Goal: Task Accomplishment & Management: Manage account settings

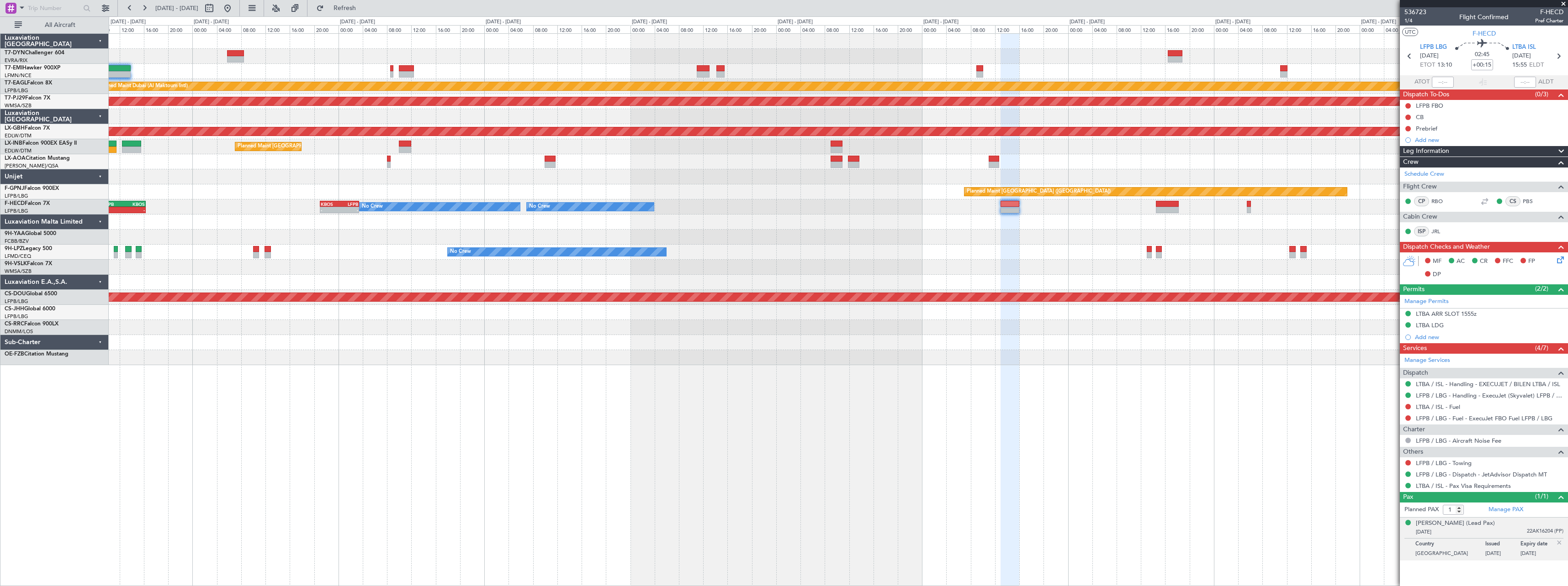
click at [659, 43] on div "Planned Maint Zurich Planned Maint Dubai (Al Maktoum Intl) LFPB 07:20 Z OMDW 14…" at bounding box center [838, 199] width 1459 height 331
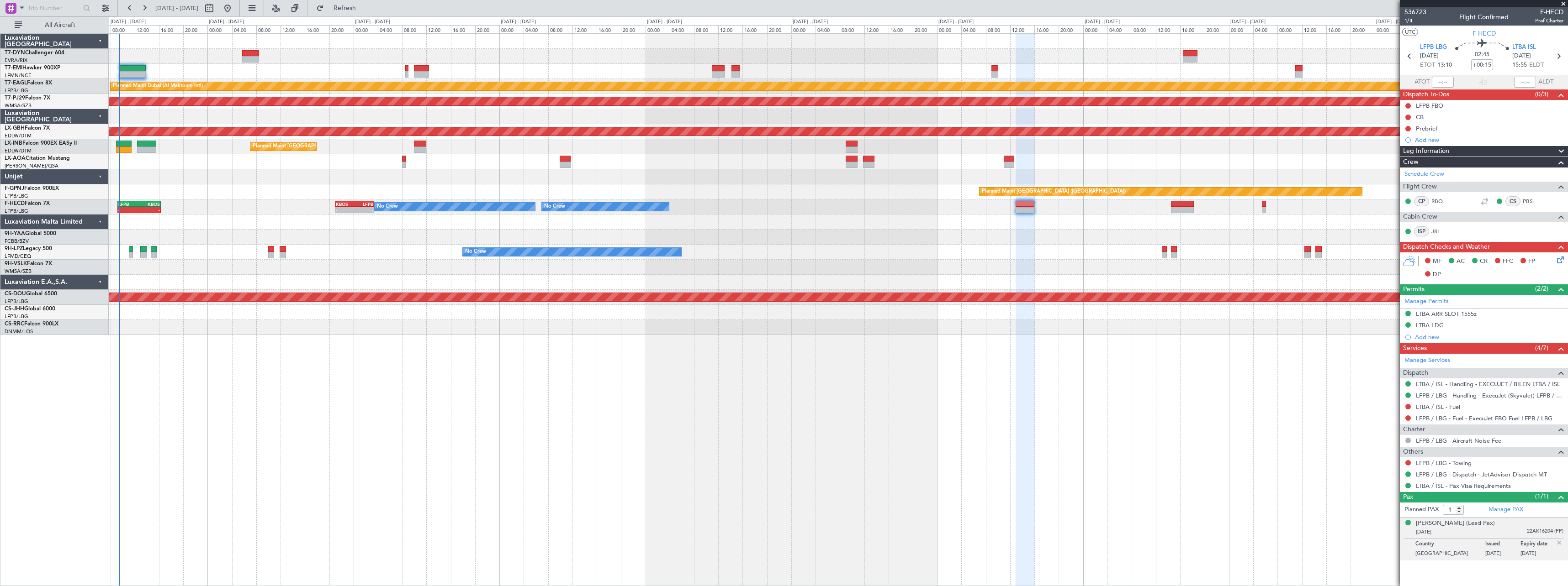
click at [501, 60] on div at bounding box center [838, 56] width 1459 height 15
click at [224, 144] on div "Planned Maint [GEOGRAPHIC_DATA] ([GEOGRAPHIC_DATA])" at bounding box center [838, 146] width 1459 height 15
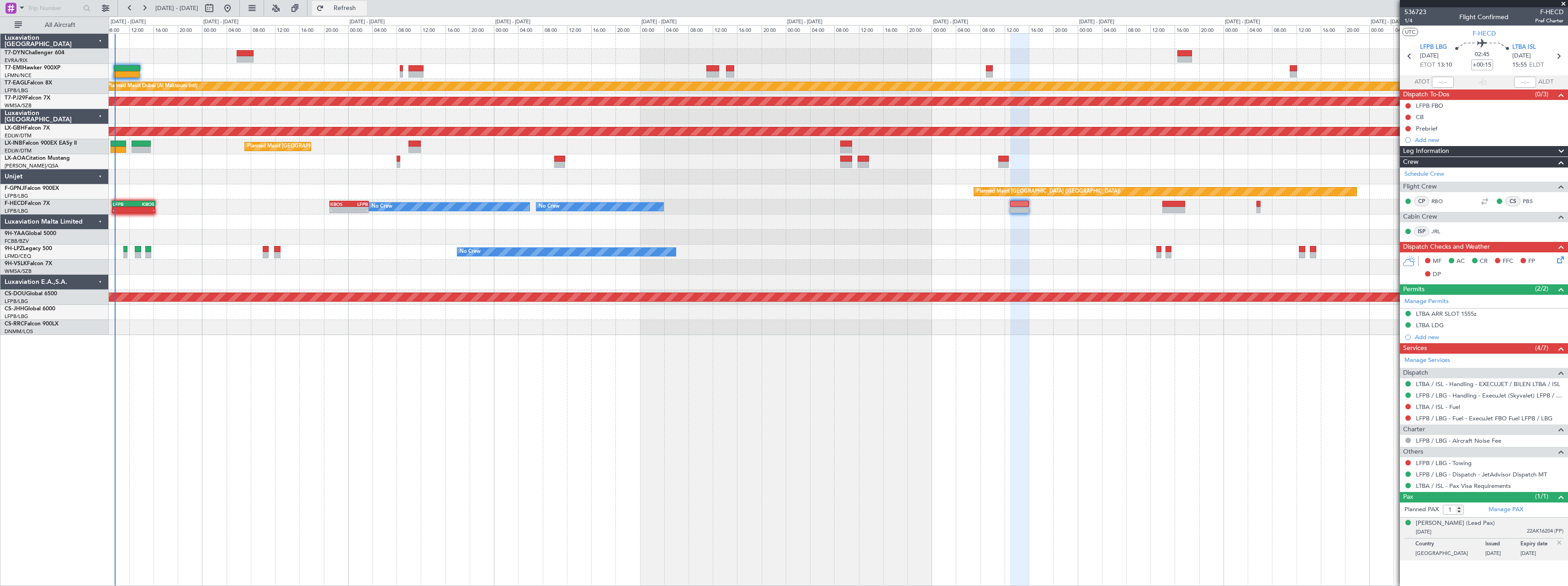
click at [364, 11] on span "Refresh" at bounding box center [345, 8] width 39 height 6
click at [360, 4] on button "Refresh" at bounding box center [339, 8] width 55 height 15
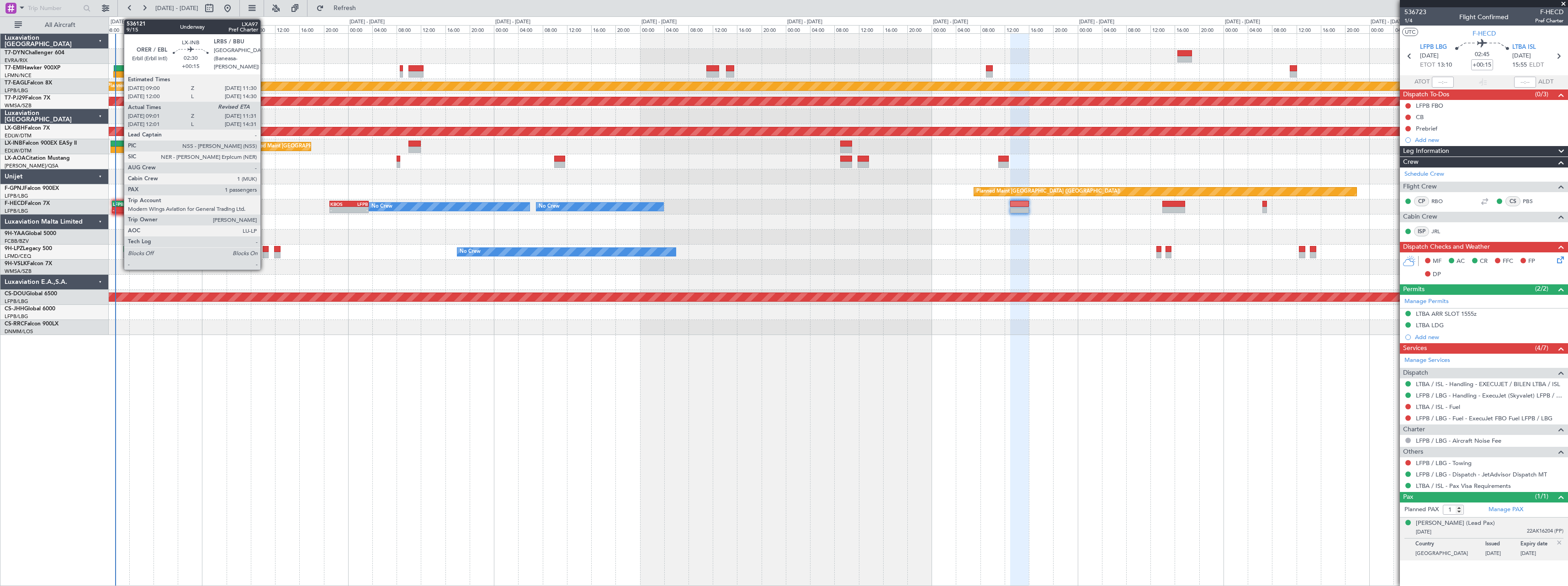
click at [119, 144] on div at bounding box center [118, 143] width 16 height 6
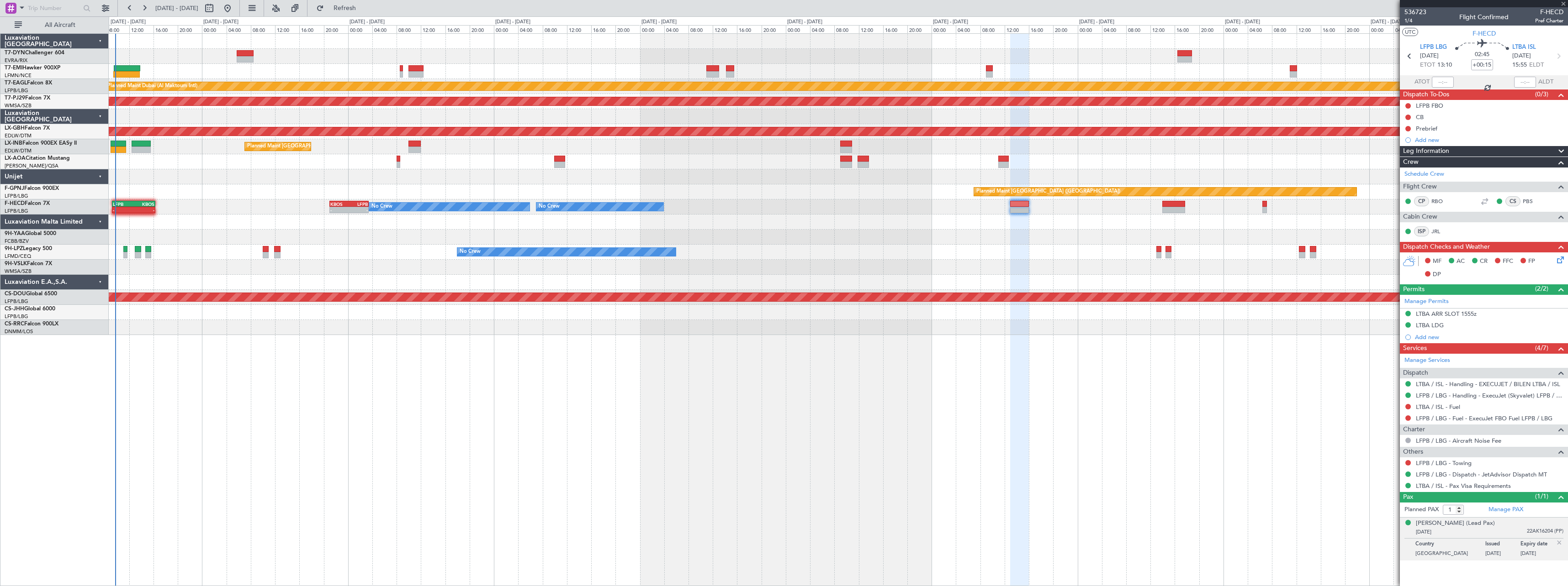
type input "09:01"
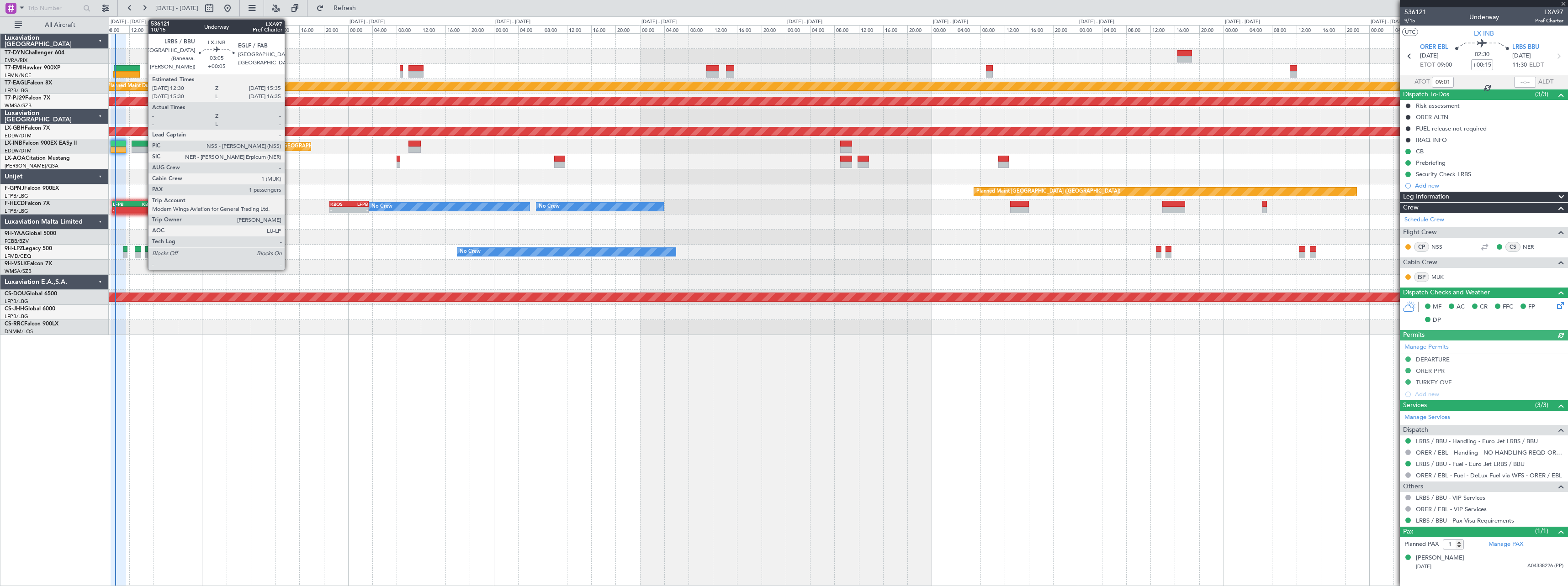
click at [144, 140] on div at bounding box center [141, 143] width 19 height 6
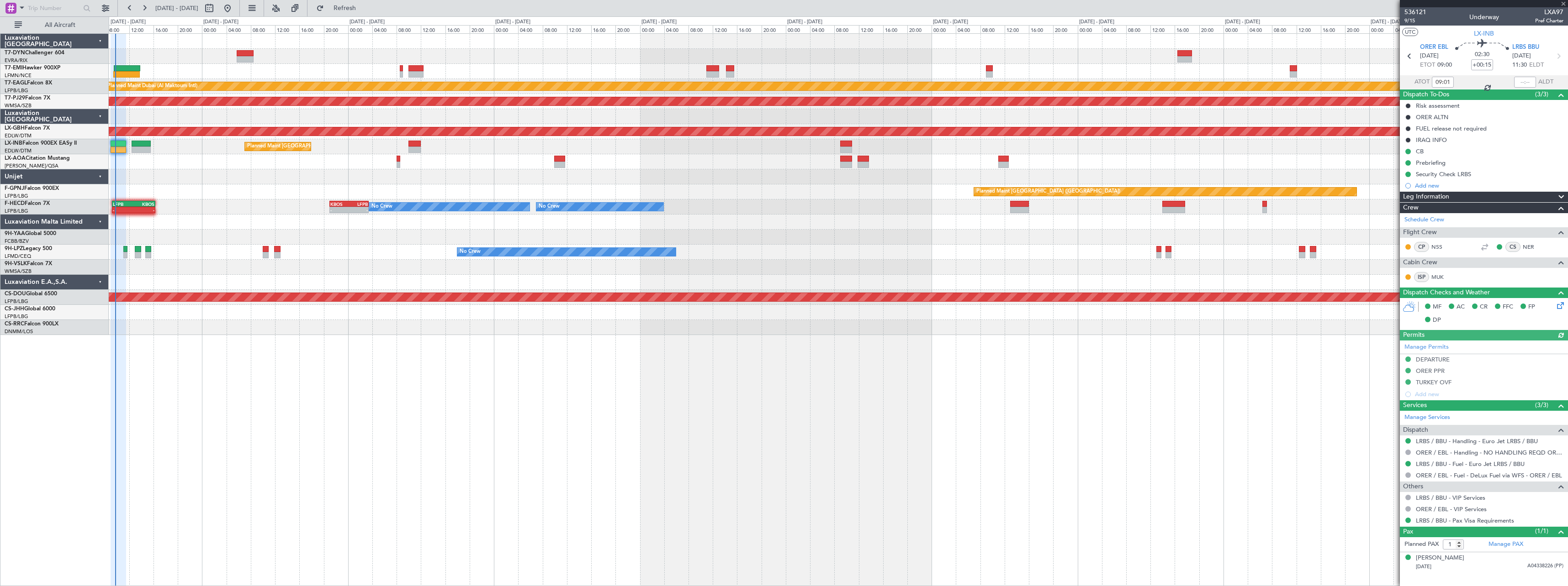
type input "+00:05"
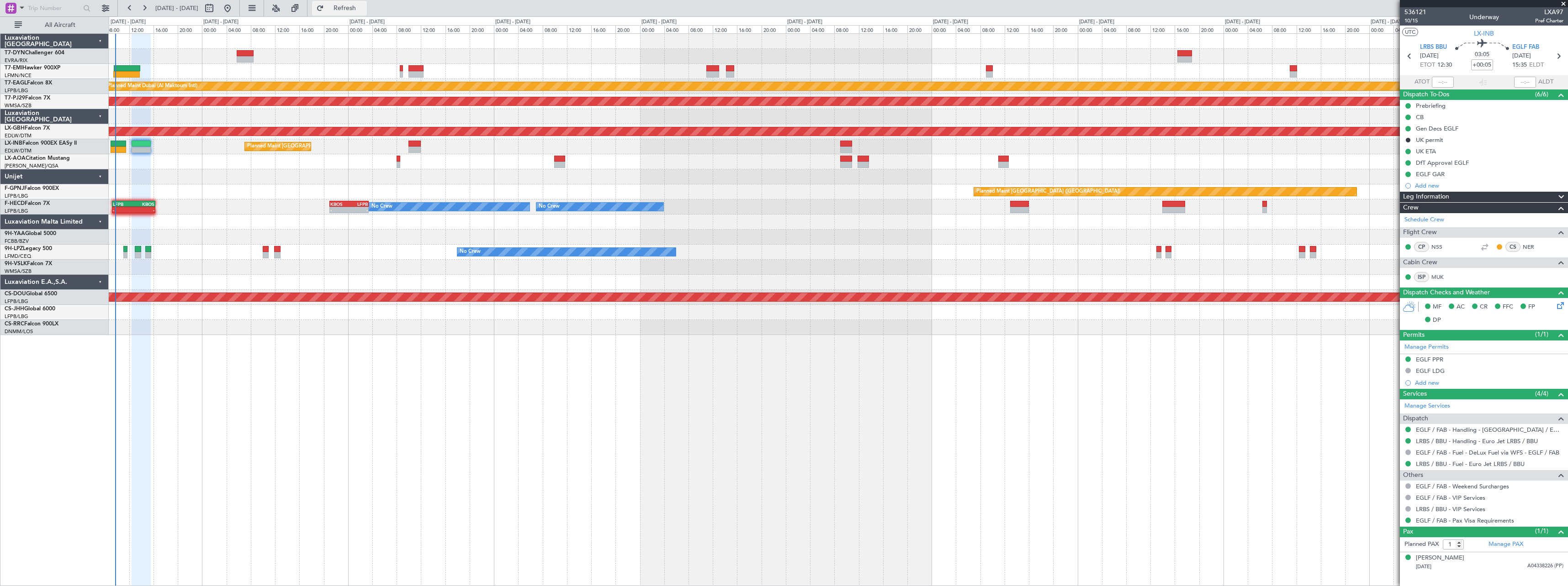
click at [343, 7] on button "Refresh" at bounding box center [339, 8] width 55 height 15
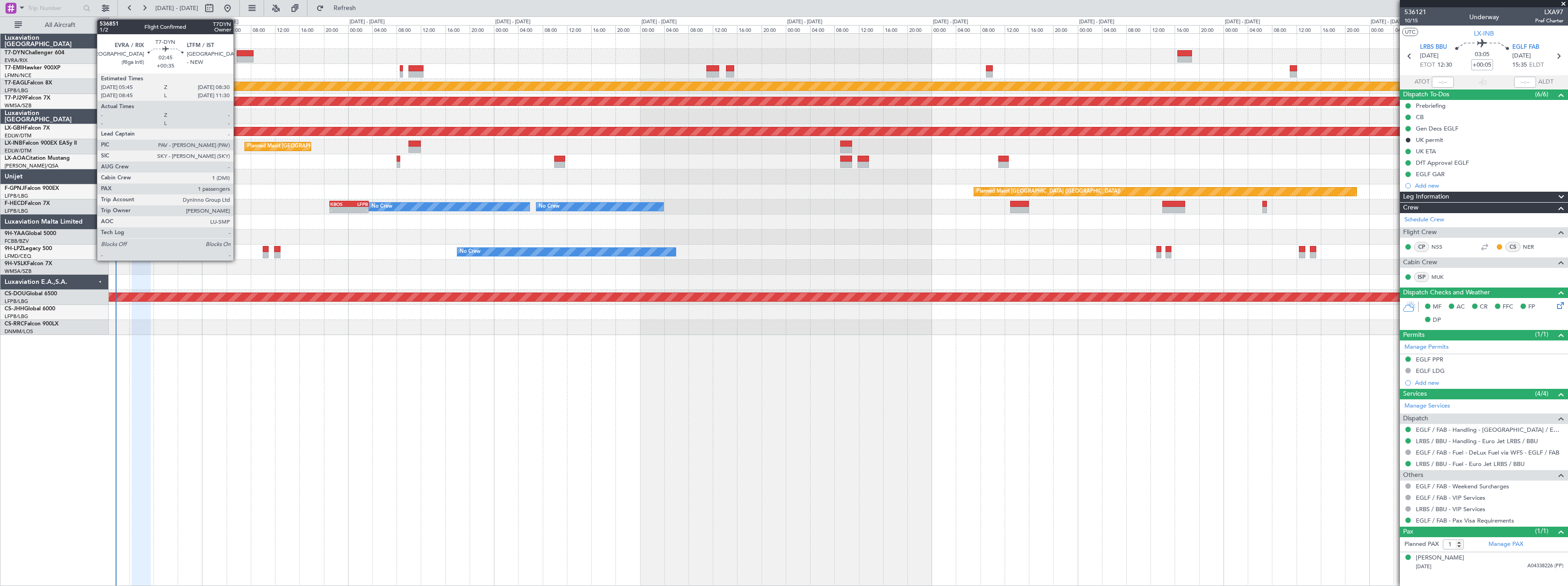
click at [237, 51] on div at bounding box center [245, 53] width 17 height 6
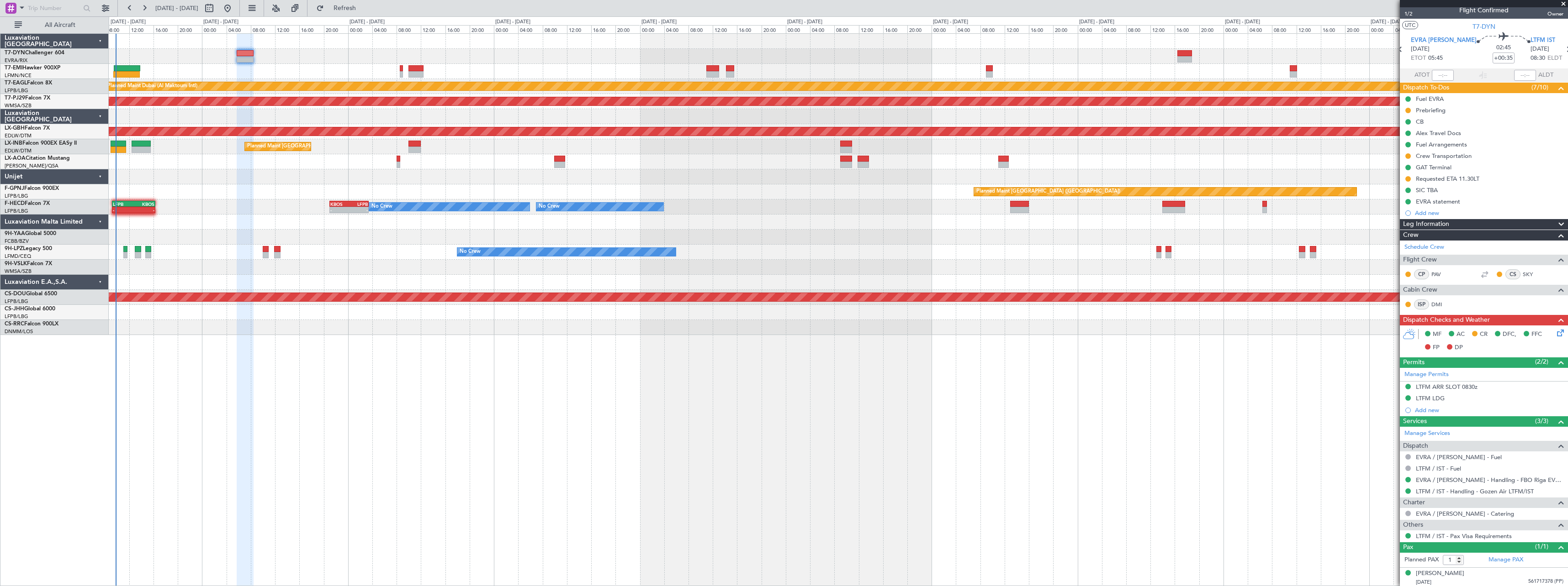
scroll to position [9, 0]
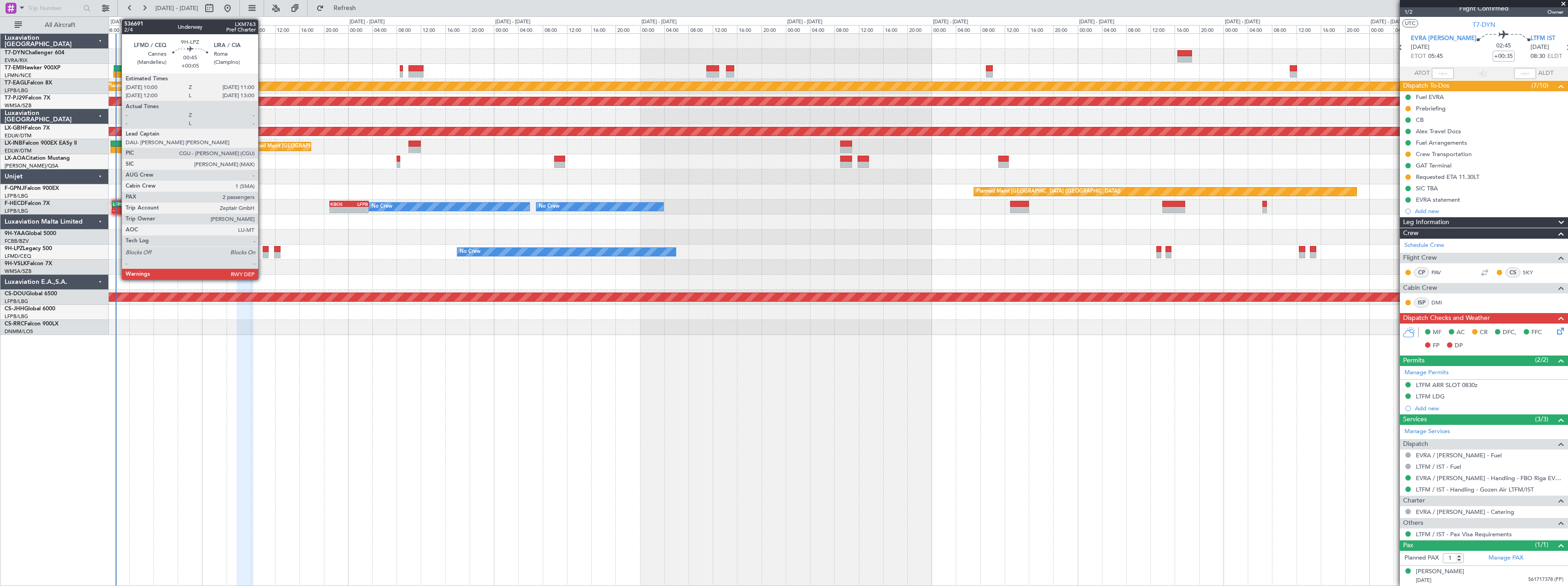
click at [263, 251] on div at bounding box center [266, 249] width 6 height 6
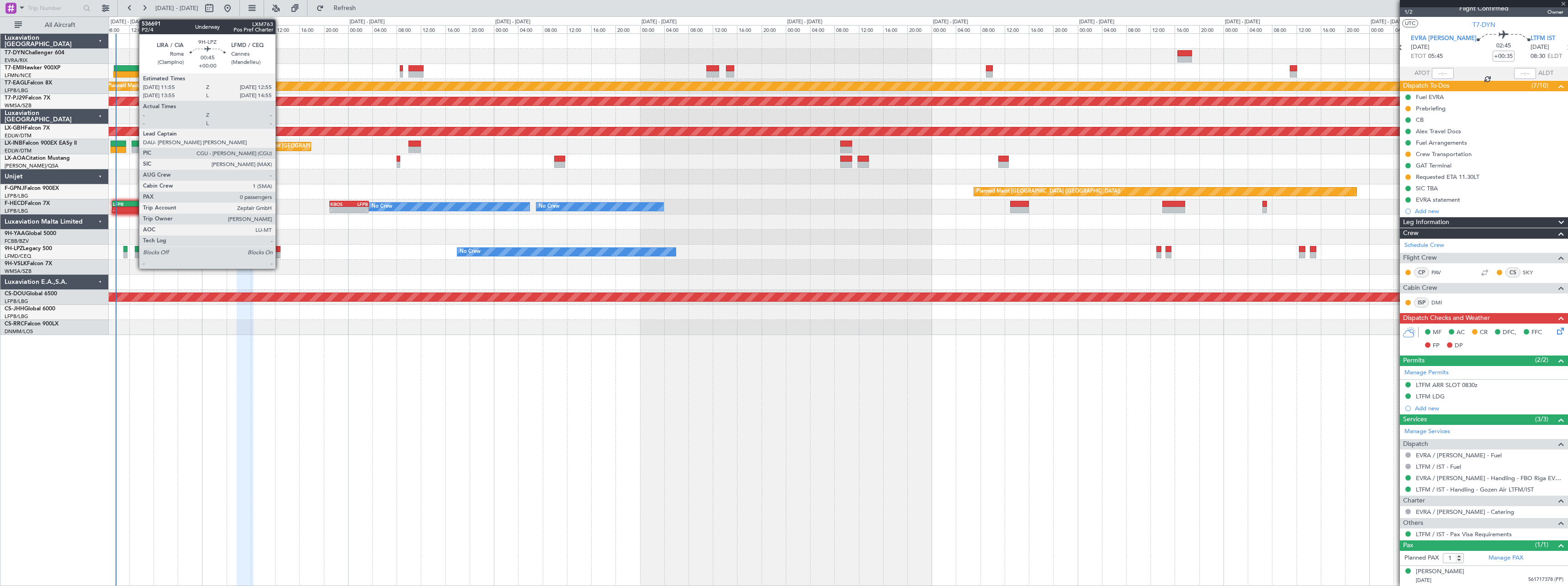
type input "+00:05"
type input "2"
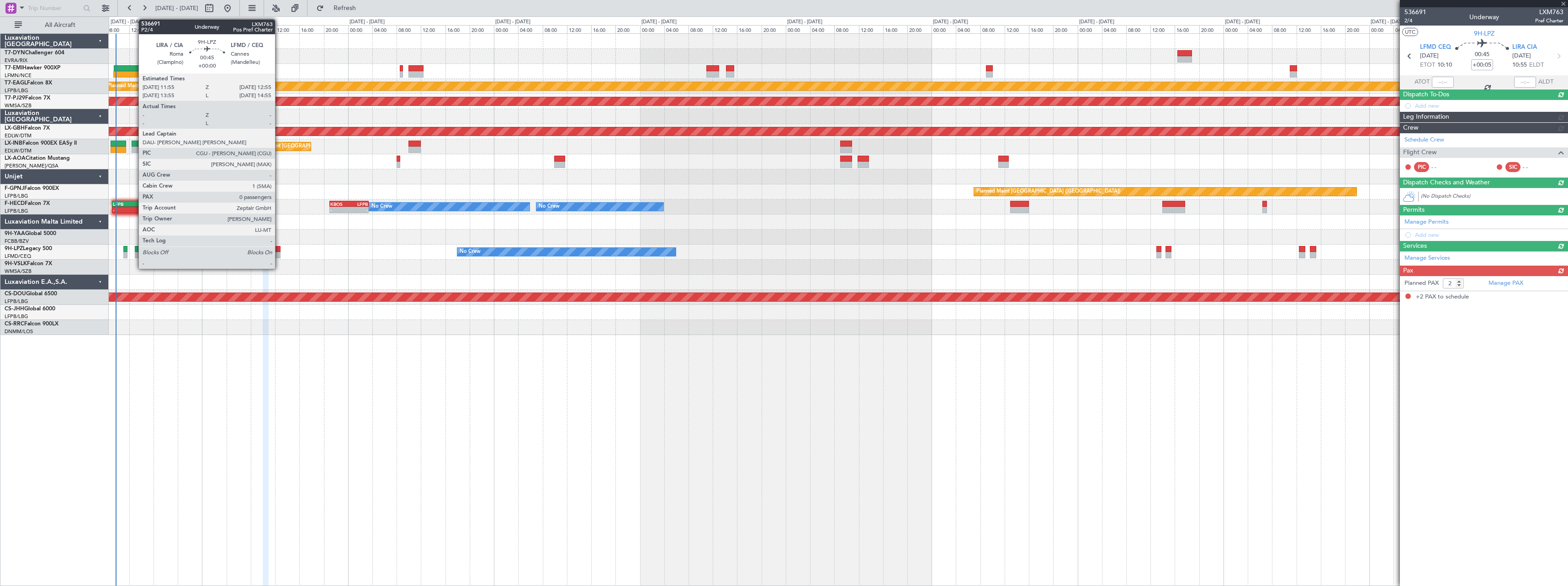
scroll to position [0, 0]
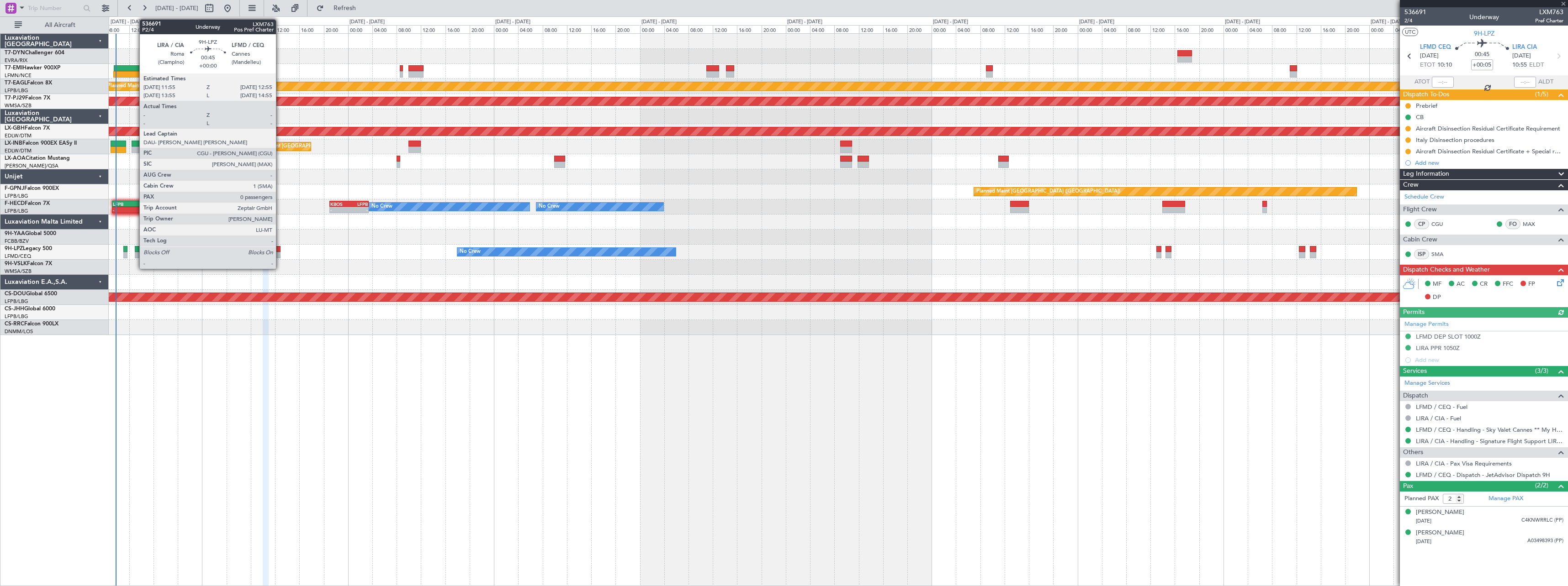
click at [280, 248] on div at bounding box center [277, 249] width 6 height 6
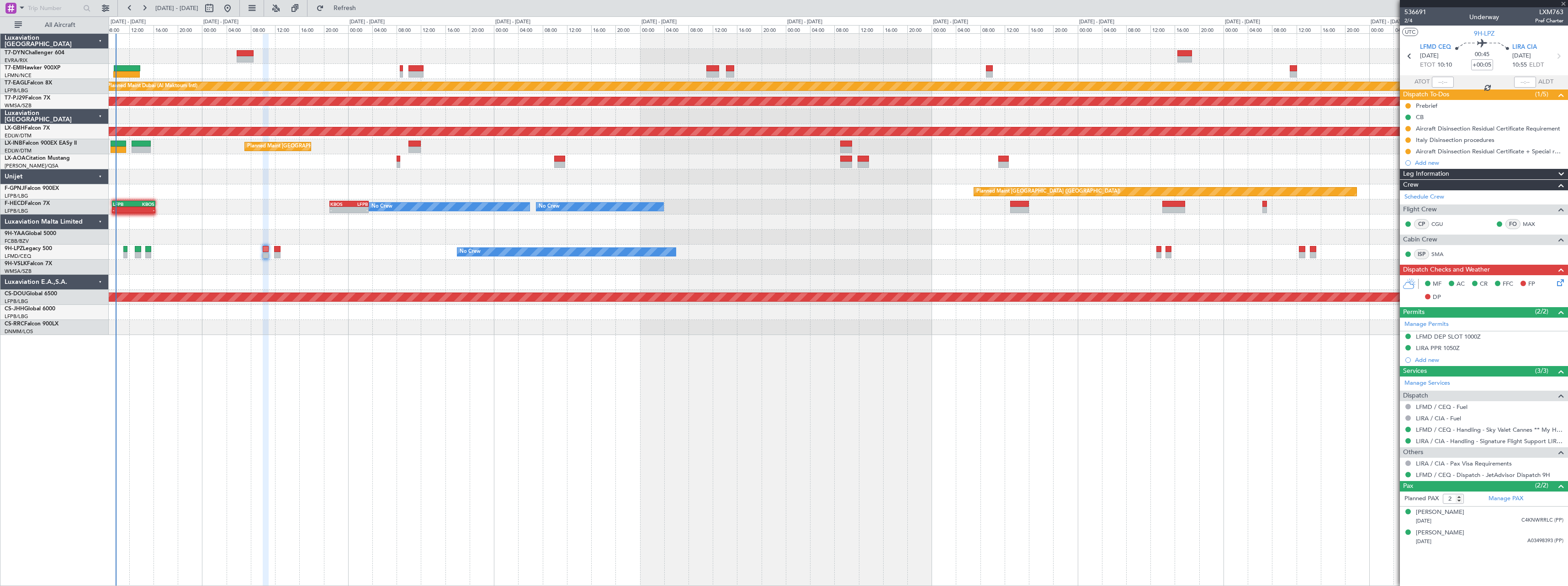
type input "0"
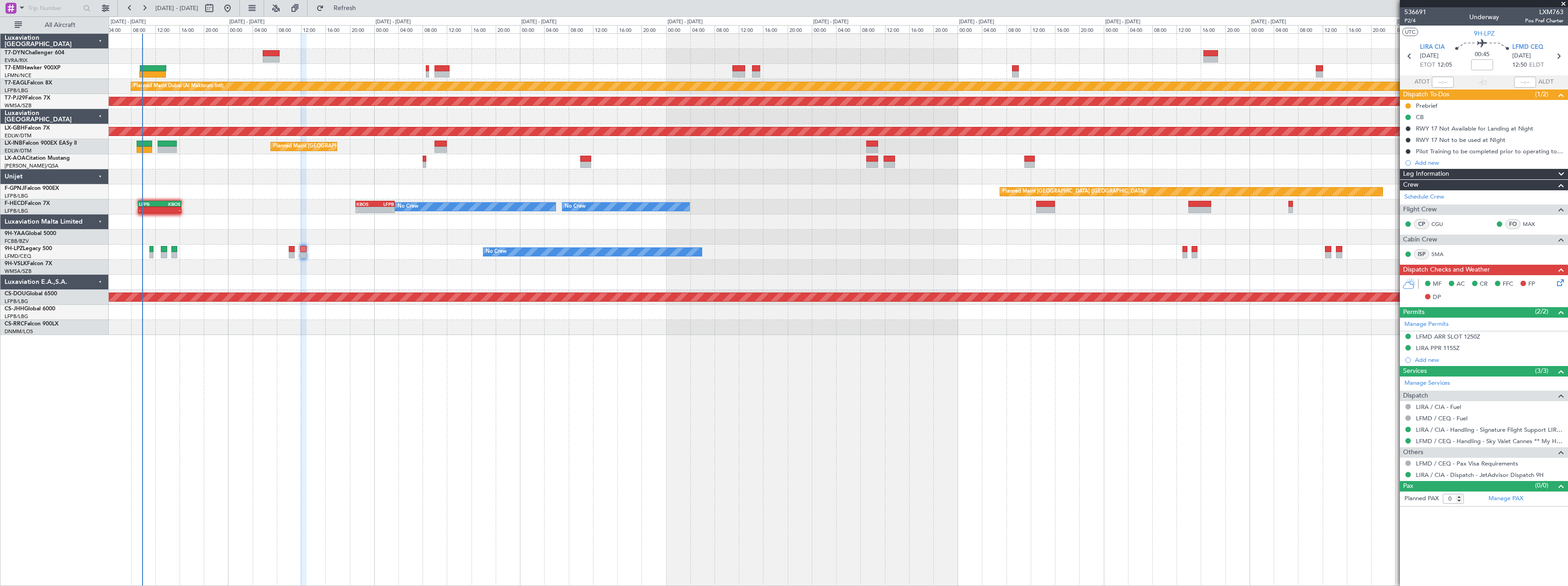
click at [236, 255] on div "Planned Maint Zurich Planned Maint Dubai (Al Maktoum Intl) LFPB 07:20 Z OMDW 14…" at bounding box center [838, 184] width 1459 height 301
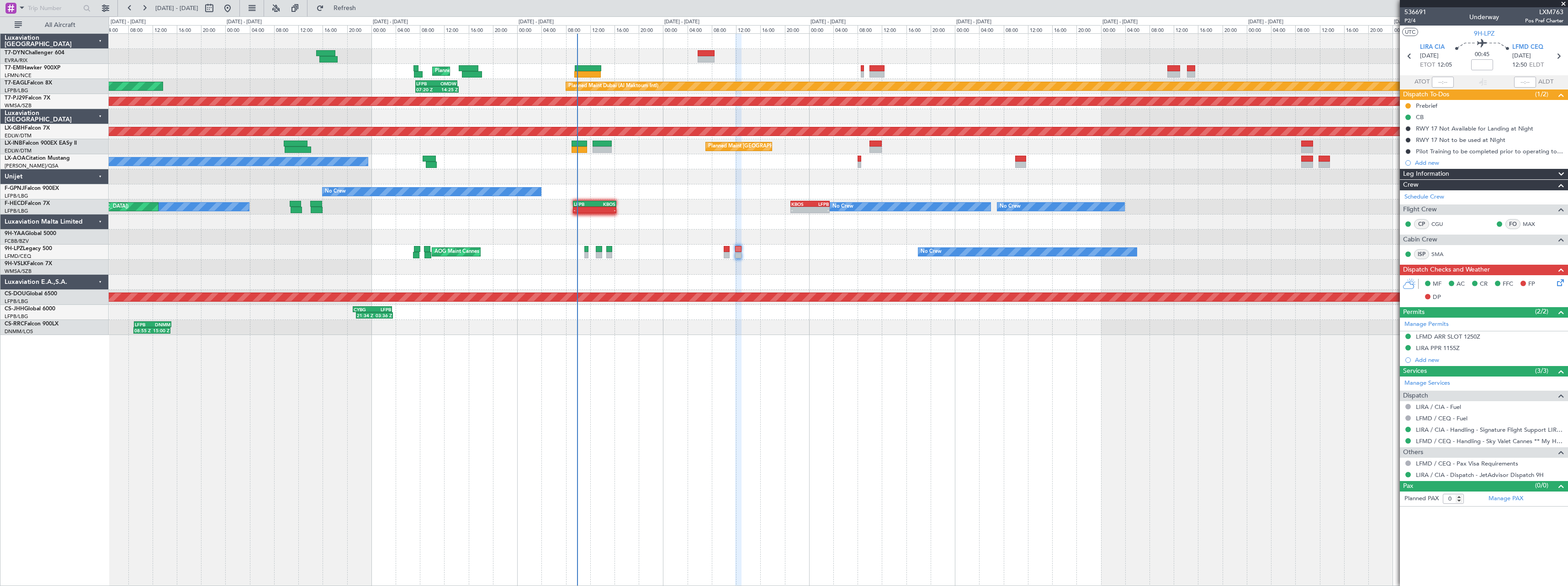
click at [774, 258] on div "No Crew AOG Maint Cannes (Mandelieu) No Crew Planned Maint St Gallen (Altenrhei…" at bounding box center [838, 252] width 1459 height 15
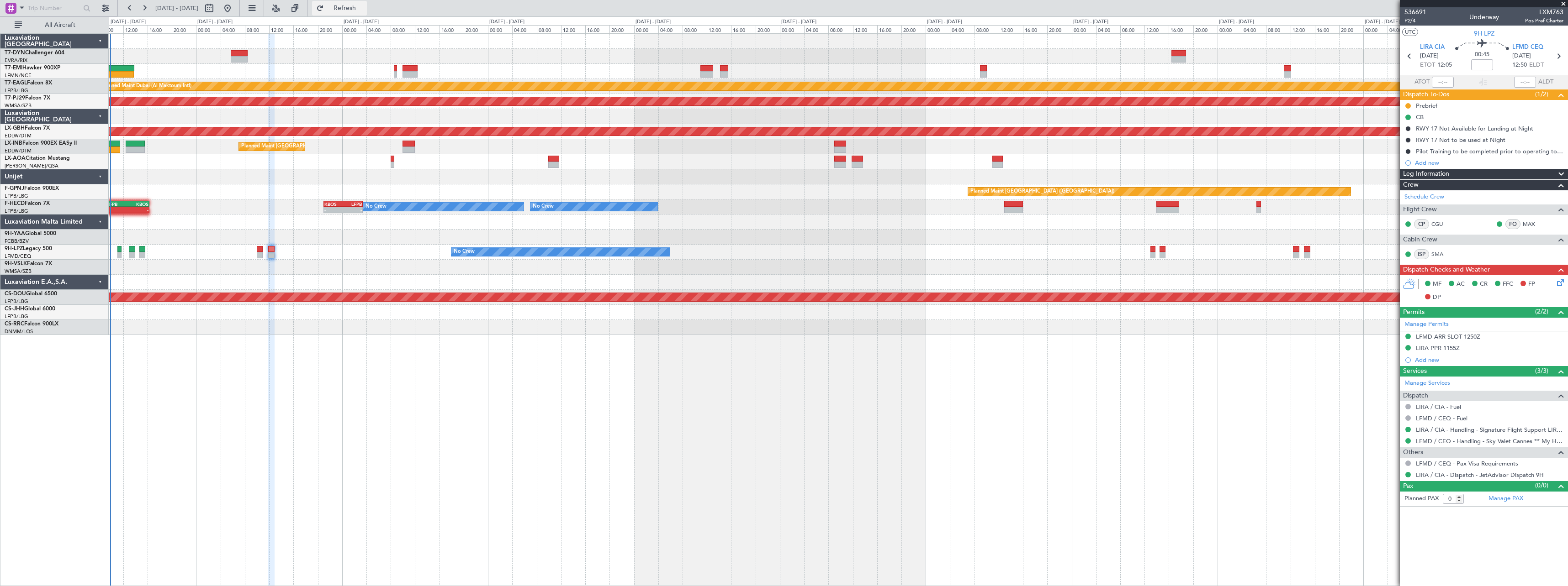
click at [352, 10] on button "Refresh" at bounding box center [339, 8] width 55 height 15
click at [364, 6] on span "Refresh" at bounding box center [345, 8] width 39 height 6
click at [367, 12] on button "Refresh" at bounding box center [339, 8] width 55 height 15
click at [362, 6] on span "Refresh" at bounding box center [345, 8] width 39 height 6
click at [321, 397] on div "Planned Maint Zurich Planned Maint Dubai (Al Maktoum Intl) LFPB 07:20 Z OMDW 14…" at bounding box center [838, 310] width 1459 height 552
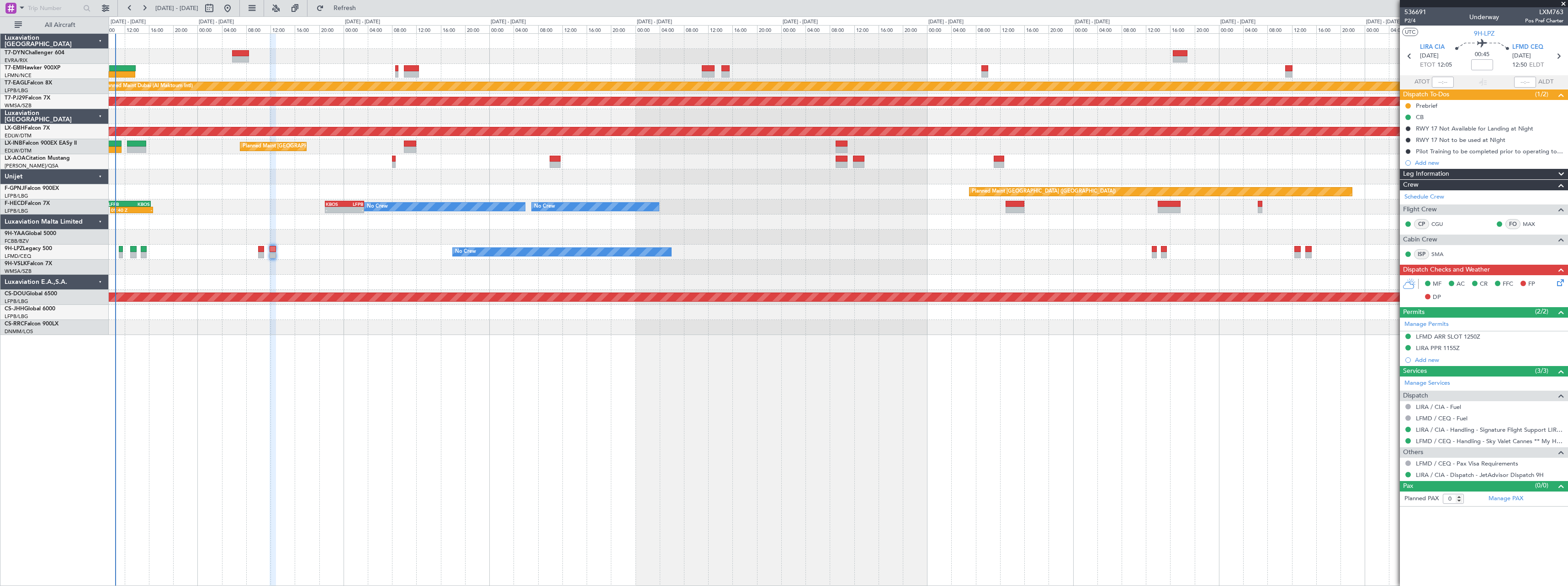
click at [68, 350] on div "Luxaviation San Marino T7-DYN Challenger 604 EVRA/RIX Riga (Riga Intl) T7-EMI H…" at bounding box center [55, 310] width 108 height 552
click at [364, 7] on span "Refresh" at bounding box center [345, 8] width 39 height 6
click at [84, 7] on div at bounding box center [87, 8] width 10 height 10
click at [20, 8] on span at bounding box center [22, 7] width 11 height 11
click at [82, 55] on div "A/C (Reg. or Type)" at bounding box center [64, 56] width 117 height 16
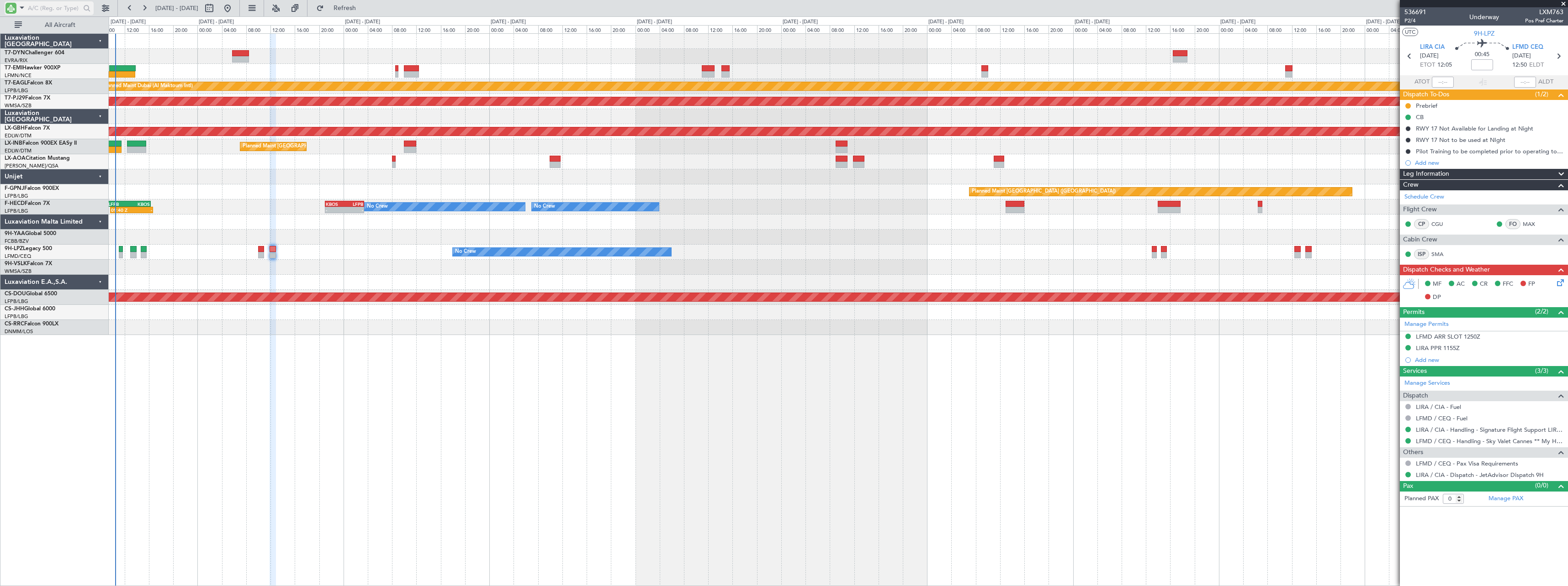
click at [51, 6] on input "text" at bounding box center [54, 8] width 53 height 14
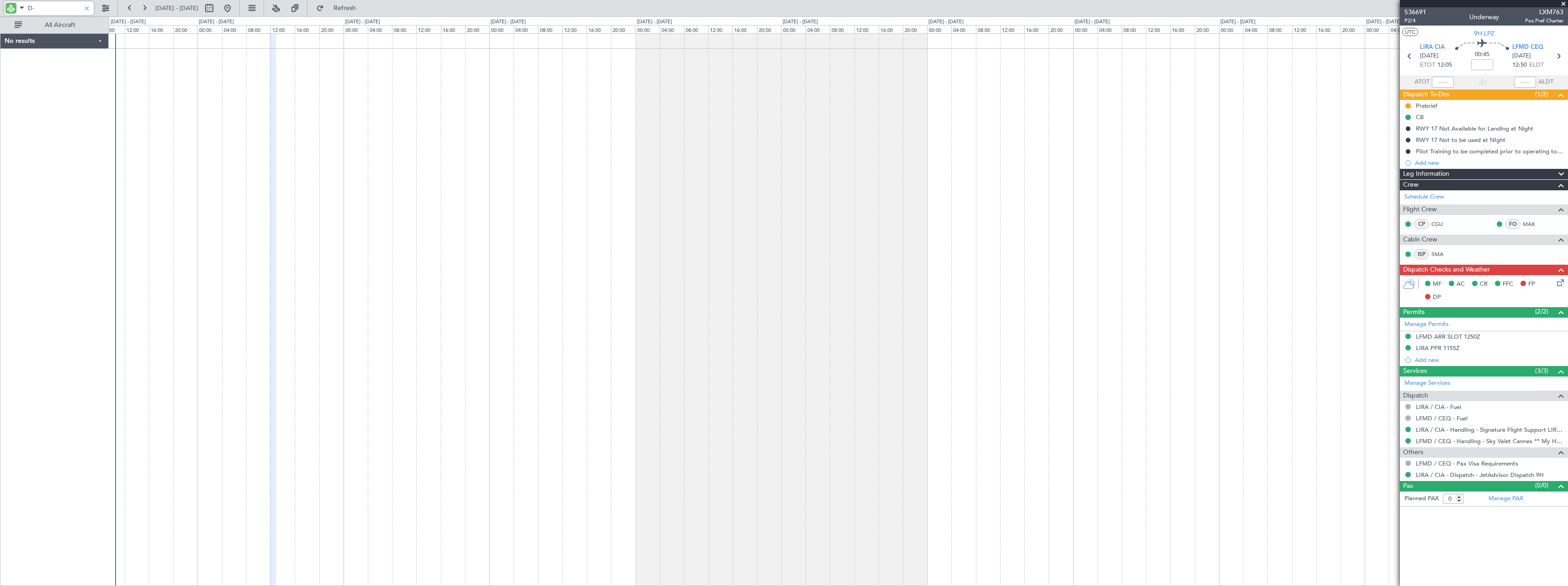
type input "D"
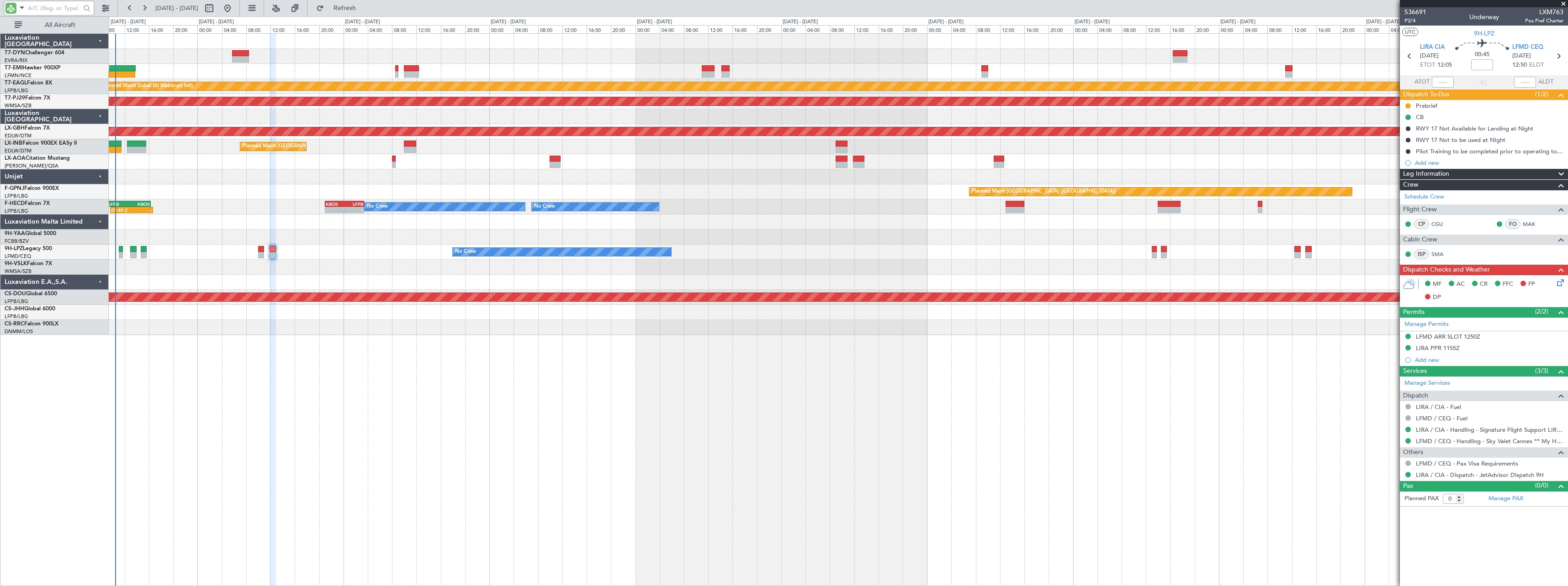
click at [97, 364] on div "Luxaviation San Marino T7-DYN Challenger 604 EVRA/RIX Riga (Riga Intl) T7-EMI H…" at bounding box center [55, 310] width 108 height 552
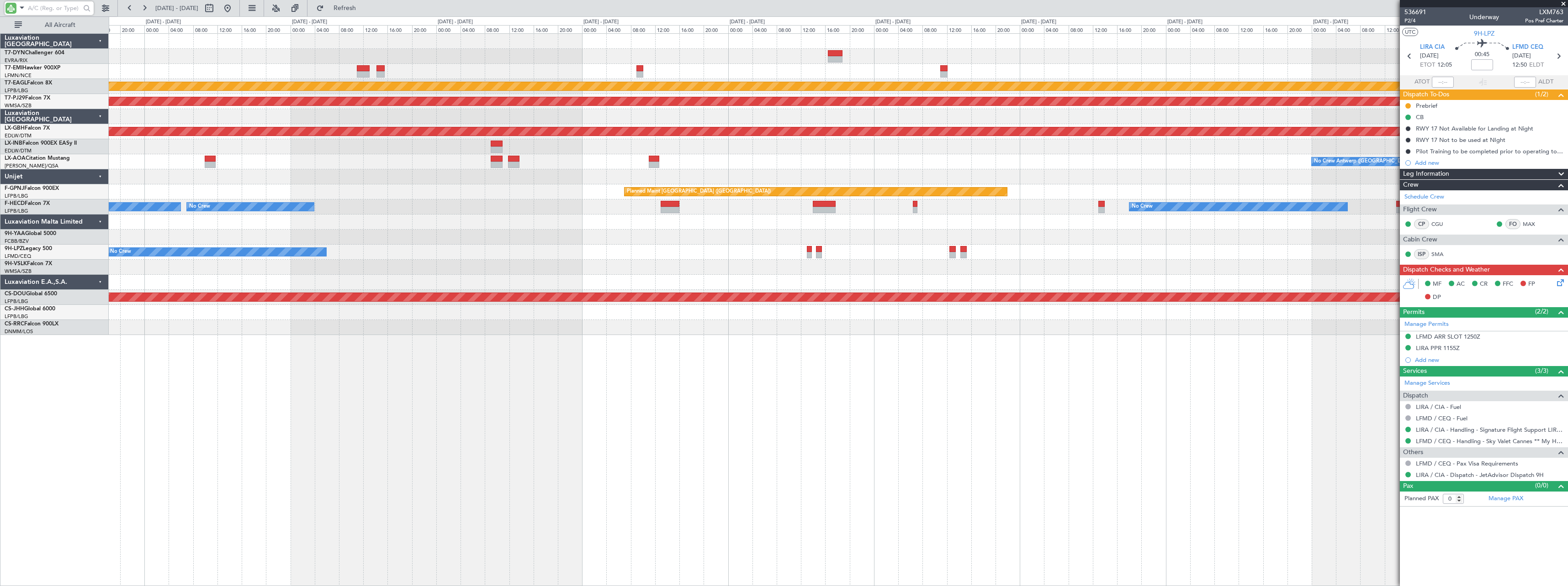
click at [260, 191] on div "Planned Maint Dubai (Al Maktoum Intl) Planned Maint Kuala Lumpur (Sultan Abdul …" at bounding box center [838, 184] width 1459 height 301
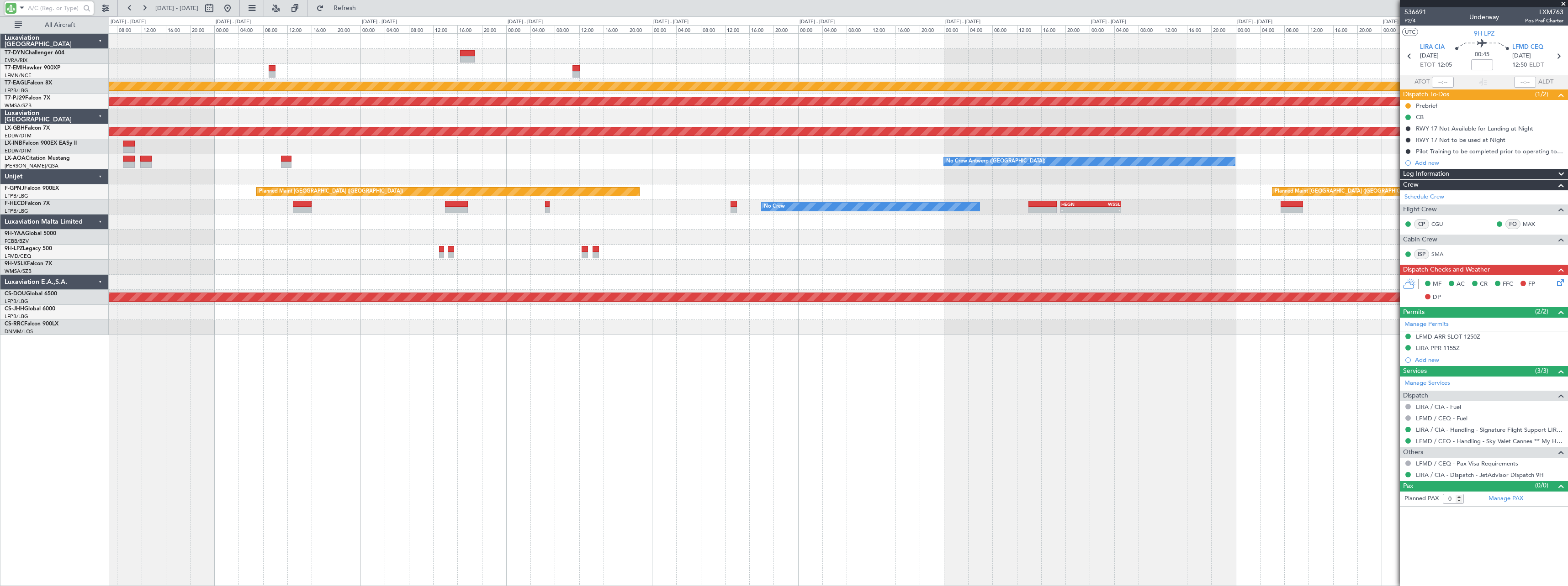
click at [335, 200] on div "No Crew - - HEGN 19:15 Z WSSL 05:10 Z No Crew Planned Maint Paris (Le Bourget) …" at bounding box center [838, 207] width 1459 height 15
click at [101, 337] on div "Sub-Charter" at bounding box center [55, 343] width 108 height 15
click at [100, 338] on div "Sub-Charter" at bounding box center [55, 343] width 108 height 15
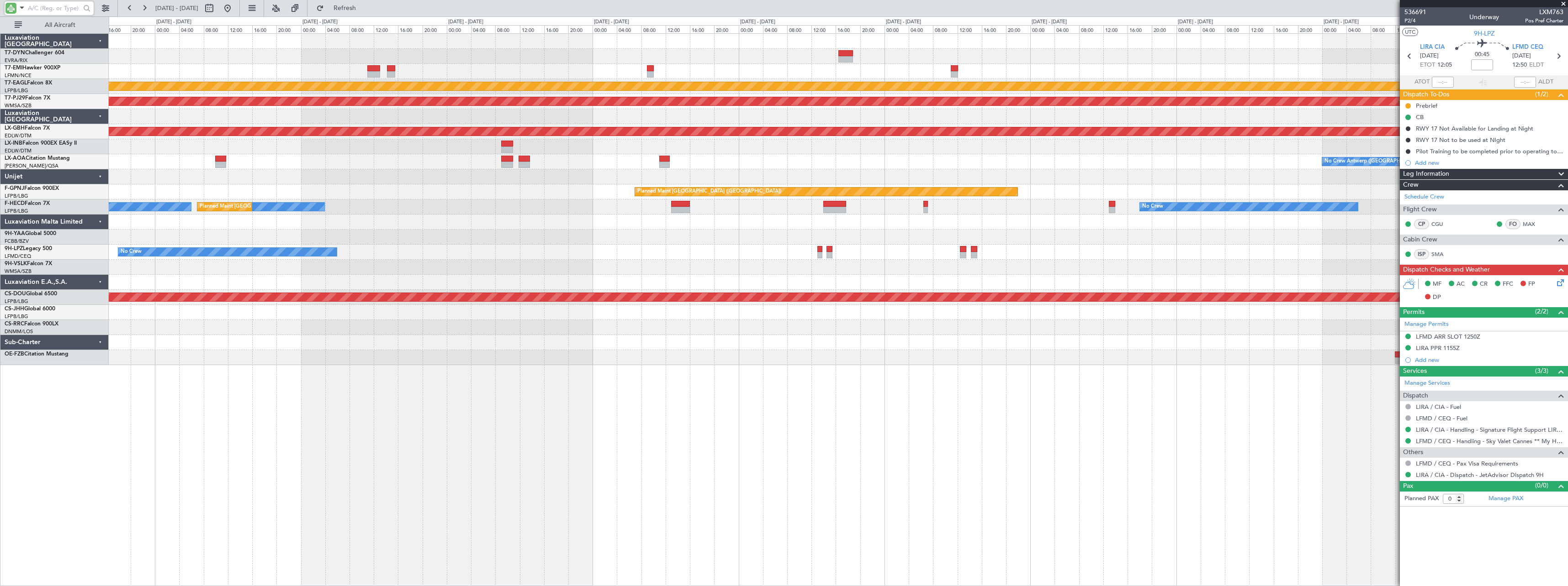
click at [629, 260] on div at bounding box center [838, 267] width 1459 height 15
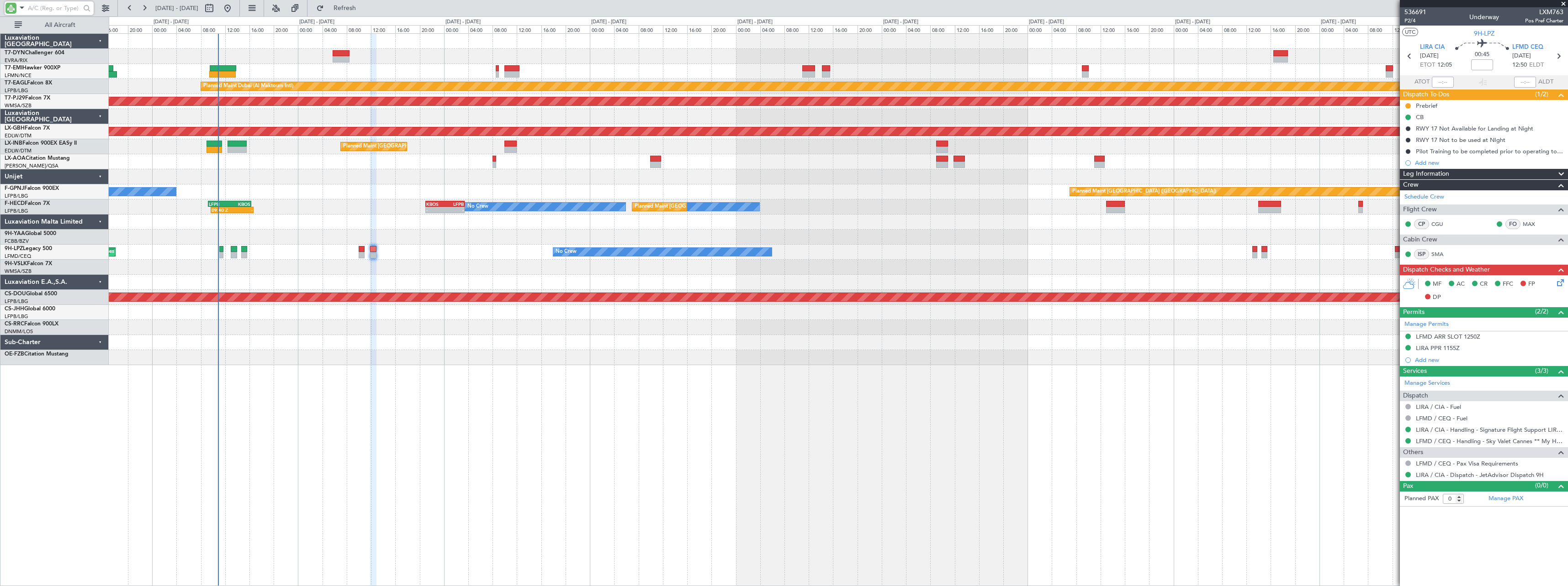
click at [700, 246] on div "No Crew AOG Maint Cannes ([GEOGRAPHIC_DATA])" at bounding box center [838, 252] width 1459 height 15
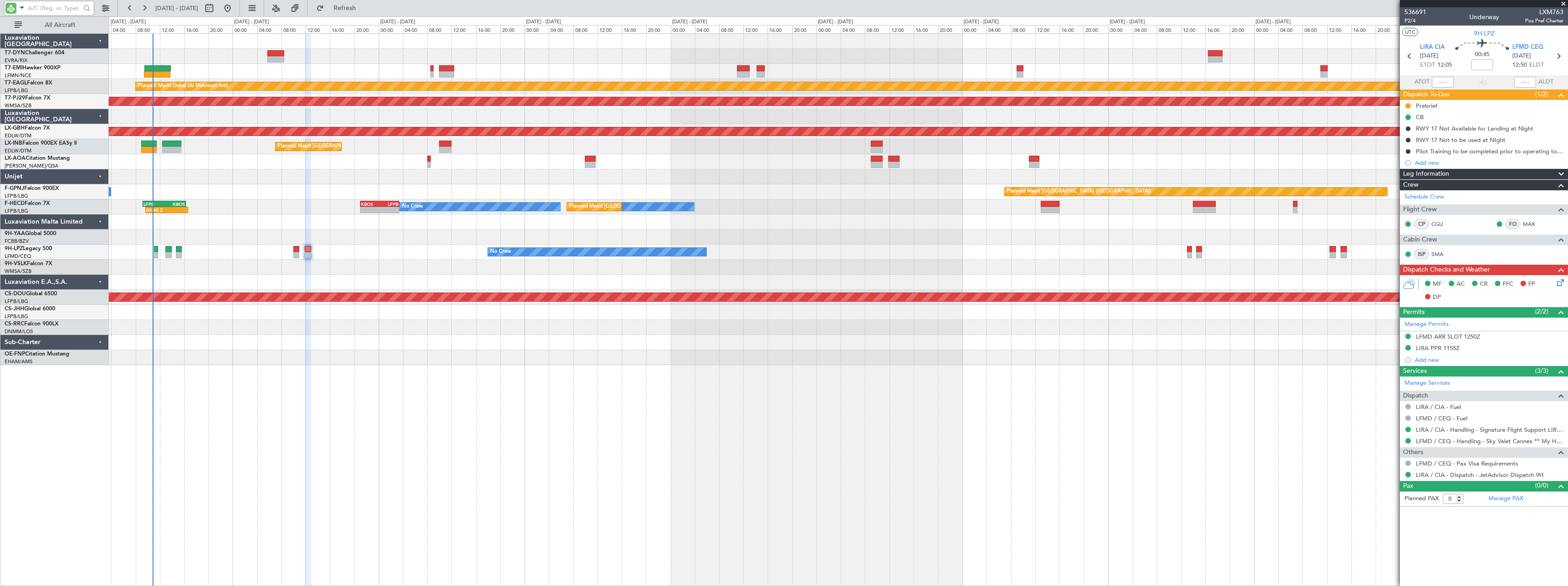
click at [422, 242] on div at bounding box center [838, 237] width 1459 height 15
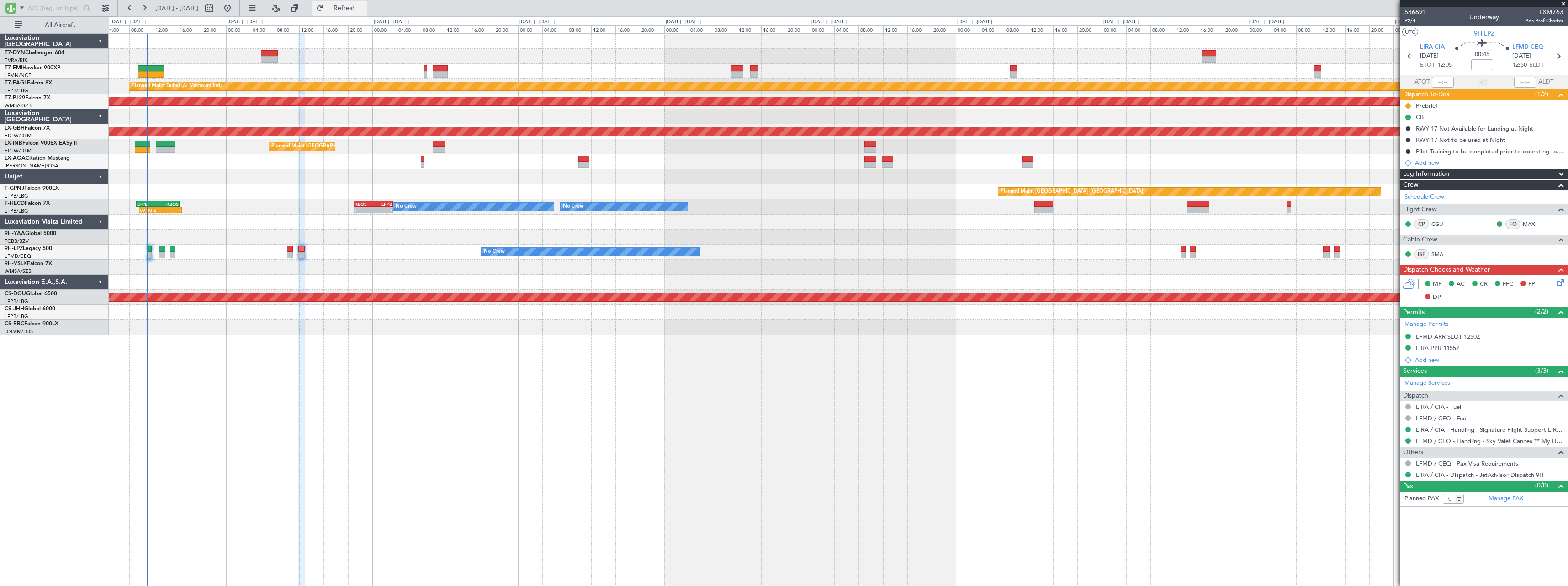
click at [367, 2] on button "Refresh" at bounding box center [339, 8] width 55 height 15
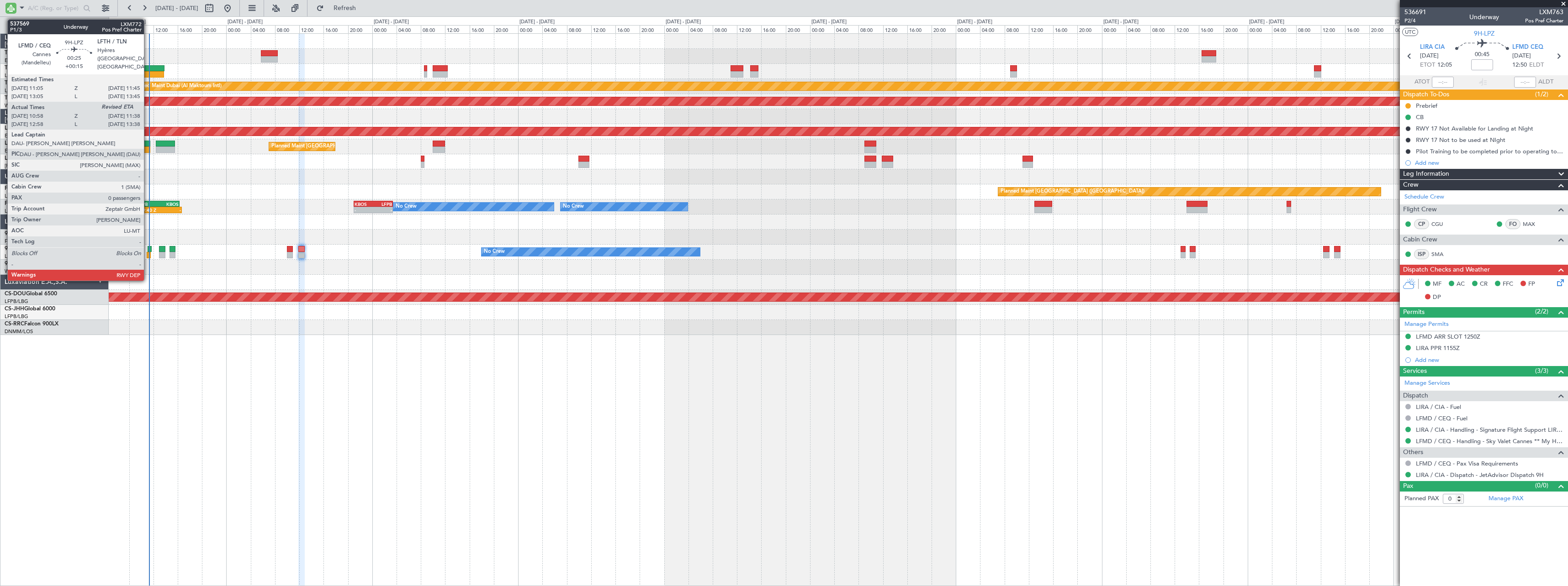
click at [148, 250] on div at bounding box center [149, 249] width 4 height 6
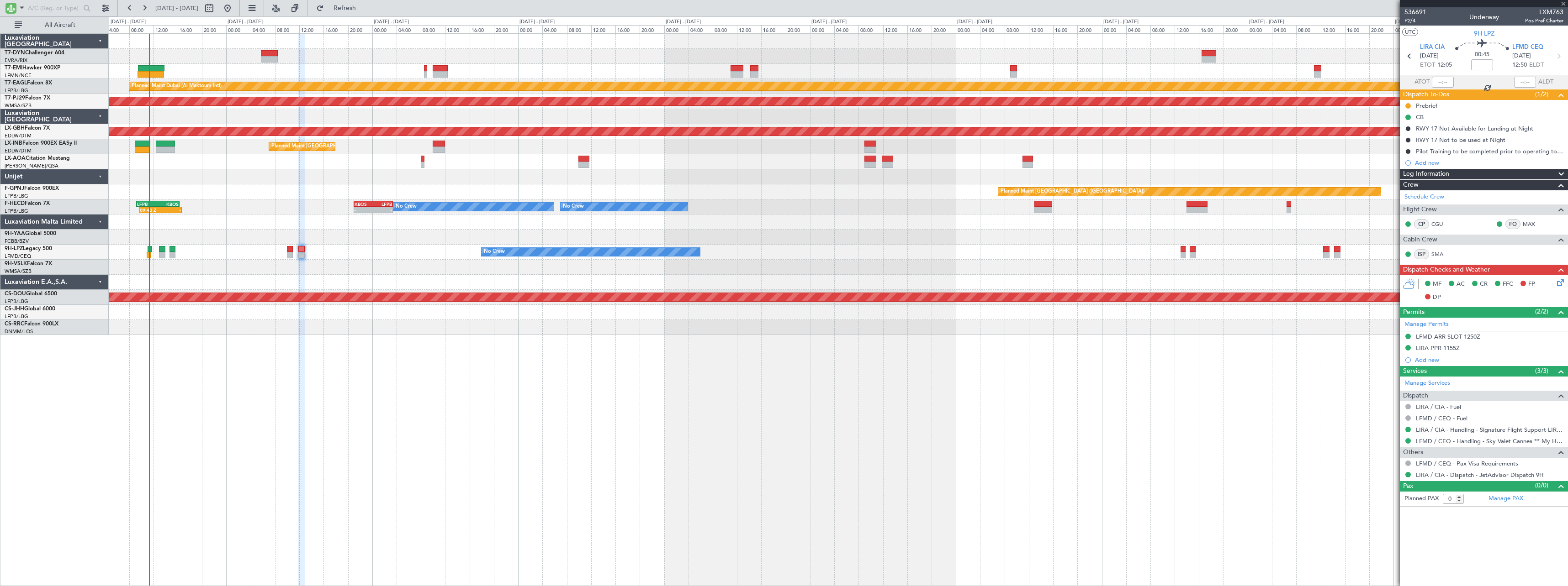
type input "+00:15"
type input "11:08"
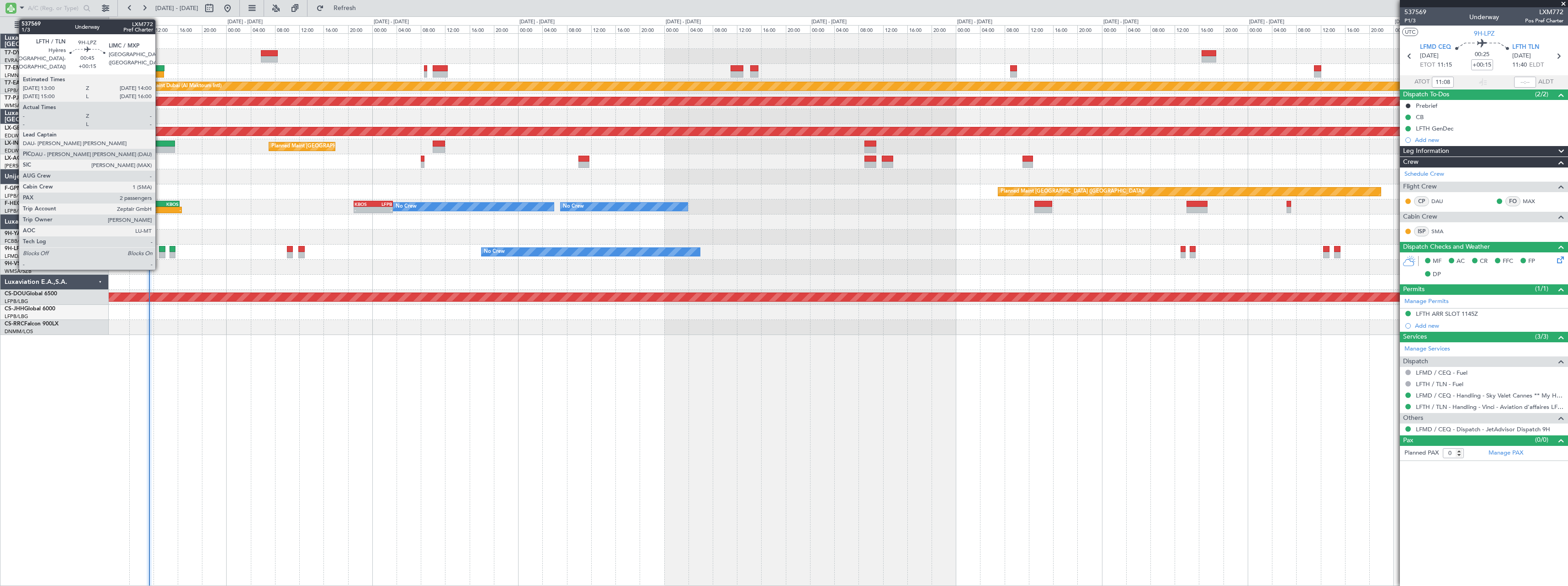
click at [160, 248] on div at bounding box center [162, 249] width 6 height 6
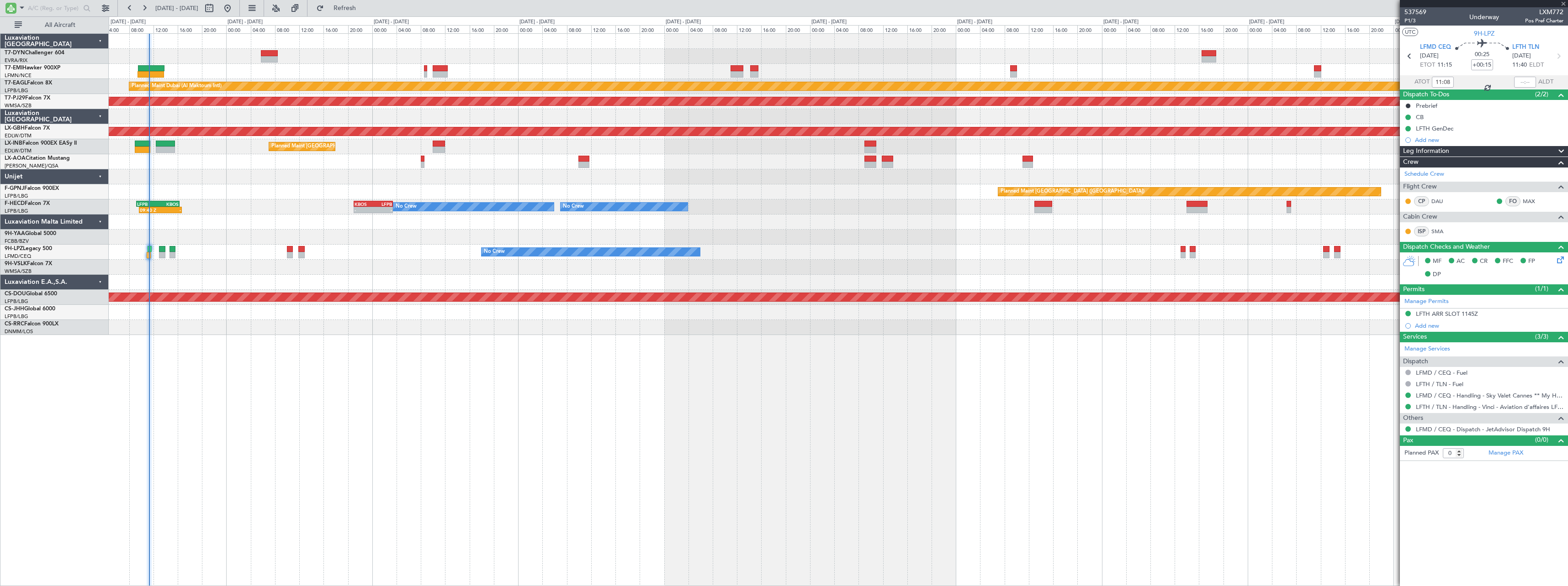
type input "2"
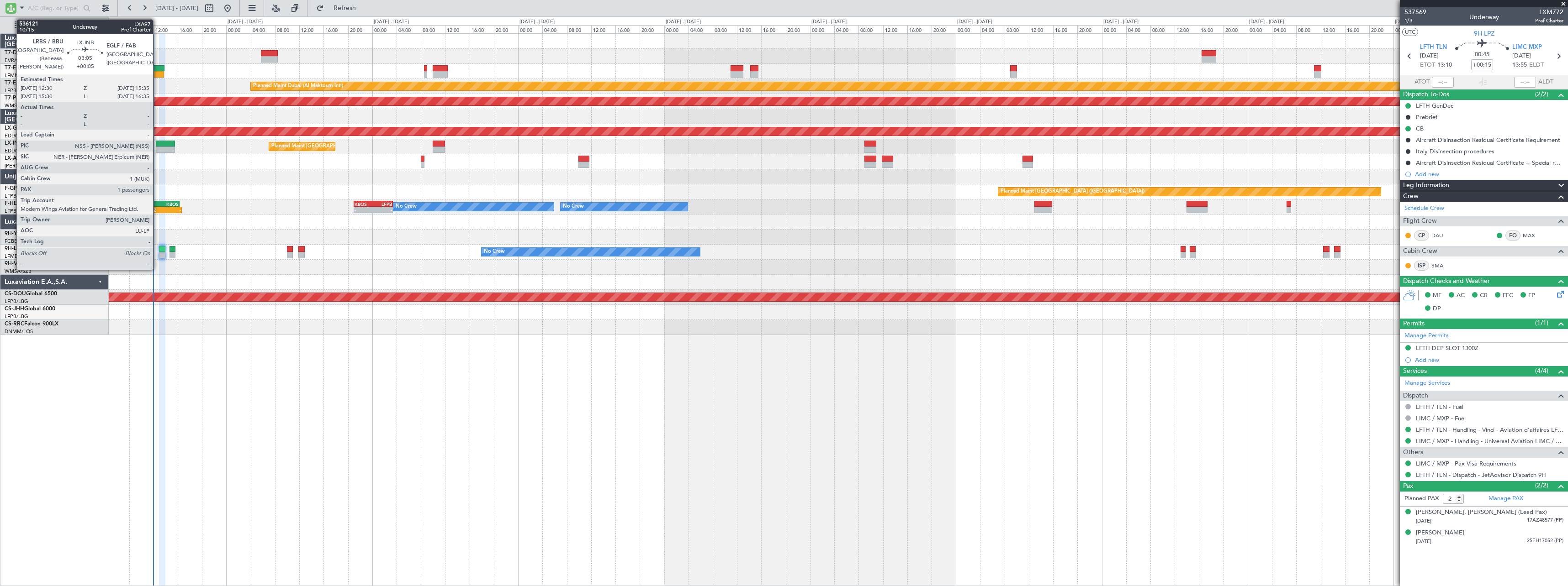
click at [157, 145] on div at bounding box center [165, 143] width 19 height 6
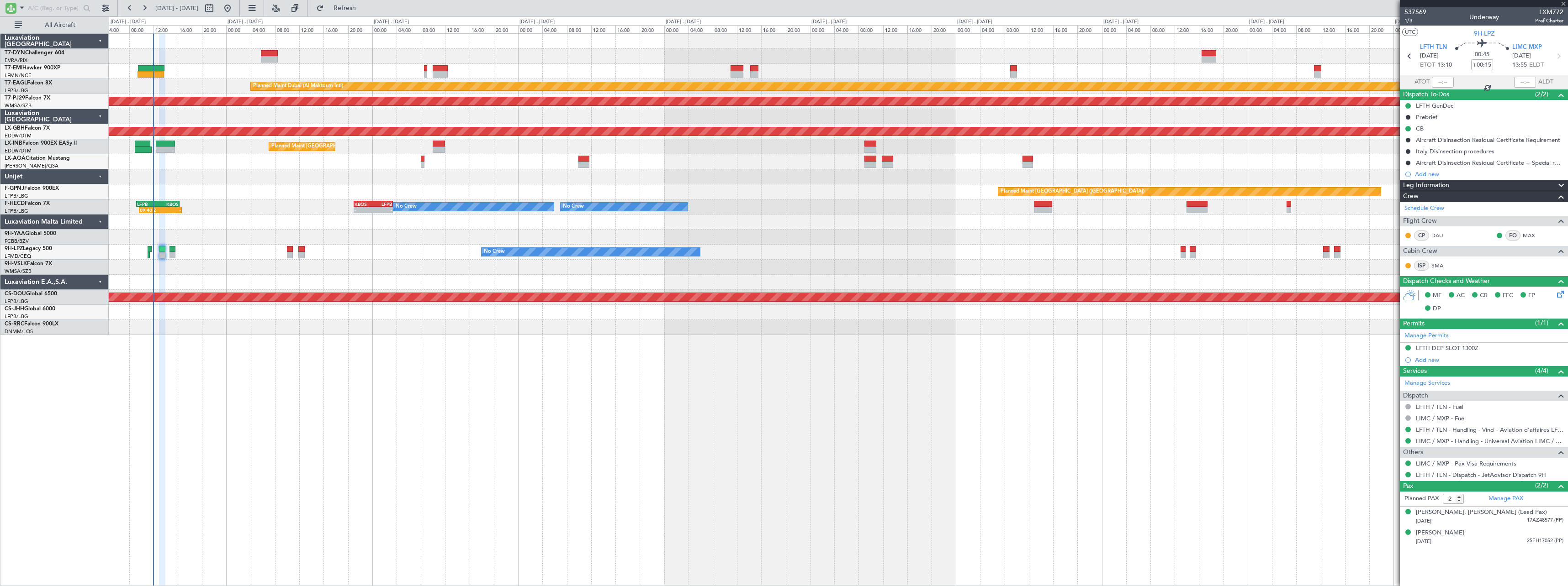
type input "+00:05"
type input "1"
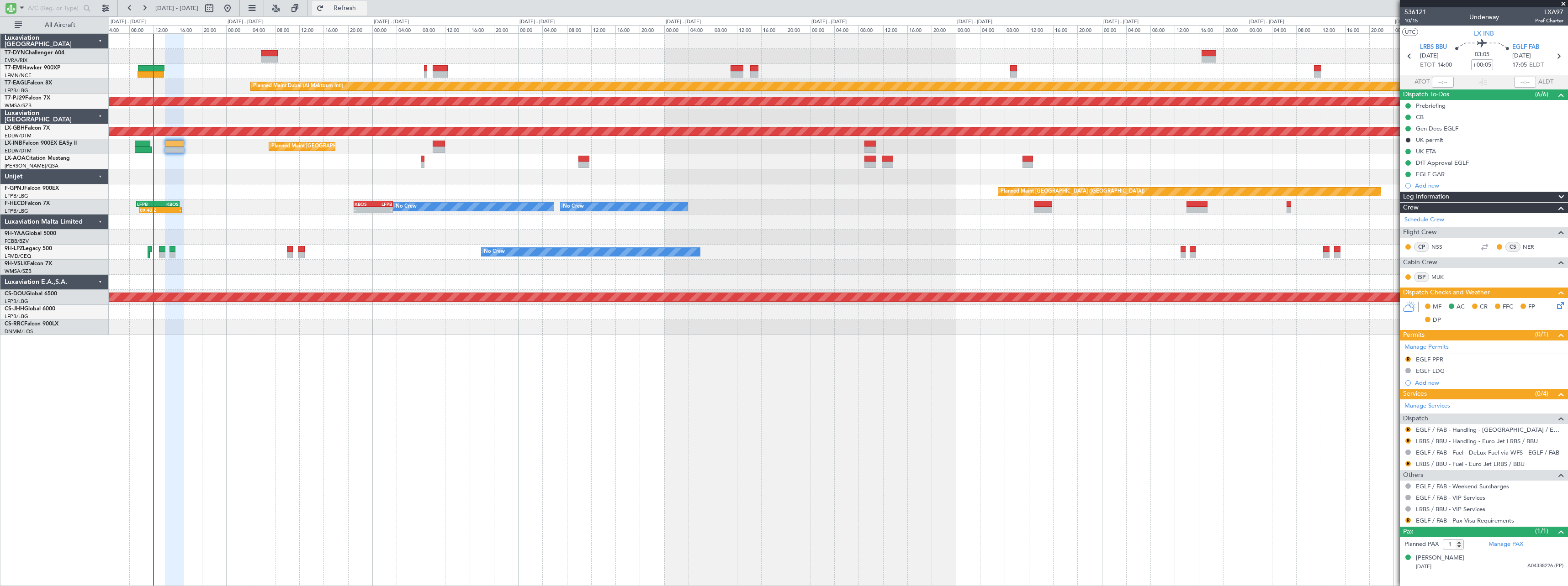
click at [342, 7] on button "Refresh" at bounding box center [339, 8] width 55 height 15
click at [364, 7] on span "Refresh" at bounding box center [345, 8] width 39 height 6
click at [367, 12] on button "Refresh" at bounding box center [339, 8] width 55 height 15
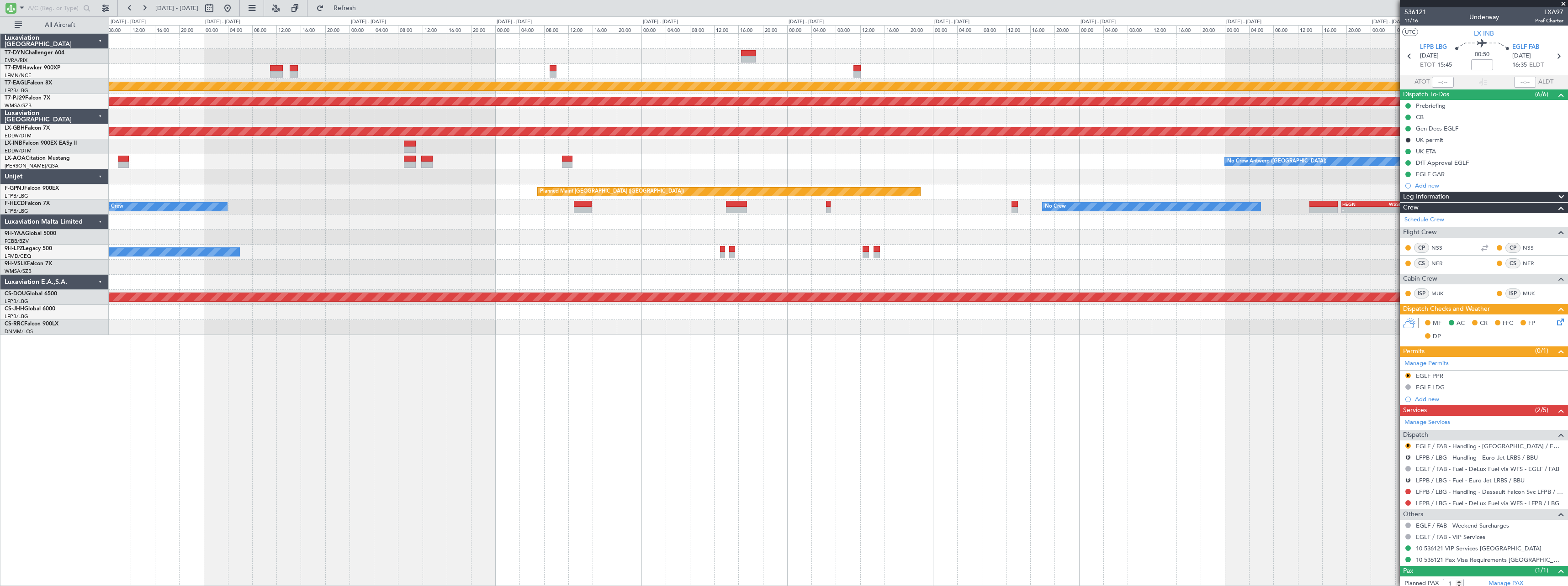
click at [142, 161] on div "No Crew Antwerp ([GEOGRAPHIC_DATA])" at bounding box center [838, 162] width 1459 height 15
click at [288, 149] on div "Planned Maint Dubai (Al Maktoum Intl) Planned Maint Kuala Lumpur (Sultan Abdul …" at bounding box center [838, 184] width 1459 height 301
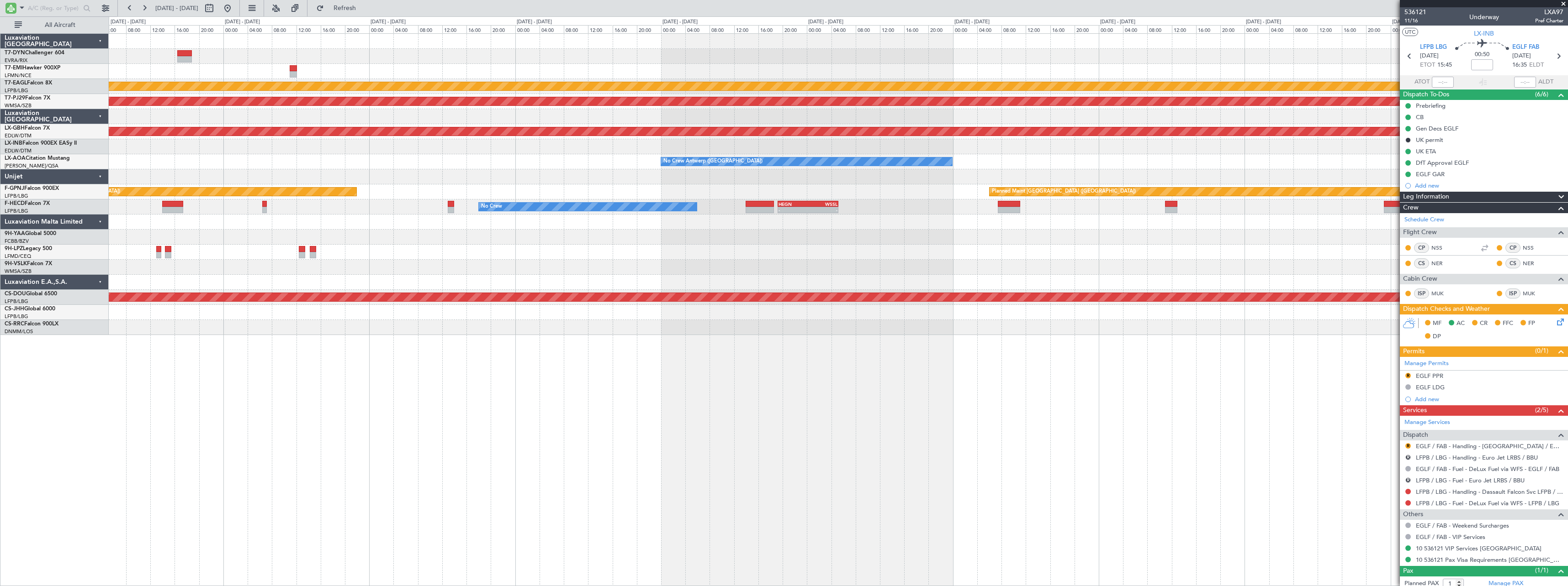
click at [464, 160] on div "Planned Maint Dubai (Al Maktoum Intl) Planned Maint Kuala Lumpur (Sultan Abdul …" at bounding box center [838, 184] width 1459 height 301
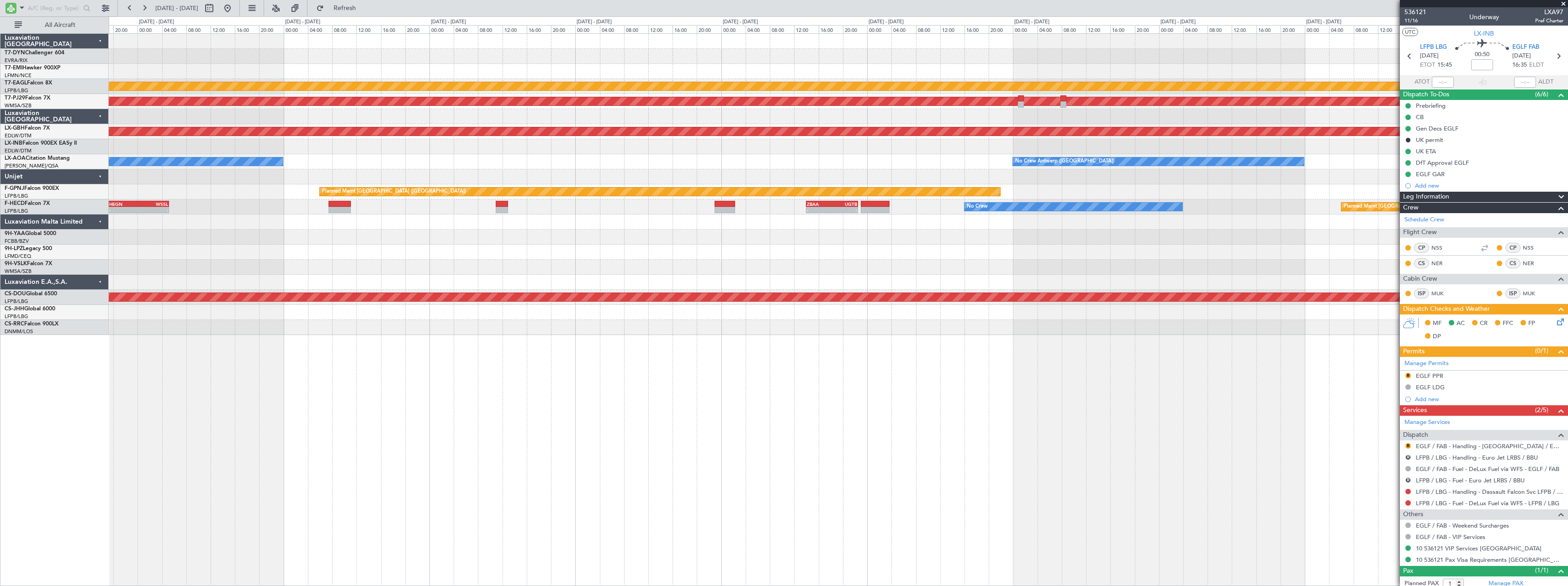
click at [348, 142] on div "Planned Maint Dubai (Al Maktoum Intl) Planned Maint Kuala Lumpur (Sultan Abdul …" at bounding box center [838, 184] width 1459 height 301
click at [454, 143] on div "Planned Maint Dubai (Al Maktoum Intl) Planned Maint Kuala Lumpur (Sultan Abdul …" at bounding box center [838, 184] width 1459 height 301
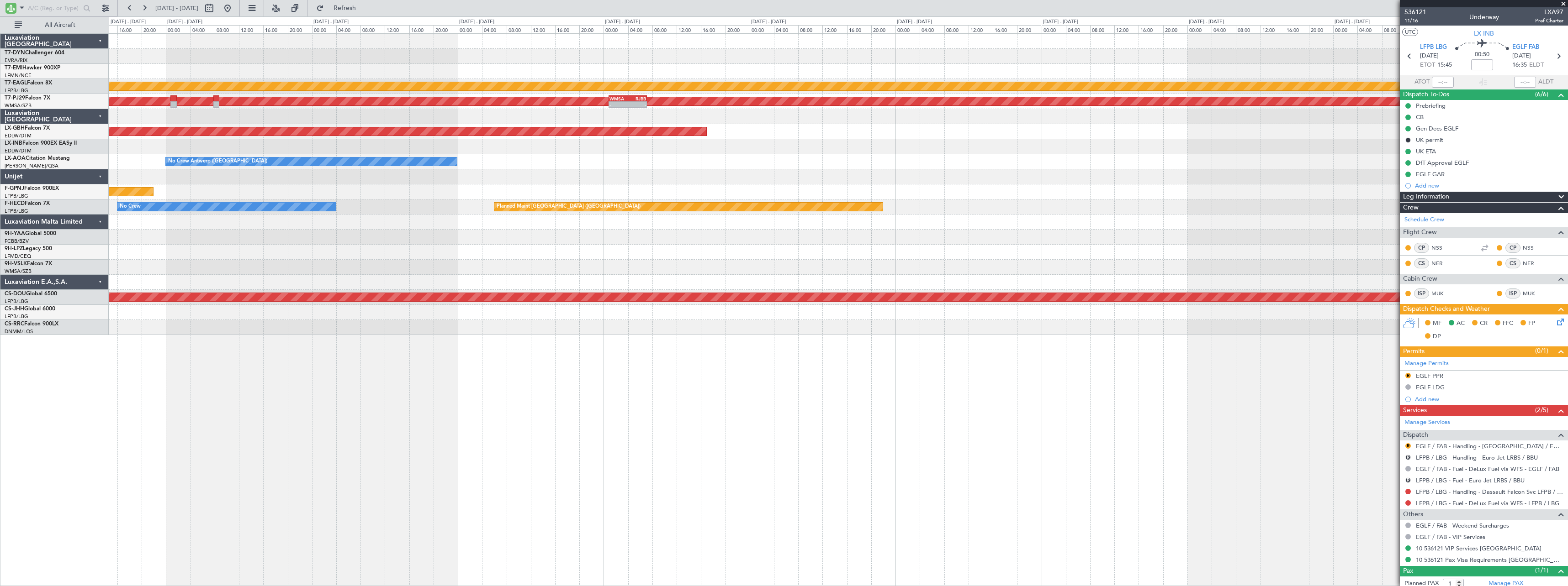
click at [501, 124] on div "Planned Maint Dubai (Al Maktoum Intl) Planned Maint Kuala Lumpur (Sultan Abdul …" at bounding box center [838, 184] width 1459 height 301
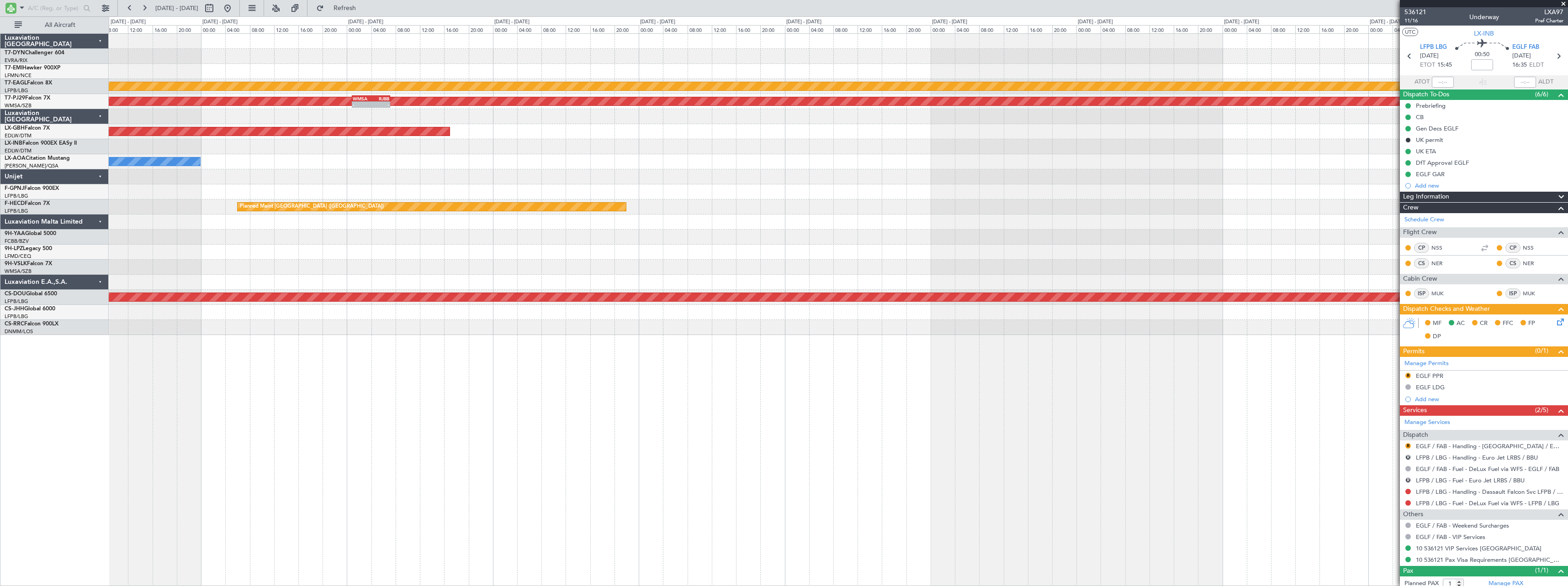
click at [686, 147] on div at bounding box center [838, 146] width 1459 height 15
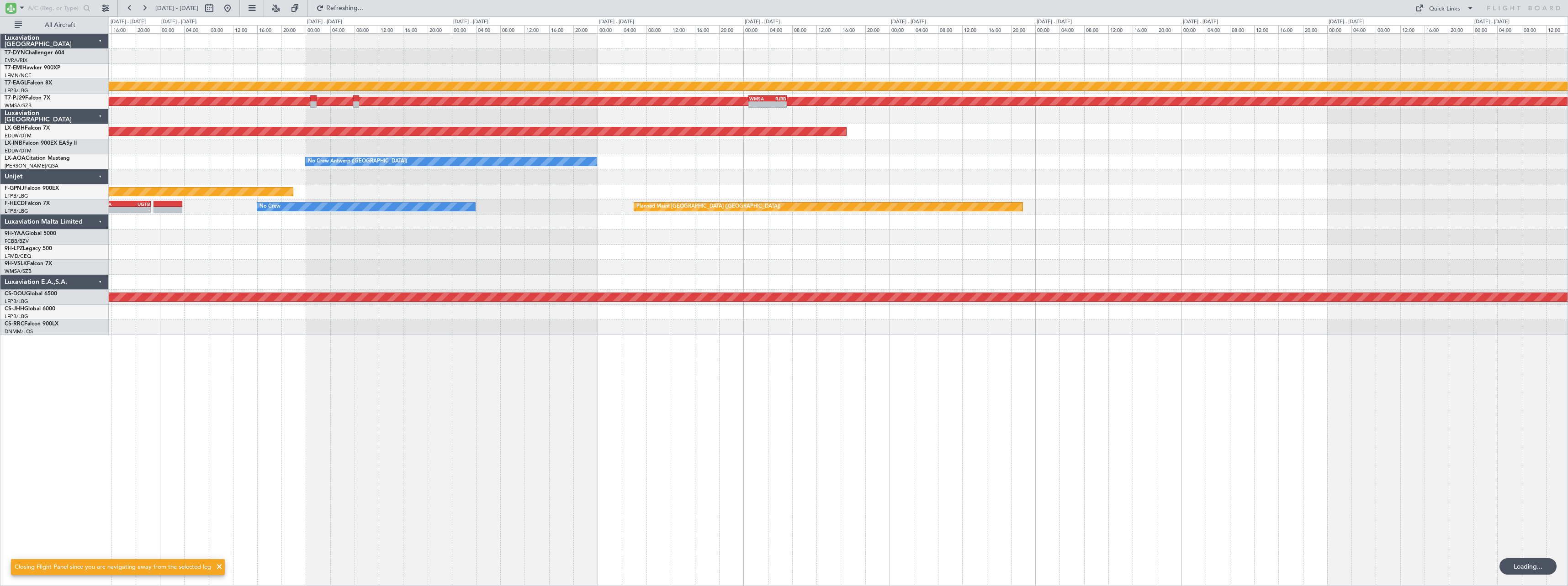
click at [1119, 169] on div "No Crew Antwerp ([GEOGRAPHIC_DATA])" at bounding box center [838, 162] width 1459 height 15
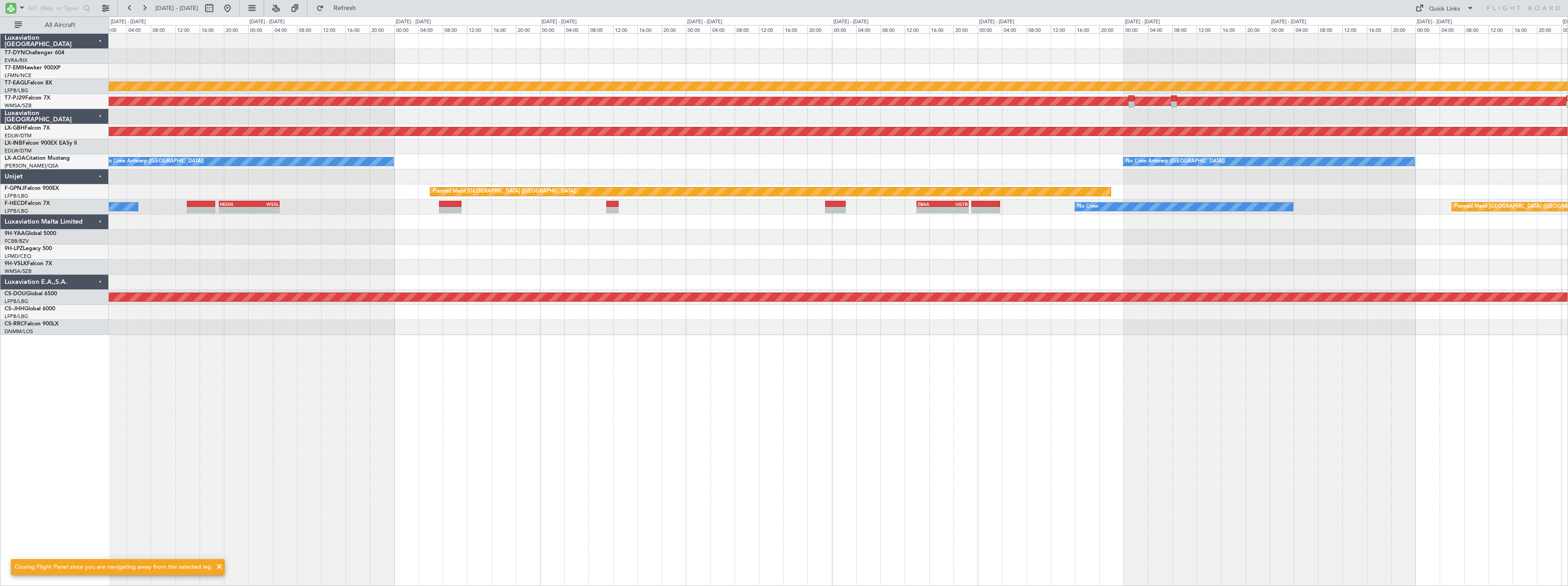
click at [981, 177] on div "Planned Maint Dubai (Al Maktoum Intl) Planned Maint Kuala Lumpur (Sultan Abdul …" at bounding box center [838, 184] width 1459 height 301
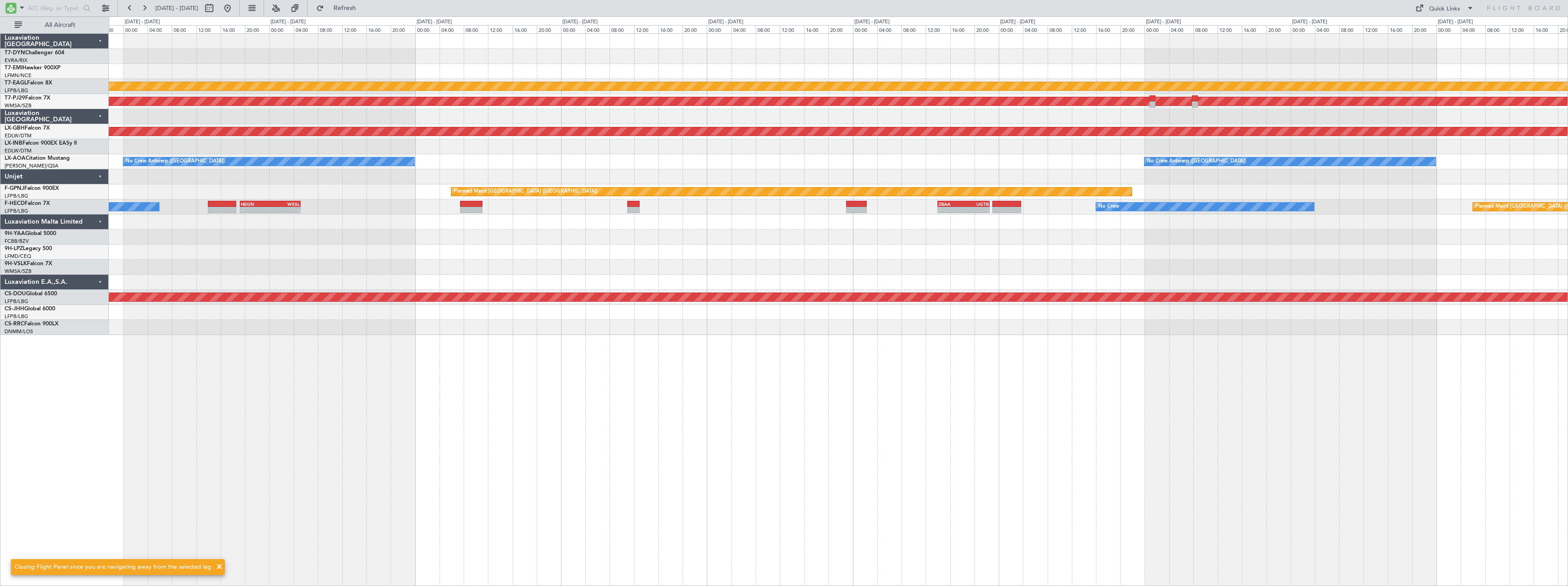
click at [928, 177] on div "Planned Maint Dubai (Al Maktoum Intl) Planned Maint Kuala Lumpur (Sultan Abdul …" at bounding box center [838, 184] width 1459 height 301
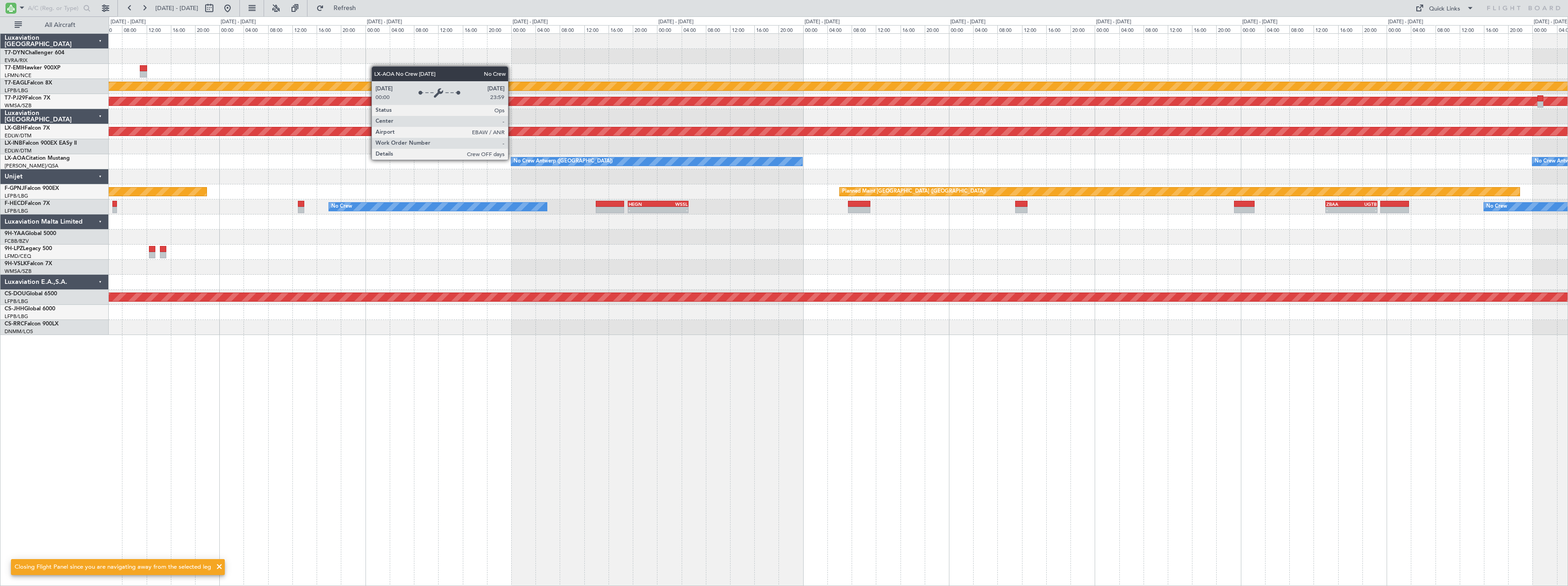
click at [893, 171] on div "Planned Maint Dubai (Al Maktoum Intl) Planned Maint Kuala Lumpur (Sultan Abdul …" at bounding box center [838, 184] width 1459 height 301
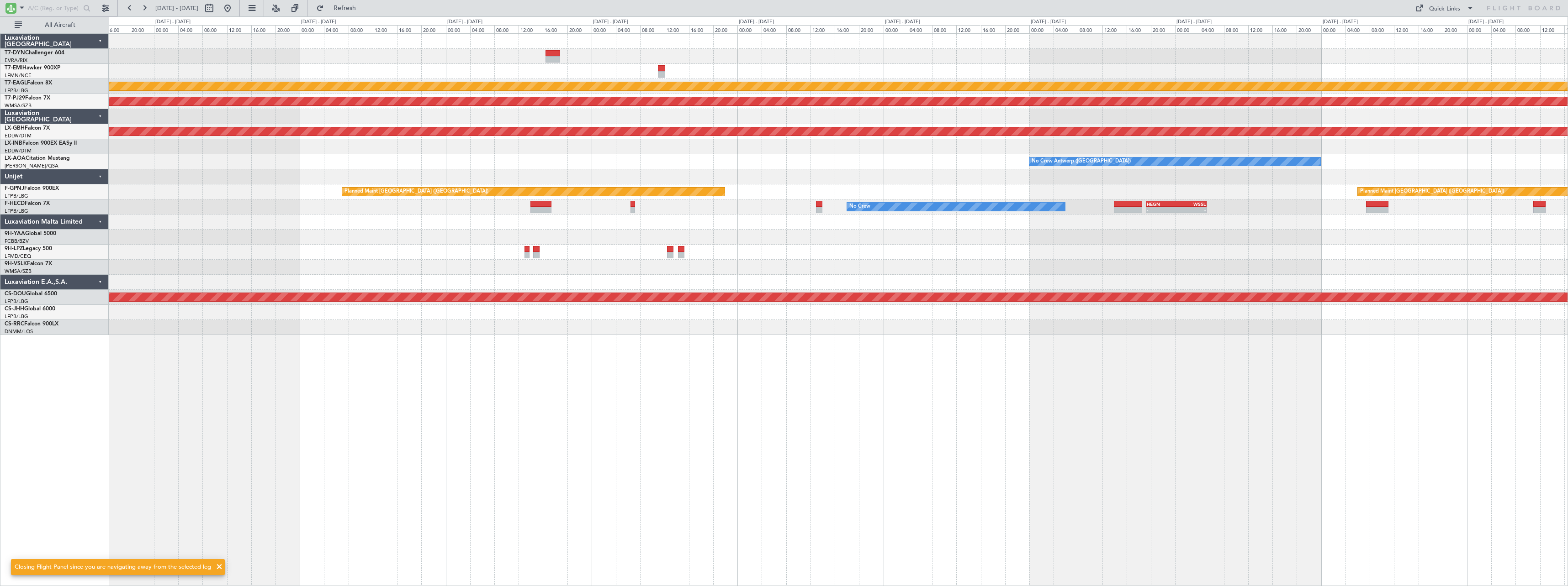
click at [863, 168] on div "No Crew Antwerp ([GEOGRAPHIC_DATA])" at bounding box center [838, 162] width 1459 height 15
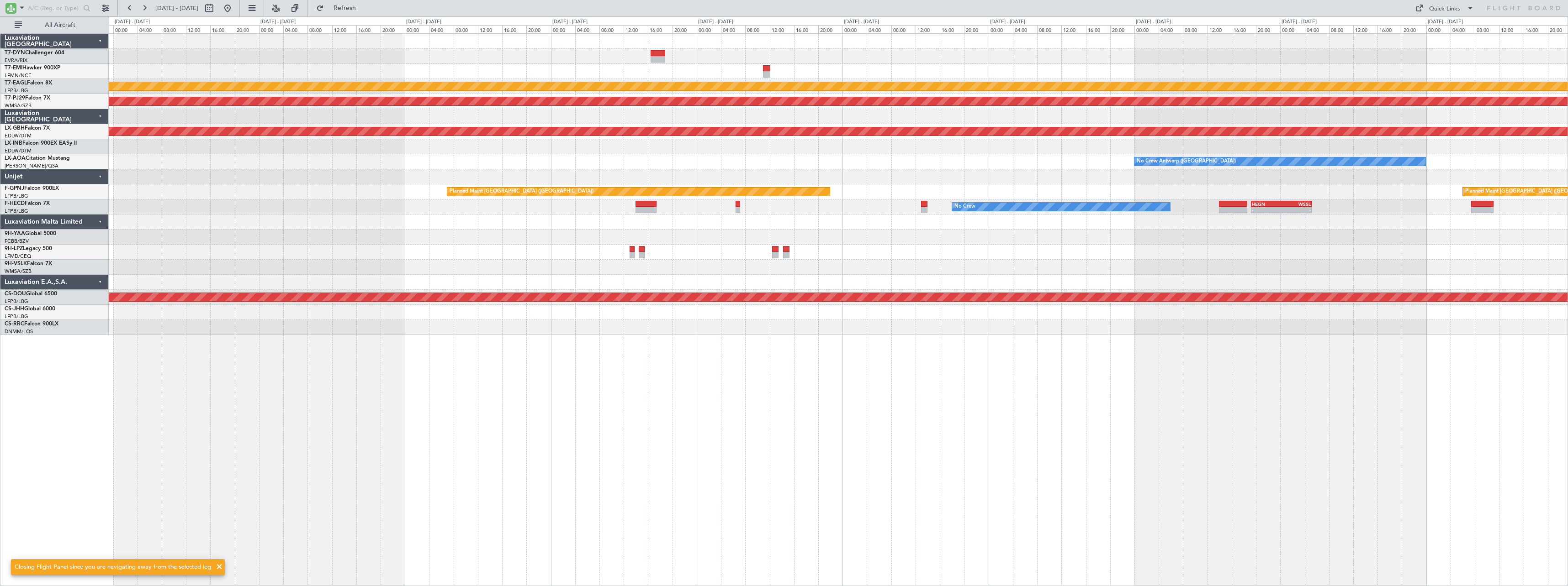
click at [778, 157] on div "Planned Maint Dubai (Al Maktoum Intl) Planned Maint Kuala Lumpur (Sultan Abdul …" at bounding box center [838, 184] width 1459 height 301
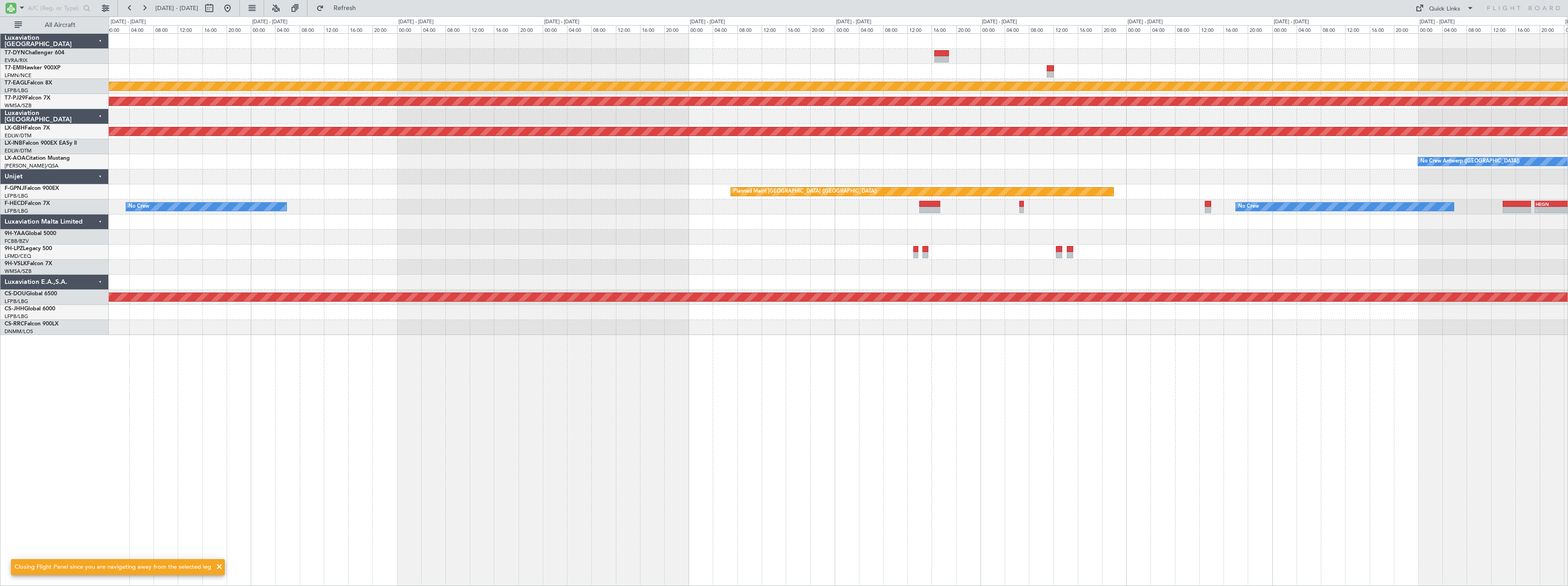
click at [649, 184] on div at bounding box center [838, 177] width 1459 height 15
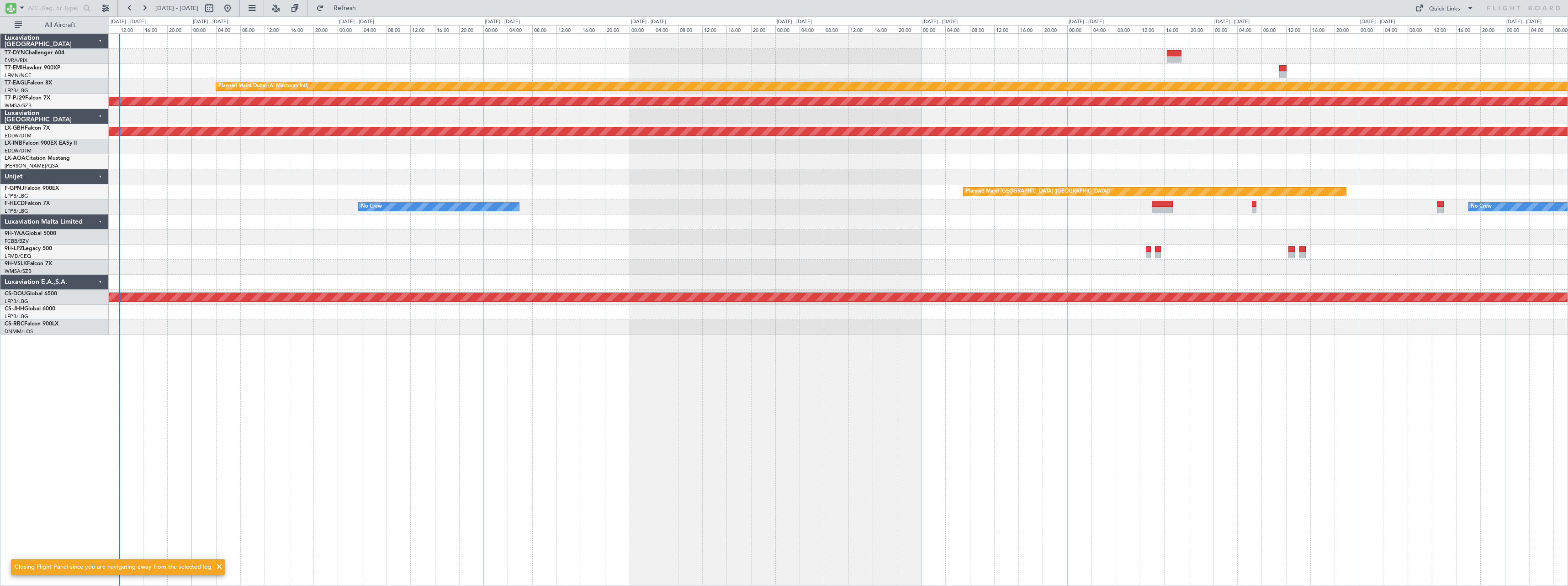
click at [698, 184] on div at bounding box center [838, 177] width 1459 height 15
click at [252, 166] on div "Planned Maint Dubai (Al Maktoum Intl) Planned Maint Kuala Lumpur (Sultan Abdul …" at bounding box center [838, 184] width 1459 height 301
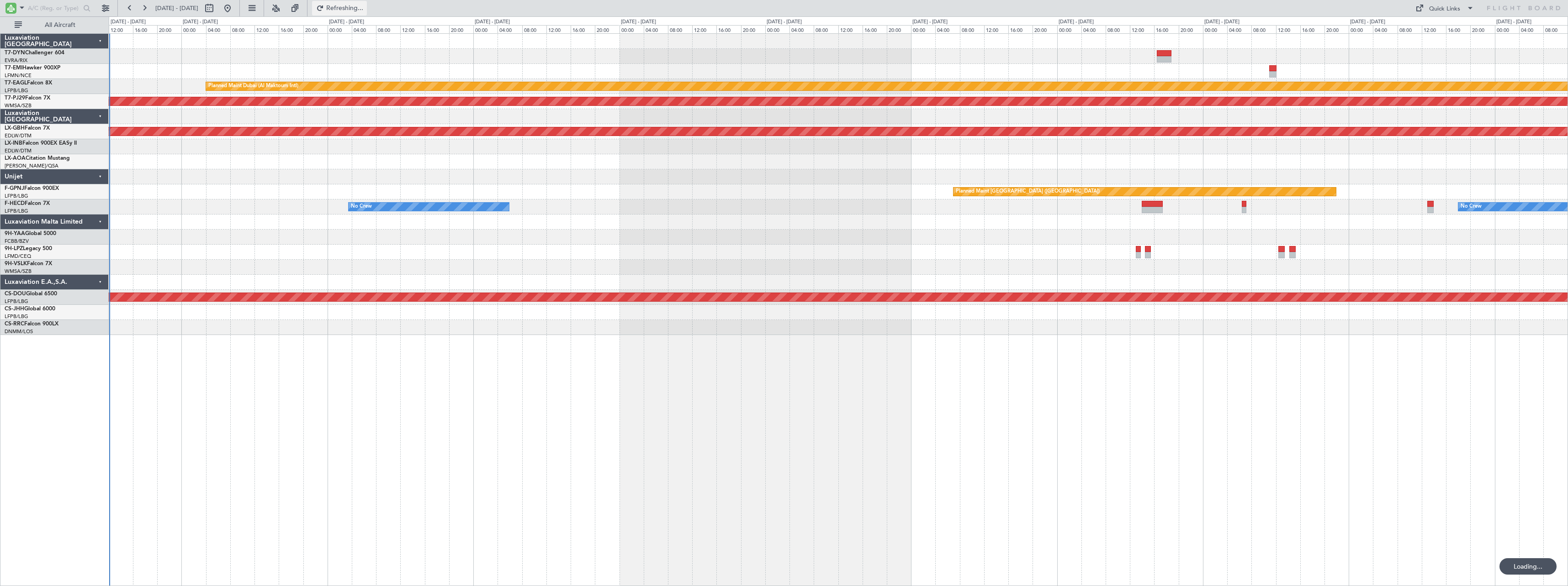
click at [366, 15] on button "Refreshing..." at bounding box center [339, 8] width 55 height 15
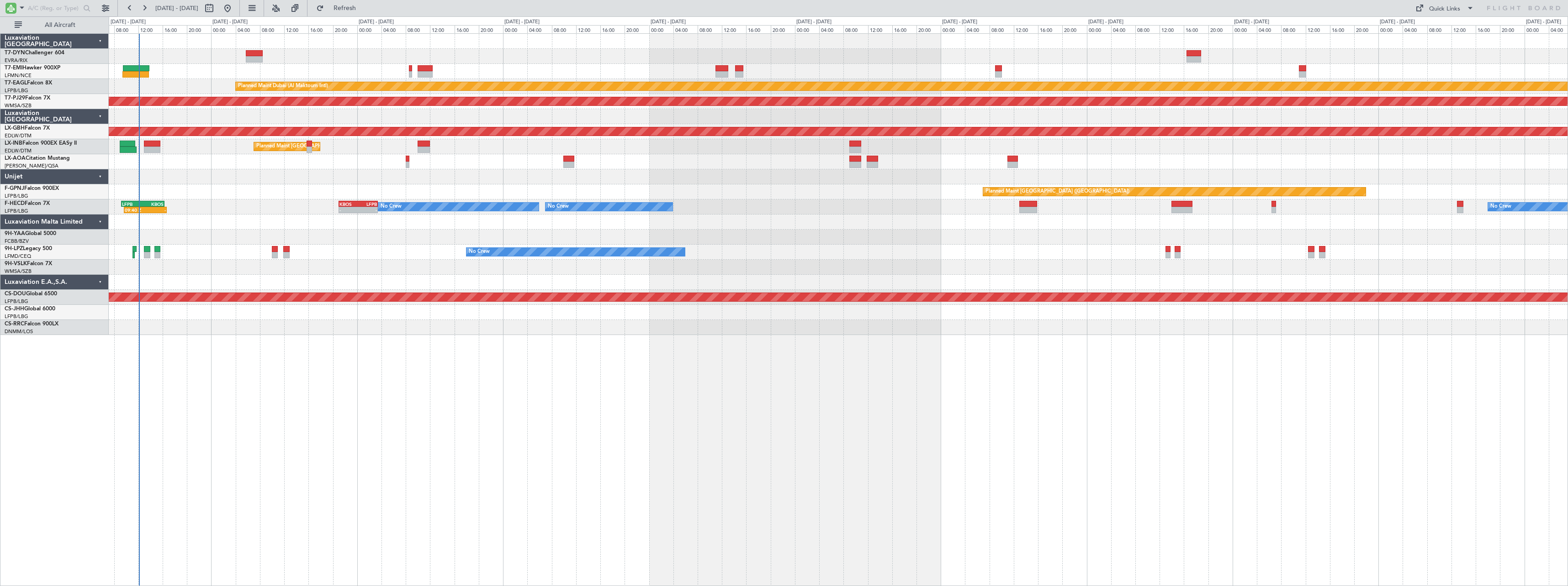
click at [227, 173] on div at bounding box center [838, 177] width 1459 height 15
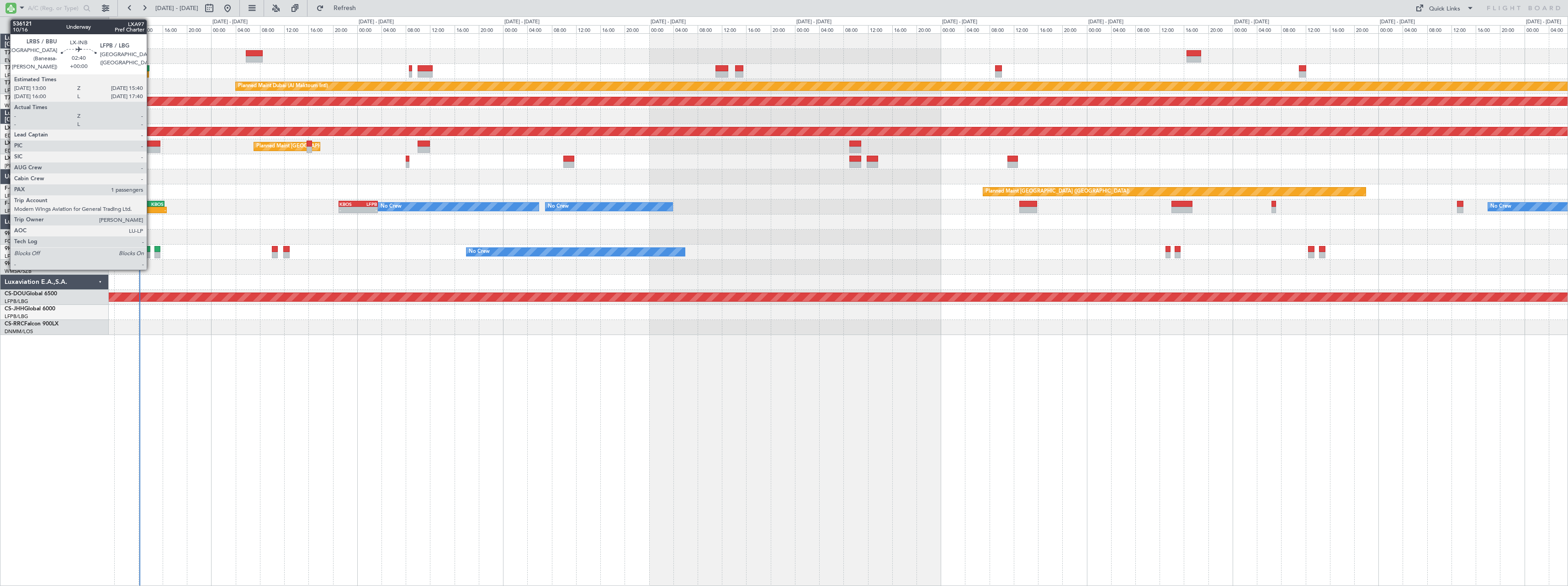
click at [151, 146] on div at bounding box center [152, 150] width 16 height 6
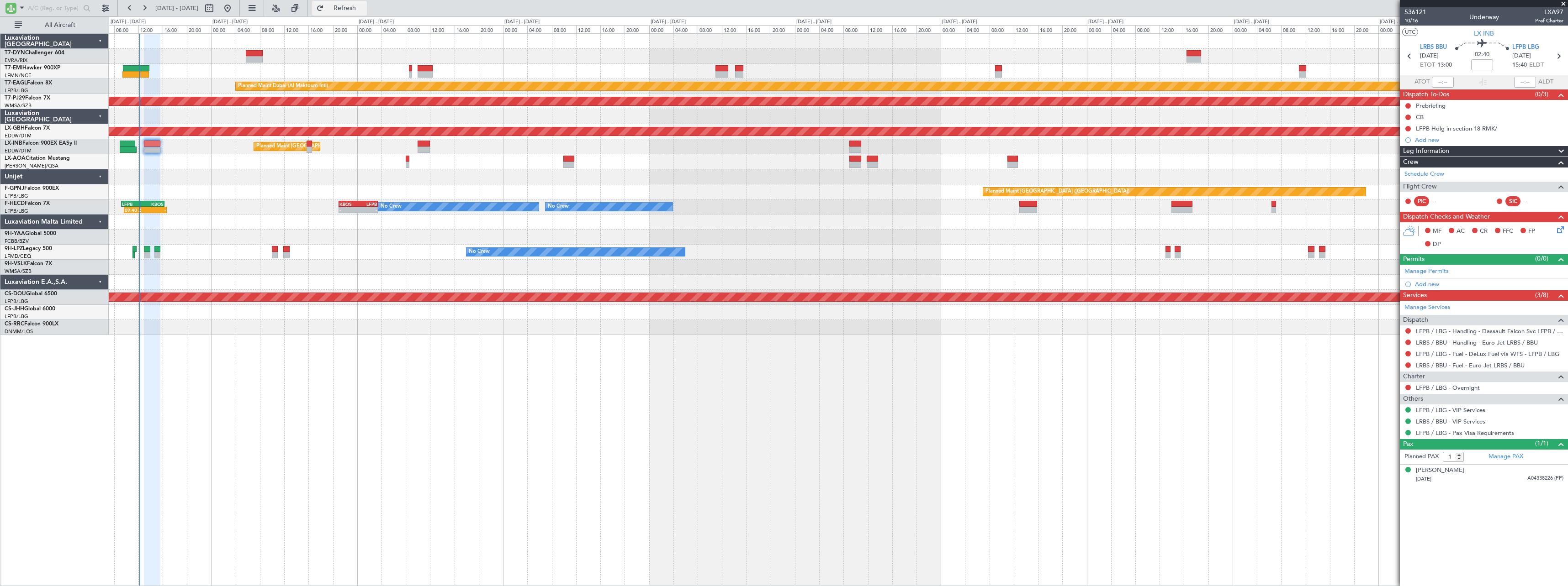
click at [357, 11] on span "Refresh" at bounding box center [345, 8] width 39 height 6
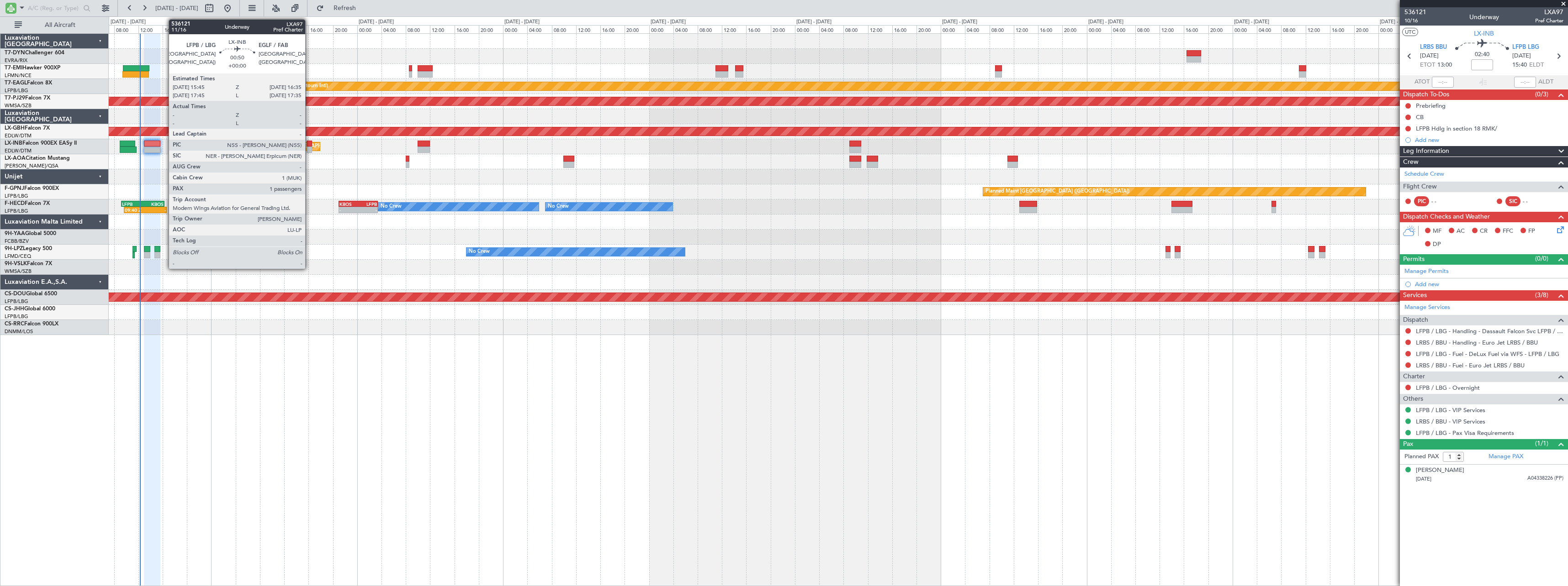
click at [309, 144] on div at bounding box center [309, 143] width 6 height 6
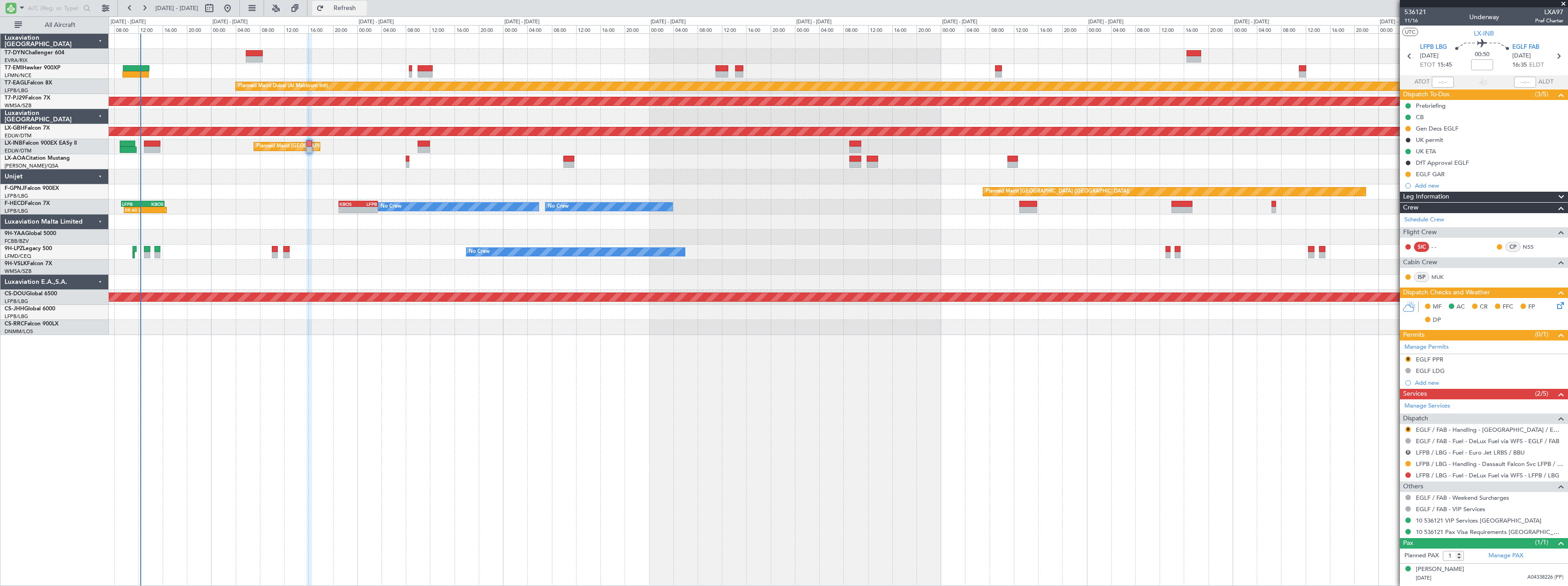
click at [363, 6] on span "Refresh" at bounding box center [345, 8] width 39 height 6
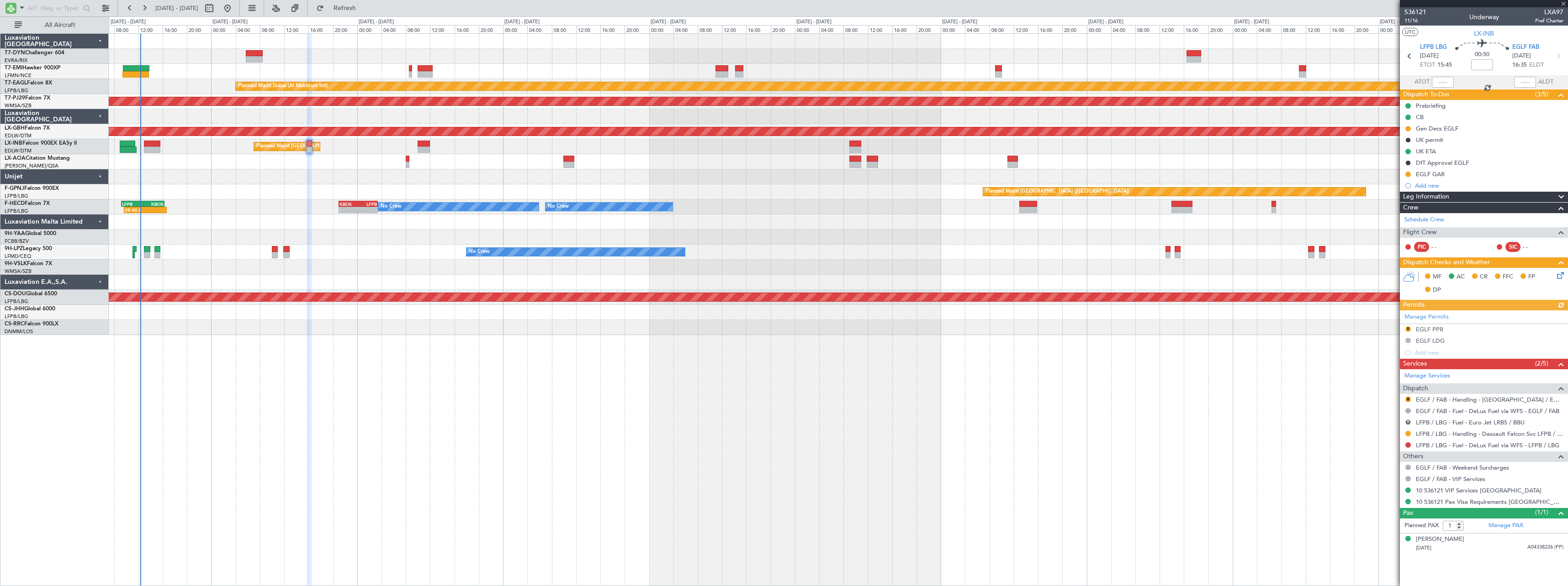
click at [156, 139] on div "Planned Maint [GEOGRAPHIC_DATA] ([GEOGRAPHIC_DATA])" at bounding box center [838, 146] width 1459 height 15
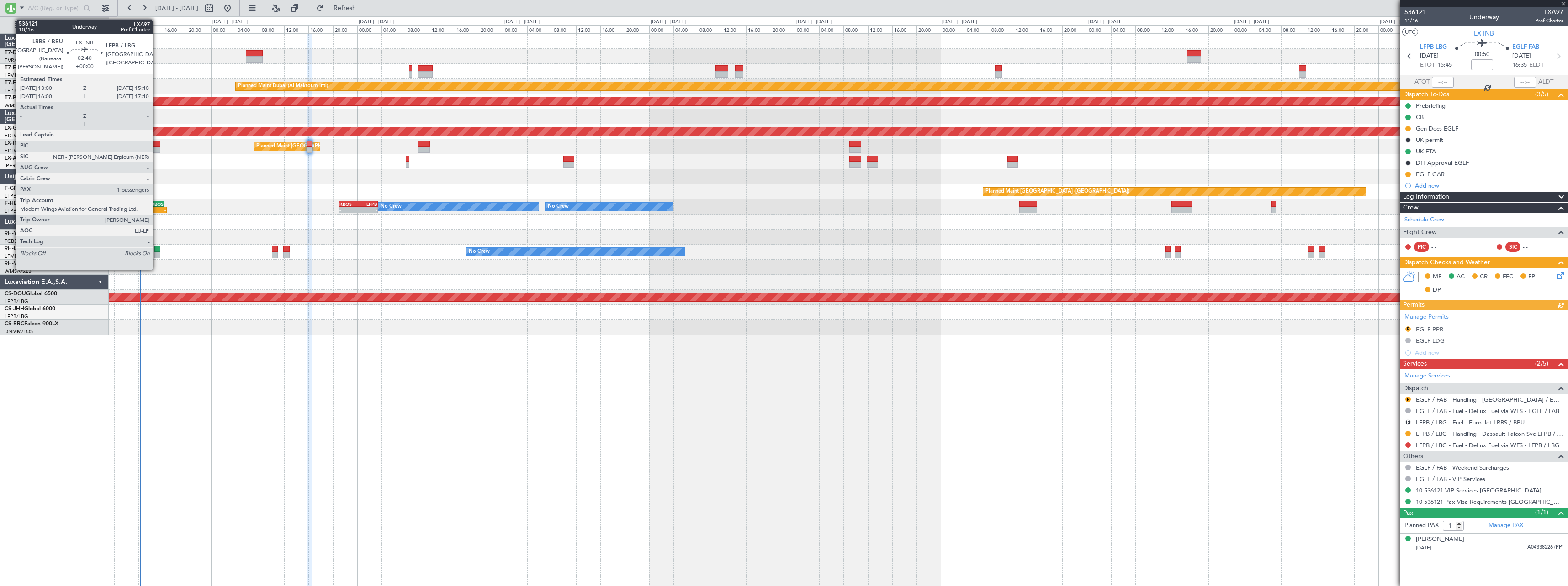
click at [157, 143] on div at bounding box center [152, 143] width 16 height 6
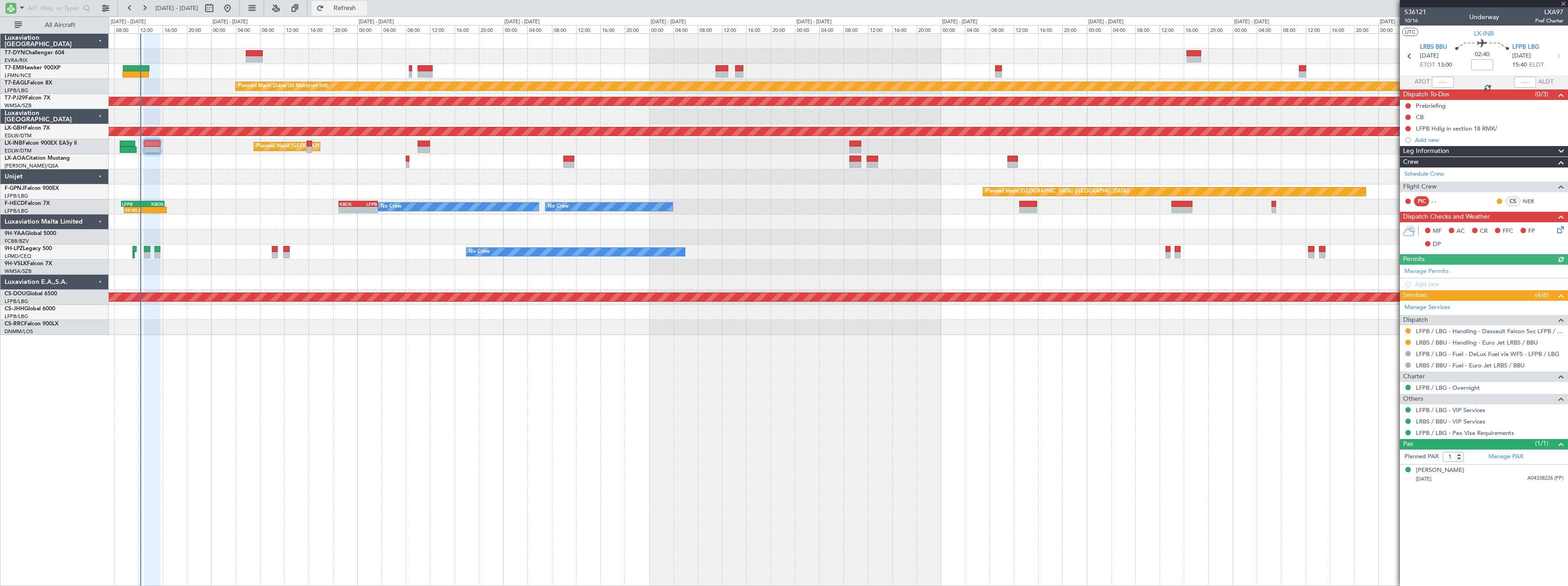
click at [367, 14] on button "Refresh" at bounding box center [339, 8] width 55 height 15
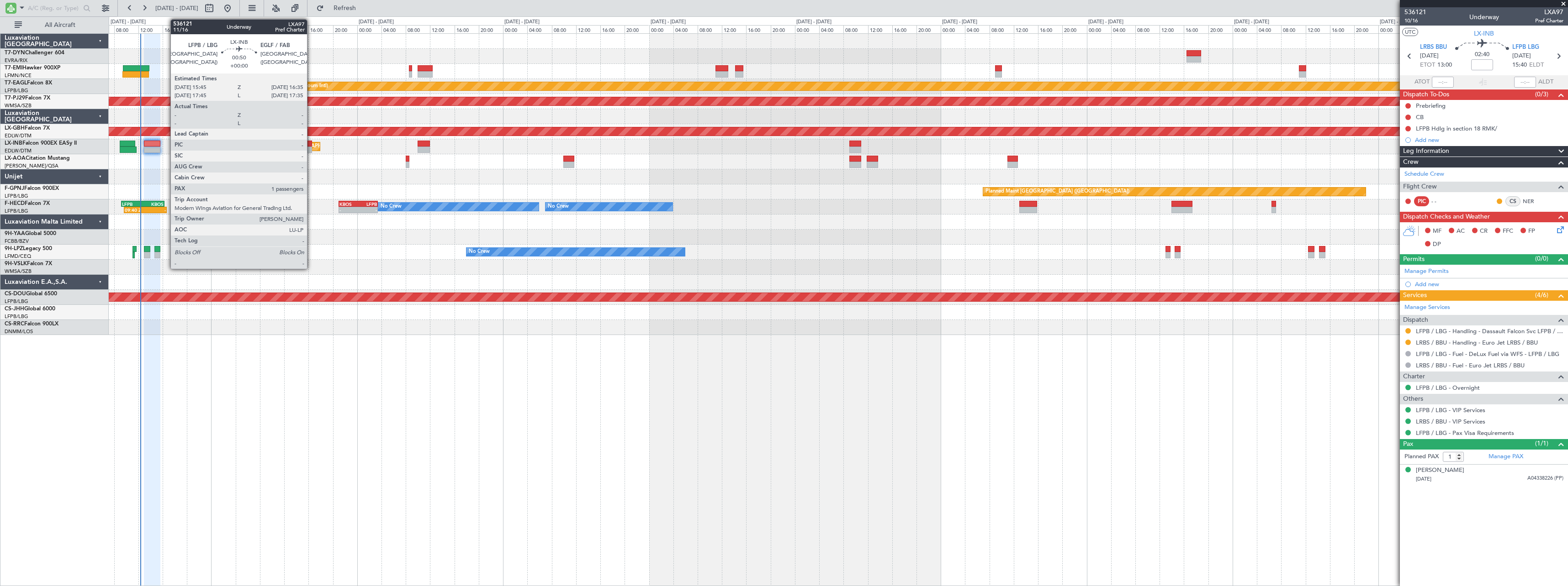
click at [311, 145] on div at bounding box center [309, 143] width 6 height 6
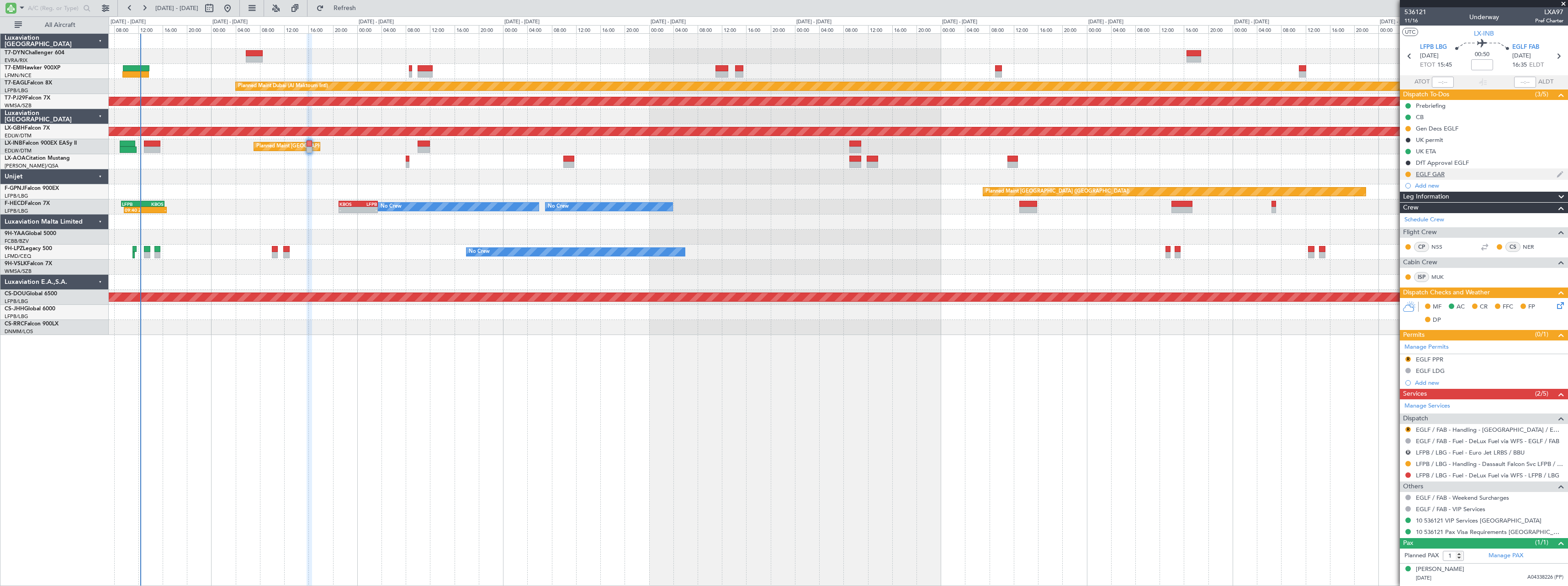
click at [1492, 176] on div "EGLF GAR" at bounding box center [1484, 174] width 168 height 11
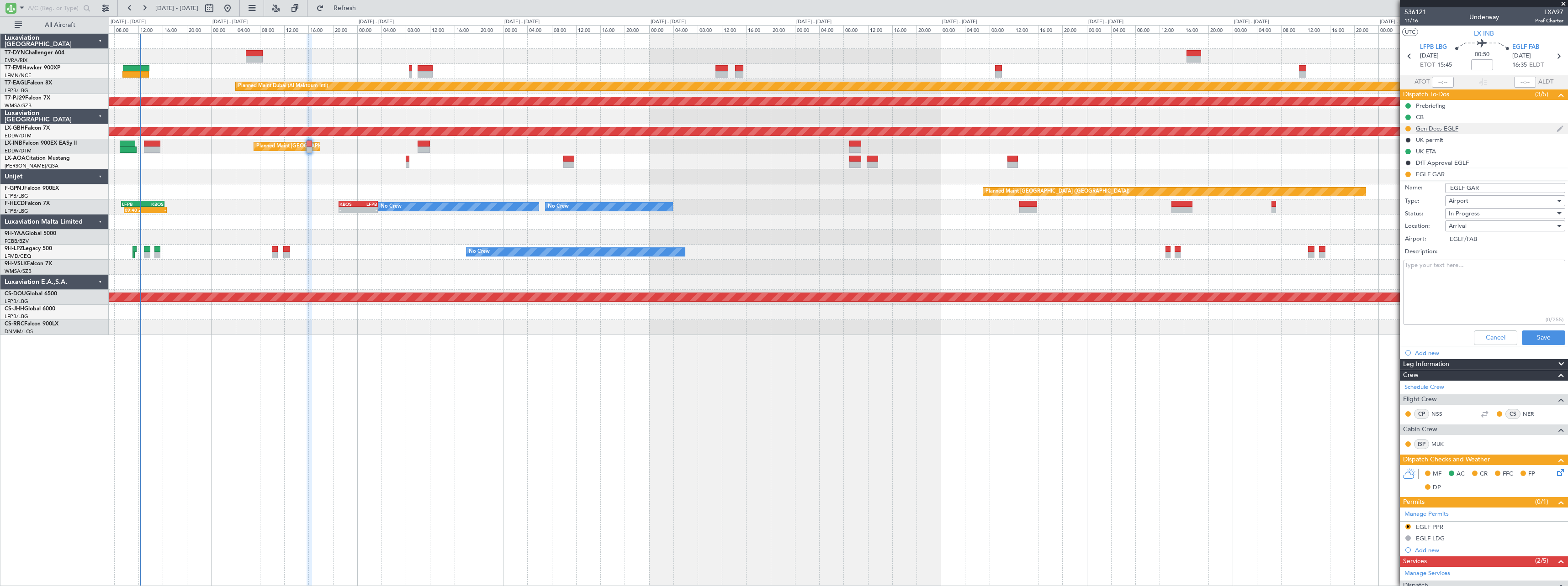
click at [1483, 127] on div "Gen Decs EGLF" at bounding box center [1484, 128] width 168 height 11
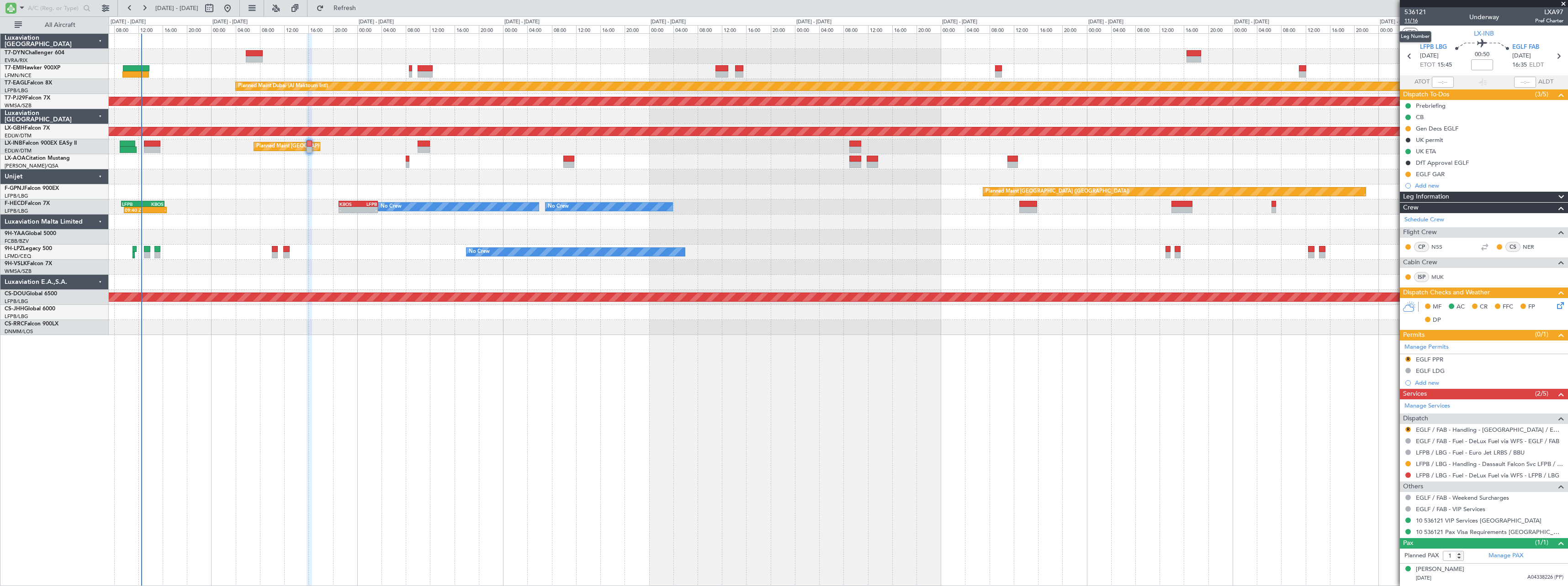
click at [1418, 21] on span "11/16" at bounding box center [1415, 20] width 22 height 7
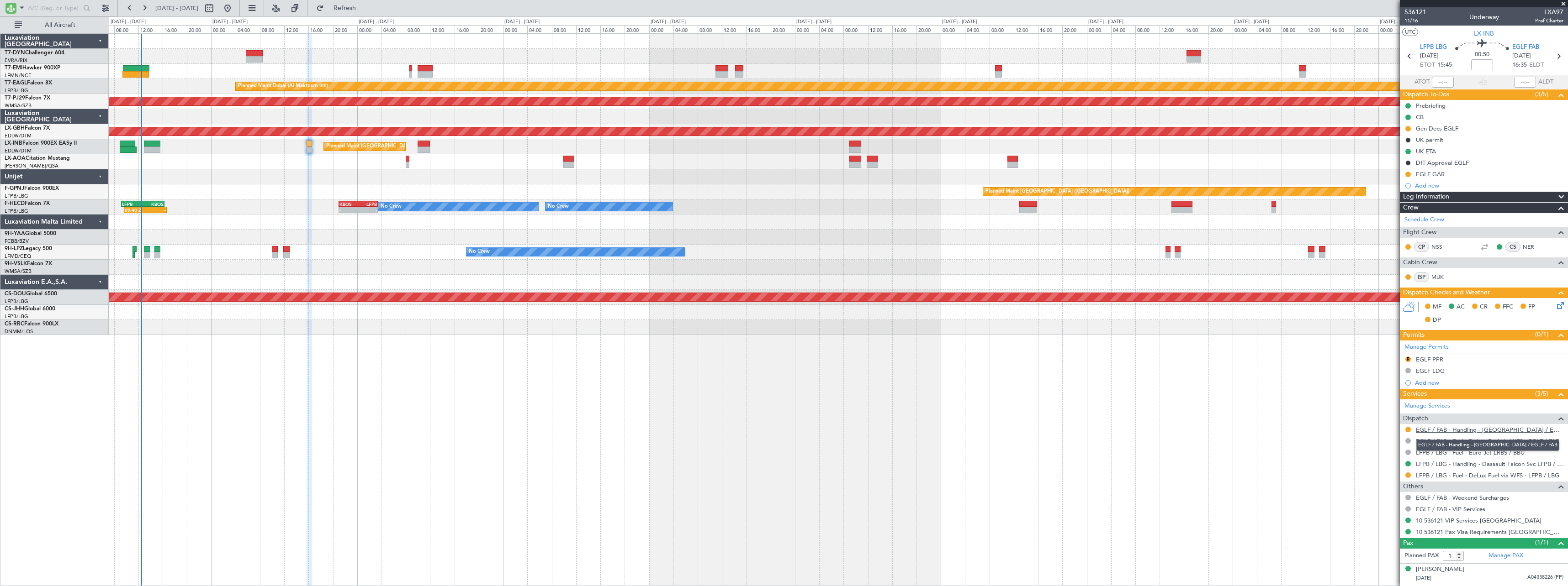
click at [1509, 426] on link "EGLF / FAB - Handling - Farnborough Airport / EGLF / FAB" at bounding box center [1489, 430] width 147 height 7
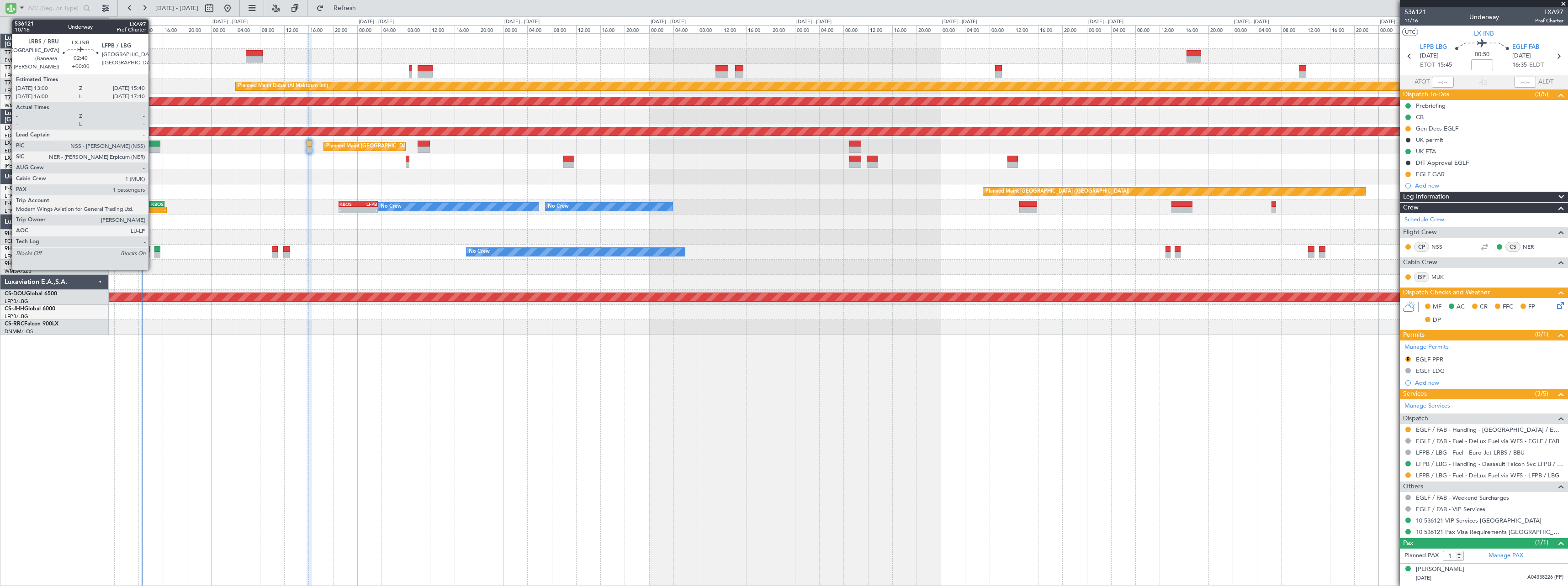
click at [153, 142] on div at bounding box center [152, 143] width 16 height 6
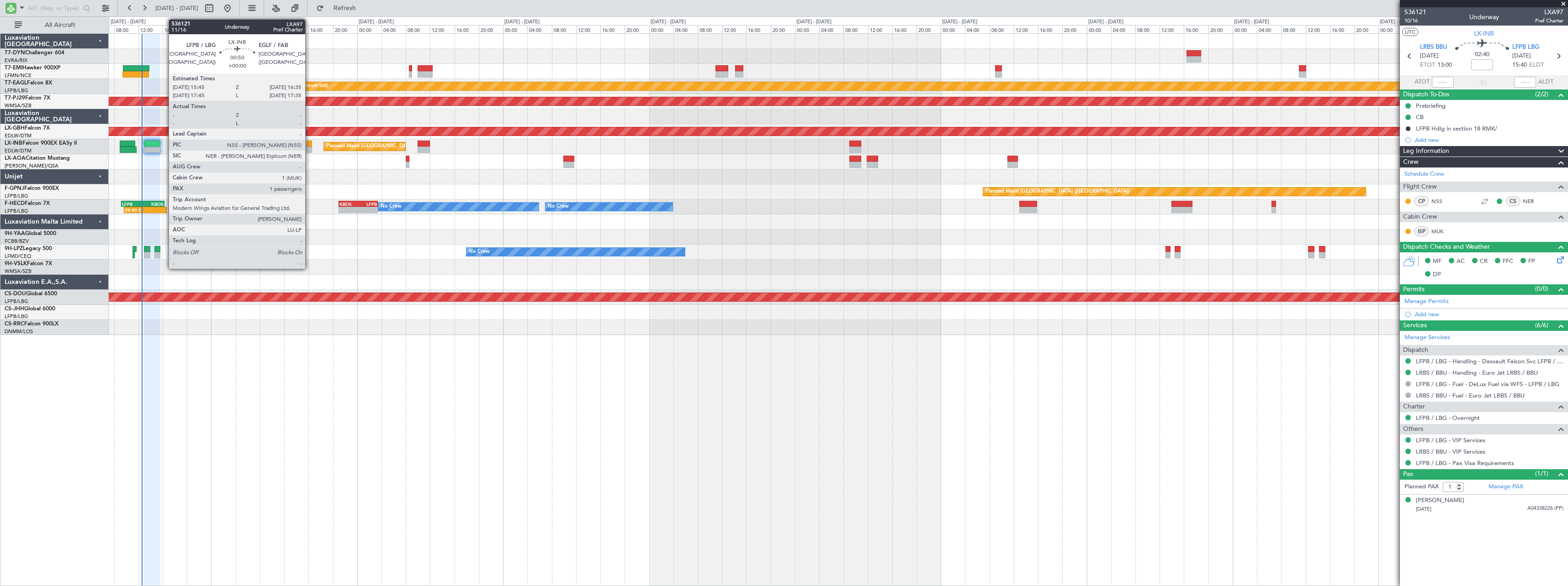
click at [309, 143] on div at bounding box center [309, 143] width 6 height 6
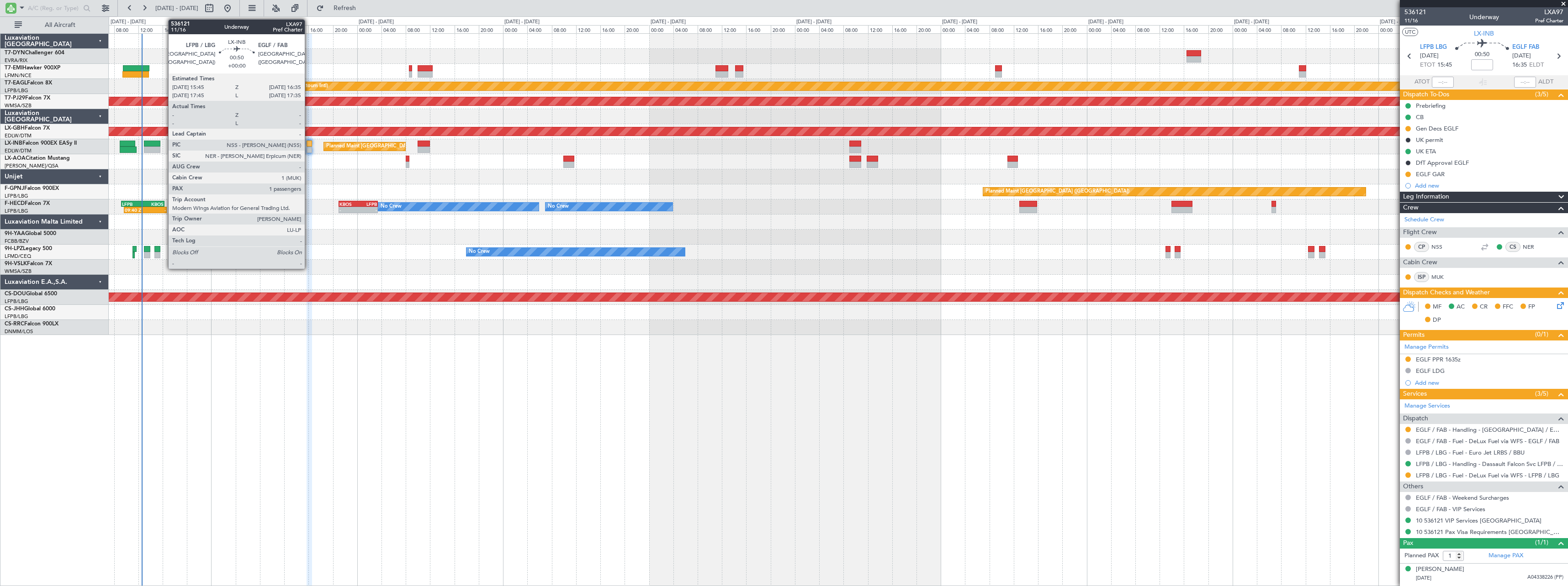
click at [309, 144] on div at bounding box center [309, 143] width 6 height 6
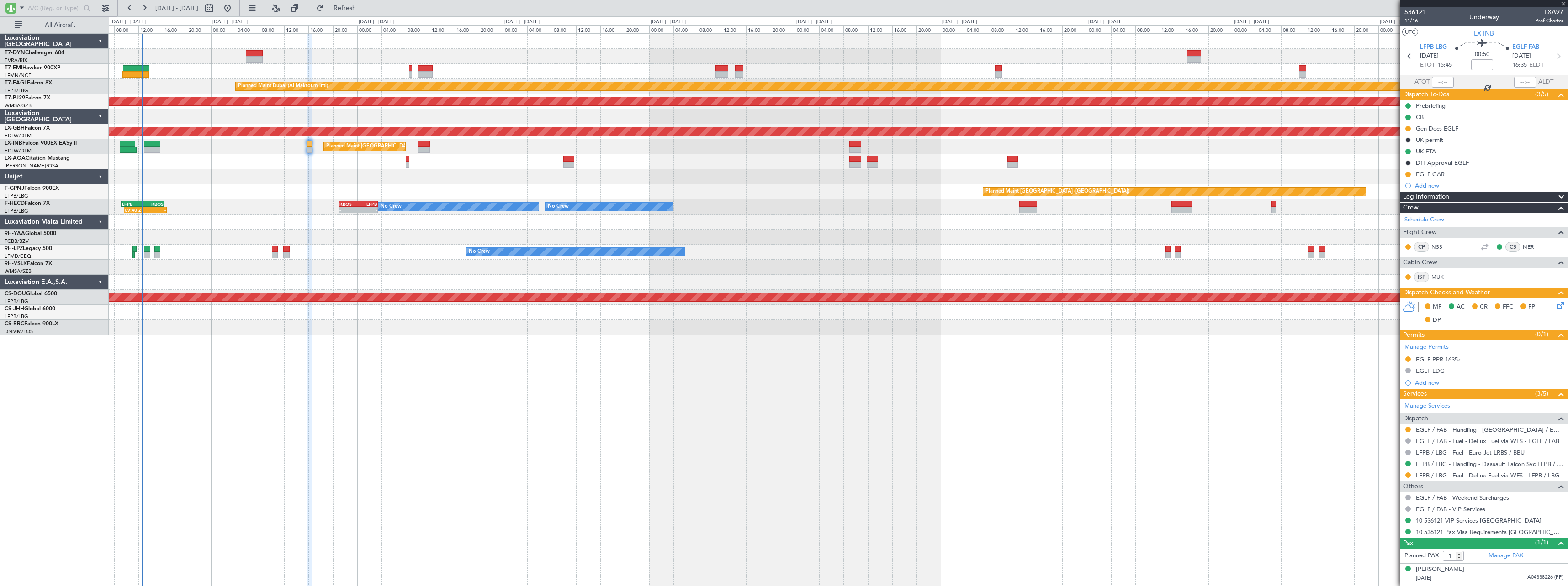
click at [309, 144] on div at bounding box center [309, 143] width 6 height 6
click at [1557, 308] on icon at bounding box center [1559, 304] width 7 height 7
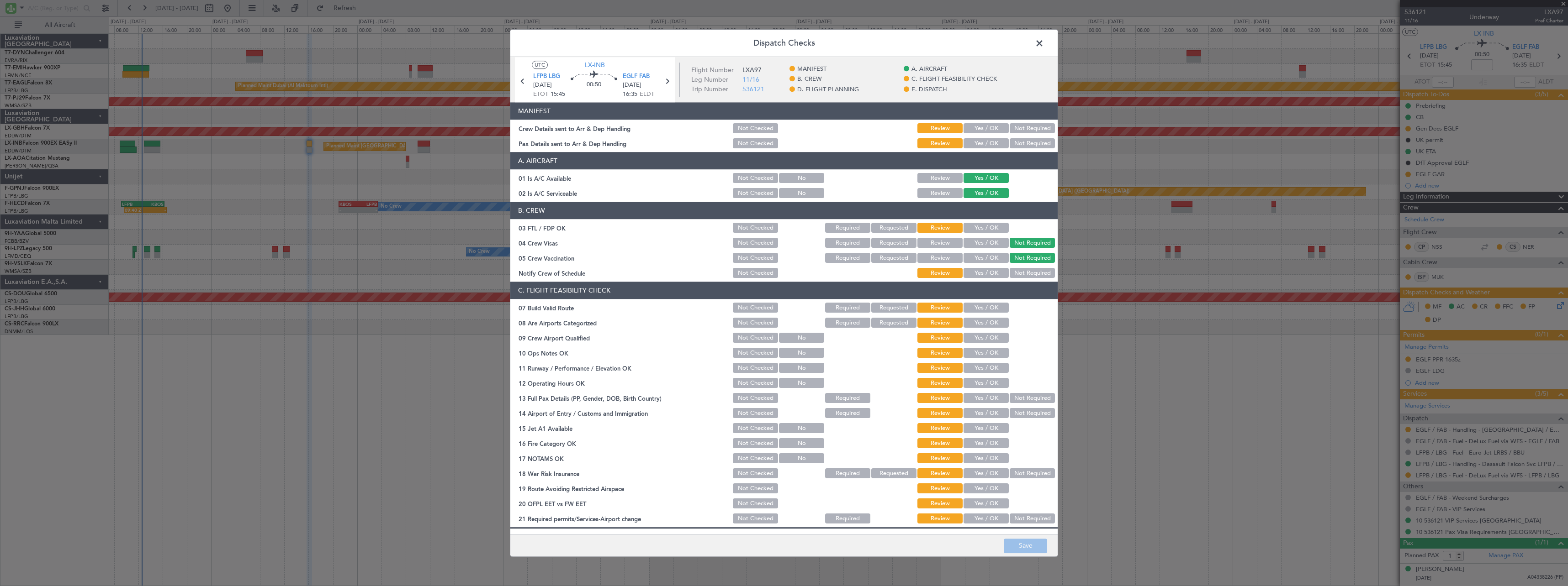
click at [986, 125] on button "Yes / OK" at bounding box center [986, 128] width 45 height 10
click at [983, 143] on button "Yes / OK" at bounding box center [986, 144] width 45 height 10
click at [1029, 547] on button "Save" at bounding box center [1025, 546] width 43 height 15
type input "-00:10"
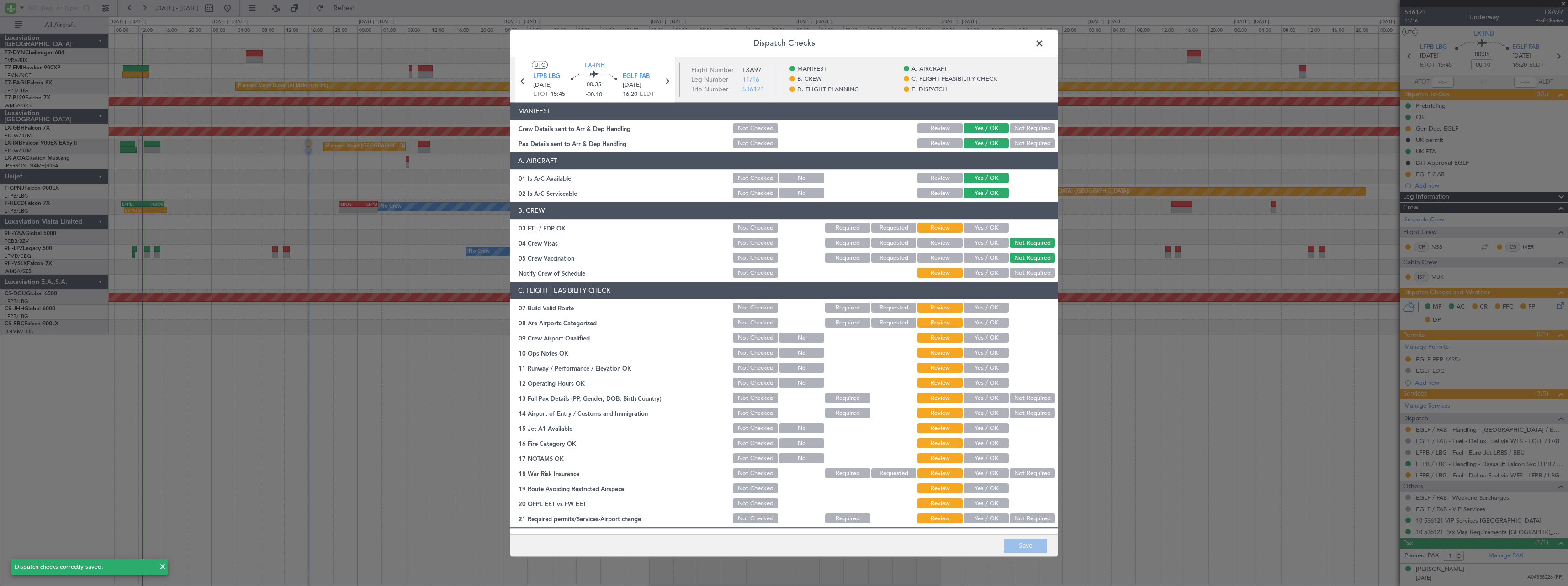
click at [1044, 43] on span at bounding box center [1044, 45] width 0 height 18
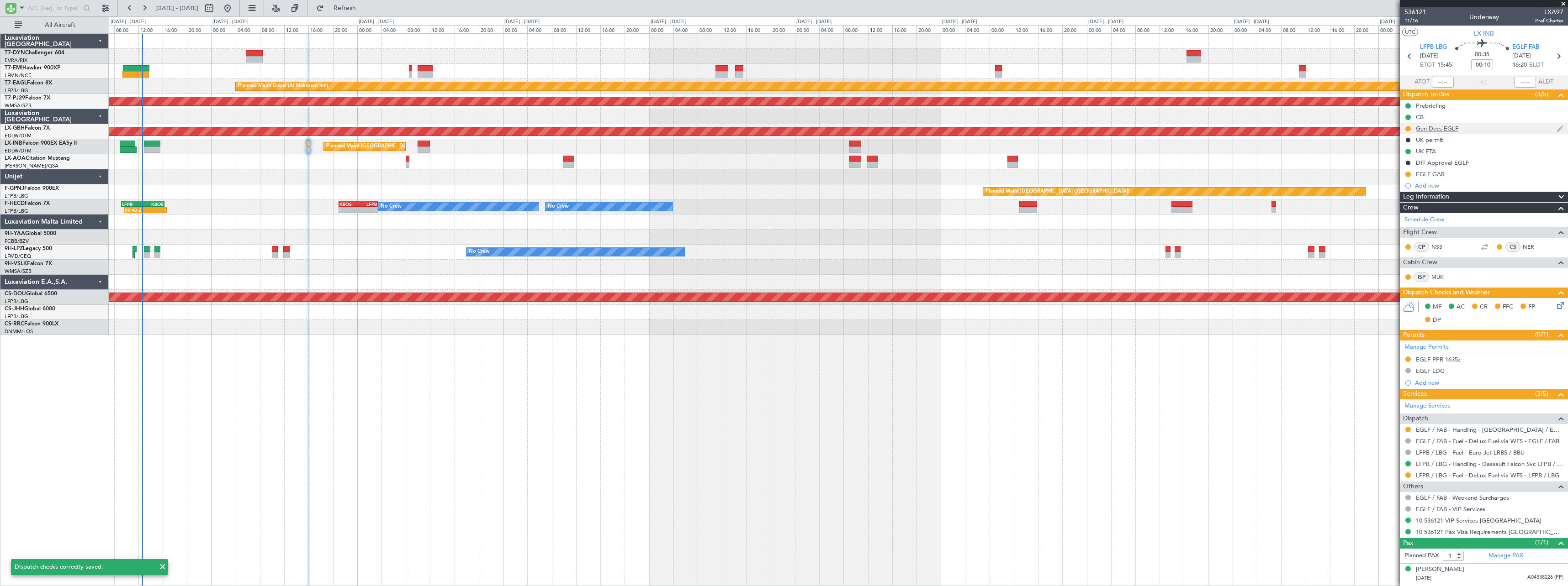
click at [1491, 132] on div "Gen Decs EGLF" at bounding box center [1484, 128] width 168 height 11
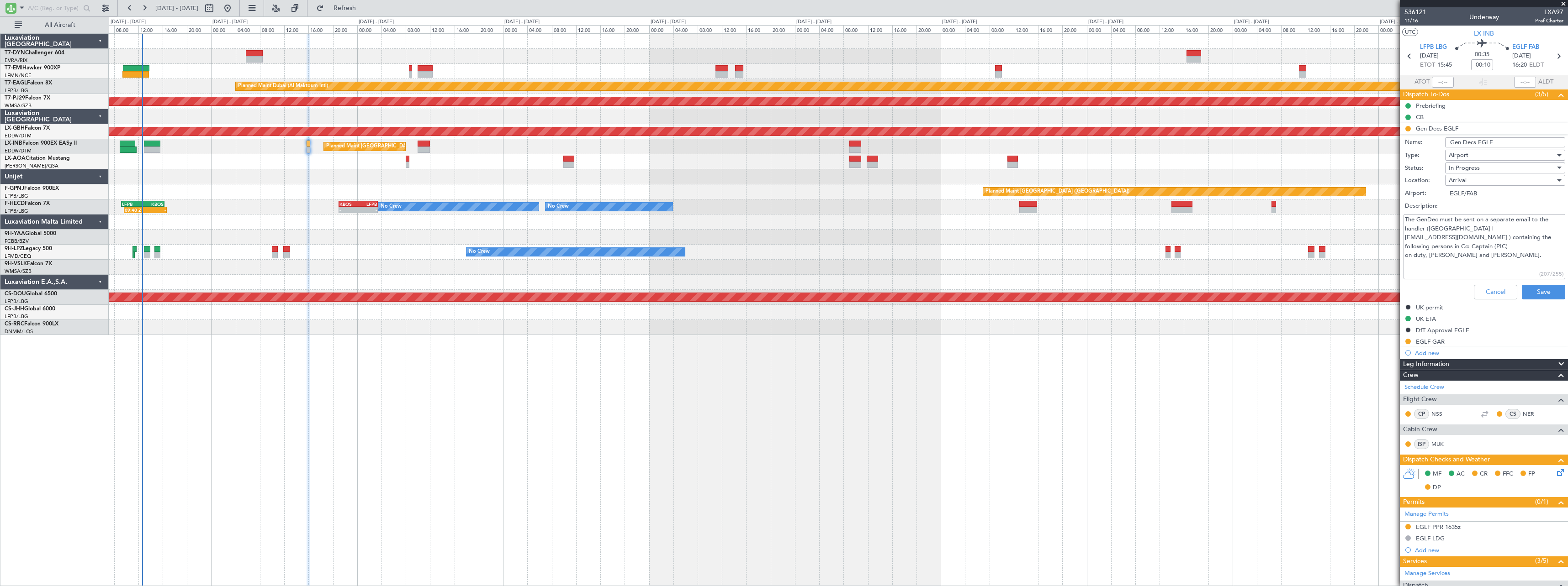
click at [1408, 128] on li "Gen Decs EGLF Name: Gen Decs EGLF Type: Airport Status: In Progress Location: A…" at bounding box center [1484, 213] width 168 height 180
click at [1513, 166] on div "In Progress" at bounding box center [1502, 168] width 106 height 14
click at [1478, 217] on span "Completed" at bounding box center [1500, 214] width 107 height 14
type textarea "The GenDec must be sent on a separate email to the handler (Farnborough Airport…"
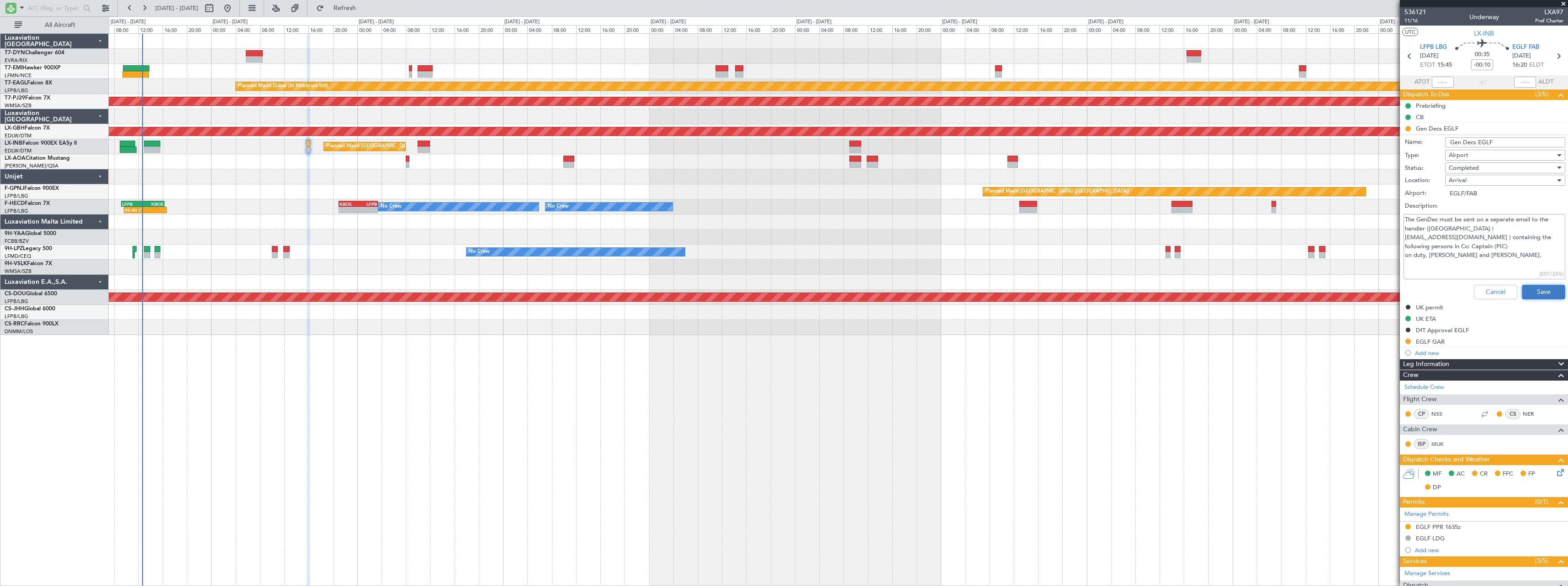
click at [1538, 292] on button "Save" at bounding box center [1543, 292] width 43 height 15
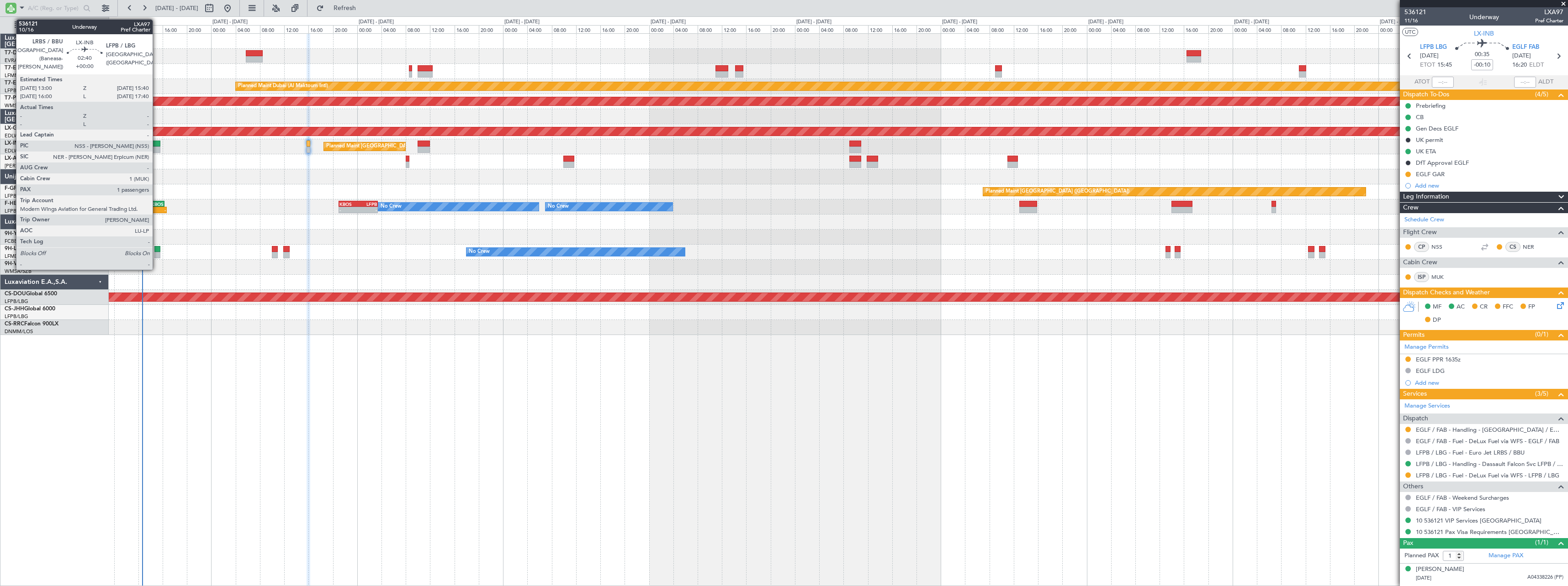
click at [157, 142] on div at bounding box center [152, 143] width 16 height 6
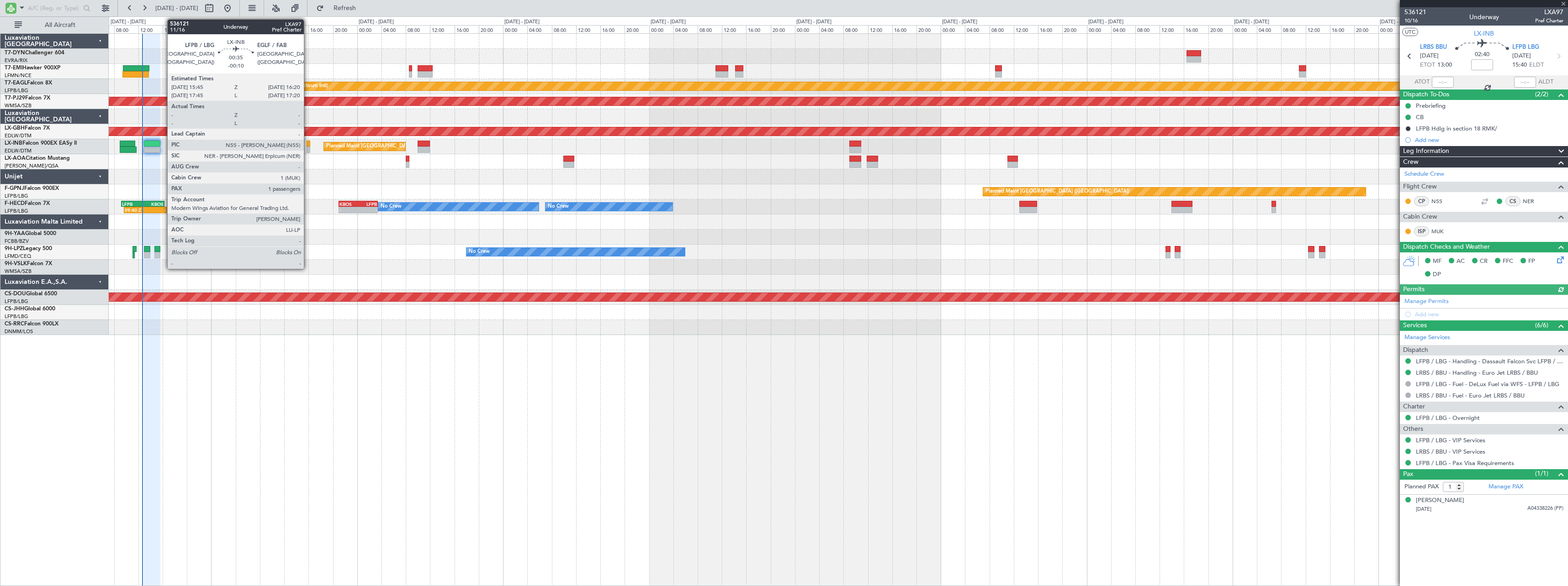
click at [308, 142] on div at bounding box center [308, 143] width 4 height 6
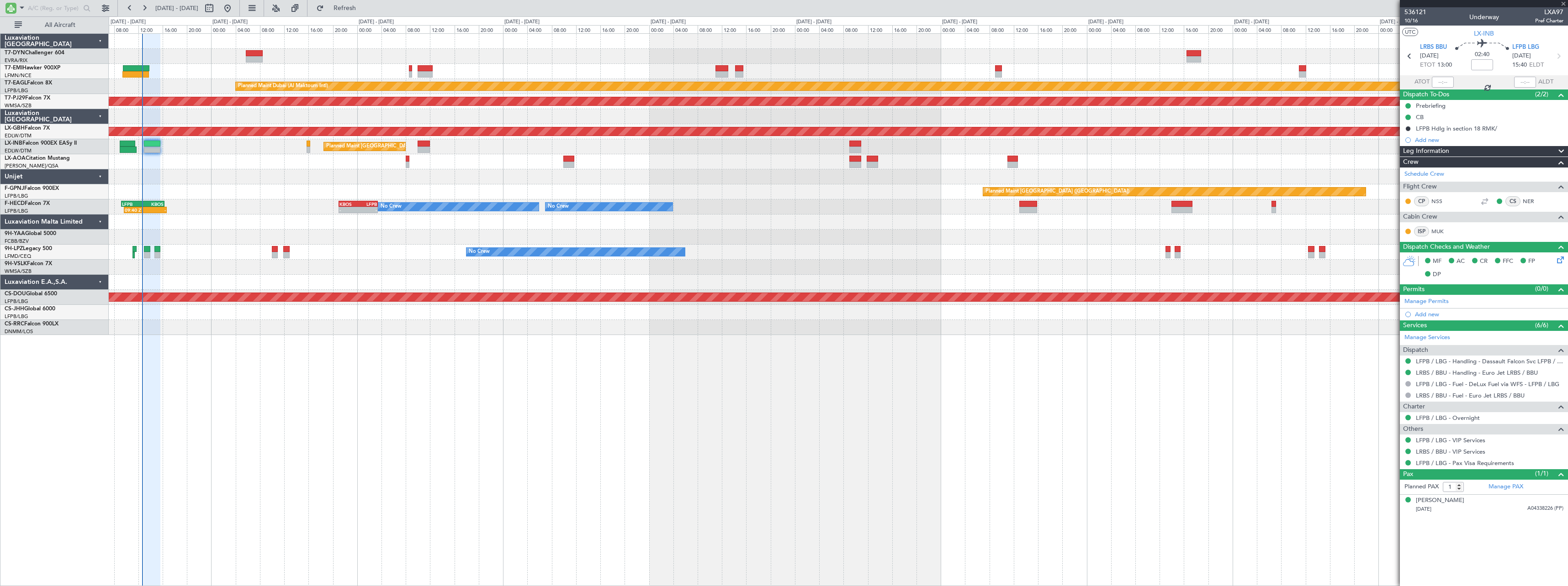
type input "-00:10"
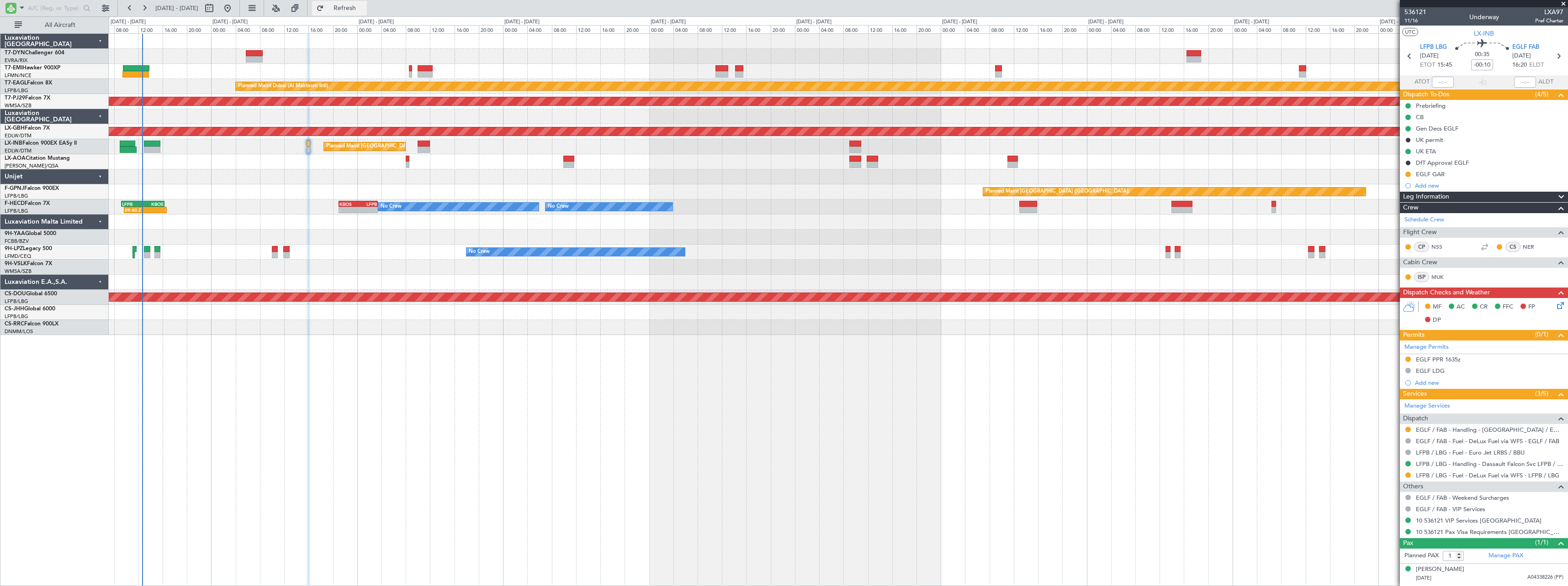
click at [364, 6] on span "Refresh" at bounding box center [345, 8] width 39 height 6
click at [1562, 303] on icon at bounding box center [1559, 304] width 7 height 7
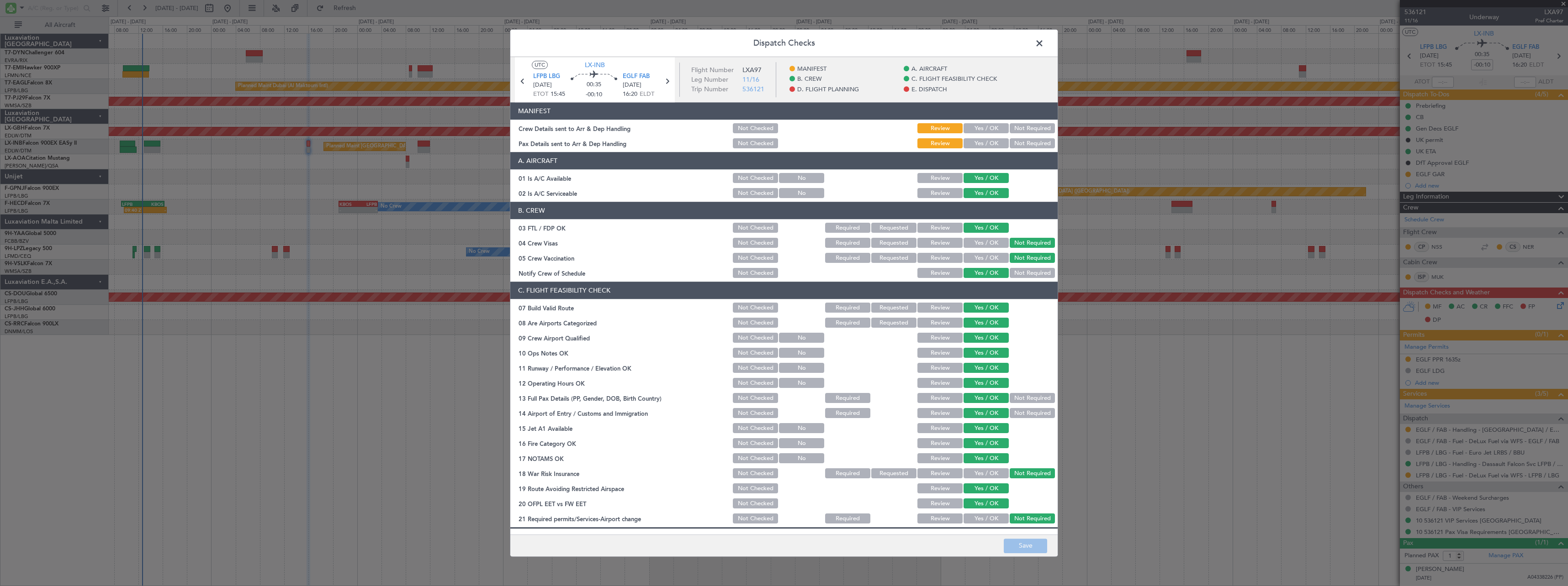
click at [974, 127] on button "Yes / OK" at bounding box center [986, 128] width 45 height 10
click at [976, 139] on button "Yes / OK" at bounding box center [986, 144] width 45 height 10
click at [1029, 546] on button "Save" at bounding box center [1025, 546] width 43 height 15
click at [1044, 44] on span at bounding box center [1044, 45] width 0 height 18
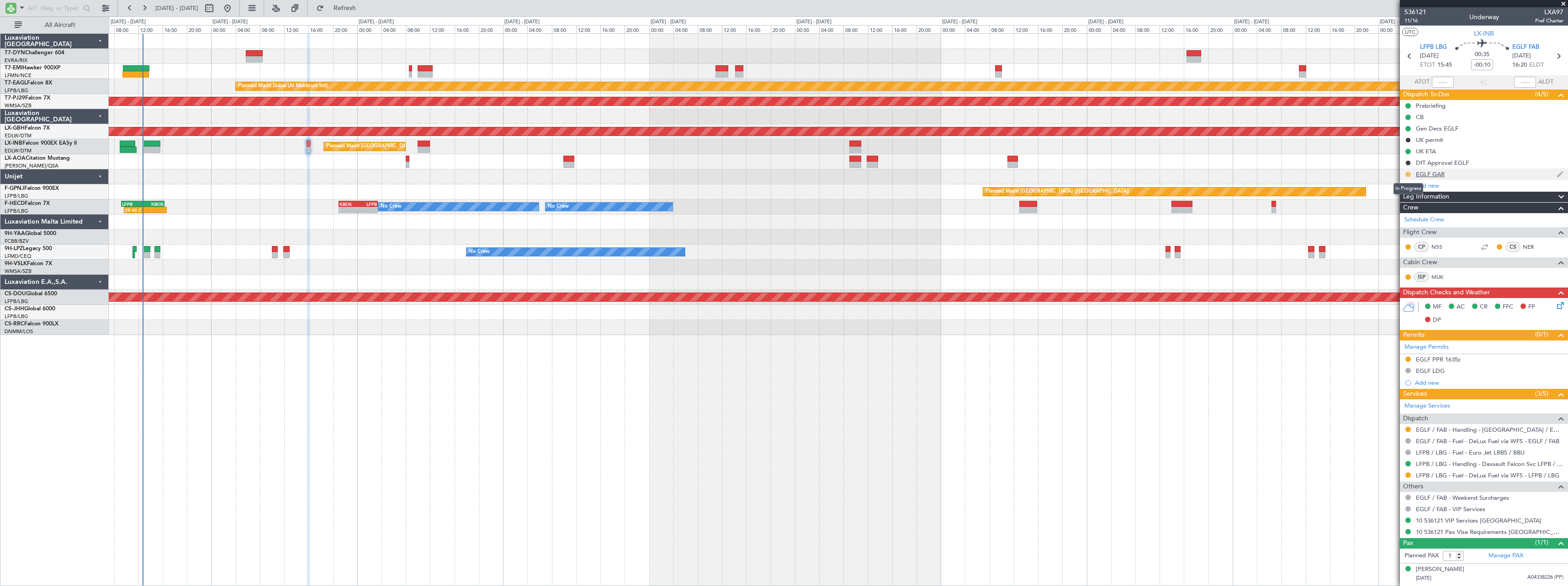
click at [1410, 175] on button at bounding box center [1408, 174] width 6 height 6
click at [1404, 215] on span "Completed" at bounding box center [1411, 214] width 30 height 9
click at [1511, 172] on div "EGLF GAR" at bounding box center [1484, 174] width 168 height 11
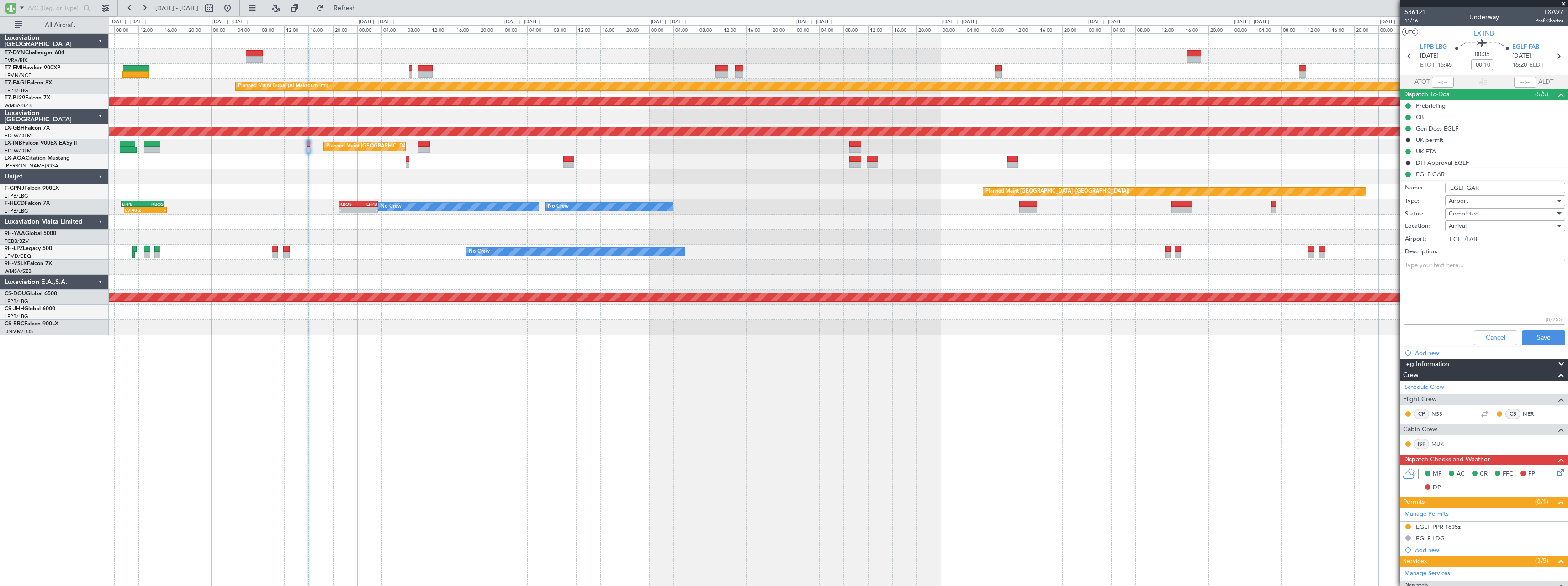
click at [1447, 277] on textarea "Description:" at bounding box center [1484, 292] width 162 height 65
paste textarea "GAR submission identifier: 20250923_123203_LXINB_6800160_PNRGo"
type textarea "GAR submission identifier: 20250923_123203_LXINB_6800160_PNRGo"
click at [1544, 335] on button "Save" at bounding box center [1543, 338] width 43 height 15
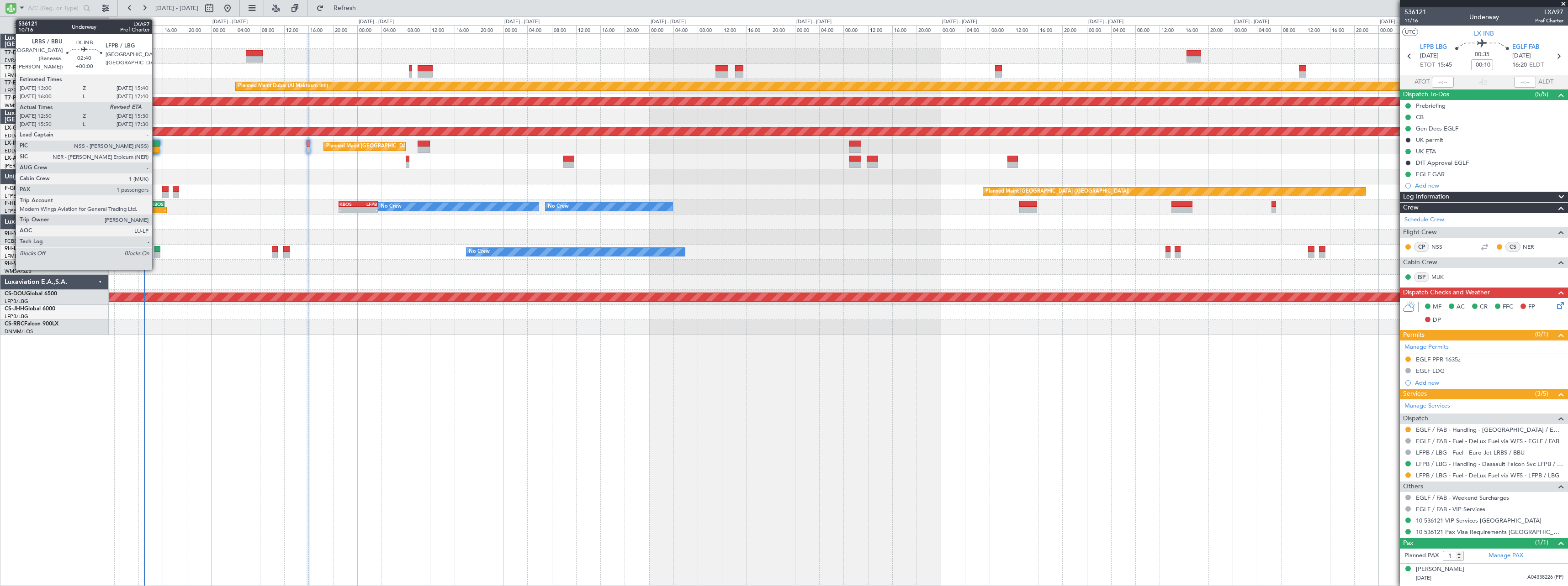
click at [156, 141] on div at bounding box center [152, 143] width 16 height 6
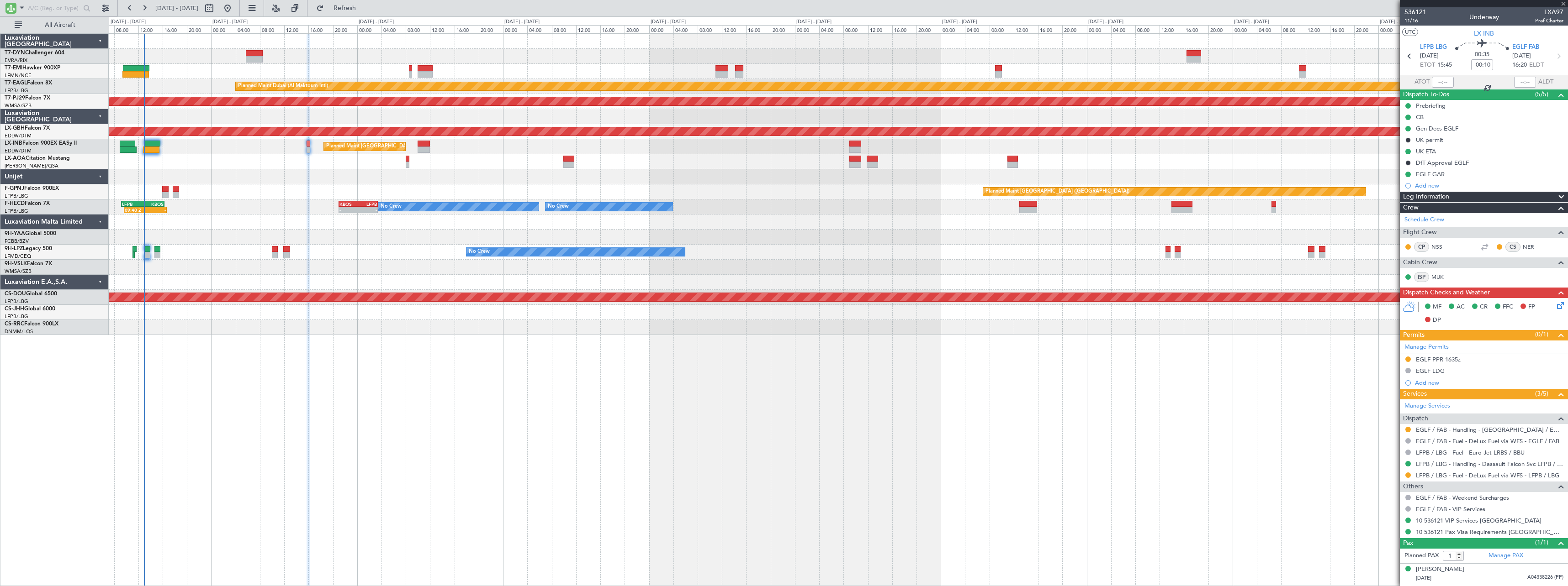
type input "12:50"
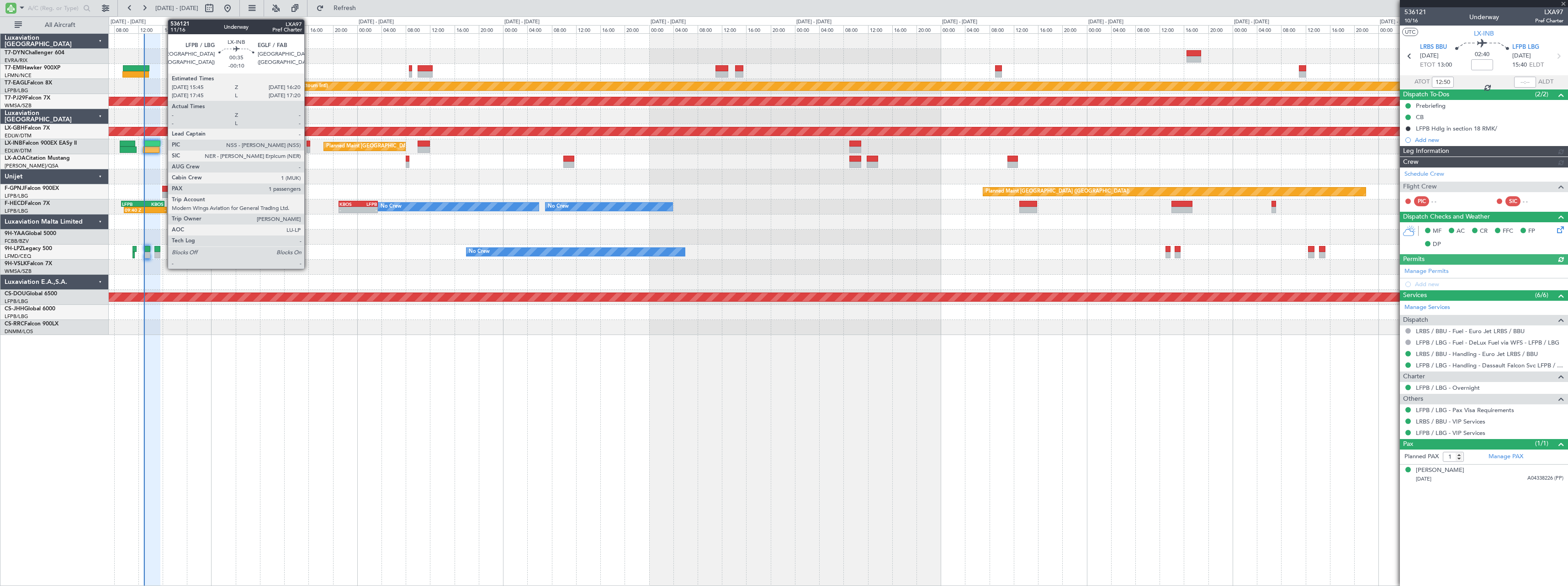
click at [308, 145] on div at bounding box center [308, 143] width 4 height 6
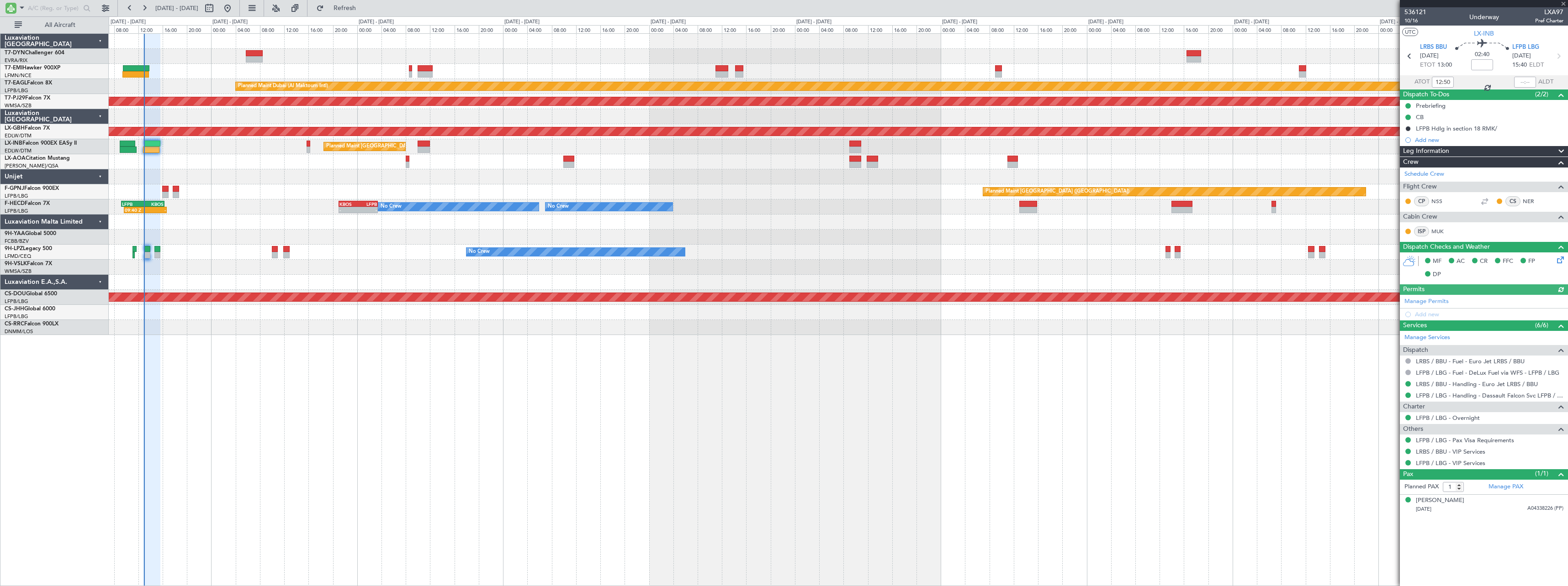
type input "-00:10"
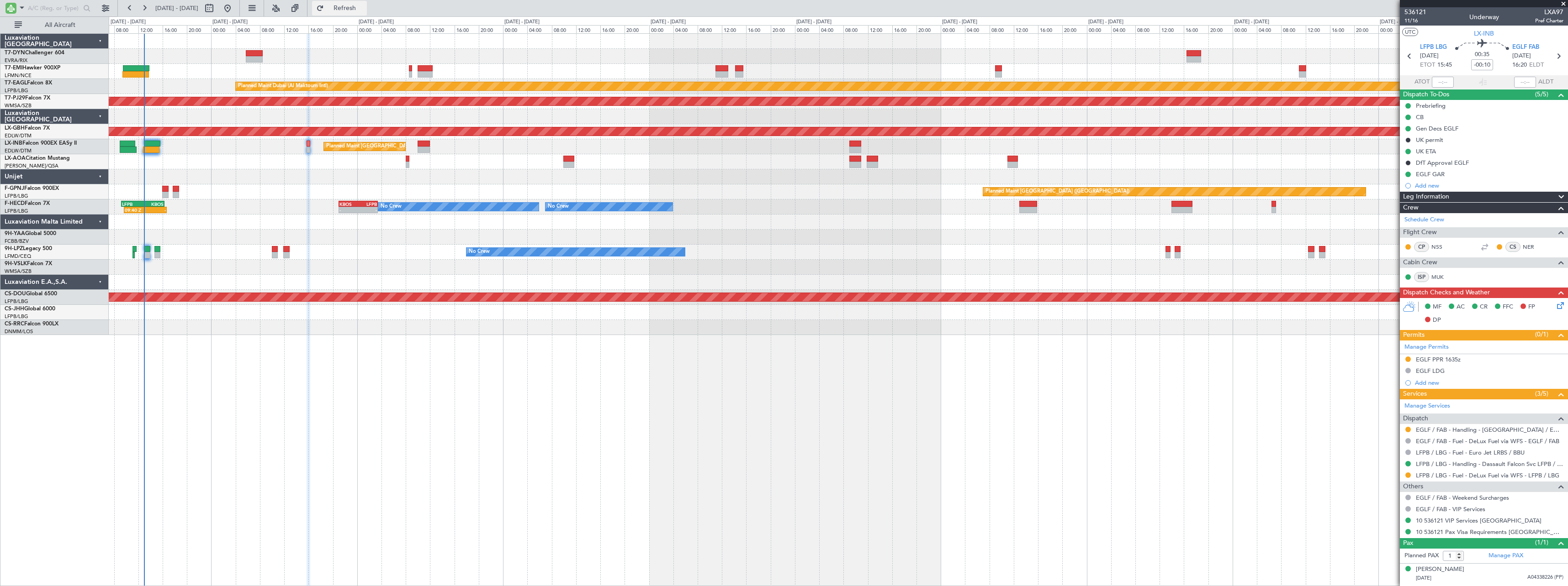
click at [358, 9] on span "Refresh" at bounding box center [345, 8] width 39 height 6
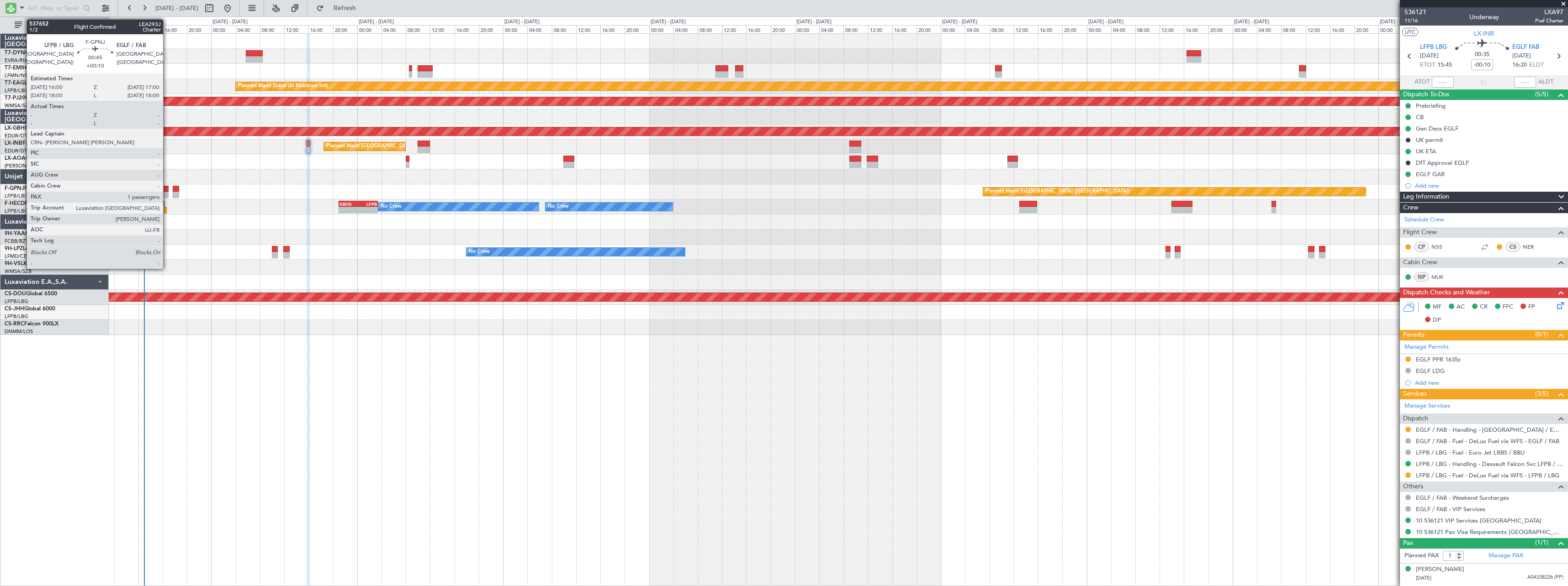
click at [167, 189] on div at bounding box center [165, 189] width 6 height 6
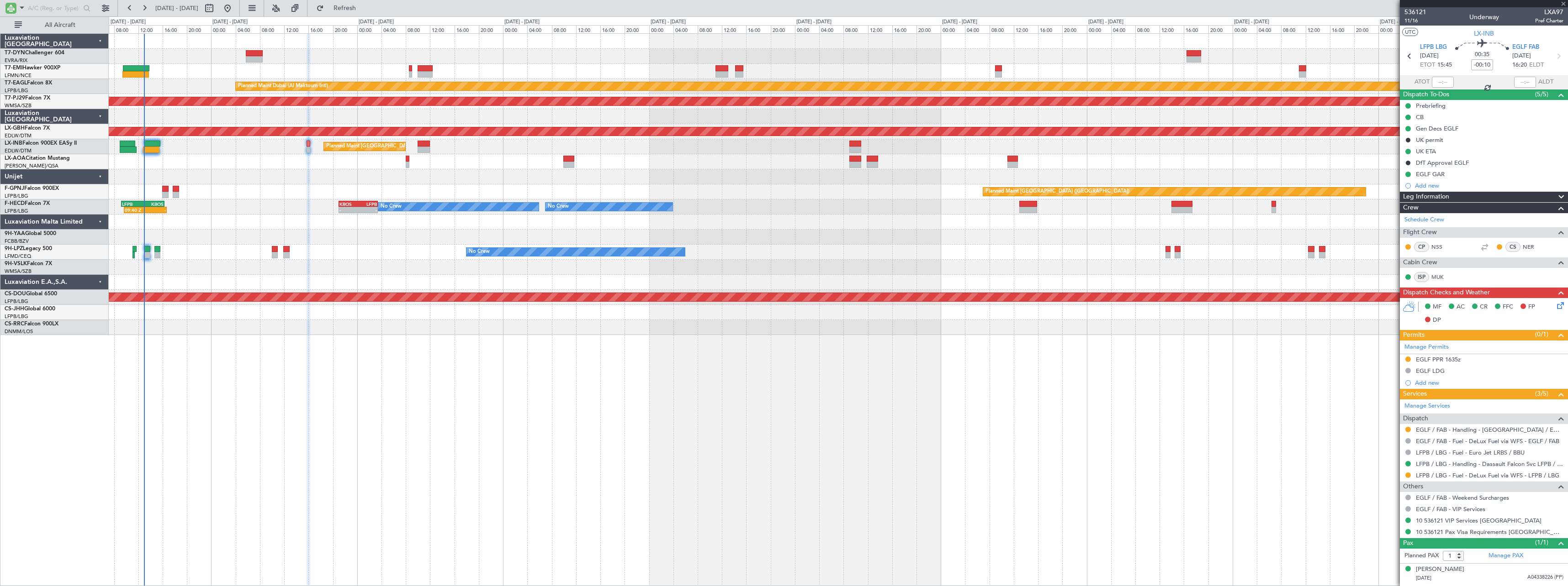
type input "+00:10"
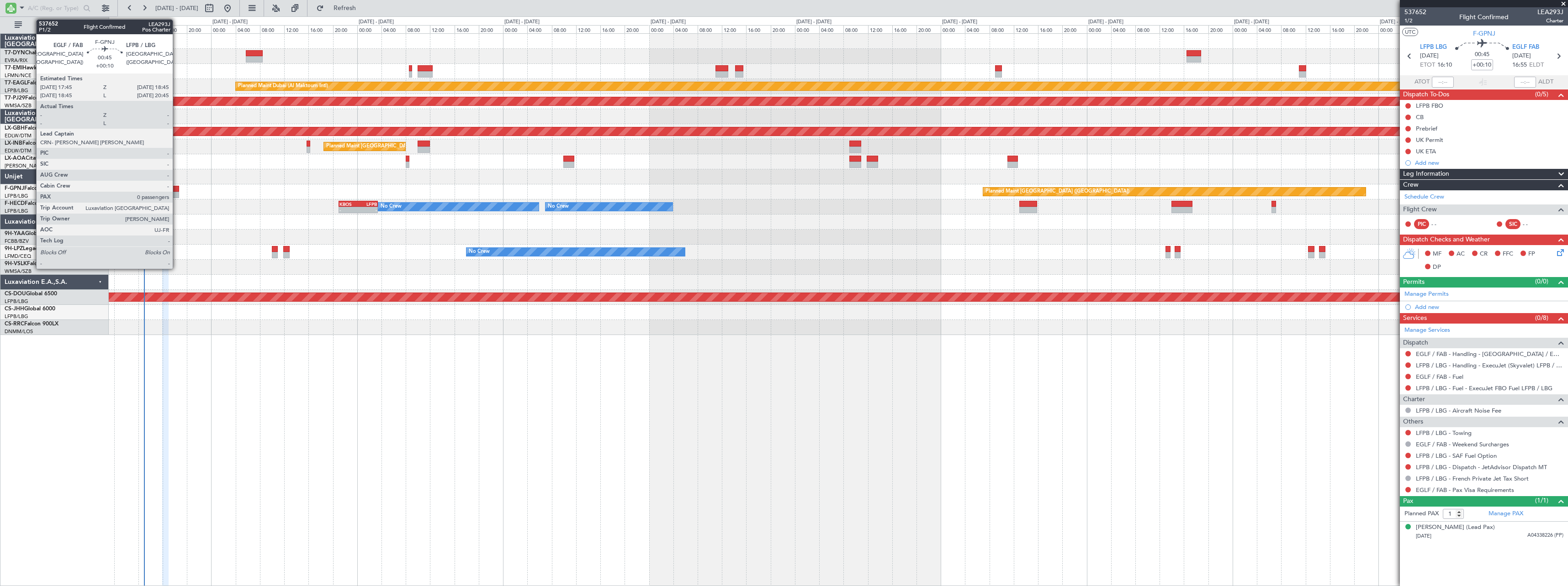
click at [177, 191] on div at bounding box center [176, 189] width 6 height 6
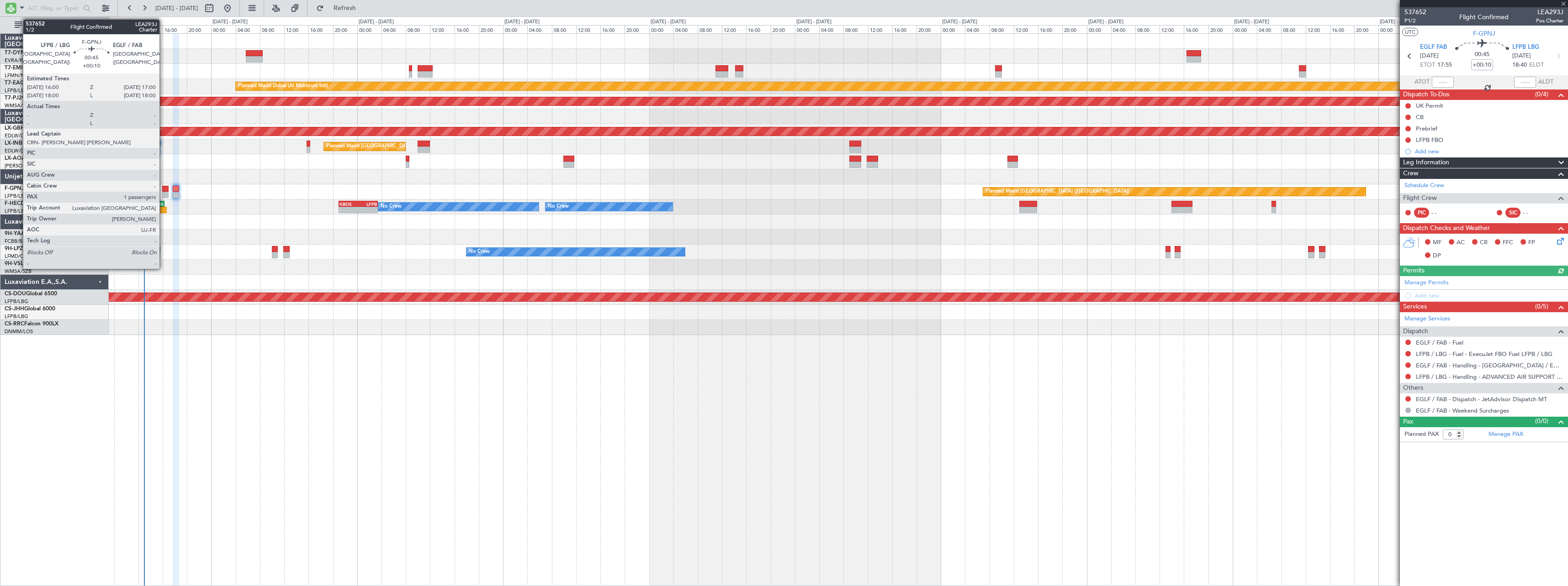
click at [163, 192] on div at bounding box center [165, 195] width 6 height 6
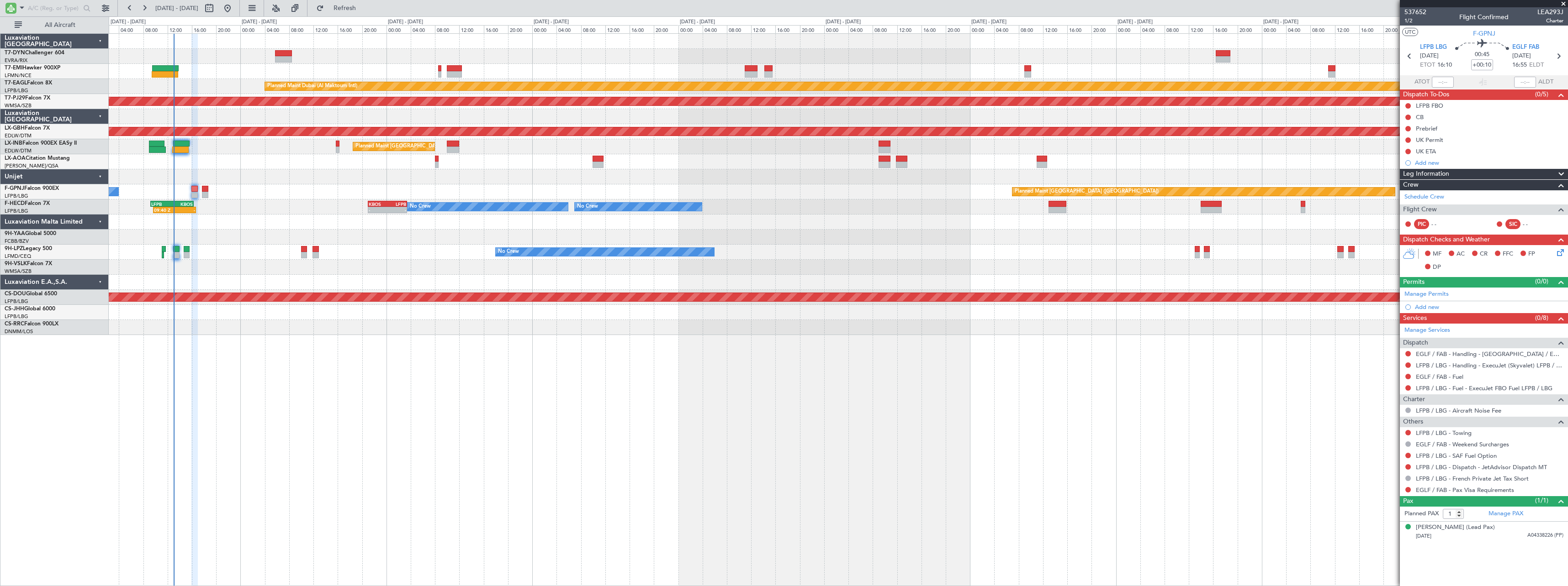
click at [268, 206] on div "Planned Maint Paris (Le Bourget) No Crew No Crew No Crew 09:40 Z - LFPB 09:15 Z…" at bounding box center [838, 207] width 1459 height 15
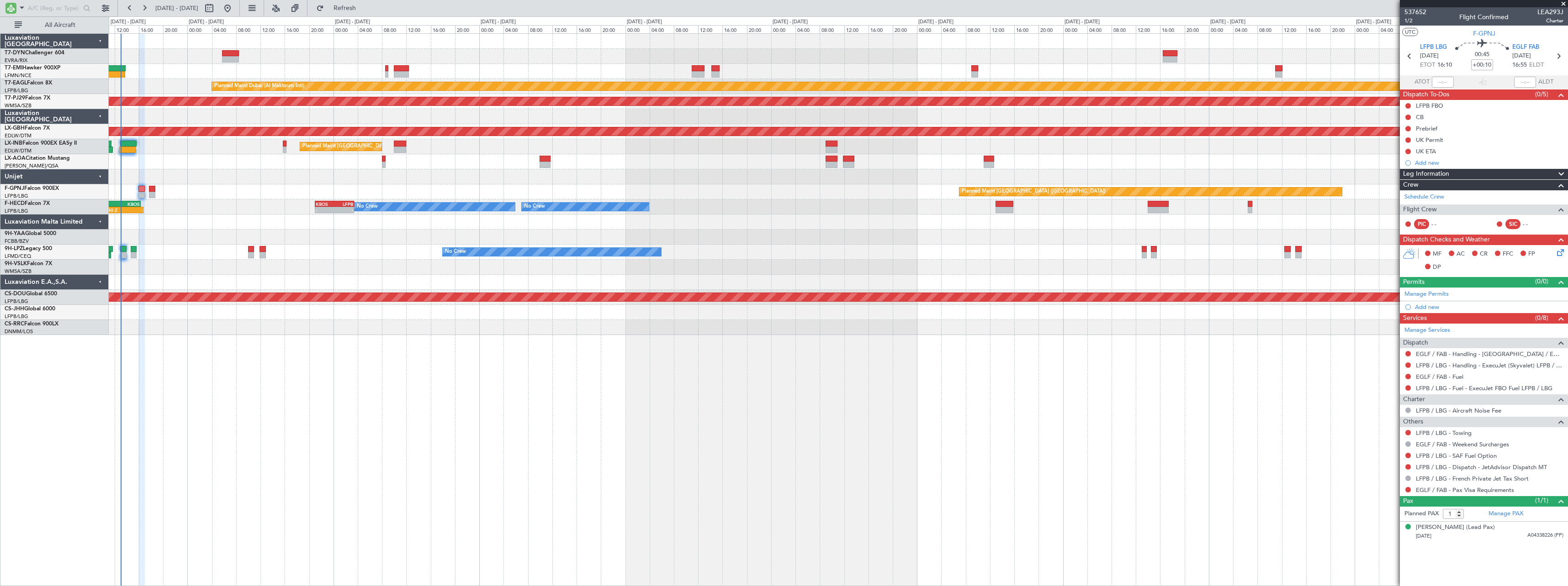
click at [215, 202] on div "Planned Maint Paris (Le Bourget) No Crew No Crew No Crew 09:40 Z - LFPB 09:15 Z…" at bounding box center [838, 207] width 1459 height 15
click at [358, 9] on span "Refresh" at bounding box center [345, 8] width 39 height 6
click at [360, 4] on button "Refresh" at bounding box center [339, 8] width 55 height 15
click at [367, 15] on button "Refresh" at bounding box center [339, 8] width 55 height 15
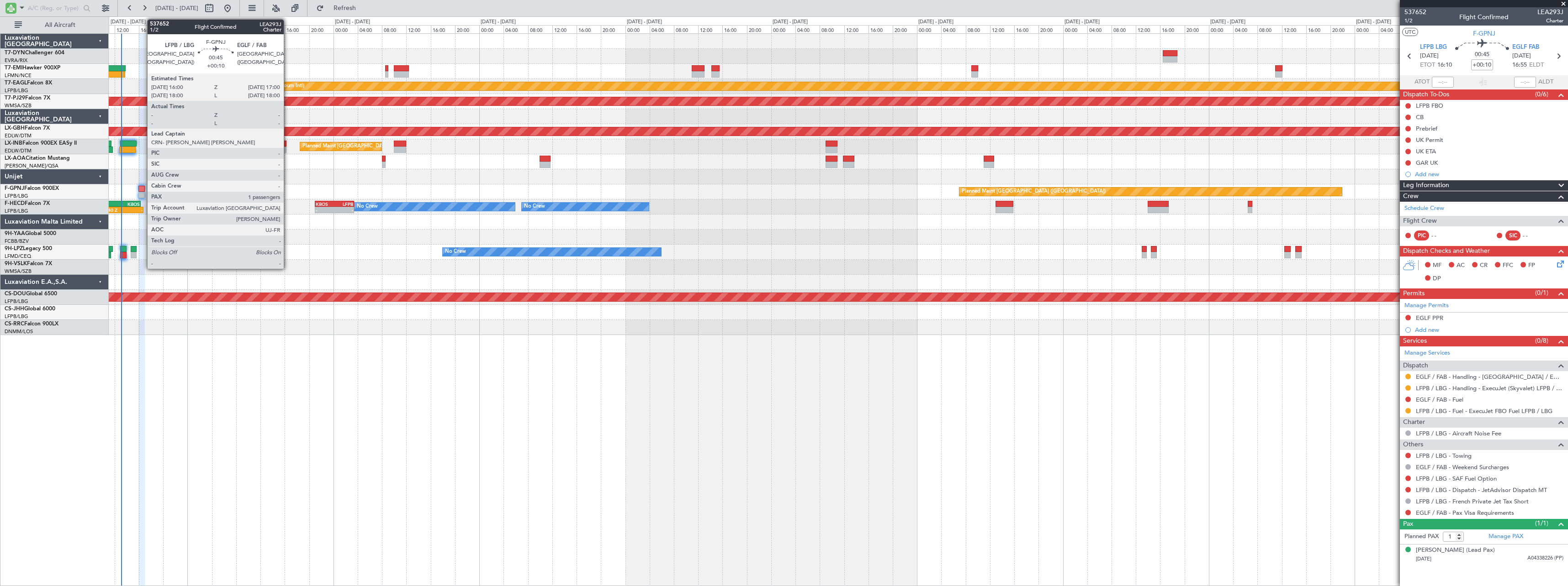
click at [142, 187] on div at bounding box center [142, 189] width 6 height 6
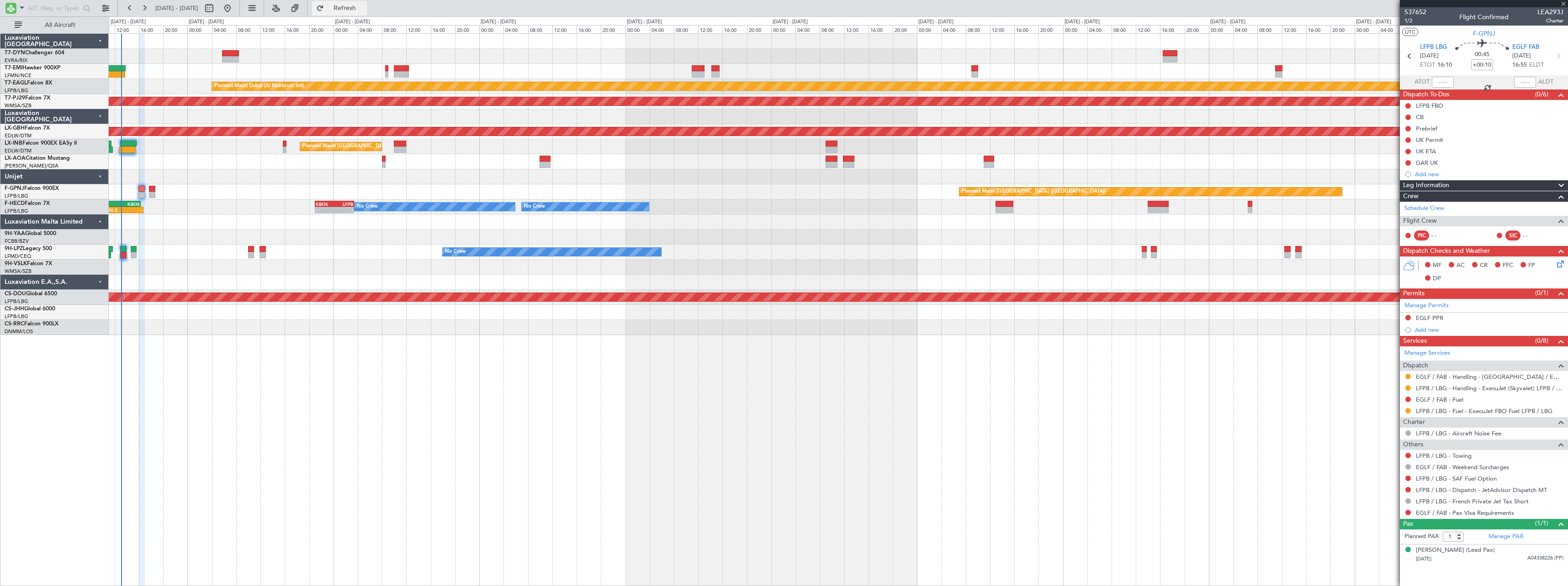
click at [364, 5] on span "Refresh" at bounding box center [345, 8] width 39 height 6
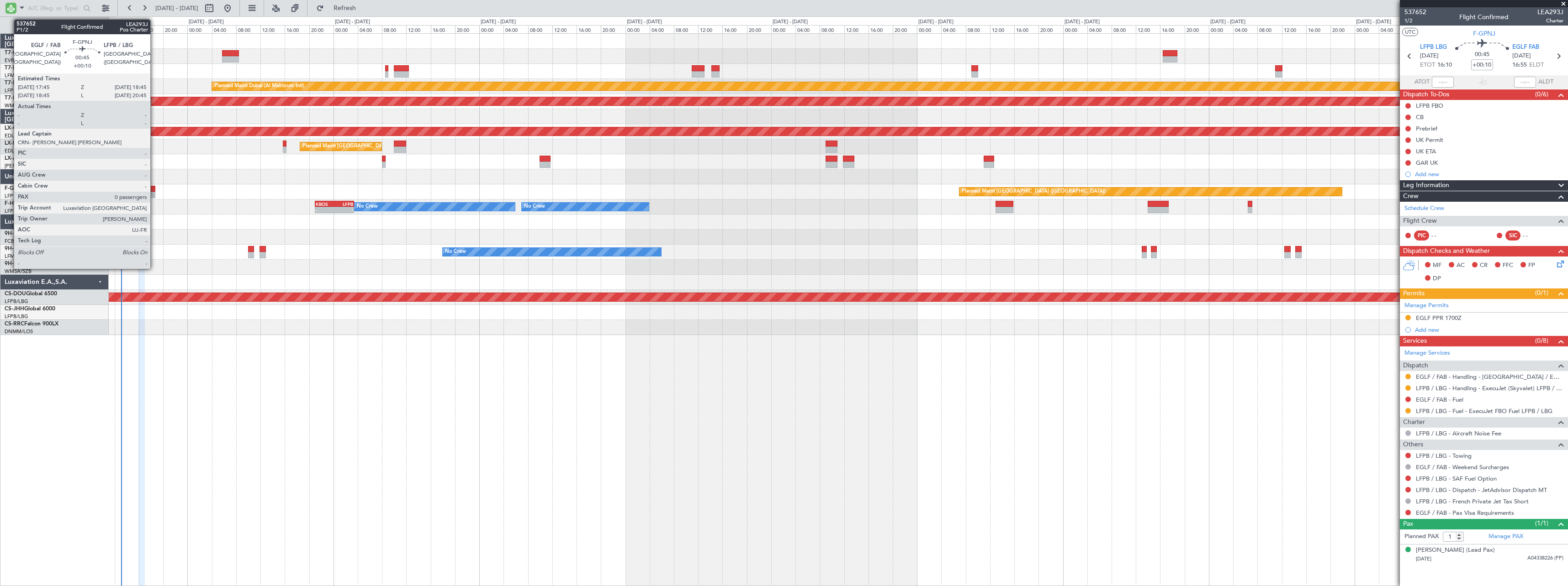
click at [155, 189] on div at bounding box center [152, 189] width 6 height 6
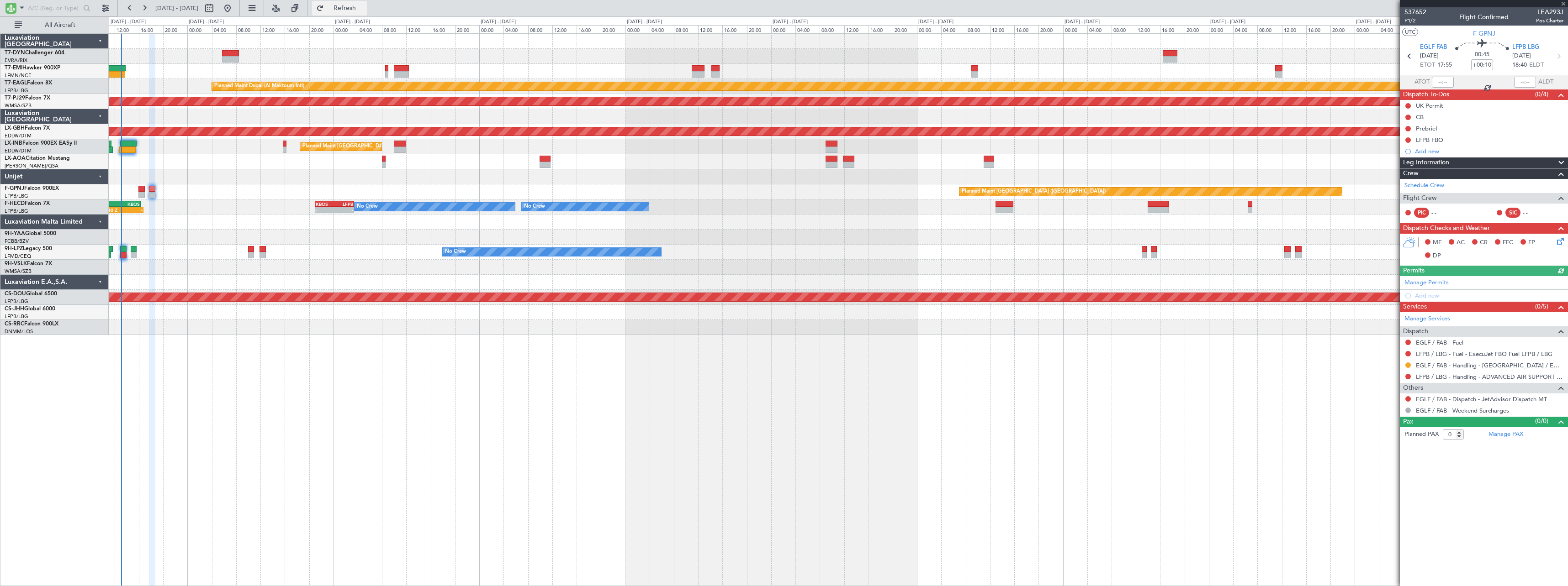
click at [364, 7] on span "Refresh" at bounding box center [345, 8] width 39 height 6
click at [367, 12] on button "Refresh" at bounding box center [339, 8] width 55 height 15
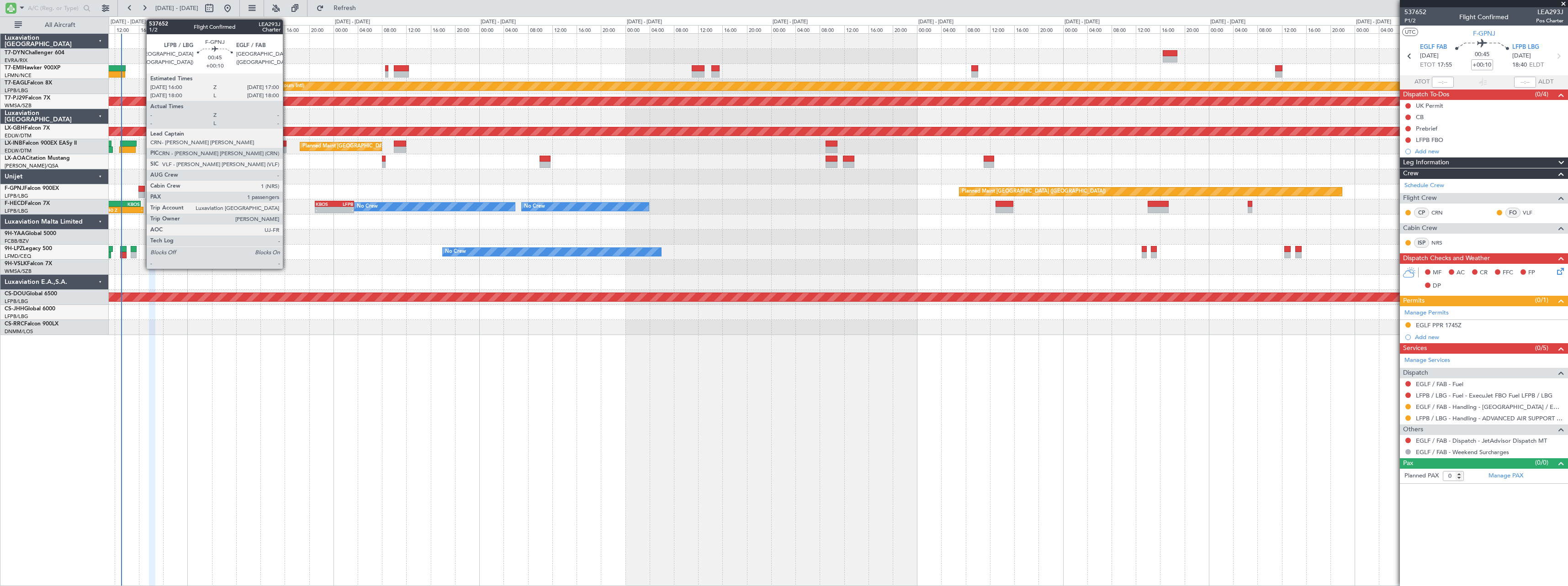
click at [142, 189] on div at bounding box center [142, 189] width 6 height 6
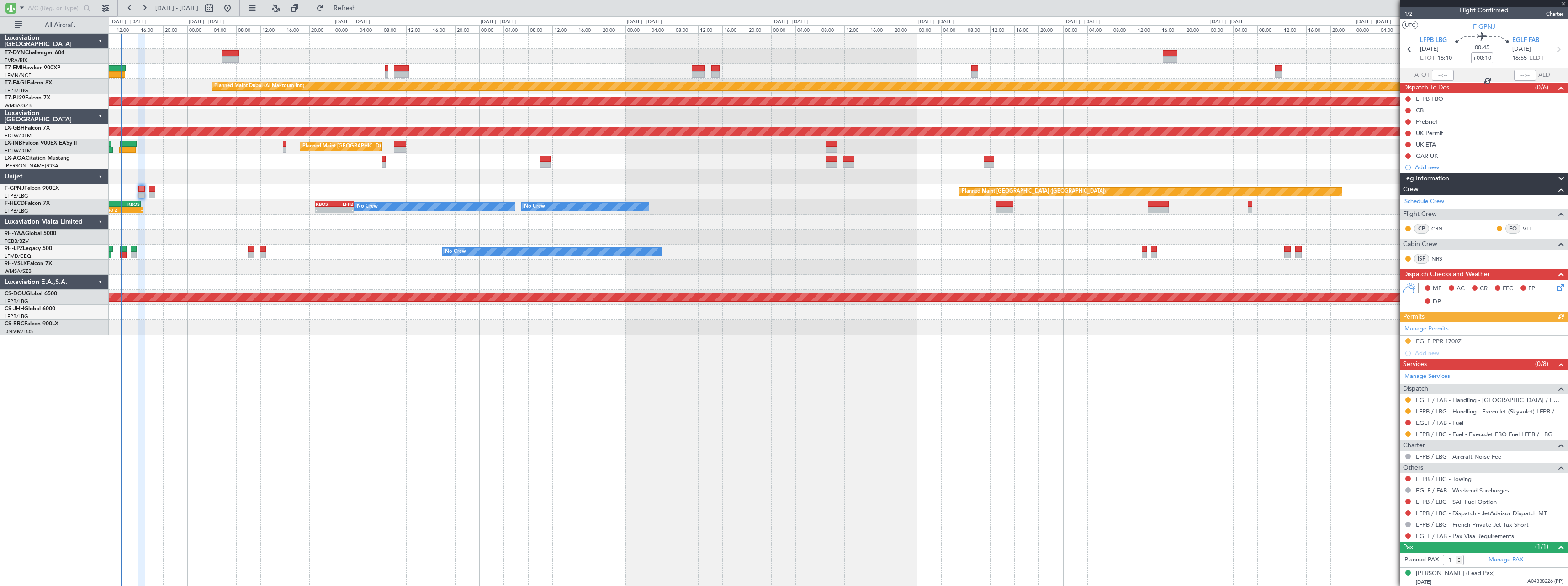
scroll to position [9, 0]
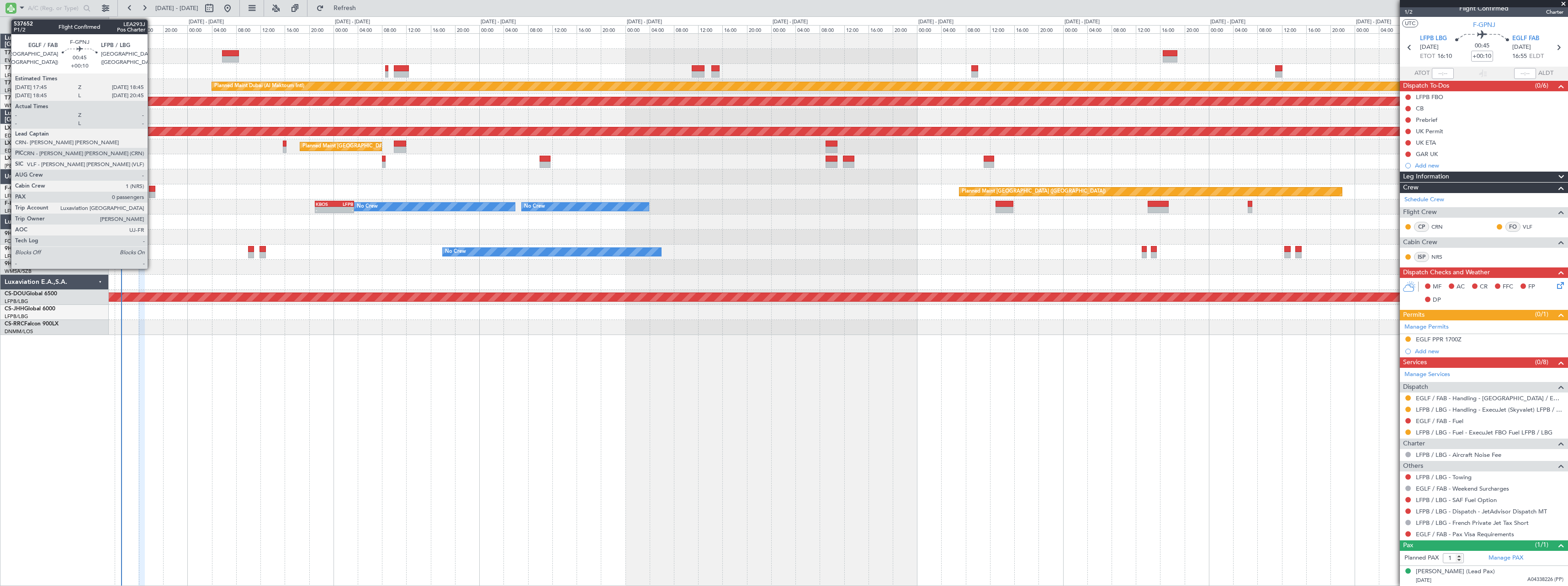
click at [152, 189] on div at bounding box center [152, 189] width 6 height 6
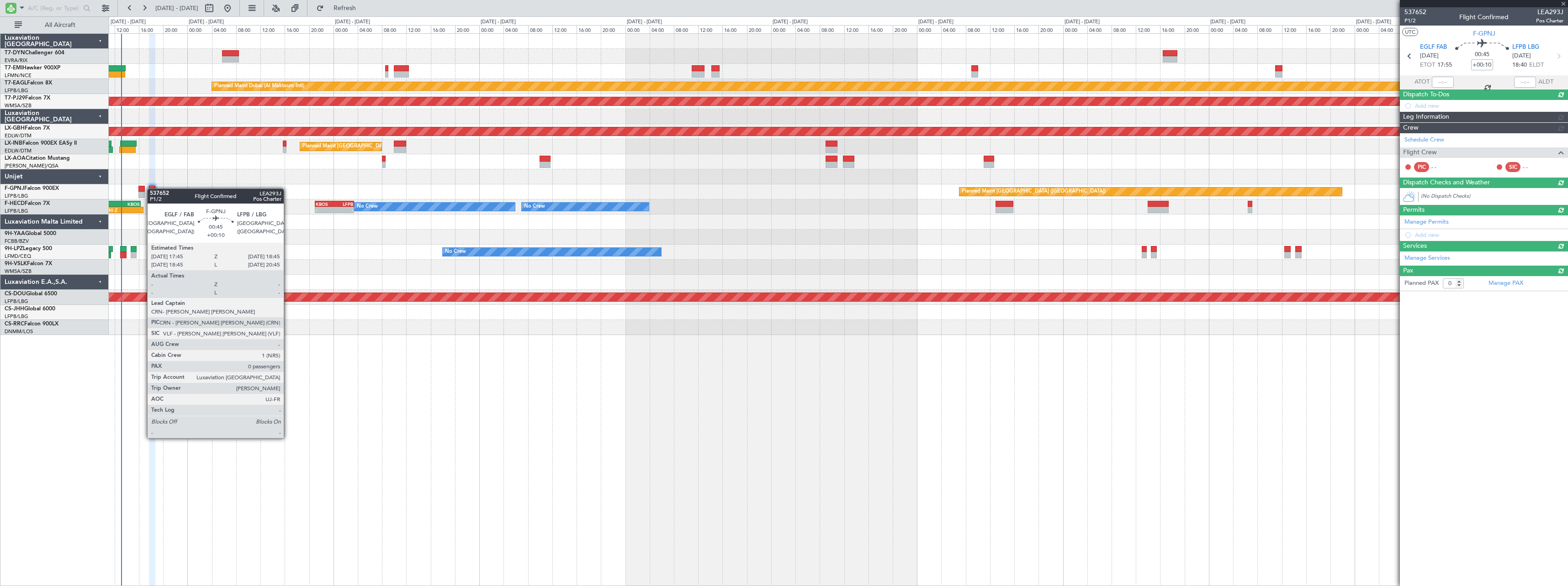
scroll to position [0, 0]
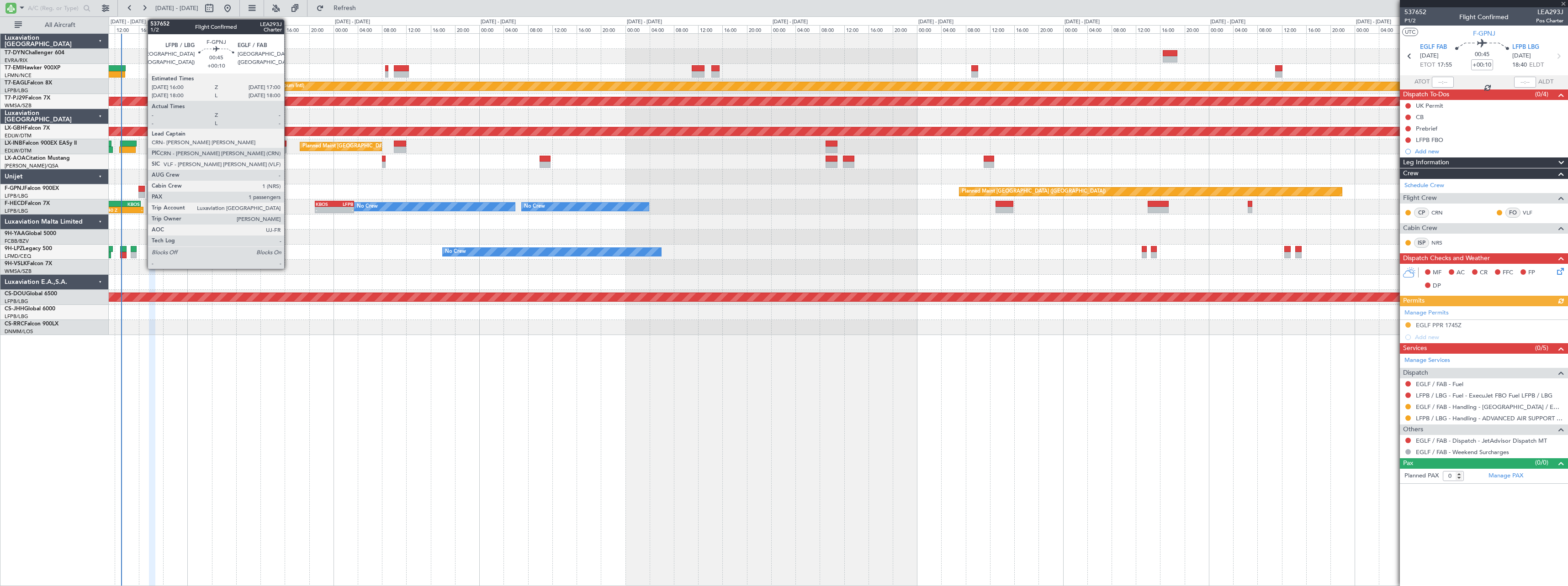
click at [144, 190] on div at bounding box center [142, 189] width 6 height 6
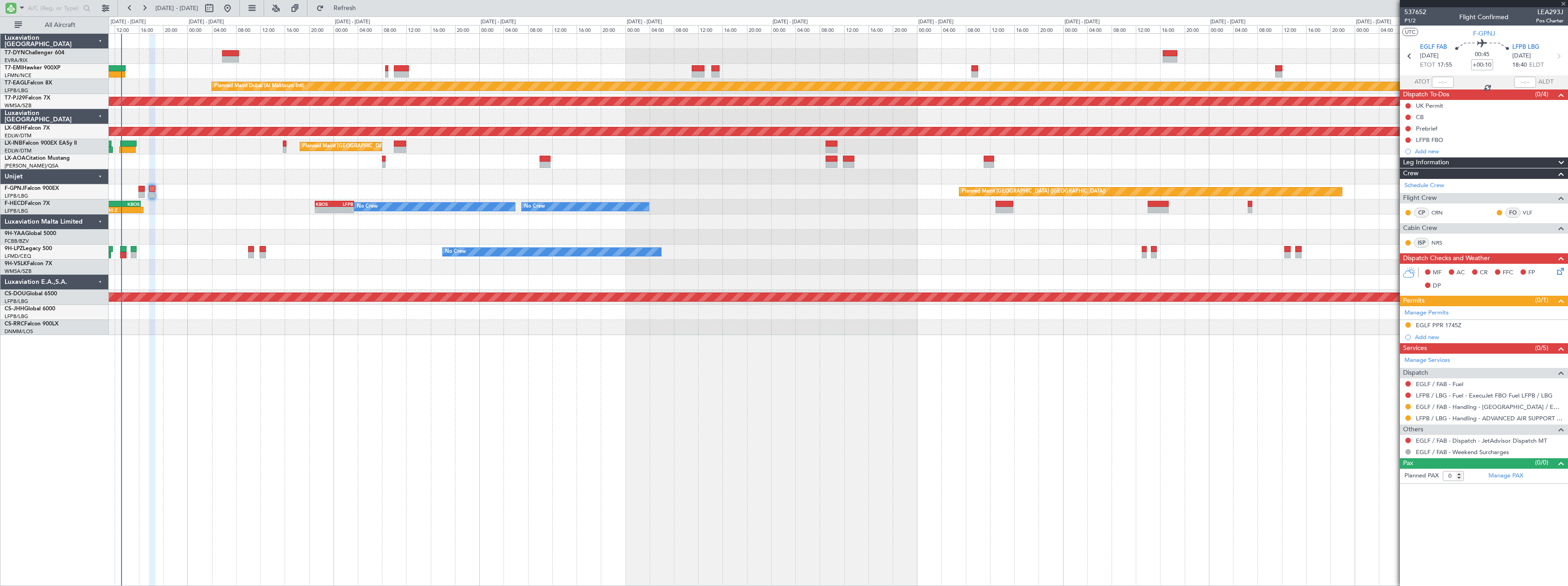
click at [144, 190] on div at bounding box center [142, 189] width 6 height 6
click at [142, 190] on div at bounding box center [142, 189] width 6 height 6
type input "1"
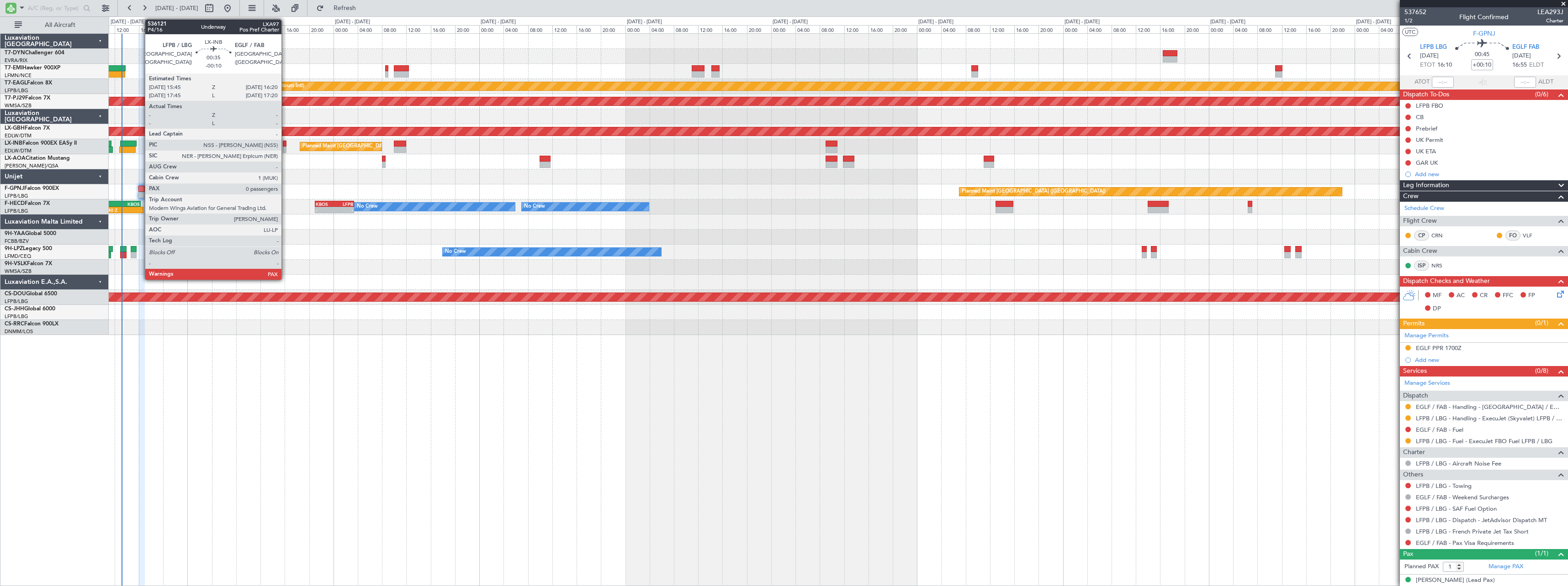
click at [286, 141] on div at bounding box center [285, 143] width 4 height 6
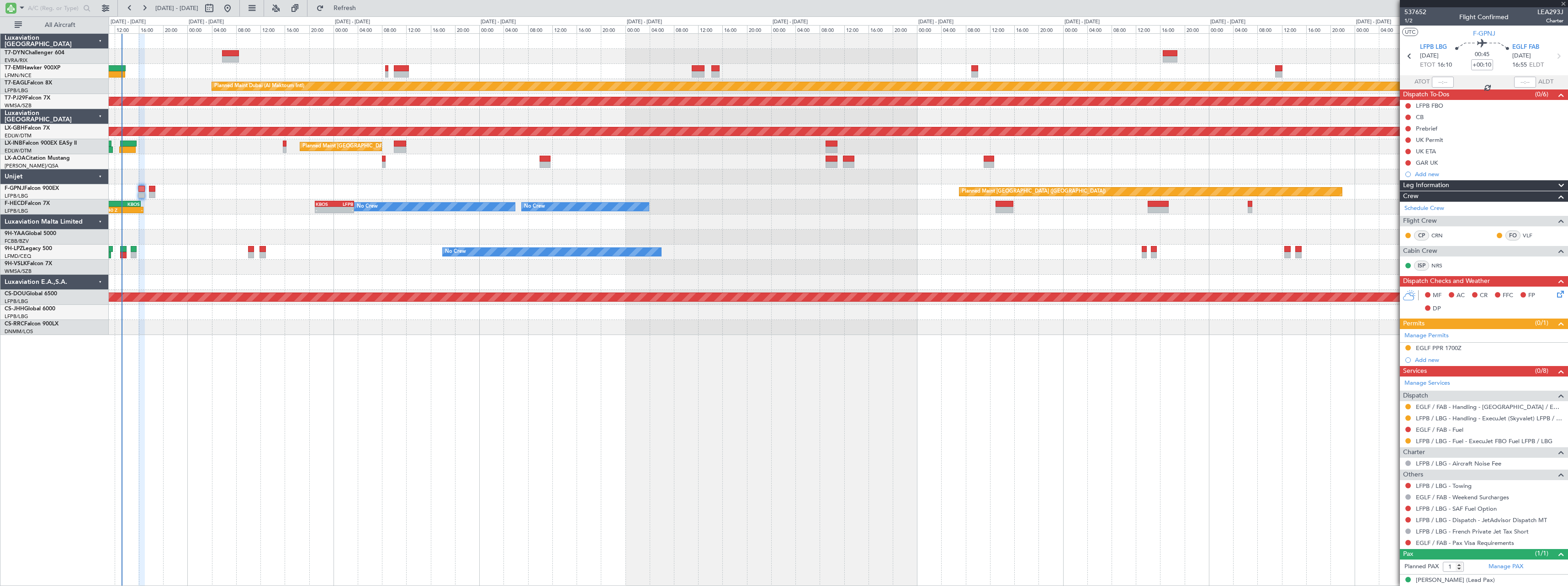
type input "-00:10"
type input "0"
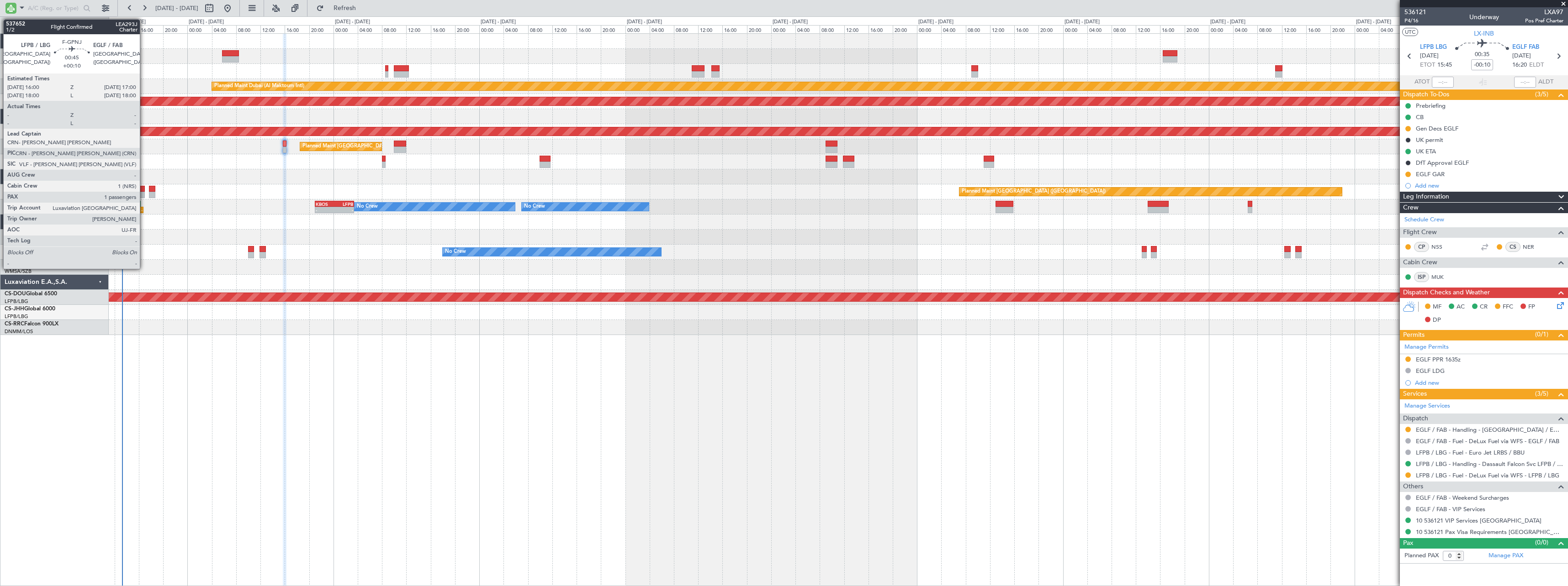
click at [144, 187] on div at bounding box center [142, 189] width 6 height 6
type input "+00:10"
type input "1"
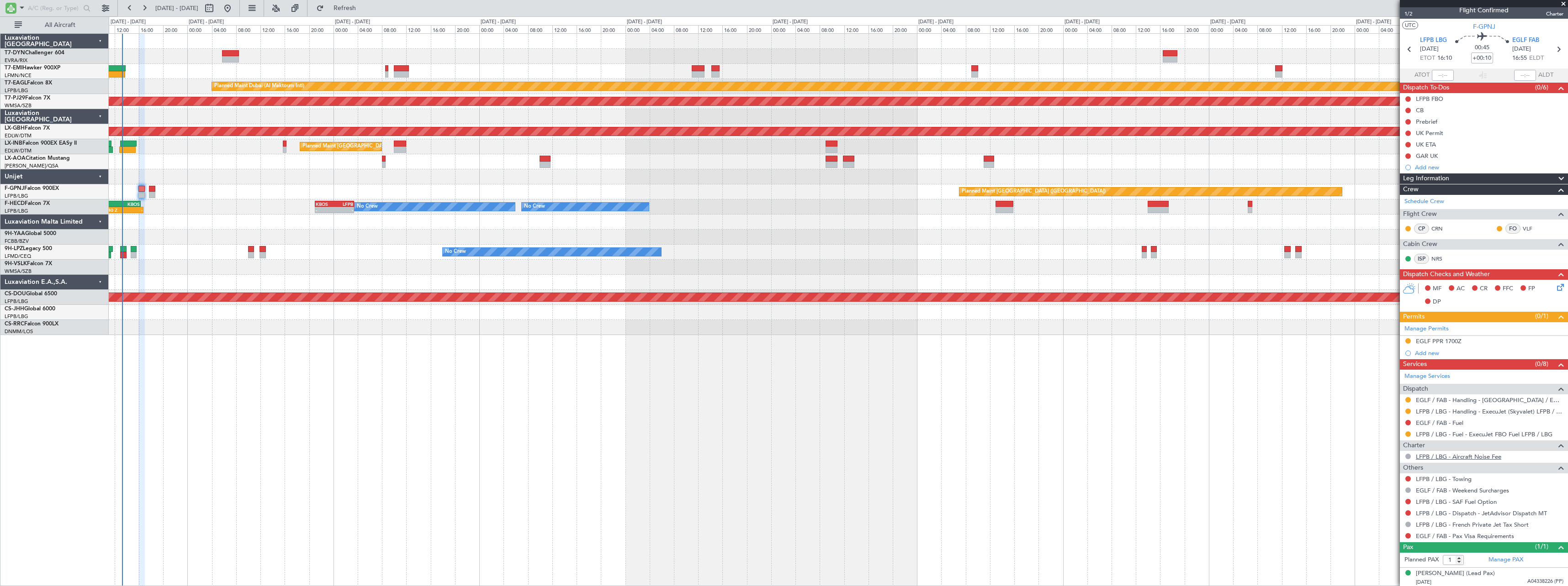
scroll to position [9, 0]
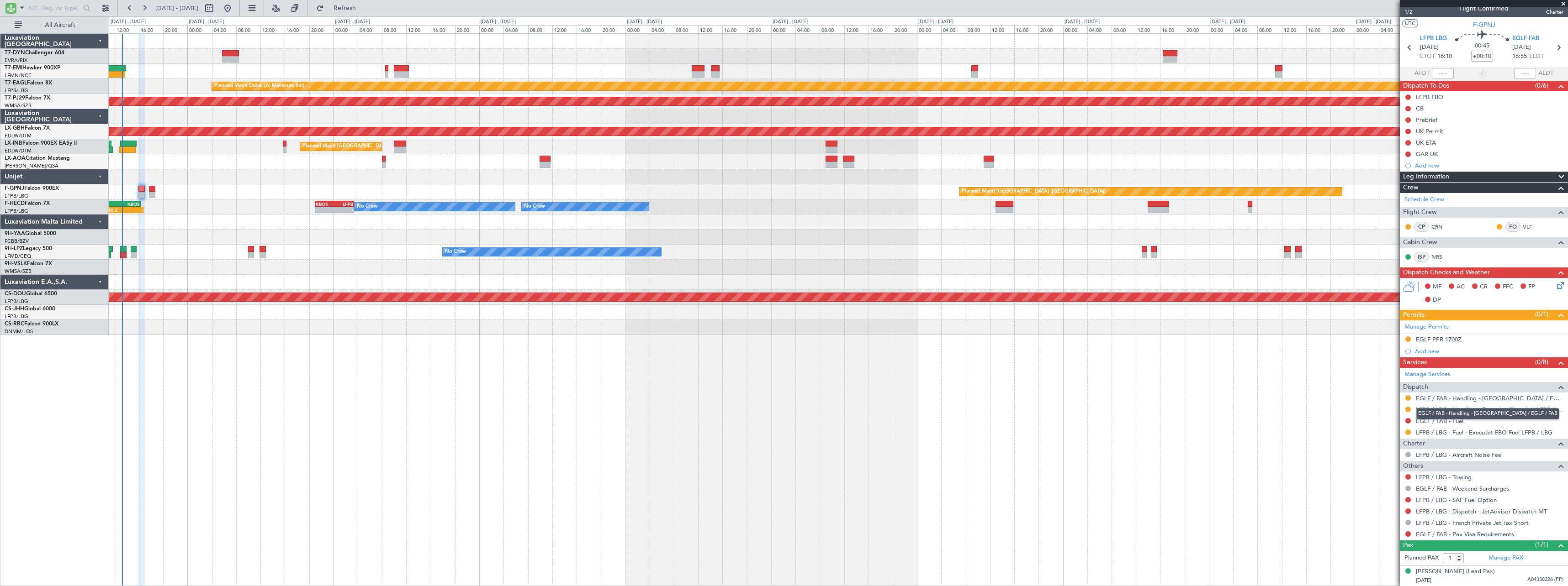
click at [1526, 398] on link "EGLF / FAB - Handling - Farnborough Airport / EGLF / FAB" at bounding box center [1489, 398] width 147 height 7
click at [1474, 153] on div "GAR UK" at bounding box center [1484, 154] width 168 height 11
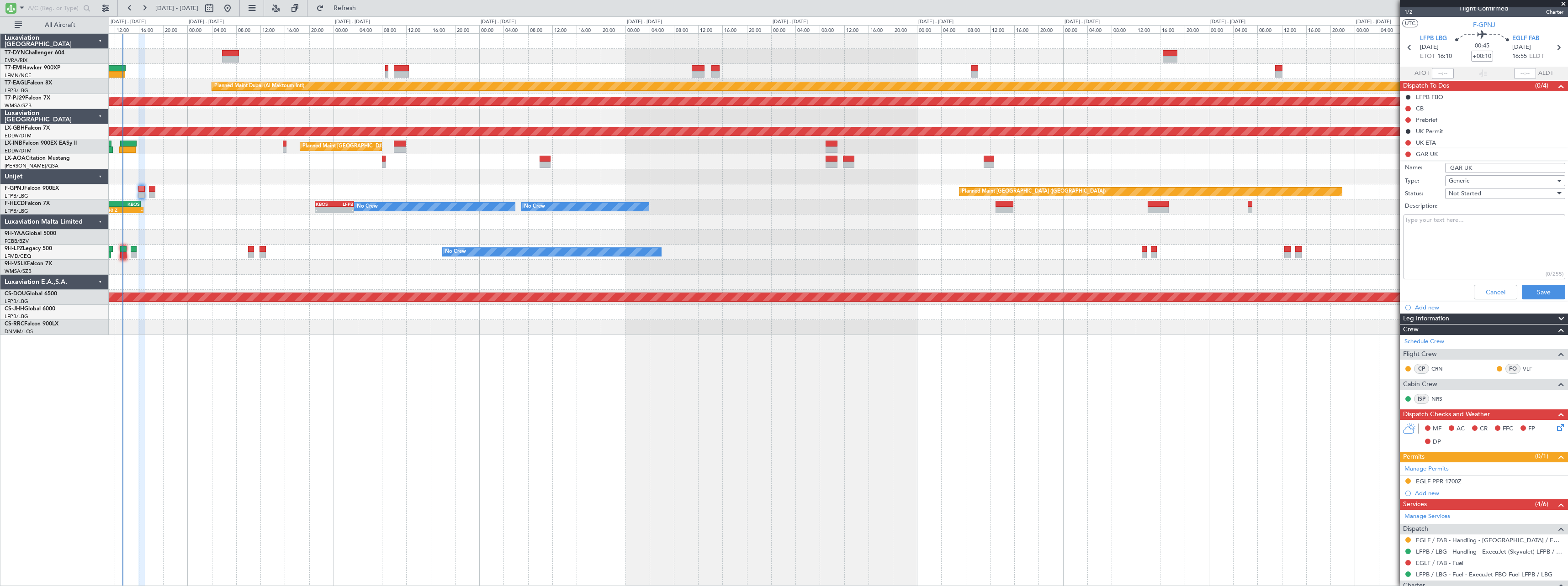
click at [1521, 192] on div "Not Started" at bounding box center [1502, 194] width 106 height 14
click at [1487, 235] on span "Completed" at bounding box center [1500, 239] width 107 height 14
click at [1466, 228] on textarea "Description:" at bounding box center [1484, 247] width 162 height 65
click at [1451, 218] on textarea "Description:" at bounding box center [1484, 247] width 162 height 65
paste textarea "GAR submission identifier: 20250923_131034_FGPNJ_6800240_PNRGo"
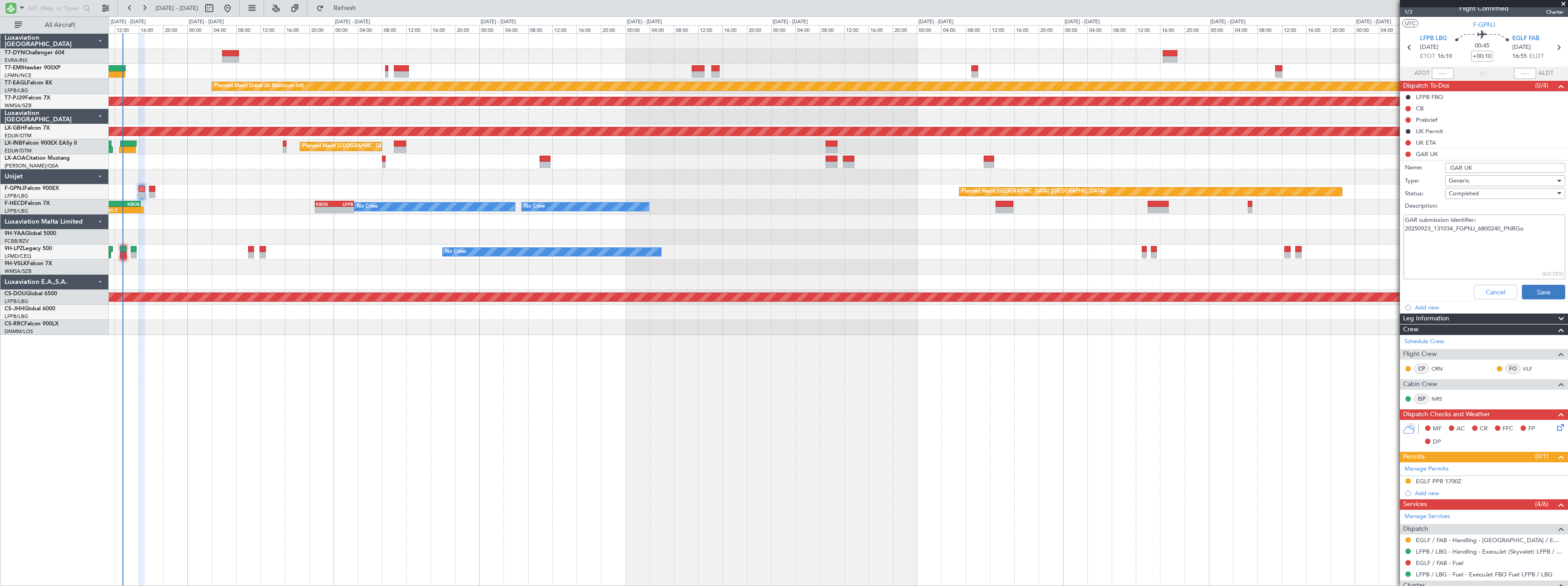
type textarea "GAR submission identifier: 20250923_131034_FGPNJ_6800240_PNRGo"
click at [1545, 290] on button "Save" at bounding box center [1543, 292] width 43 height 15
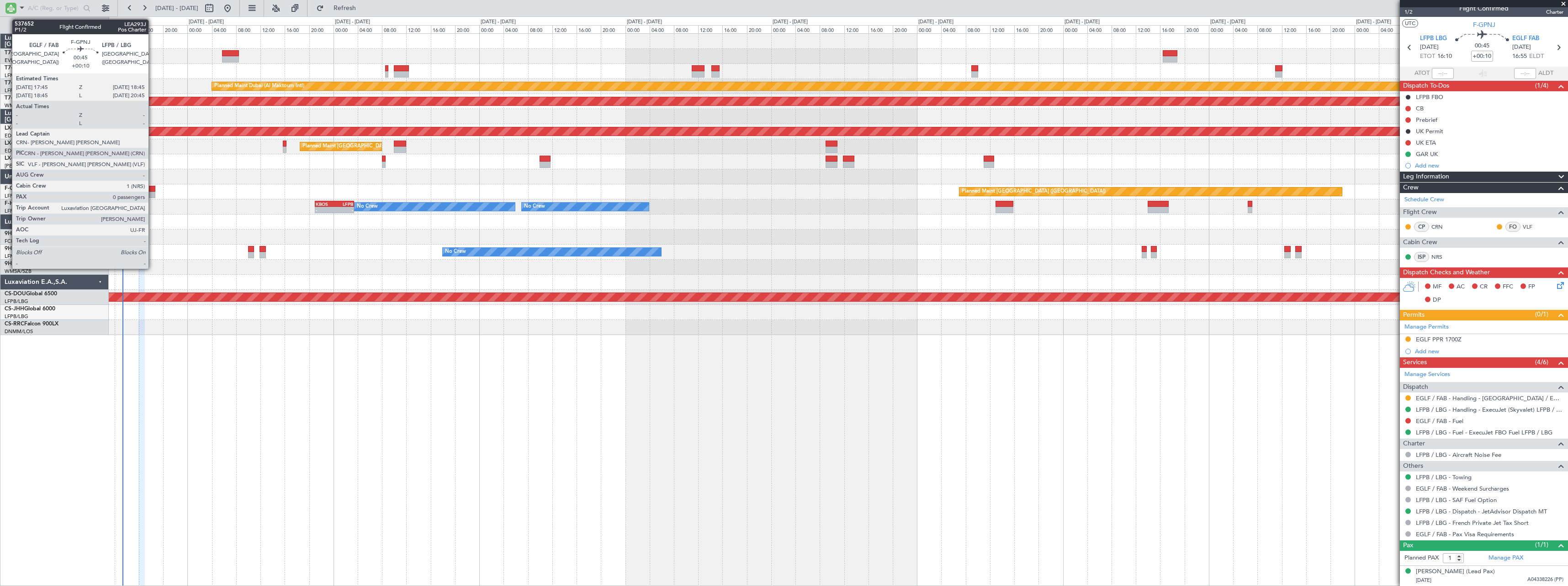
click at [152, 189] on div at bounding box center [152, 189] width 6 height 6
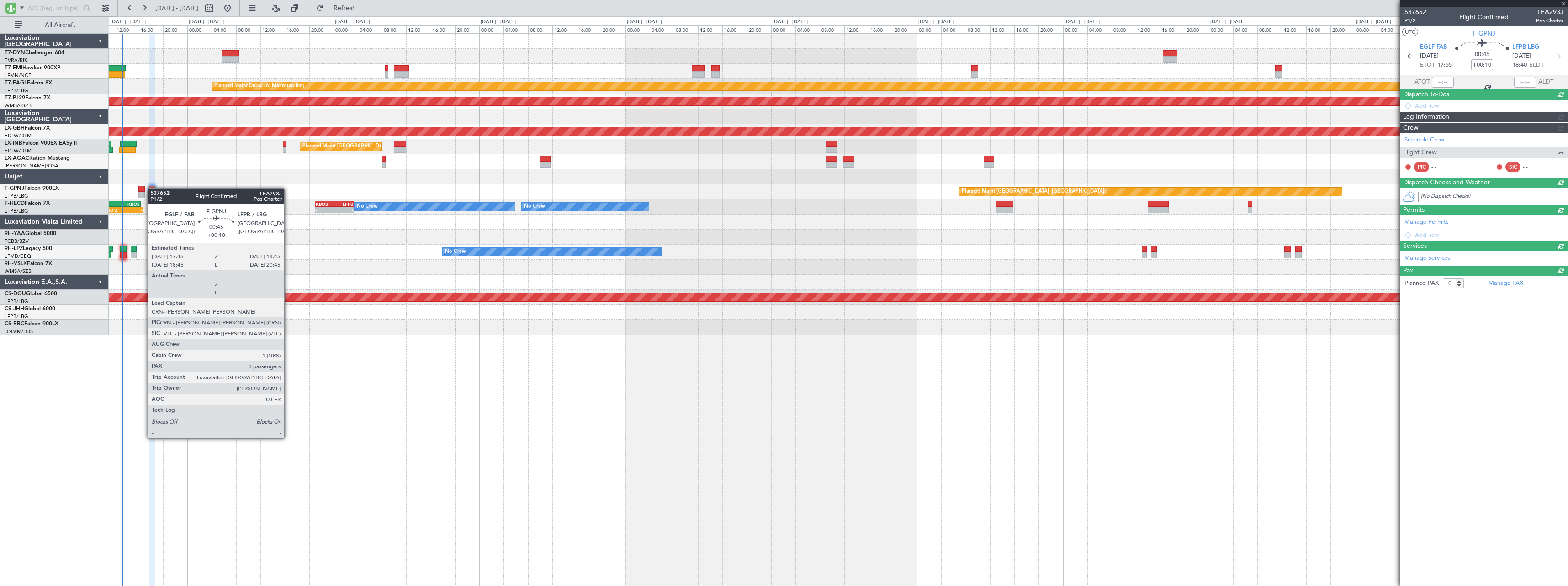
scroll to position [0, 0]
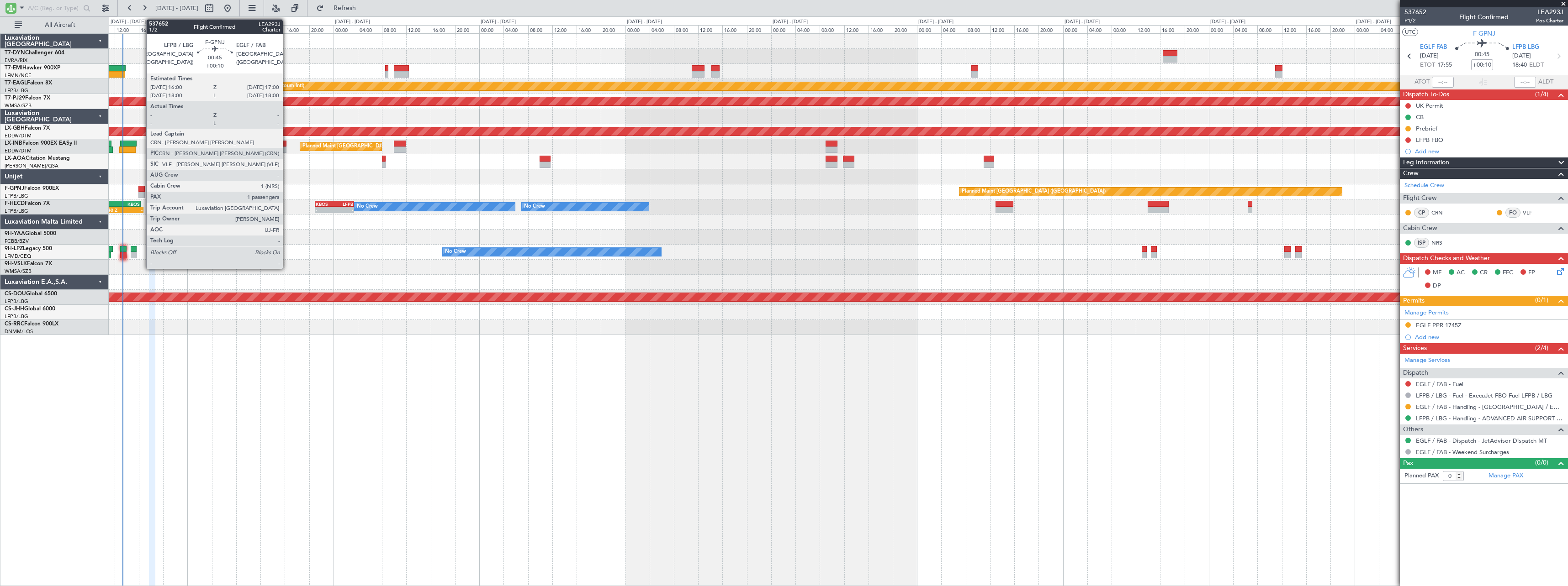
click at [142, 187] on div at bounding box center [142, 189] width 6 height 6
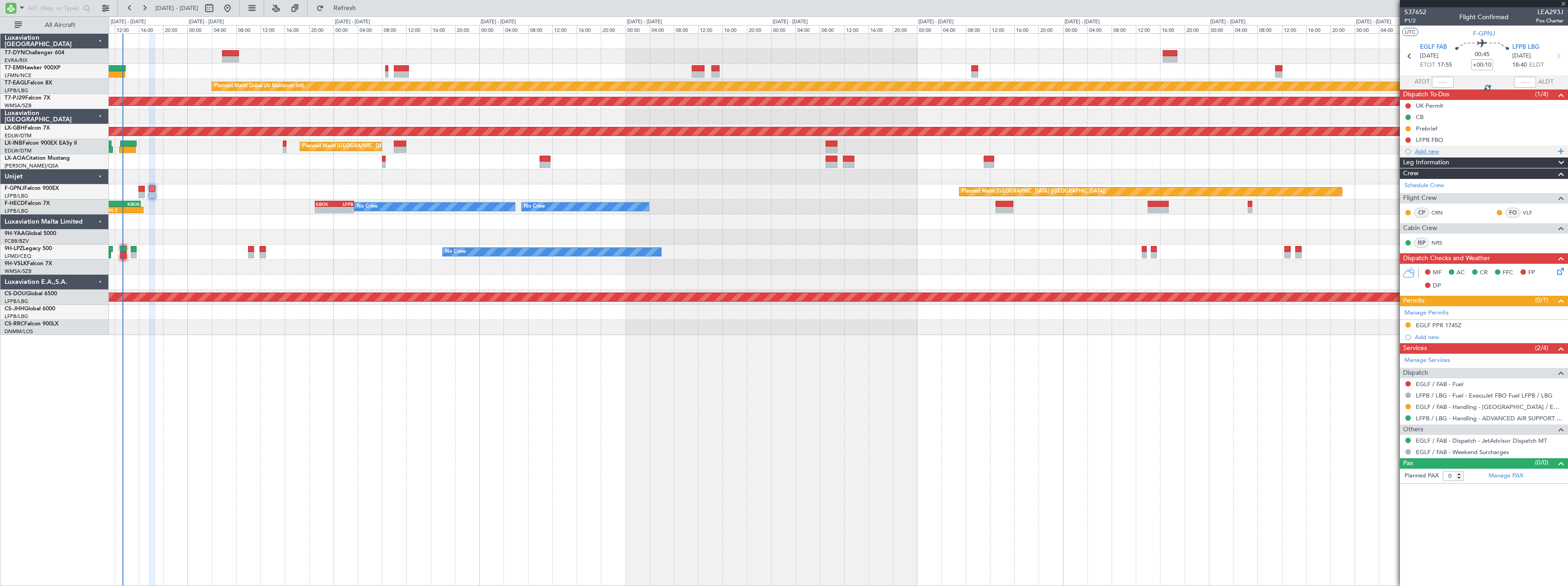
type input "1"
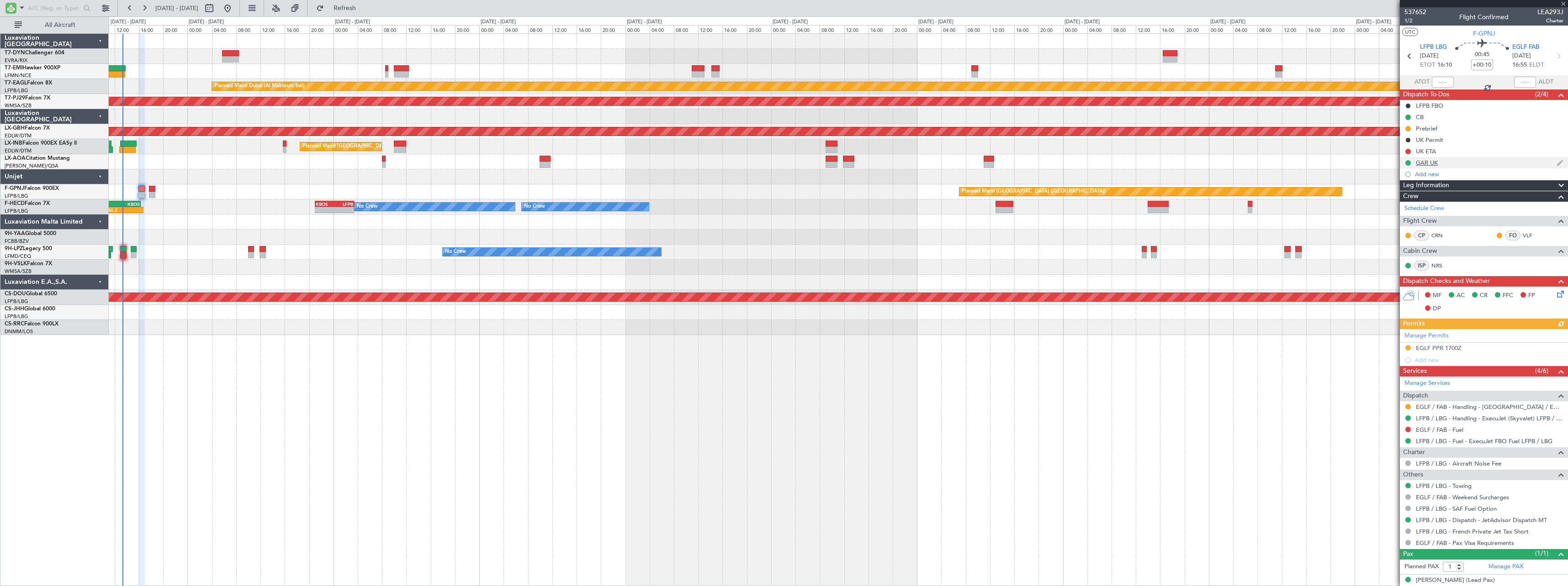
click at [1532, 161] on div "GAR UK" at bounding box center [1484, 163] width 168 height 11
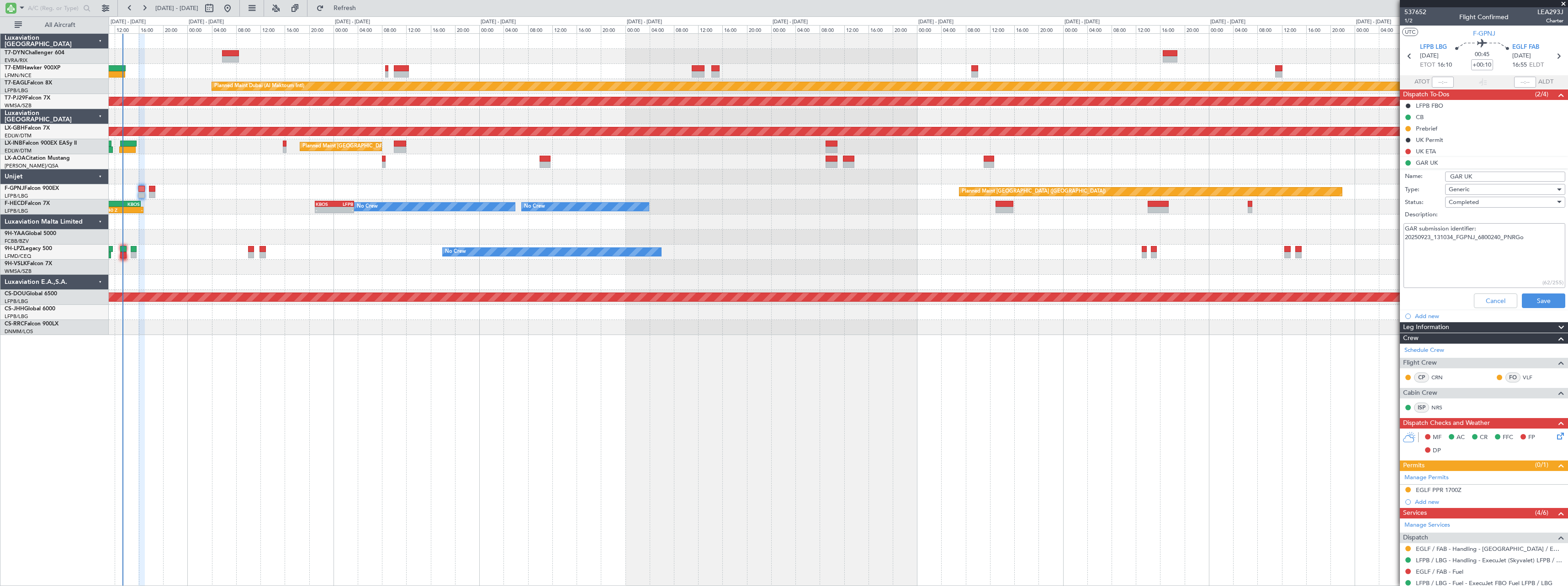
click at [1529, 246] on textarea "GAR submission identifier: 20250923_131034_FGPNJ_6800240_PNRGo" at bounding box center [1484, 256] width 162 height 65
drag, startPoint x: 1464, startPoint y: 250, endPoint x: 1436, endPoint y: 258, distance: 29.1
click at [1464, 250] on textarea "GAR submission identifier: 20250923_131034_FGPNJ_6800240_PNRGo" at bounding box center [1484, 256] width 162 height 65
click at [1416, 259] on textarea "GAR submission identifier: 20250923_131034_FGPNJ_6800240_PNRGo" at bounding box center [1484, 256] width 162 height 65
paste textarea "• Departure: GAR submission identifier: 20250923_131034_FGPNJ_6800240_PNRGo"
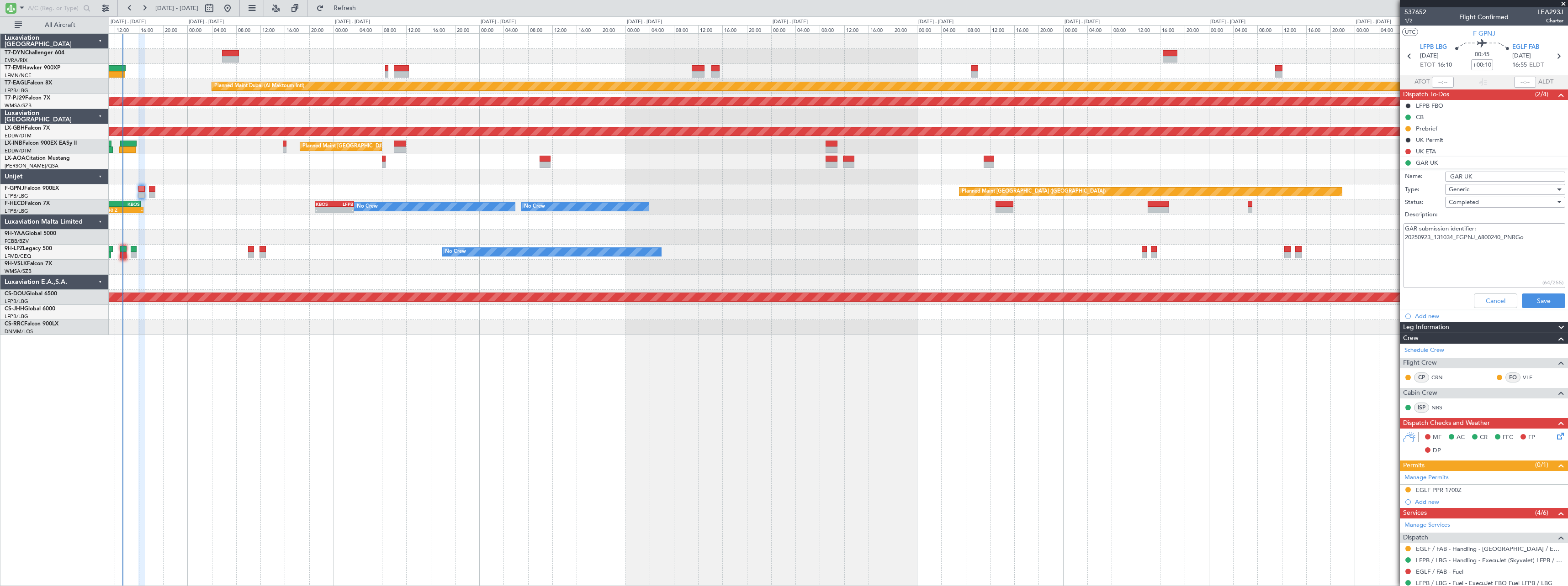
type textarea "GAR submission identifier: 20250923_131034_FGPNJ_6800240_PNRGo • Departure: GAR…"
click at [1538, 301] on button "Save" at bounding box center [1543, 301] width 43 height 15
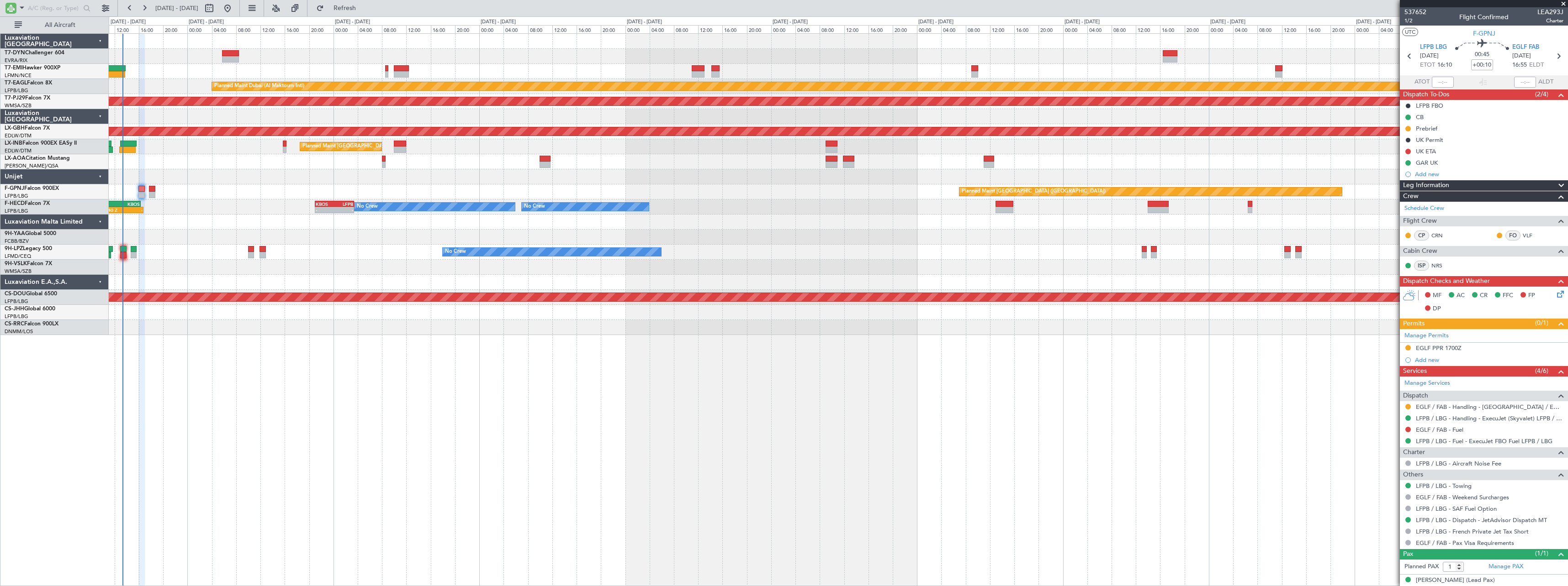
drag, startPoint x: 380, startPoint y: 9, endPoint x: 386, endPoint y: 17, distance: 10.0
click at [364, 9] on span "Refresh" at bounding box center [345, 8] width 39 height 6
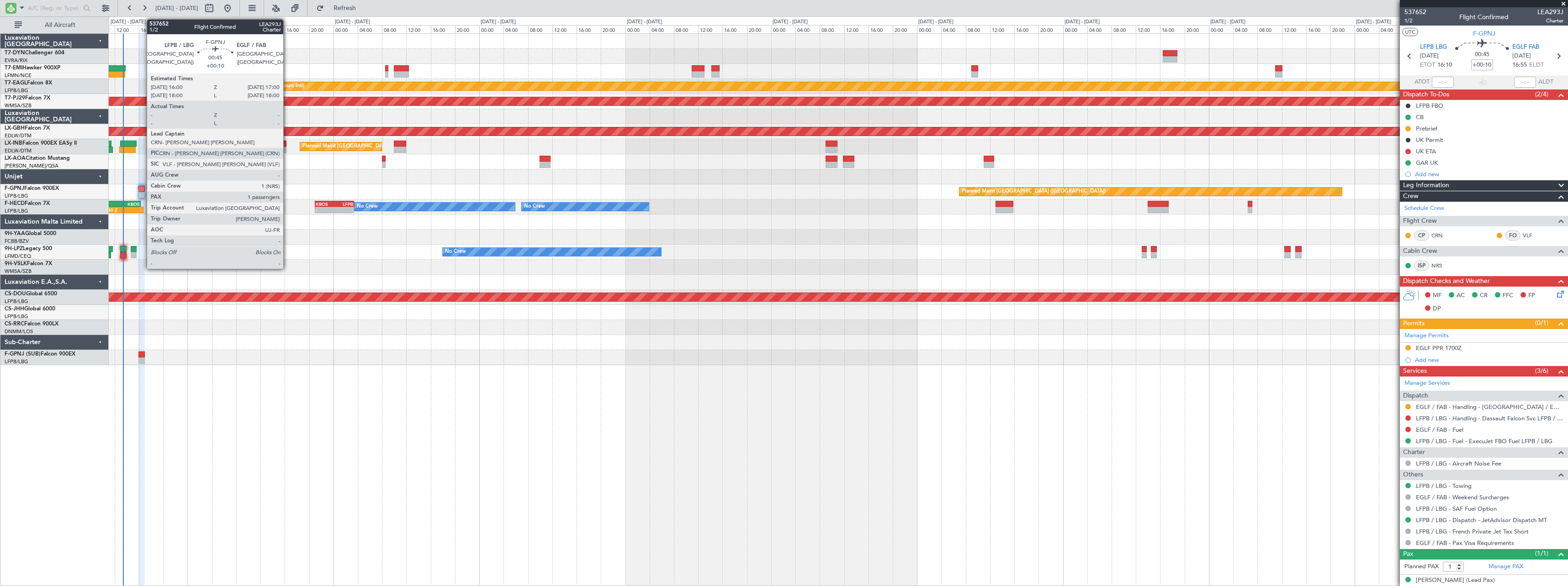
click at [142, 186] on div at bounding box center [142, 189] width 6 height 6
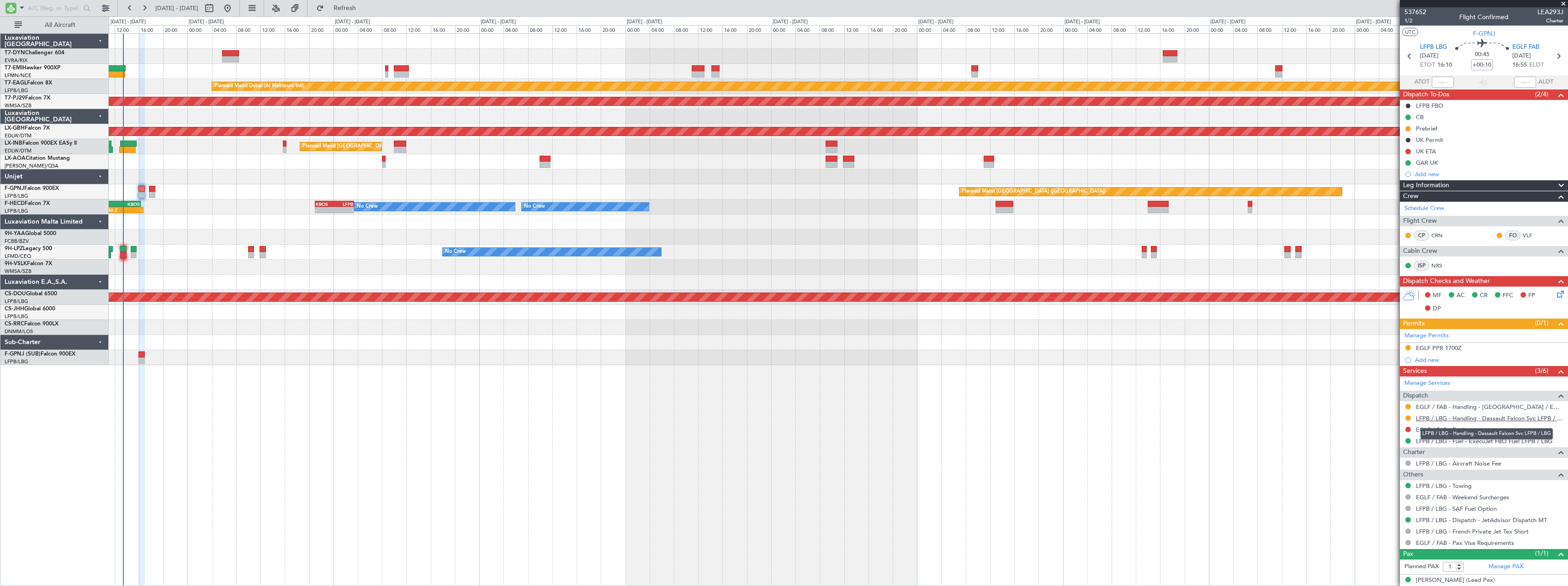
click at [1525, 420] on link "LFPB / LBG - Handling - Dassault Falcon Svc LFPB / LBG" at bounding box center [1489, 418] width 147 height 7
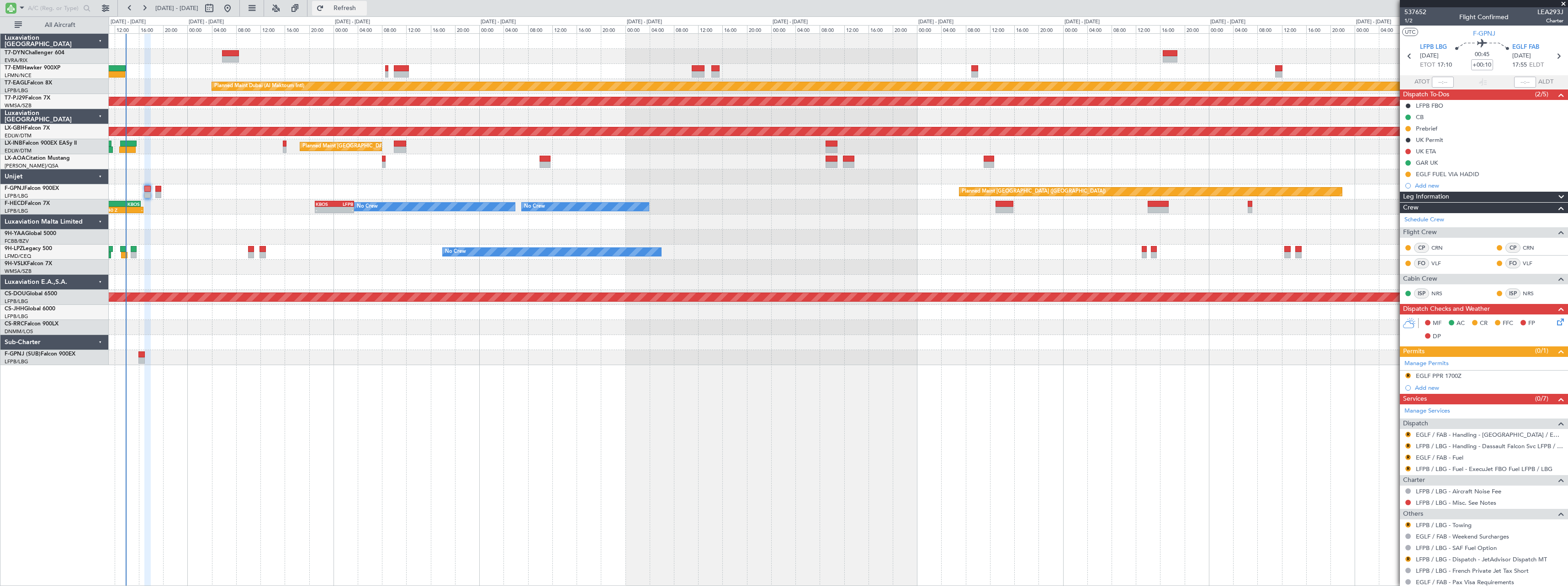
click at [351, 9] on button "Refresh" at bounding box center [339, 8] width 55 height 15
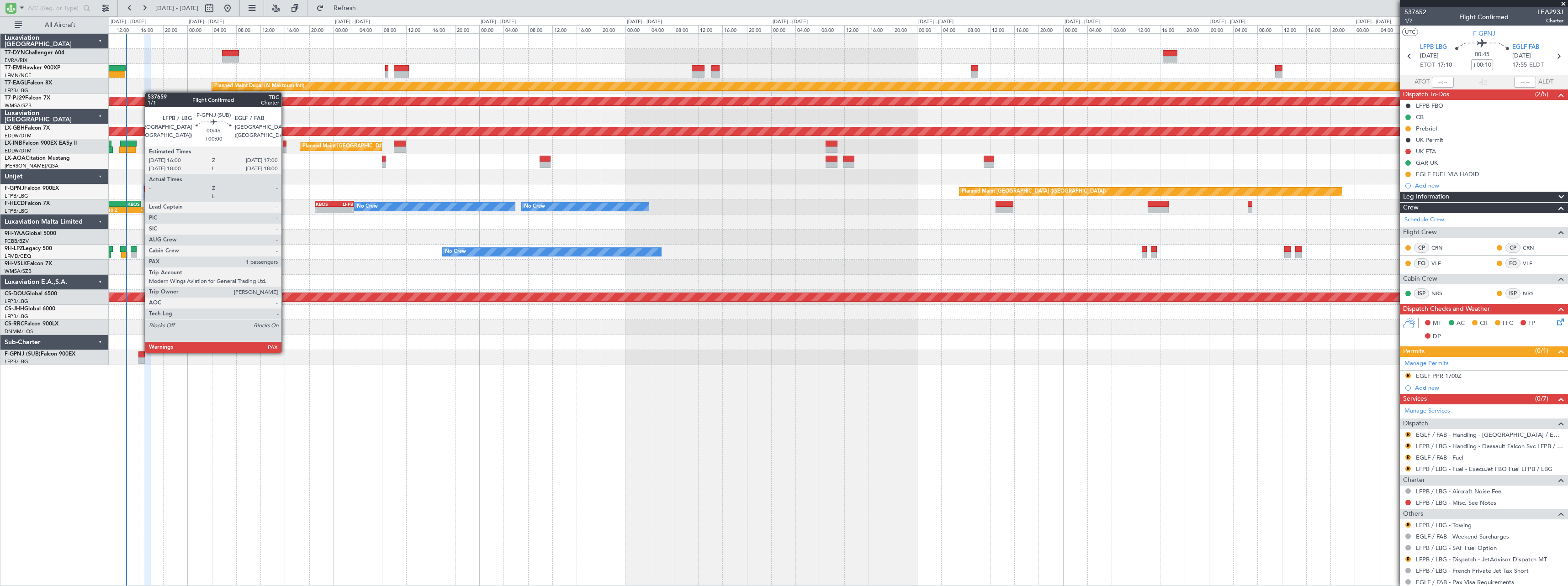
click at [140, 352] on div at bounding box center [142, 354] width 6 height 6
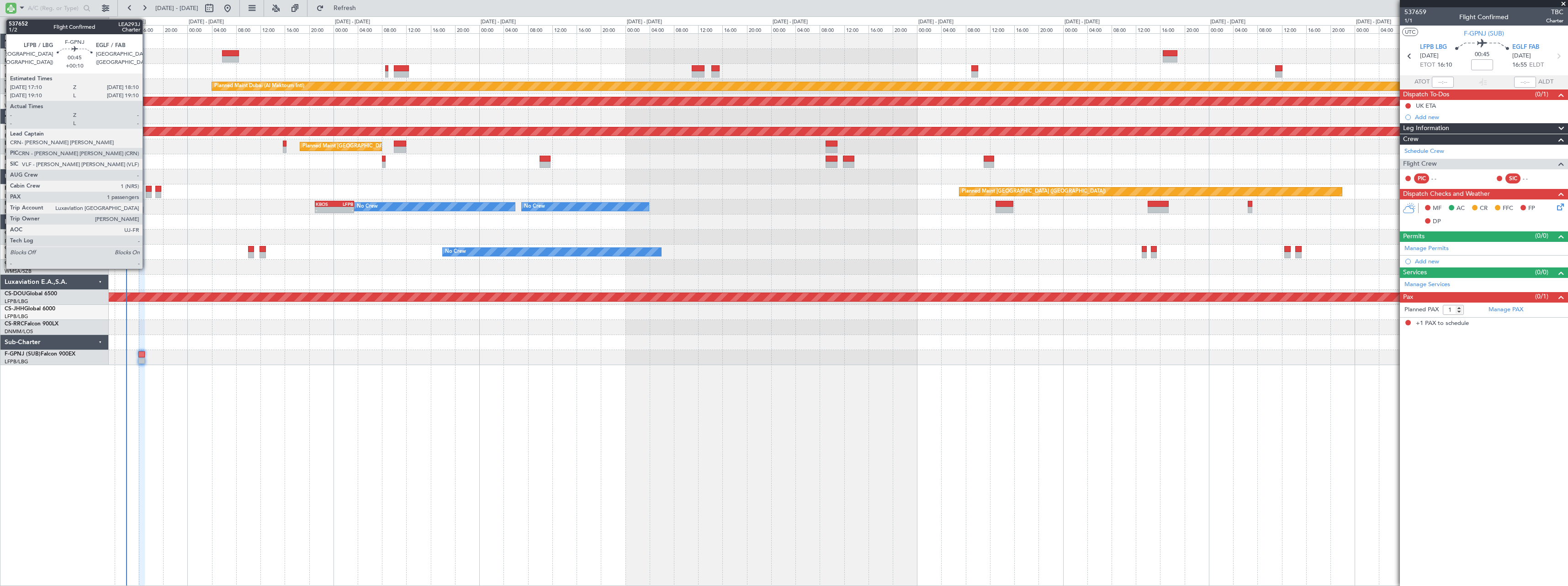
click at [147, 186] on div at bounding box center [149, 189] width 6 height 6
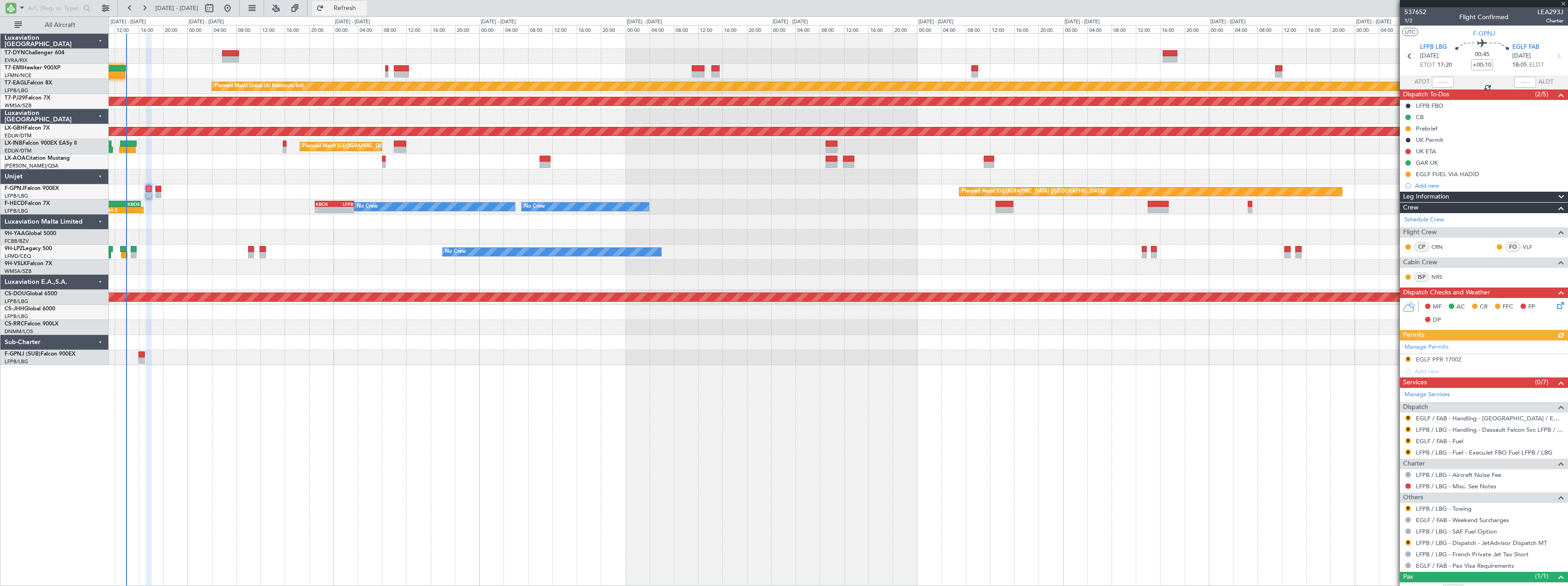
click at [364, 6] on span "Refresh" at bounding box center [345, 8] width 39 height 6
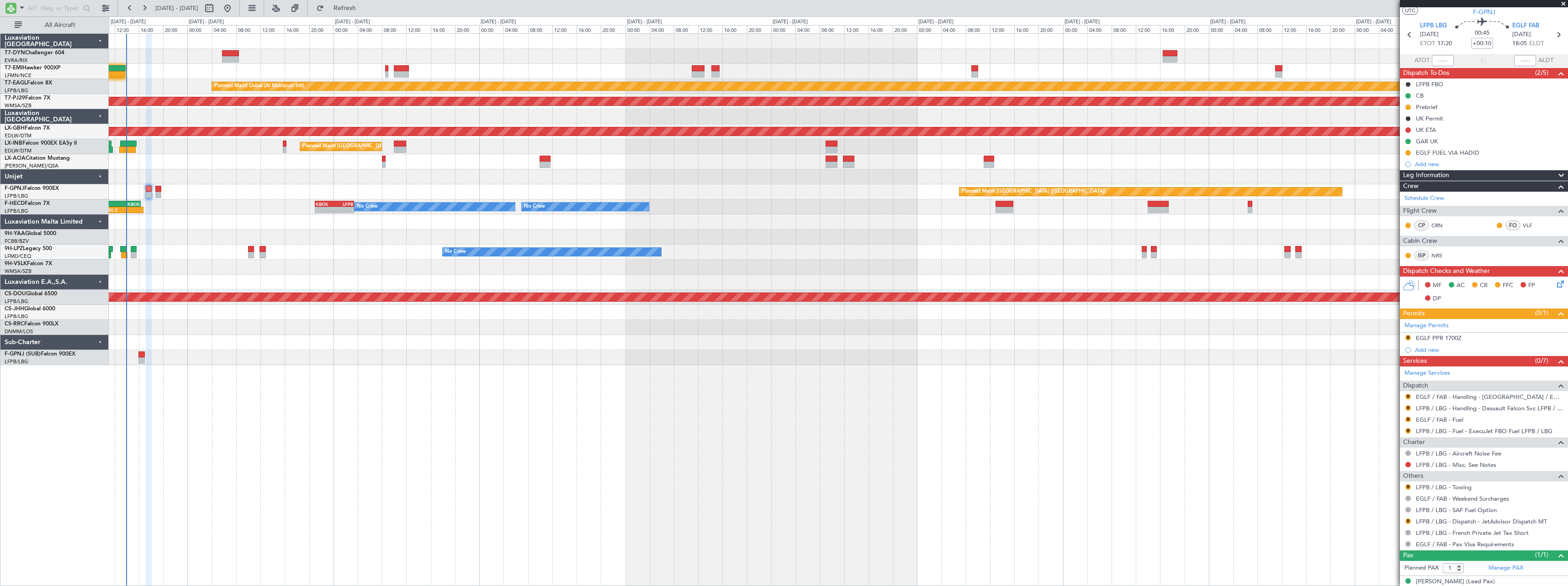
scroll to position [32, 0]
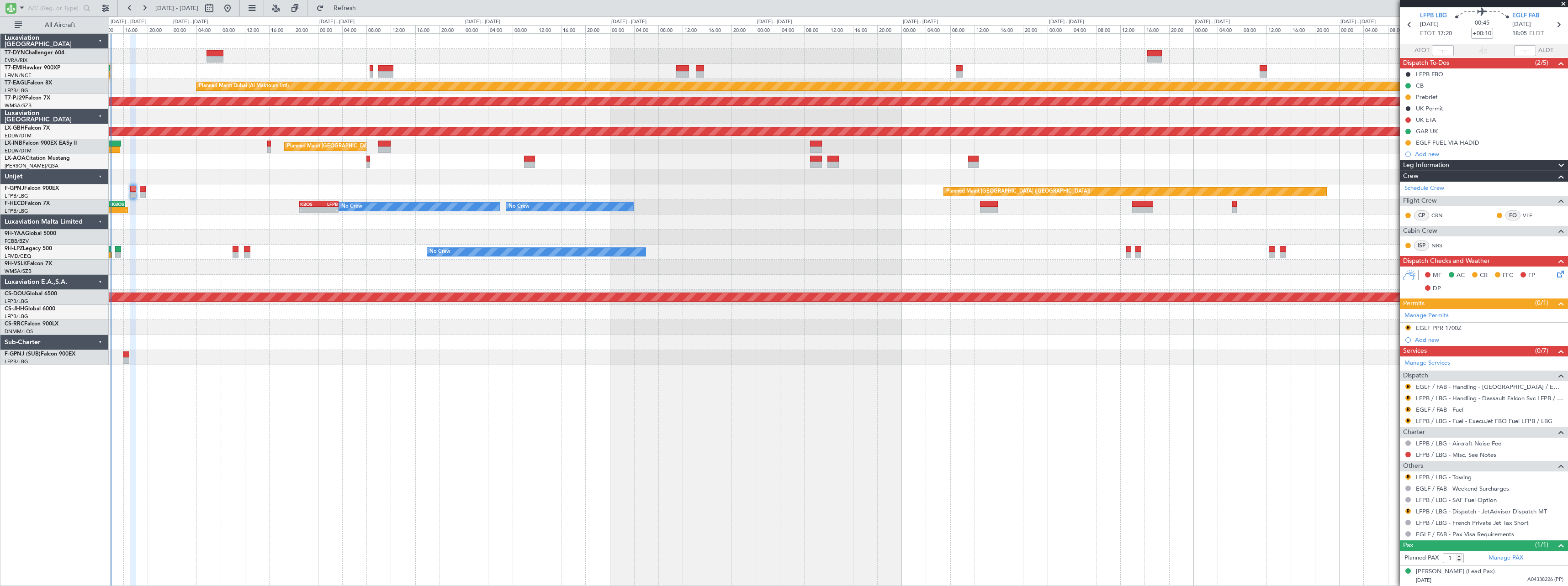
click at [347, 318] on div "Planned Maint Zurich Planned Maint Dubai (Al Maktoum Intl) LFPB 07:20 Z OMDW 14…" at bounding box center [838, 199] width 1459 height 331
click at [344, 16] on fb-refresh-button "Refresh" at bounding box center [339, 8] width 64 height 16
click at [364, 8] on span "Refresh" at bounding box center [345, 8] width 39 height 6
click at [353, 6] on button "Refresh" at bounding box center [339, 8] width 55 height 15
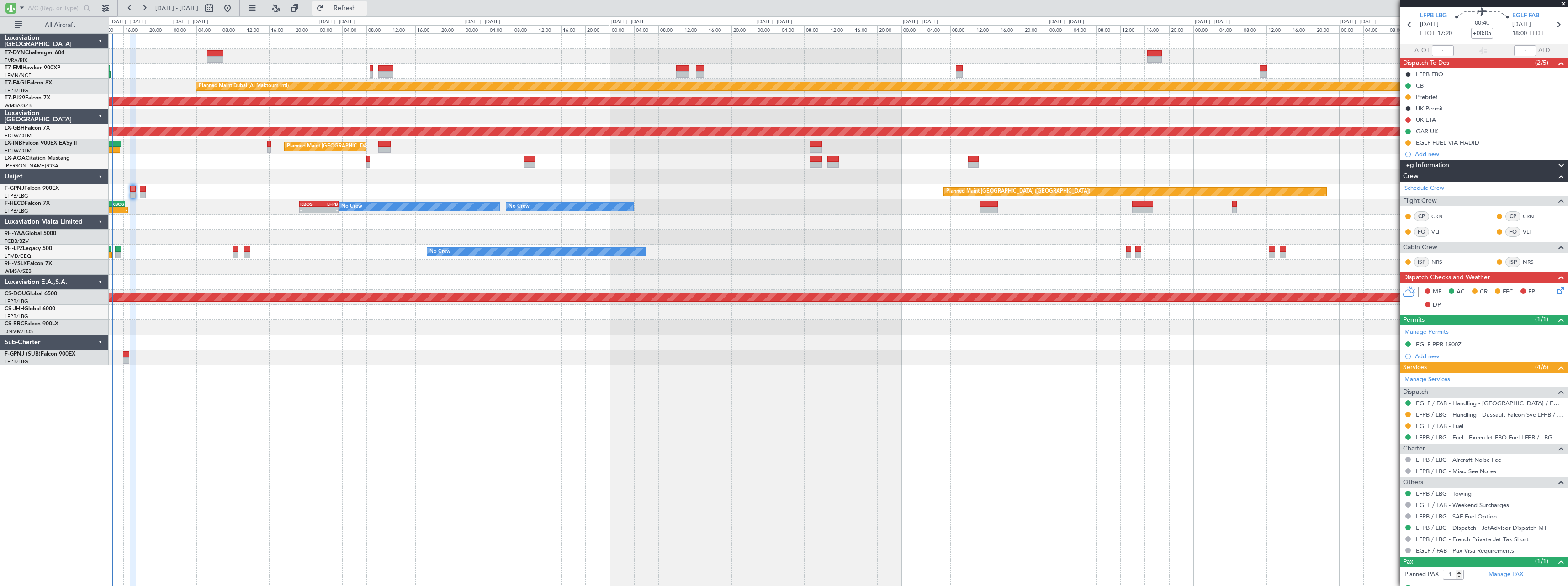
click at [358, 6] on span "Refresh" at bounding box center [345, 8] width 39 height 6
click at [364, 7] on span "Refresh" at bounding box center [345, 8] width 39 height 6
click at [348, 9] on button "Refresh" at bounding box center [339, 8] width 55 height 15
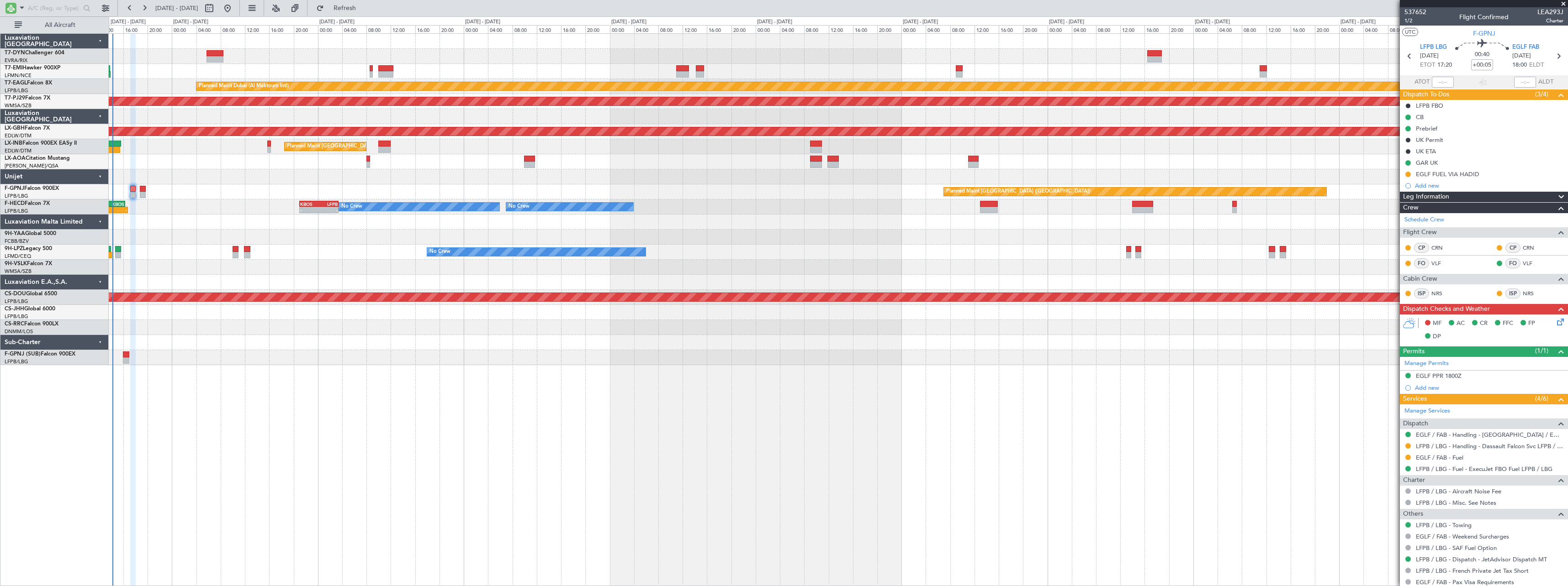
scroll to position [48, 0]
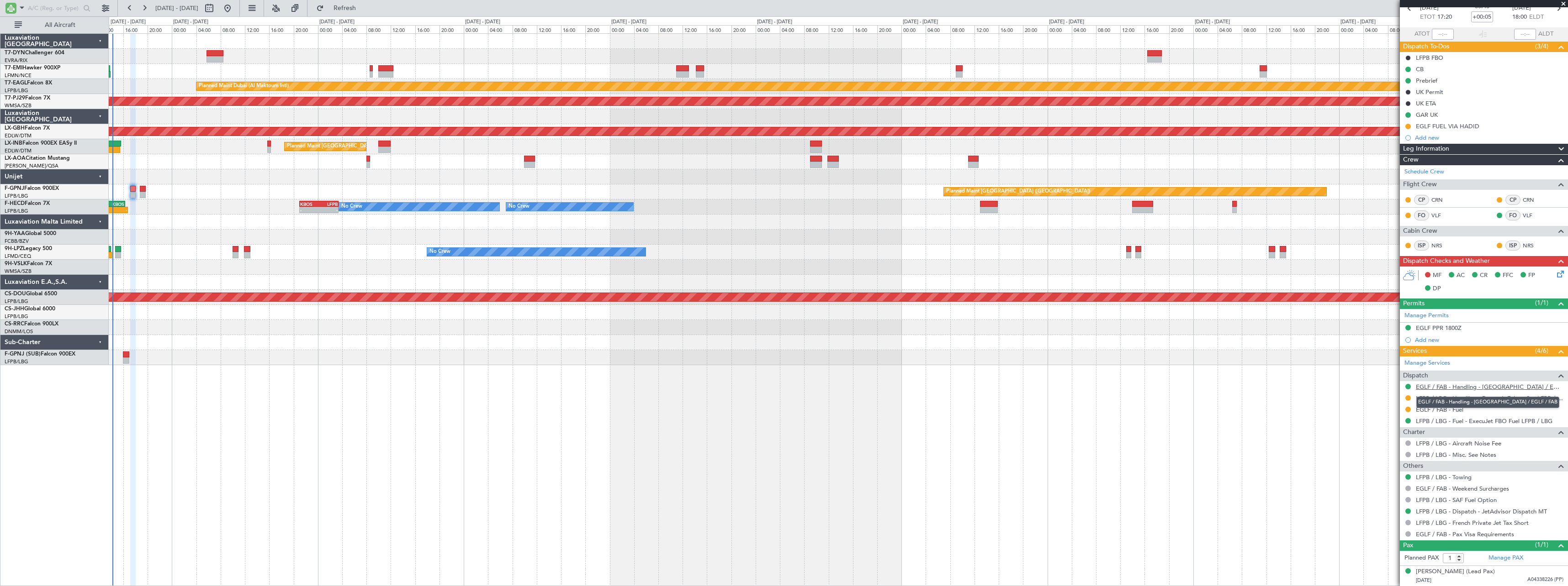
click at [1525, 384] on link "EGLF / FAB - Handling - Farnborough Airport / EGLF / FAB" at bounding box center [1489, 387] width 147 height 7
click at [1516, 398] on link "LFPB / LBG - Handling - Dassault Falcon Svc LFPB / LBG" at bounding box center [1489, 398] width 147 height 7
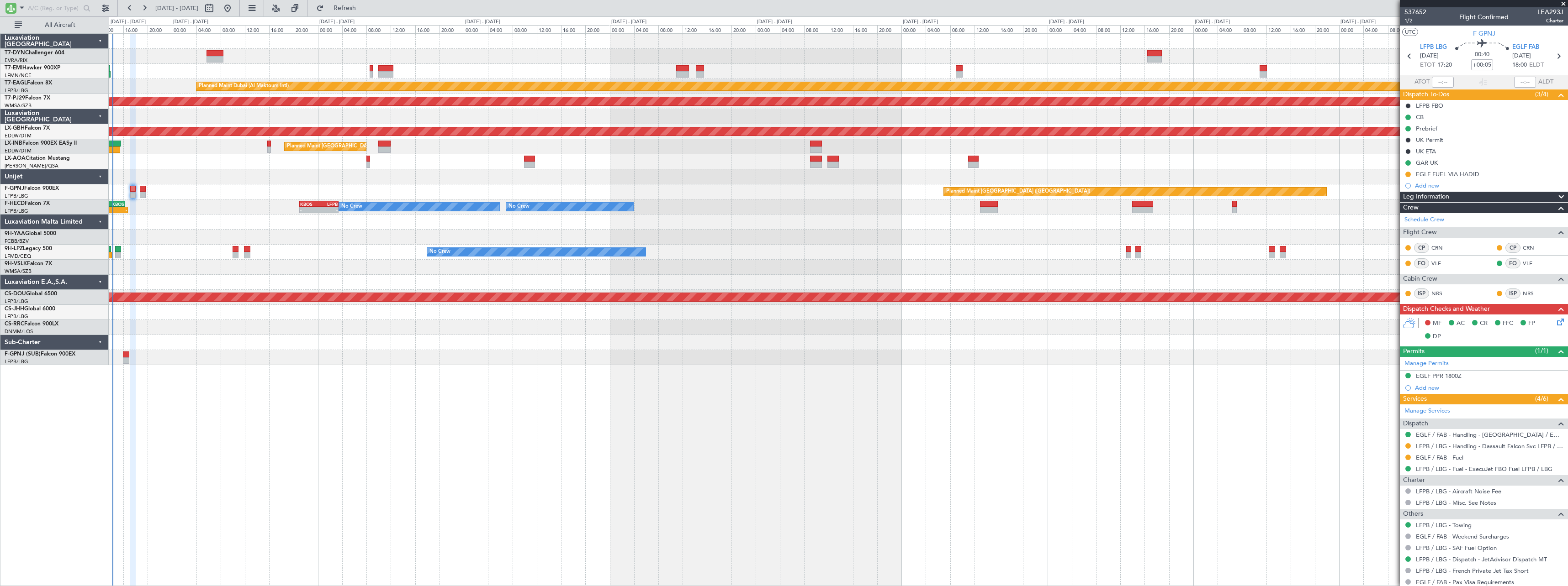
click at [1411, 21] on span "1/2" at bounding box center [1415, 20] width 22 height 7
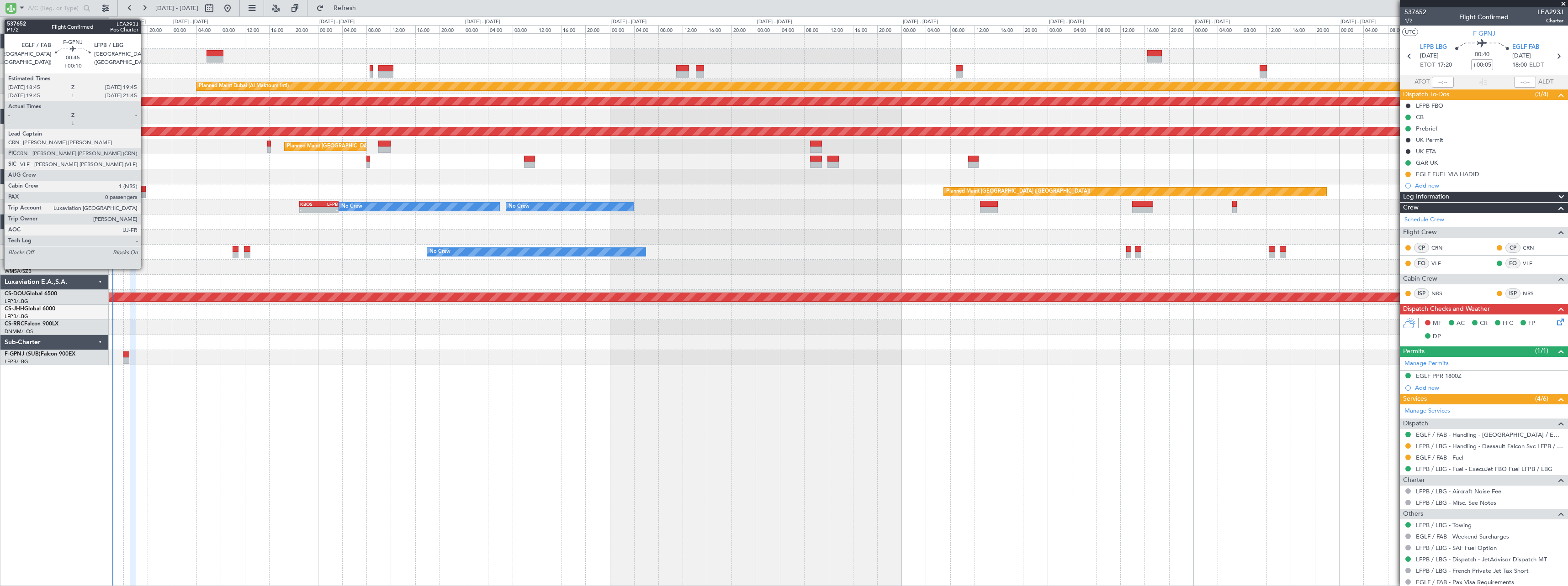
click at [145, 191] on div at bounding box center [143, 189] width 6 height 6
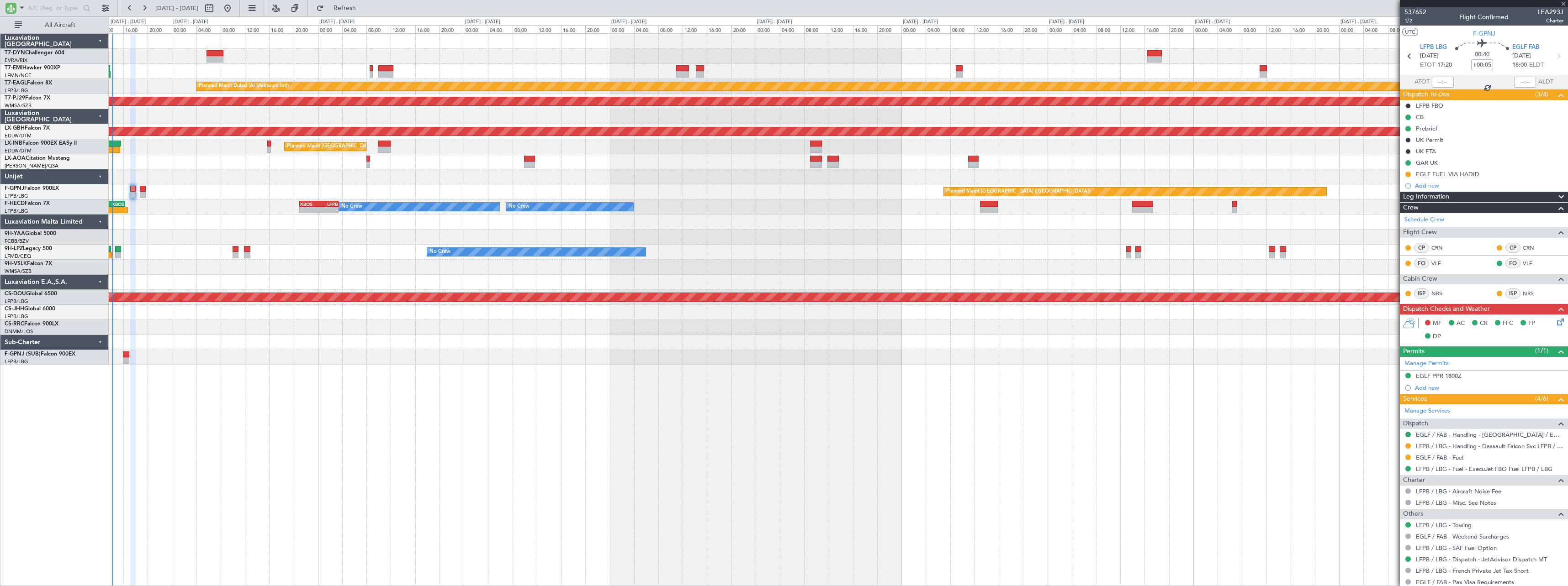
type input "+00:10"
type input "0"
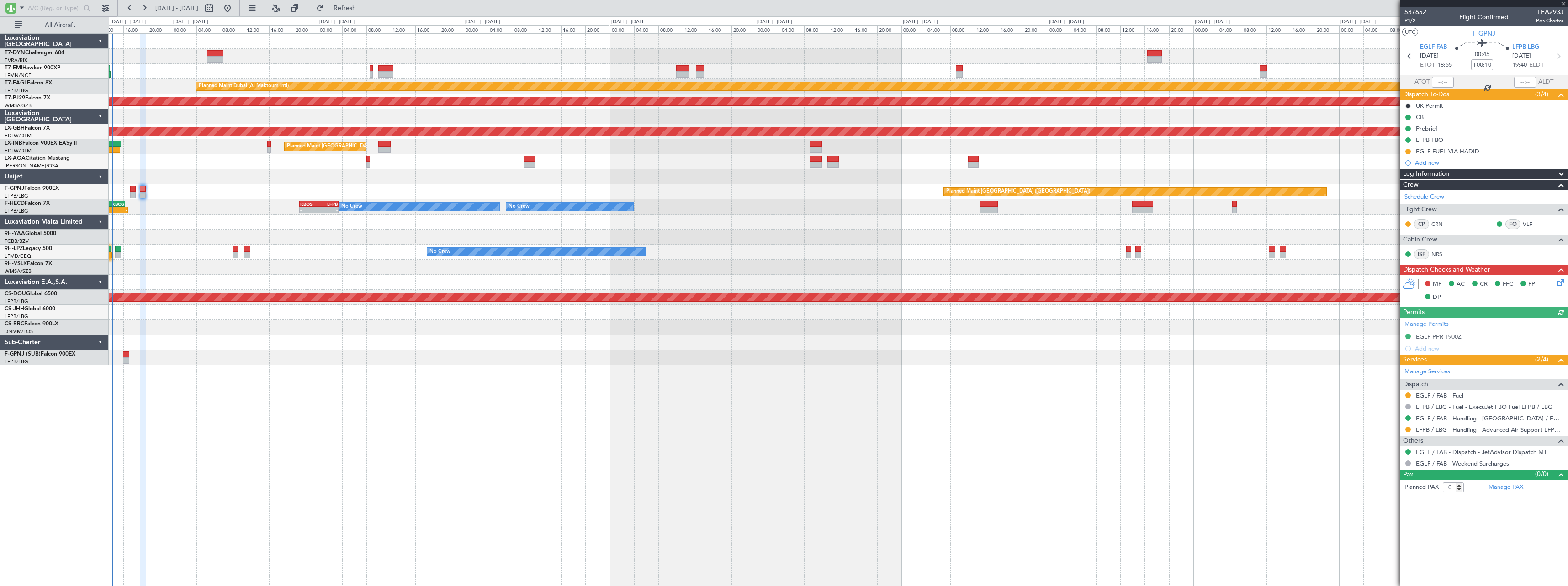
click at [1410, 21] on span "P1/2" at bounding box center [1415, 20] width 22 height 7
click at [1557, 285] on icon at bounding box center [1559, 281] width 7 height 7
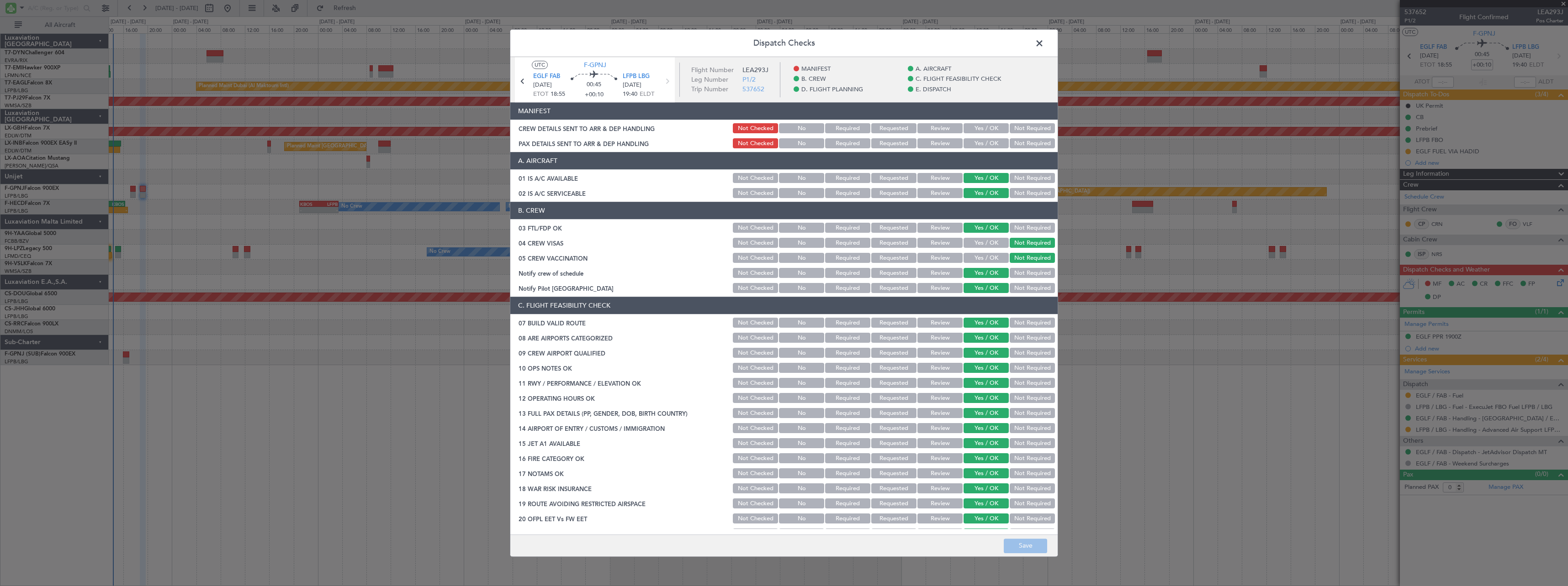
click at [964, 125] on button "Yes / OK" at bounding box center [986, 128] width 45 height 10
click at [973, 142] on button "Yes / OK" at bounding box center [986, 144] width 45 height 10
click at [1028, 541] on button "Save" at bounding box center [1025, 546] width 43 height 15
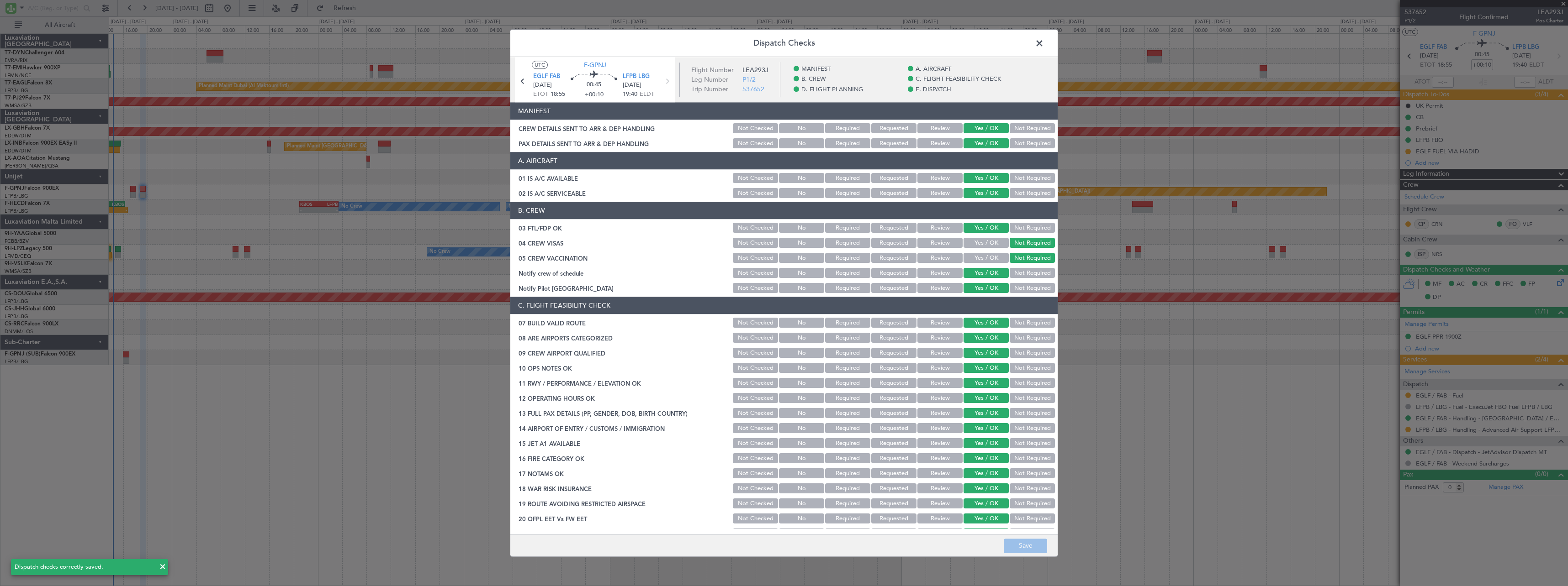
click at [1044, 43] on span at bounding box center [1044, 45] width 0 height 18
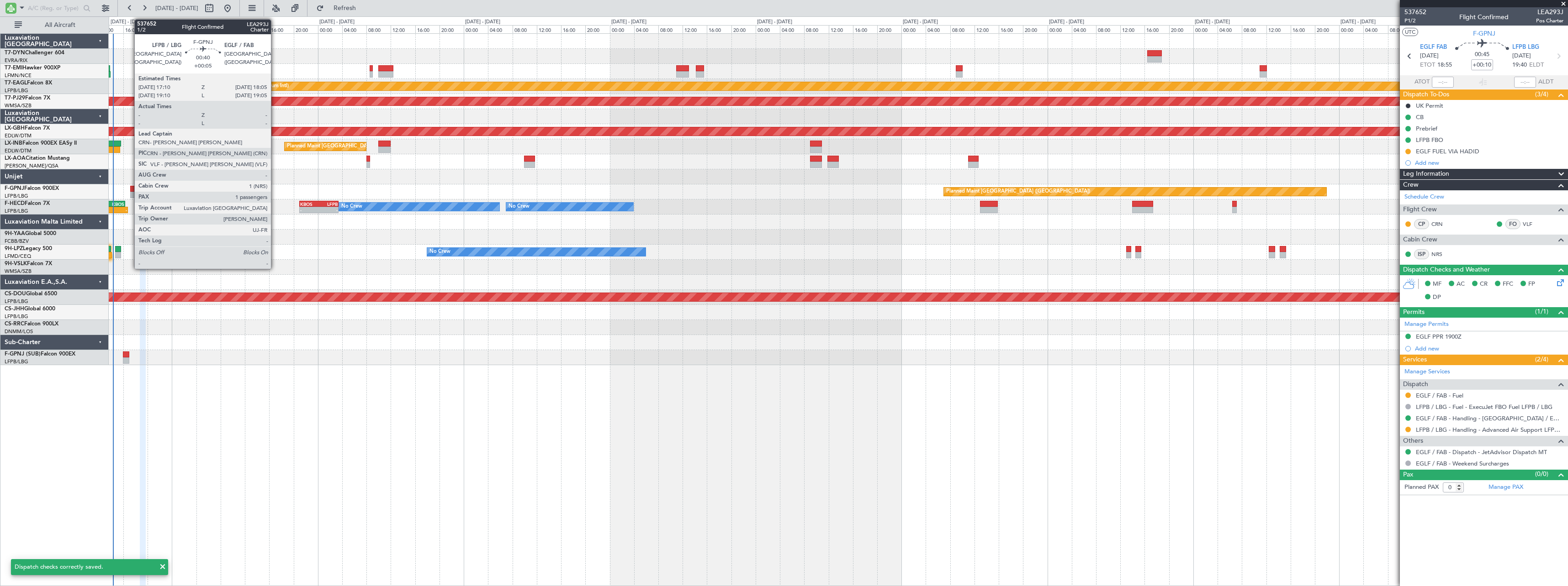
click at [130, 191] on div at bounding box center [134, 189] width 6 height 6
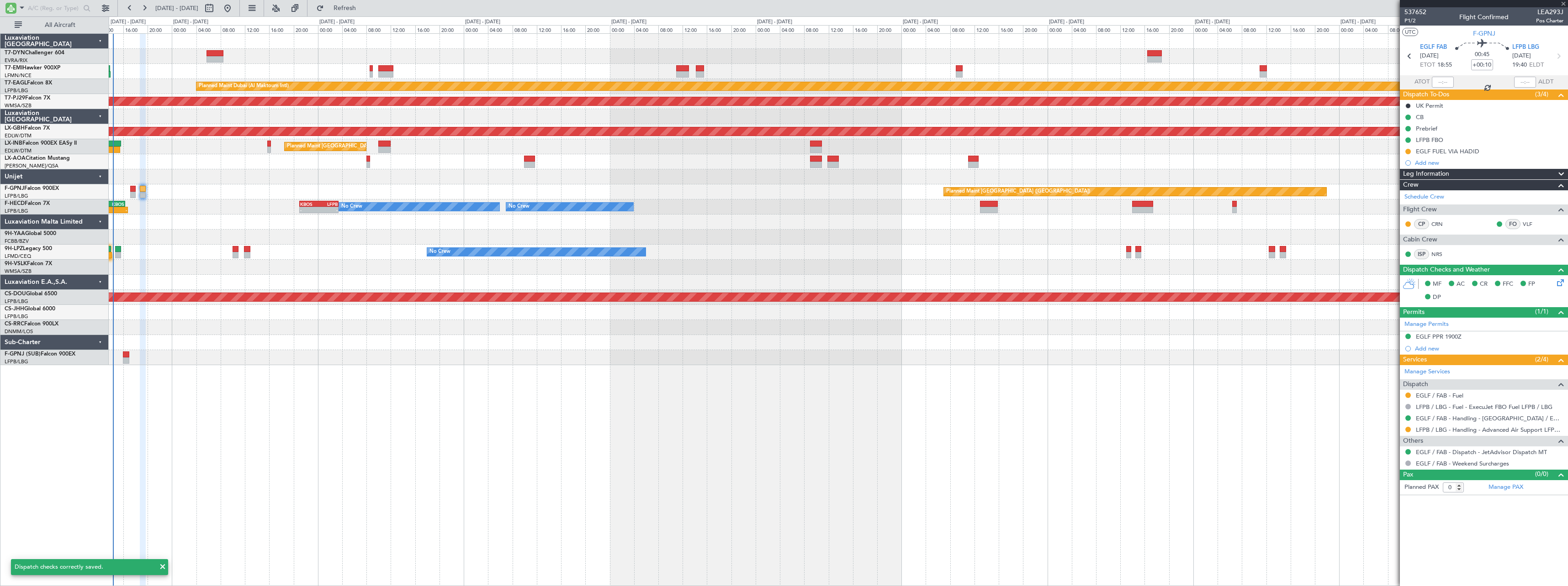
type input "+00:05"
type input "1"
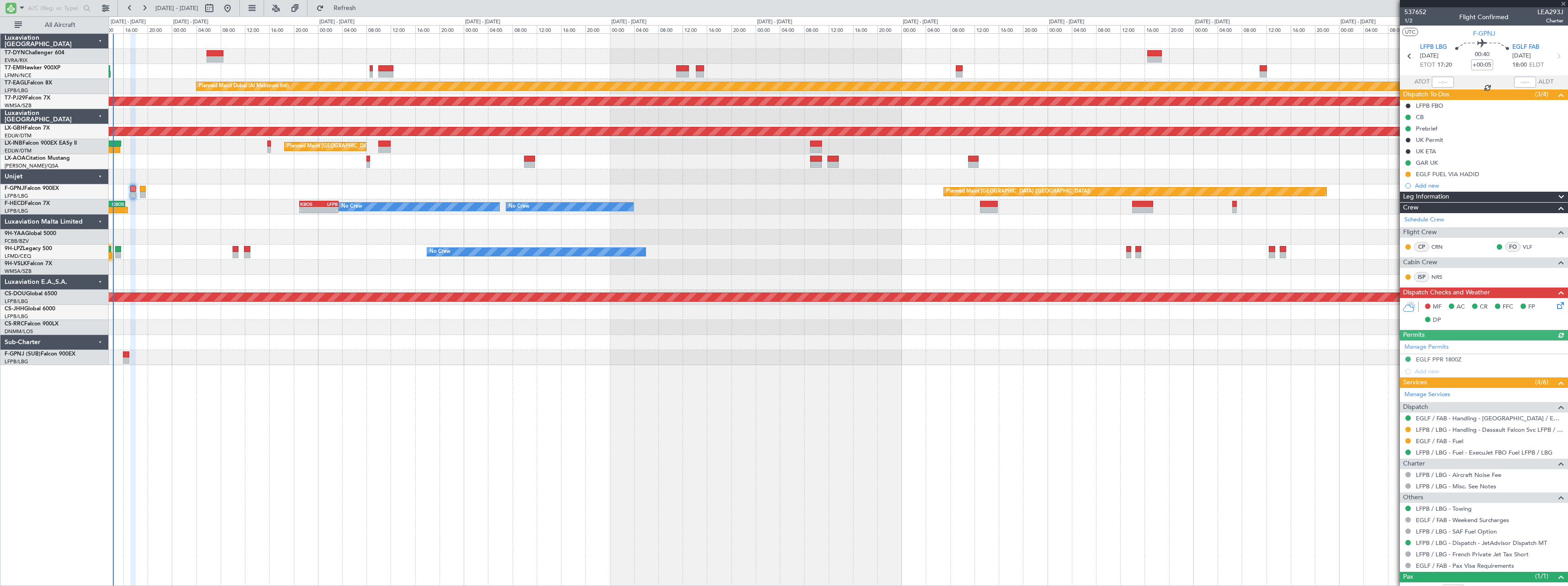
click at [1555, 305] on icon at bounding box center [1559, 304] width 7 height 7
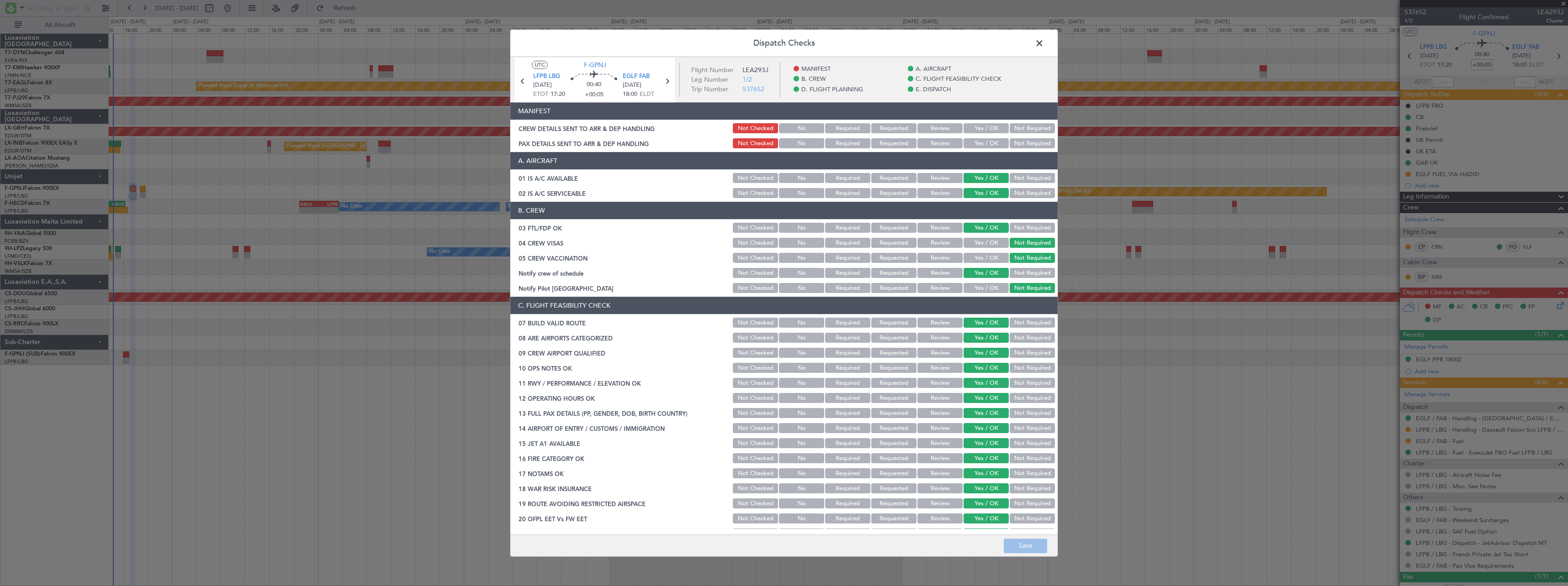
click at [980, 129] on button "Yes / OK" at bounding box center [986, 128] width 45 height 10
click at [984, 143] on button "Yes / OK" at bounding box center [986, 144] width 45 height 10
click at [1034, 543] on button "Save" at bounding box center [1025, 546] width 43 height 15
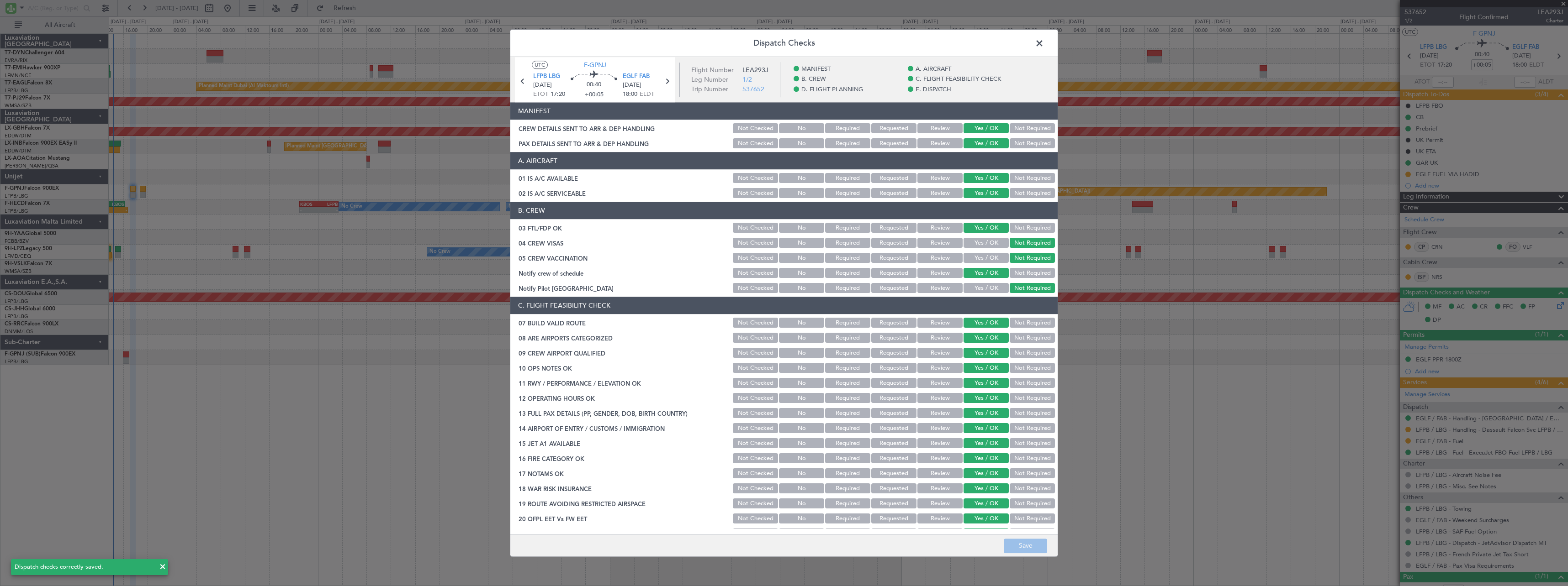
click at [1044, 38] on span at bounding box center [1044, 45] width 0 height 18
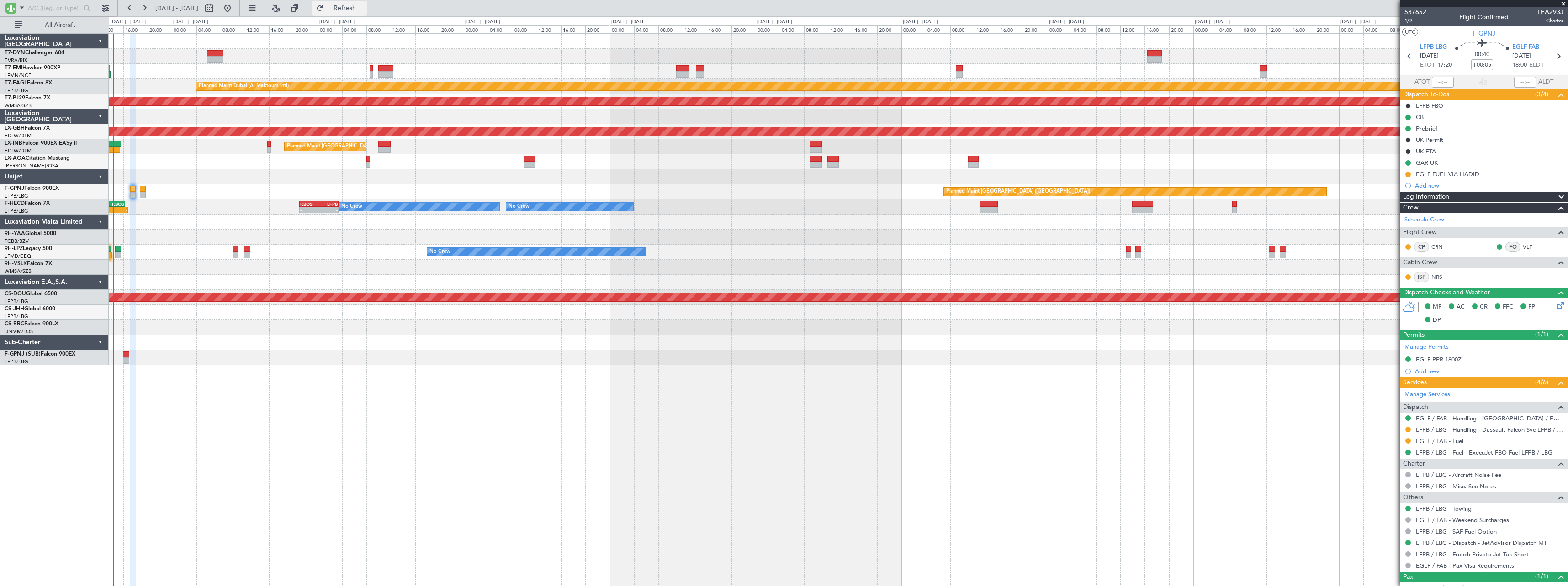
click at [364, 8] on span "Refresh" at bounding box center [345, 8] width 39 height 6
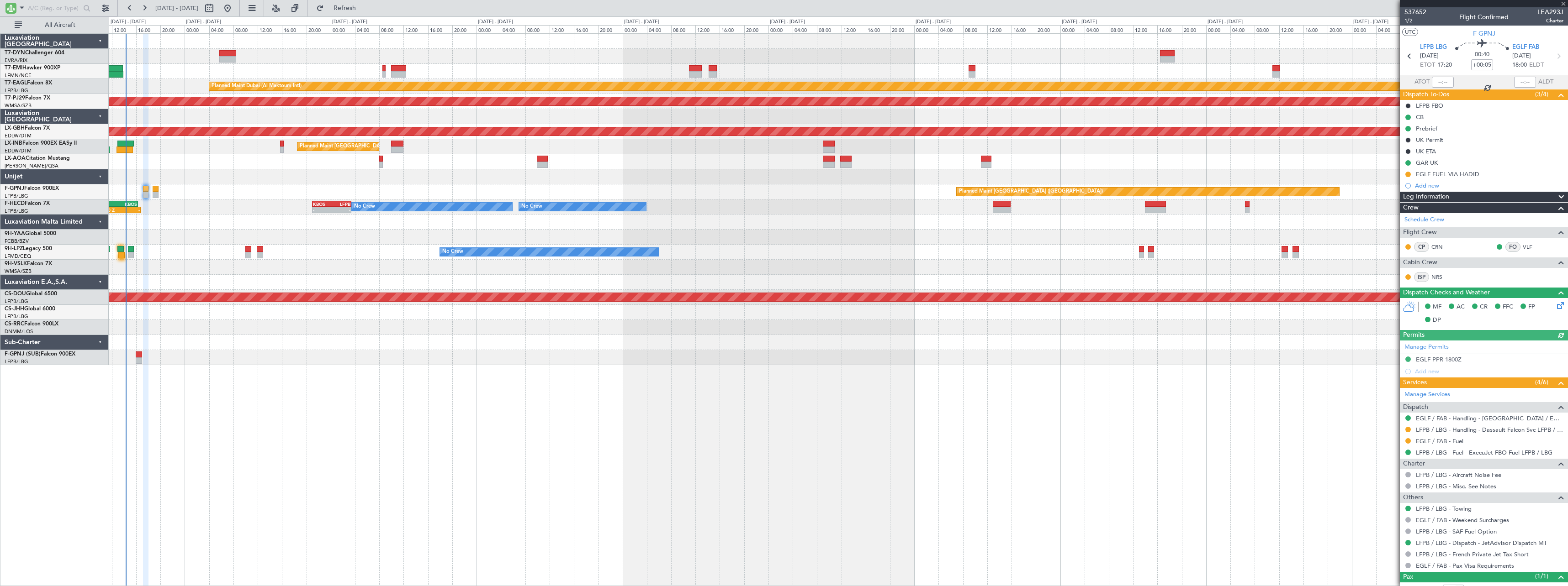
click at [684, 146] on div "Planned Maint [GEOGRAPHIC_DATA] Planned Maint [GEOGRAPHIC_DATA] (Al Maktoum Int…" at bounding box center [838, 199] width 1459 height 331
click at [364, 6] on span "Refresh" at bounding box center [345, 8] width 39 height 6
click at [388, 165] on div "Planned Maint [GEOGRAPHIC_DATA] Planned Maint [GEOGRAPHIC_DATA] (Al Maktoum Int…" at bounding box center [838, 199] width 1459 height 331
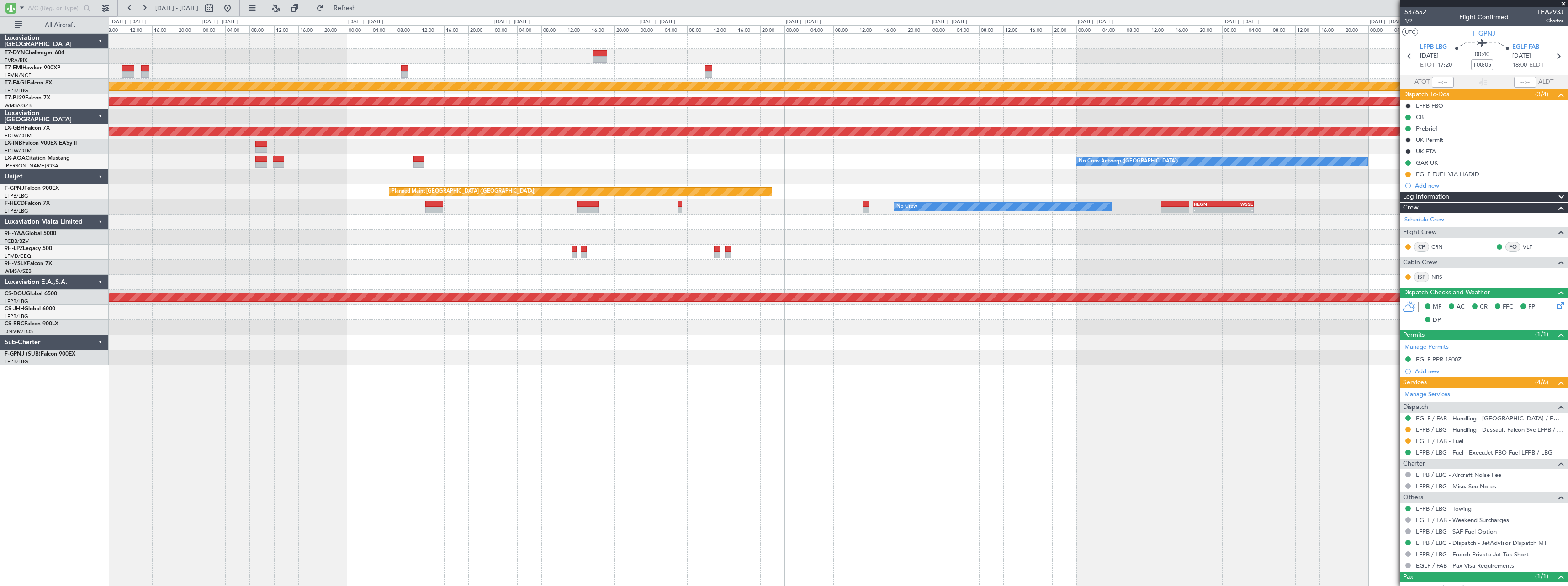
click at [391, 163] on div "Planned Maint Dubai (Al Maktoum Intl) Planned Maint [GEOGRAPHIC_DATA] (Sultan […" at bounding box center [838, 199] width 1459 height 331
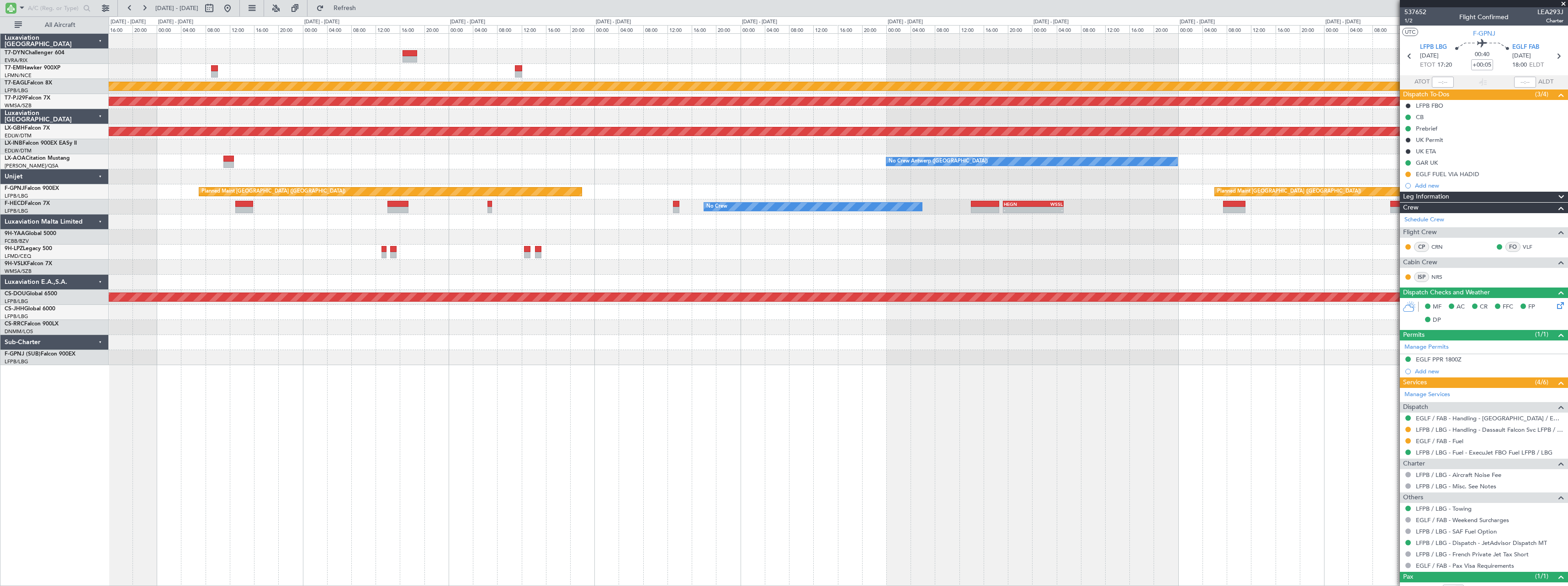
click at [622, 159] on div "Planned Maint Dubai (Al Maktoum Intl) Planned Maint [GEOGRAPHIC_DATA] (Sultan […" at bounding box center [838, 199] width 1459 height 331
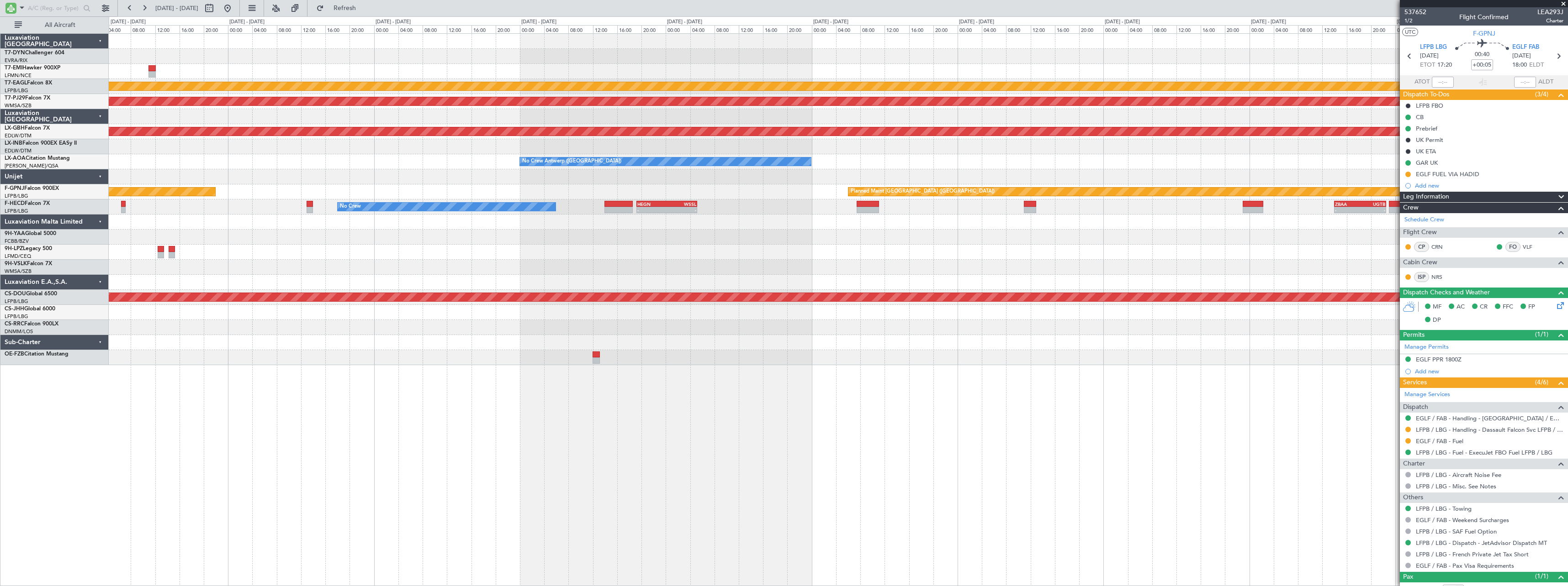
click at [1233, 162] on div "No Crew Antwerp ([GEOGRAPHIC_DATA]) No Crew [GEOGRAPHIC_DATA] ([GEOGRAPHIC_DATA…" at bounding box center [838, 162] width 1459 height 15
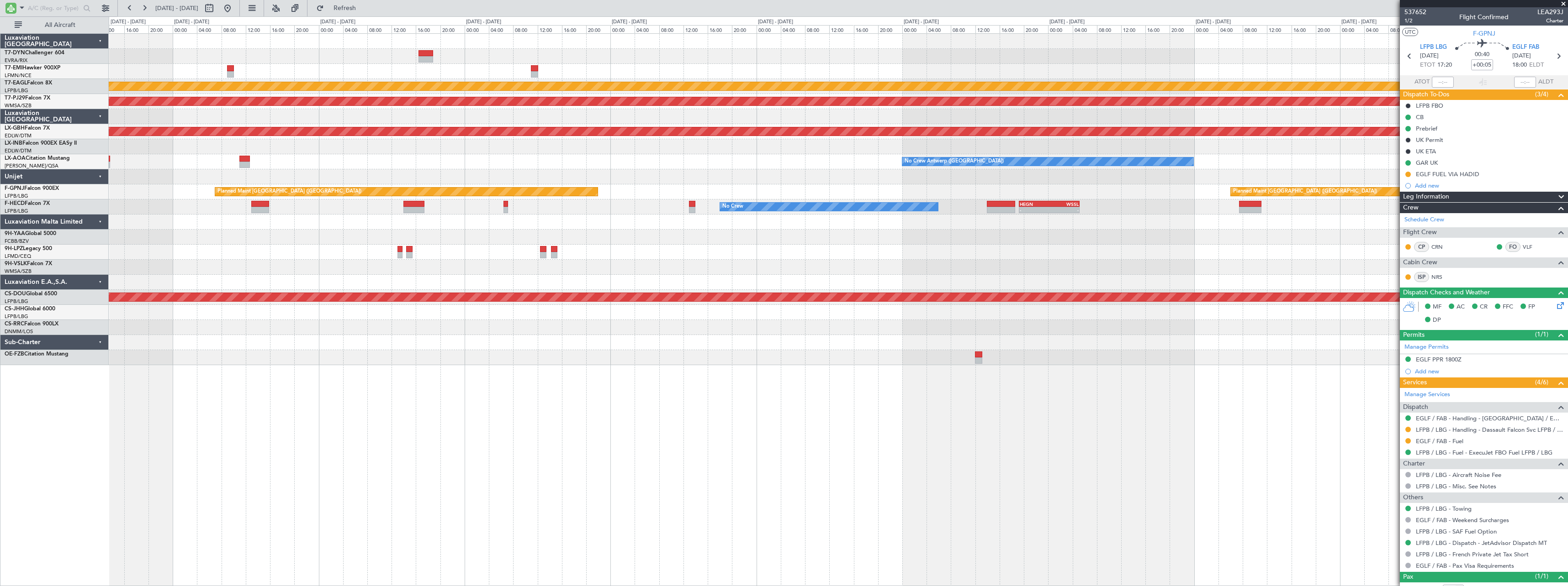
click at [824, 154] on div at bounding box center [838, 146] width 1459 height 15
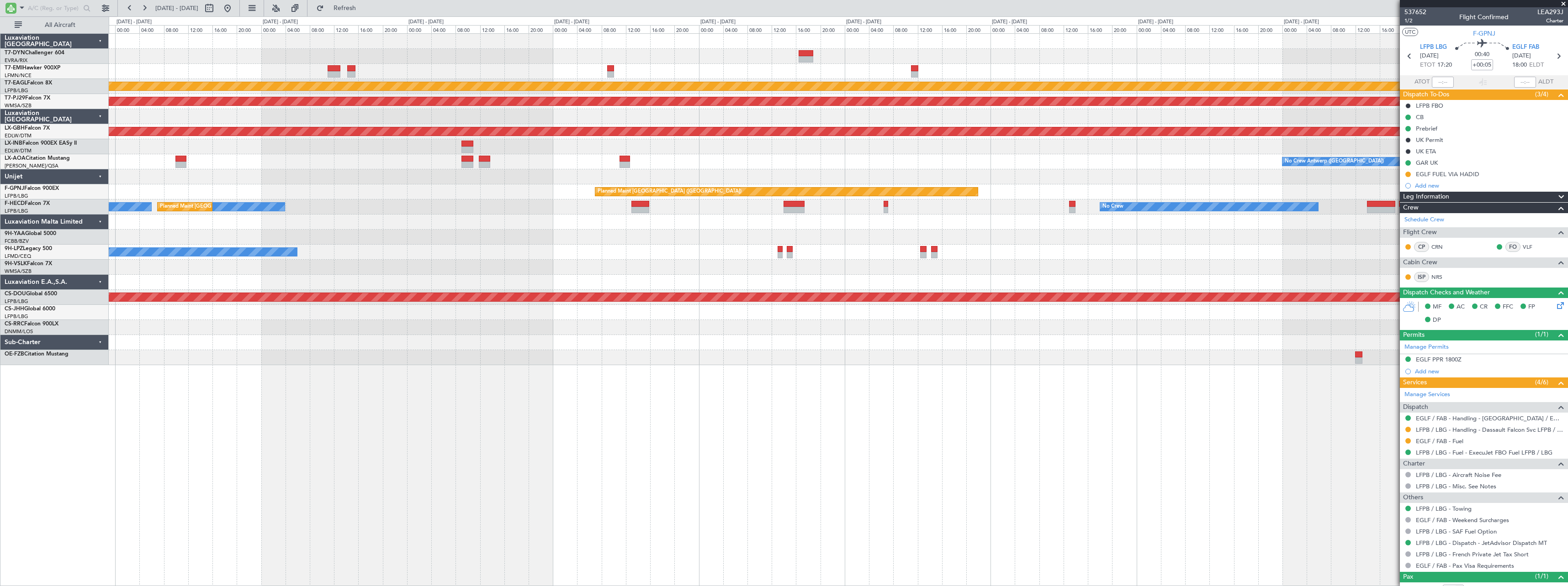
click at [758, 156] on div "Planned Maint Dubai (Al Maktoum Intl) Planned Maint [GEOGRAPHIC_DATA] (Sultan […" at bounding box center [838, 199] width 1459 height 331
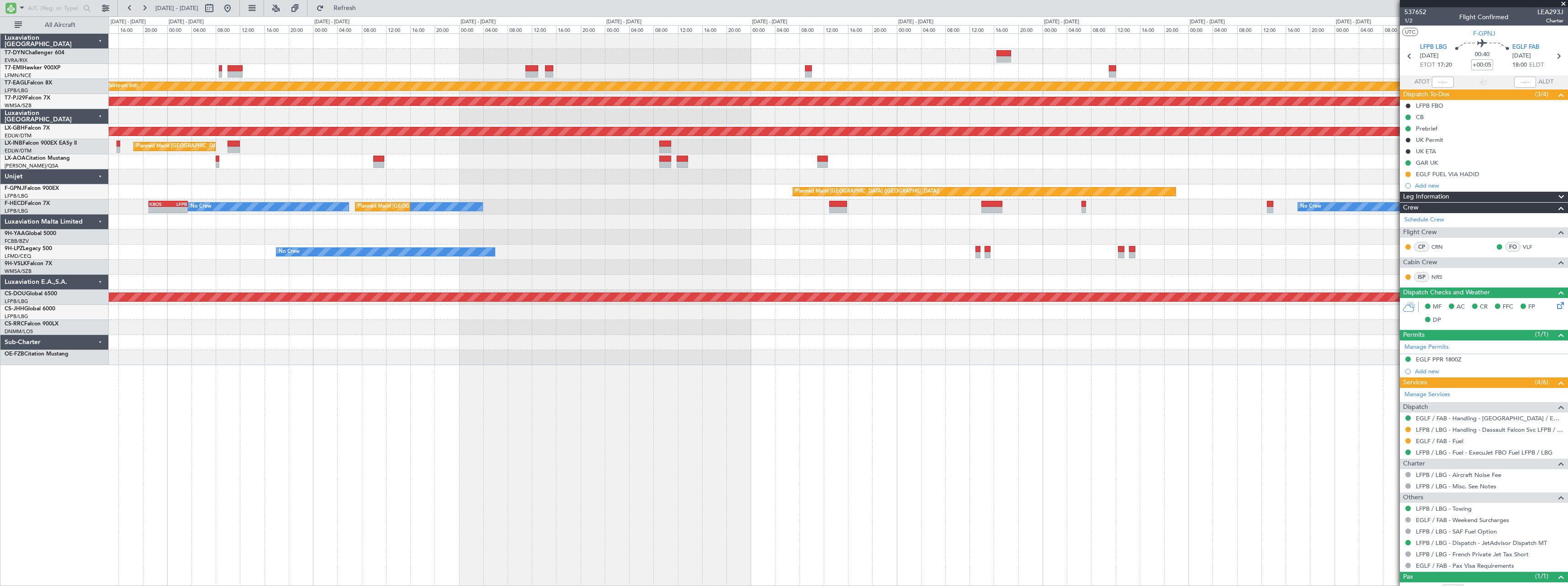
click at [575, 144] on div "Planned Maint [GEOGRAPHIC_DATA] Planned Maint [GEOGRAPHIC_DATA] (Al Maktoum Int…" at bounding box center [838, 199] width 1459 height 331
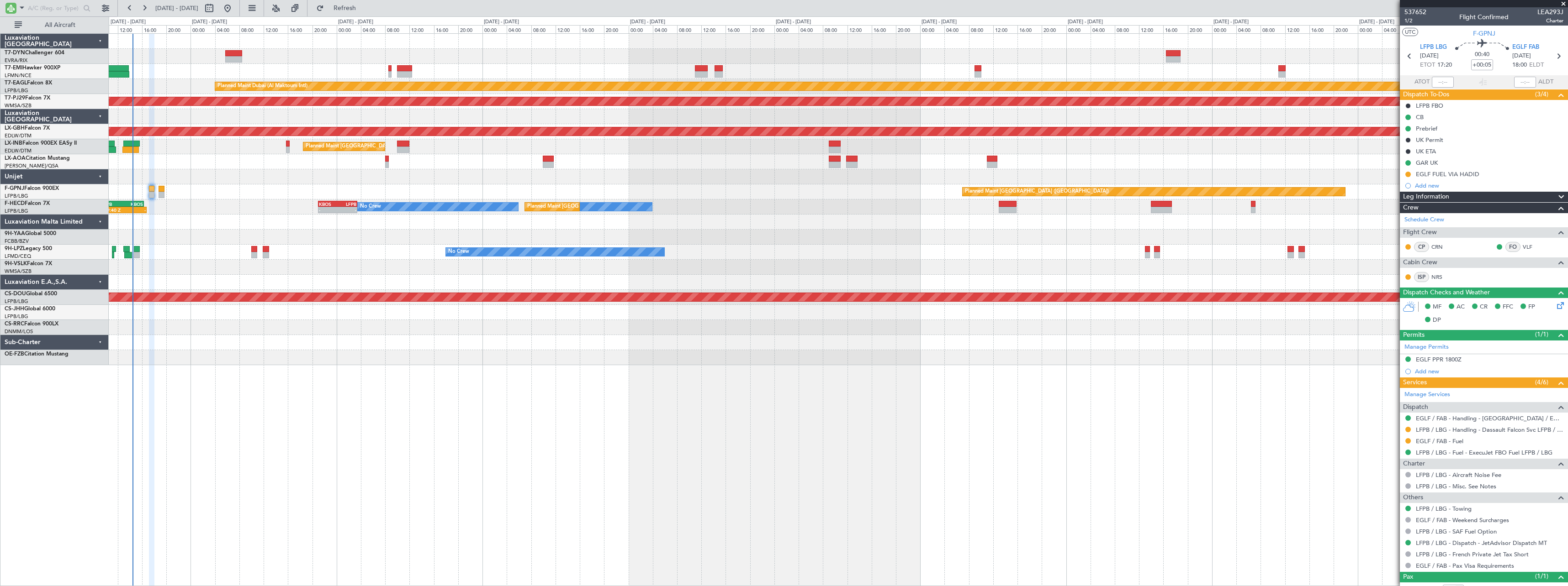
click at [685, 151] on div "Planned Maint [GEOGRAPHIC_DATA] ([GEOGRAPHIC_DATA])" at bounding box center [838, 146] width 1459 height 15
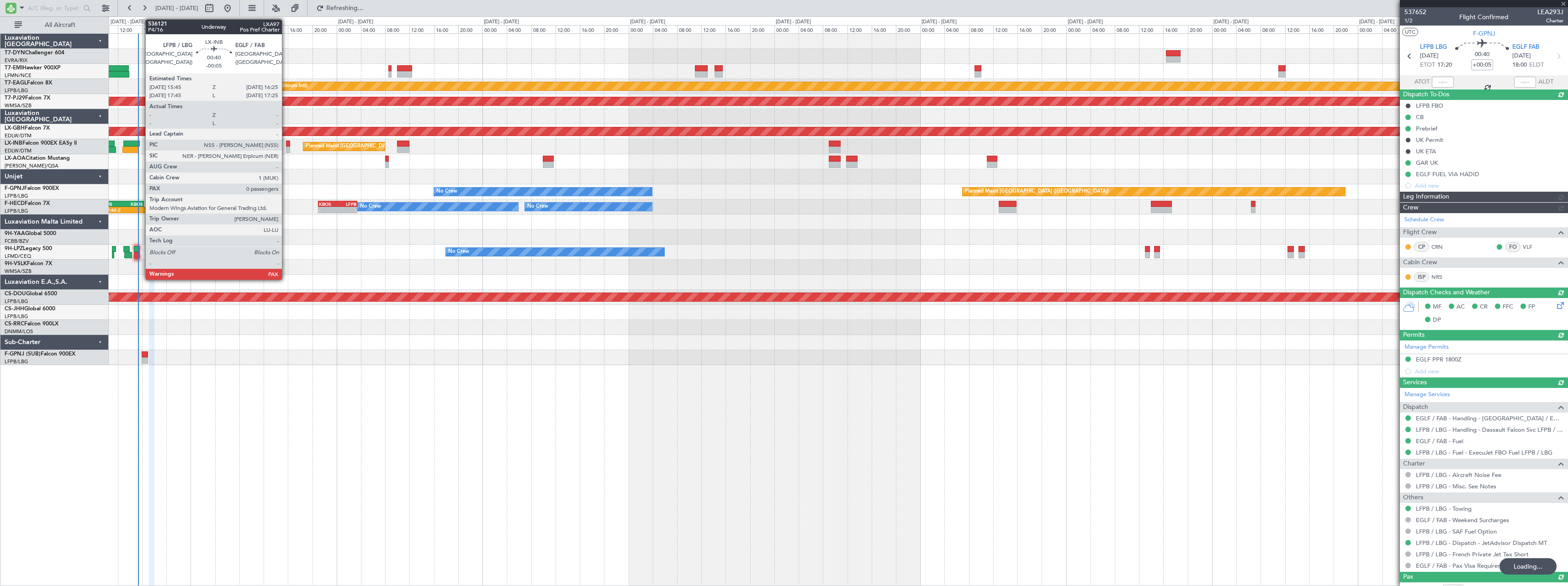
click at [286, 144] on div at bounding box center [288, 143] width 4 height 6
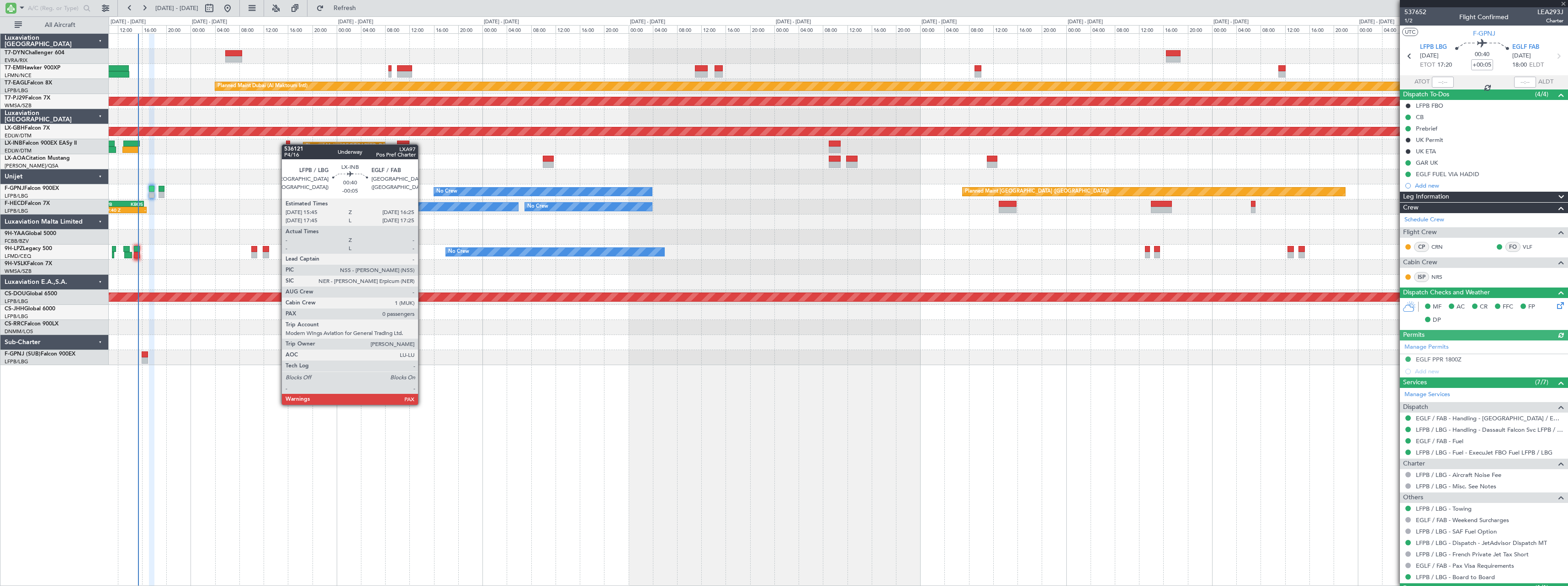
type input "-00:05"
type input "0"
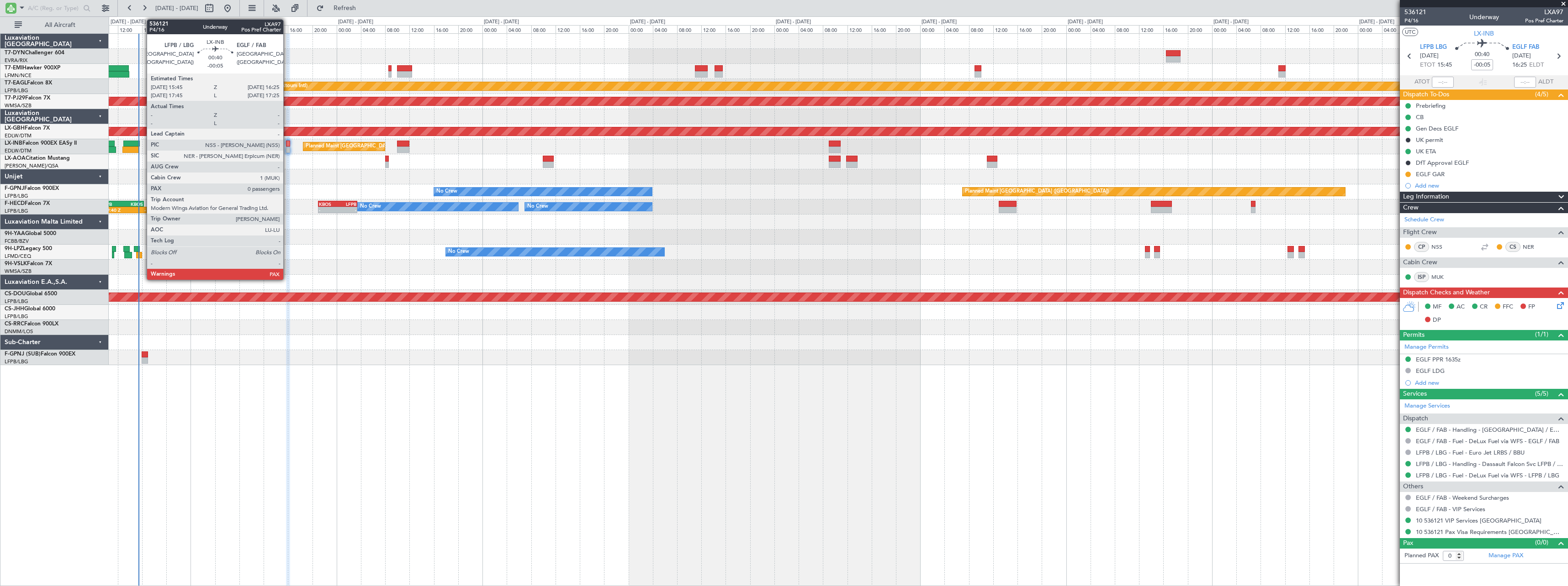
click at [287, 143] on div at bounding box center [288, 143] width 4 height 6
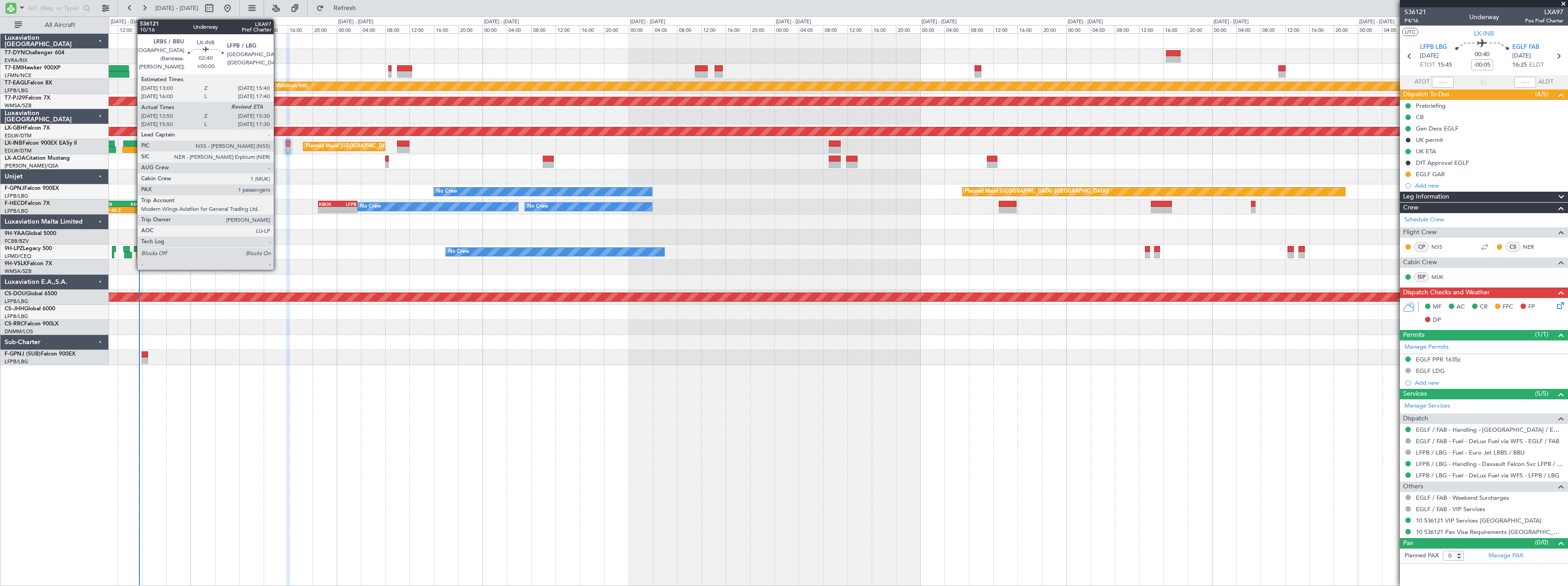
click at [132, 143] on div at bounding box center [132, 143] width 16 height 6
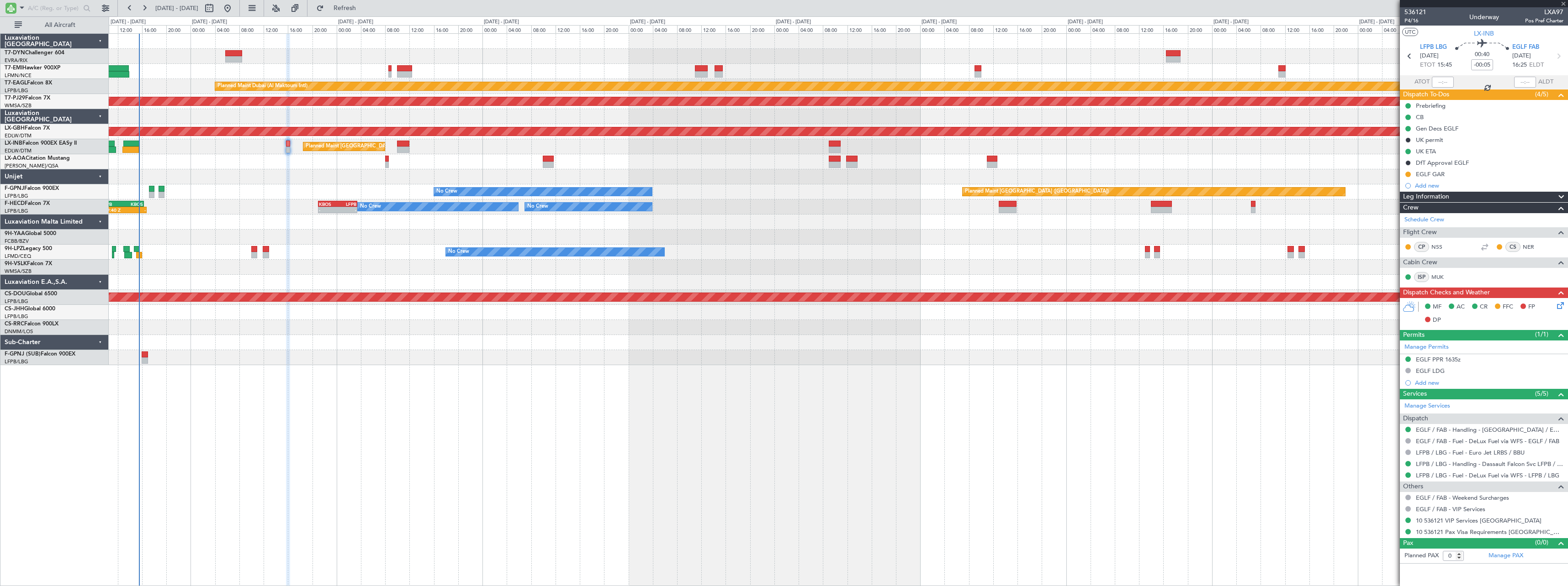
type input "12:50"
type input "1"
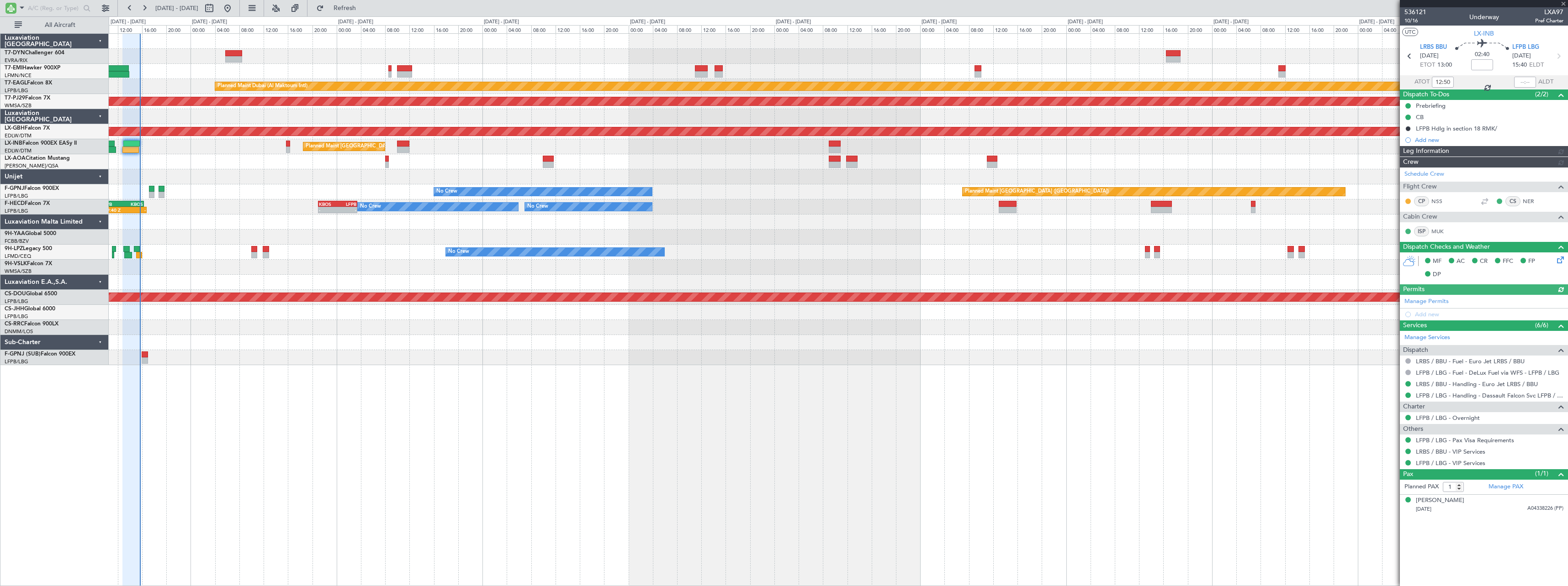
type input "15:32"
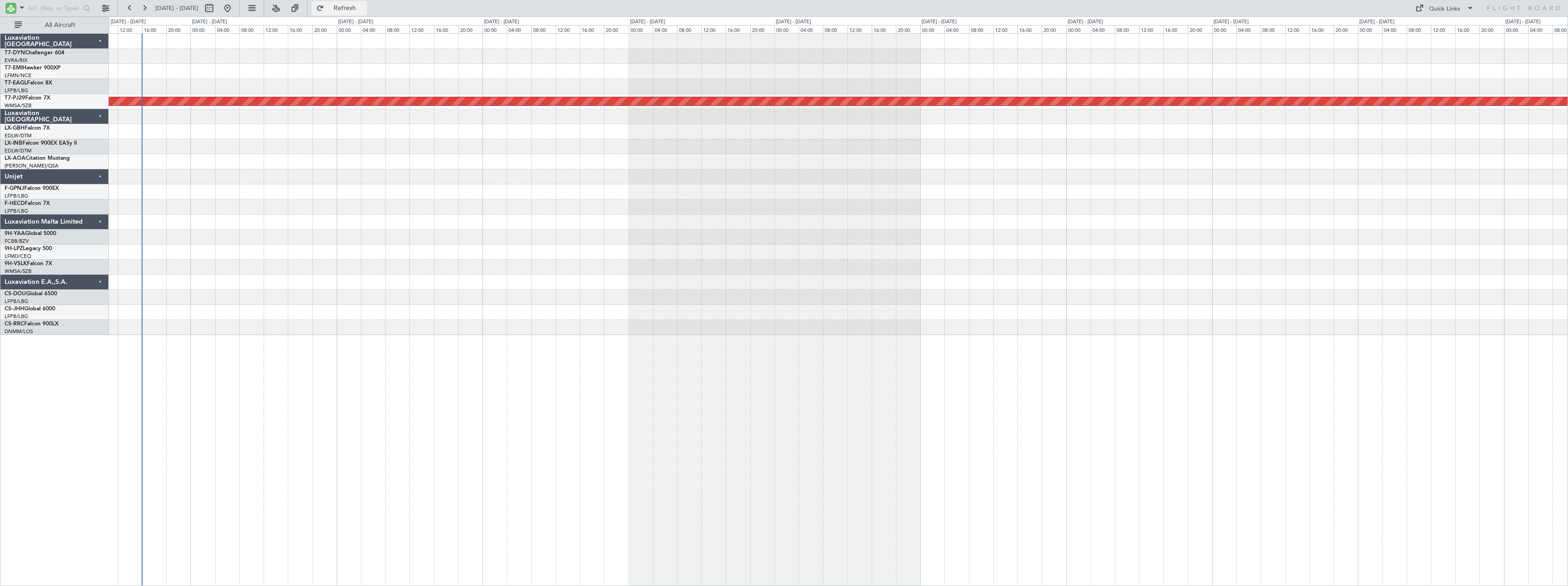
click at [364, 5] on span "Refresh" at bounding box center [345, 8] width 39 height 6
drag, startPoint x: 363, startPoint y: 42, endPoint x: 360, endPoint y: 27, distance: 15.3
click at [360, 32] on fb-flight-board "[DATE] - [DATE] Refresh Quick Links All Aircraft Planned Maint [GEOGRAPHIC_DATA…" at bounding box center [784, 296] width 1568 height 579
click at [364, 10] on span "Refresh" at bounding box center [345, 8] width 39 height 6
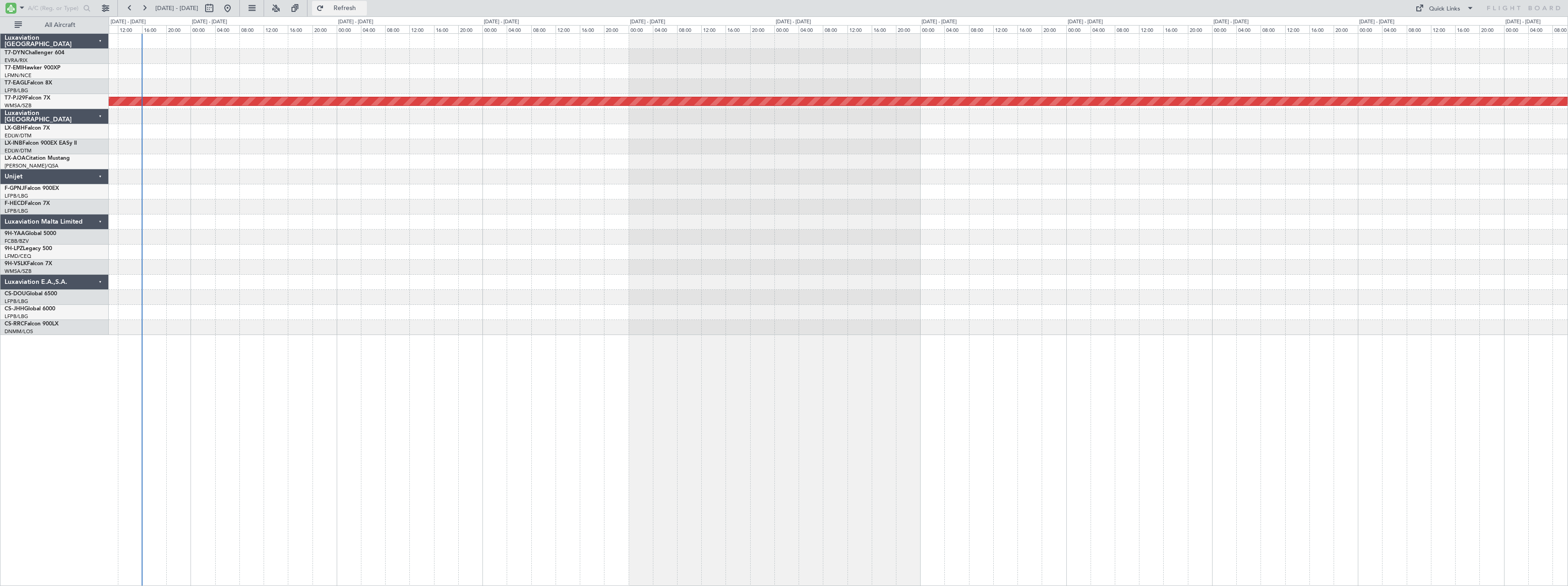
click at [364, 10] on span "Refresh" at bounding box center [345, 8] width 39 height 6
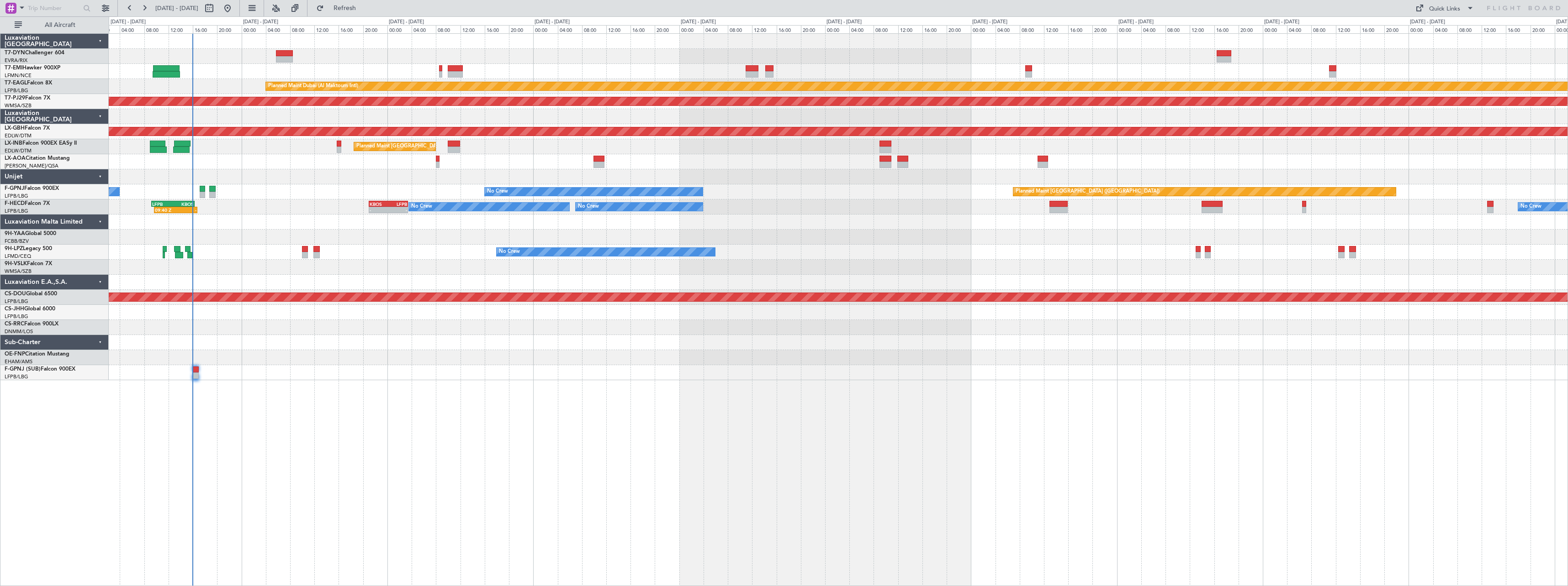
click at [450, 375] on div "Planned Maint [GEOGRAPHIC_DATA] Planned Maint [GEOGRAPHIC_DATA] (Al Maktoum Int…" at bounding box center [838, 310] width 1459 height 552
